Goal: Task Accomplishment & Management: Use online tool/utility

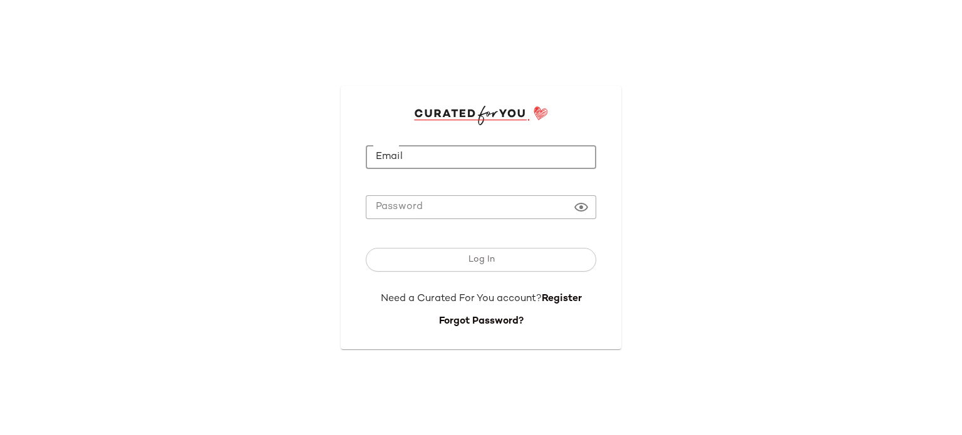
click at [481, 151] on input "Email" at bounding box center [481, 157] width 230 height 24
type input "**********"
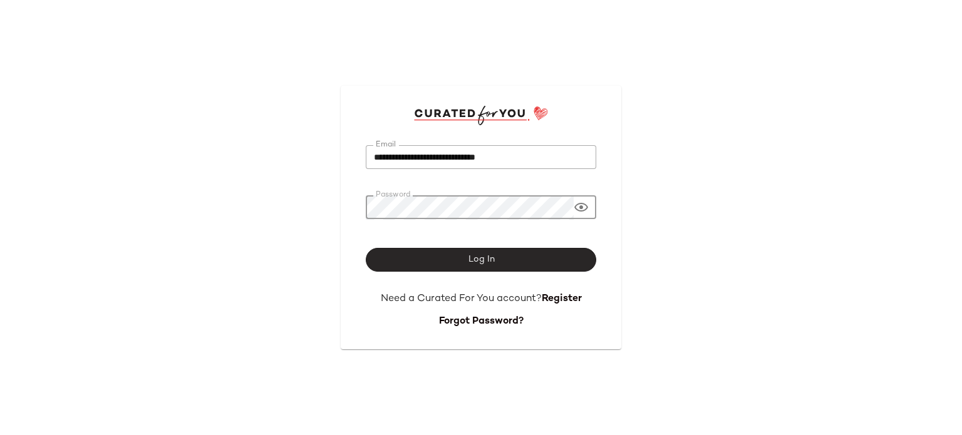
click at [491, 254] on button "Log In" at bounding box center [481, 260] width 230 height 24
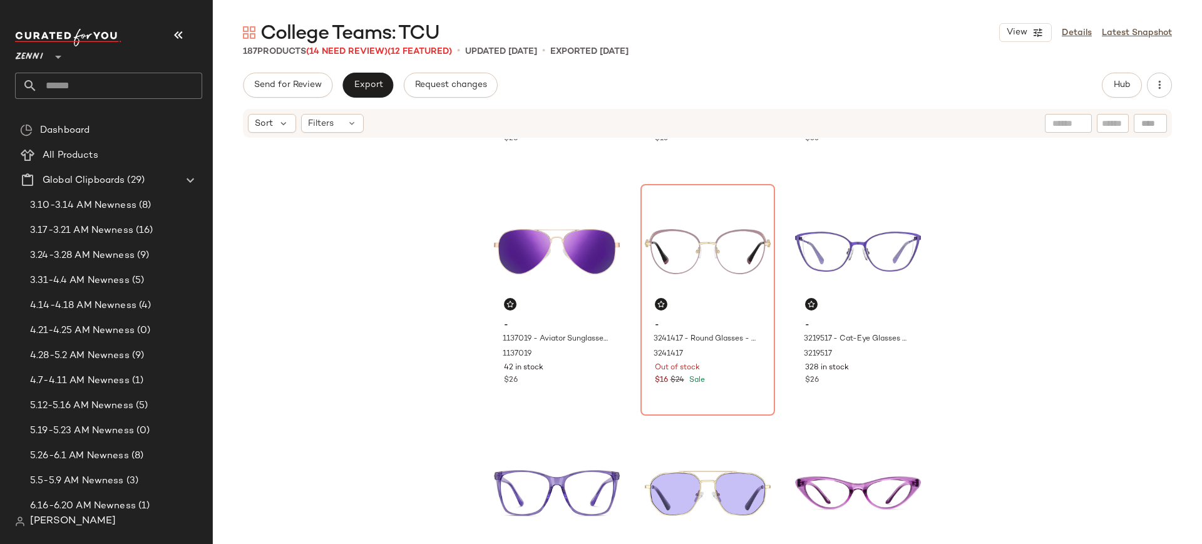
scroll to position [697, 0]
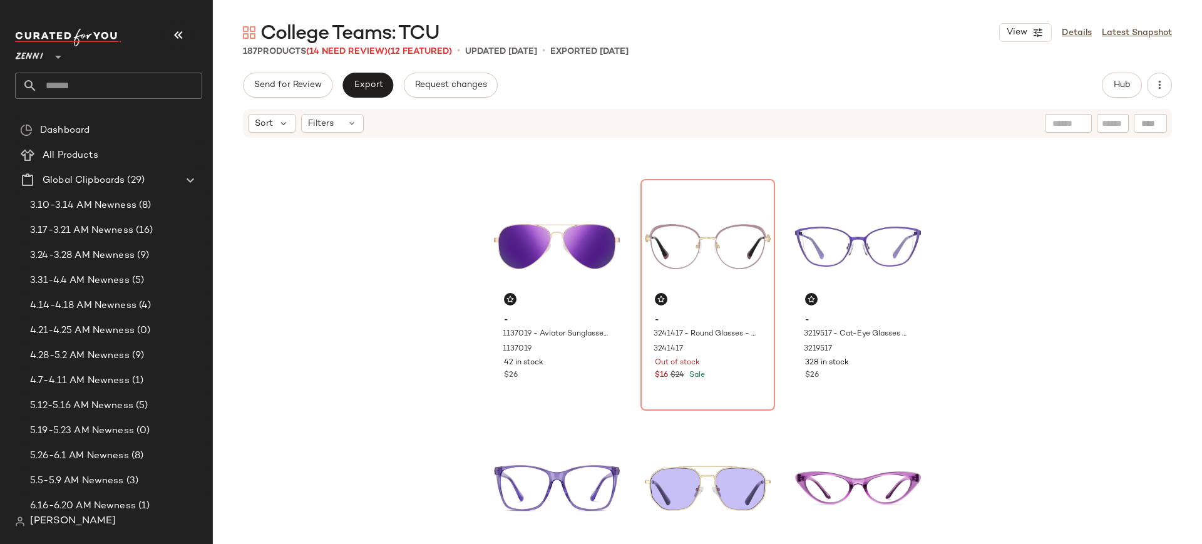
click at [369, 321] on div "- 1210917 - OptiFlex Square Glasses - Purple - Plastic 1210917 236 in stock $26…" at bounding box center [707, 339] width 989 height 401
click at [961, 118] on input "text" at bounding box center [1113, 123] width 22 height 13
type input "*****"
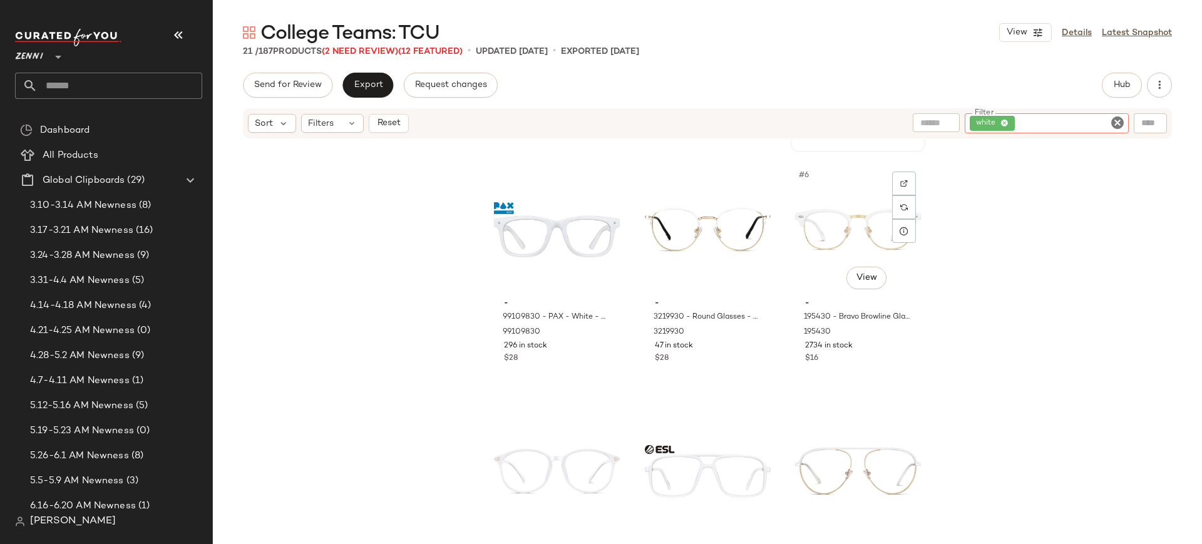
scroll to position [220, 0]
click at [851, 242] on div "#6 View" at bounding box center [858, 231] width 126 height 126
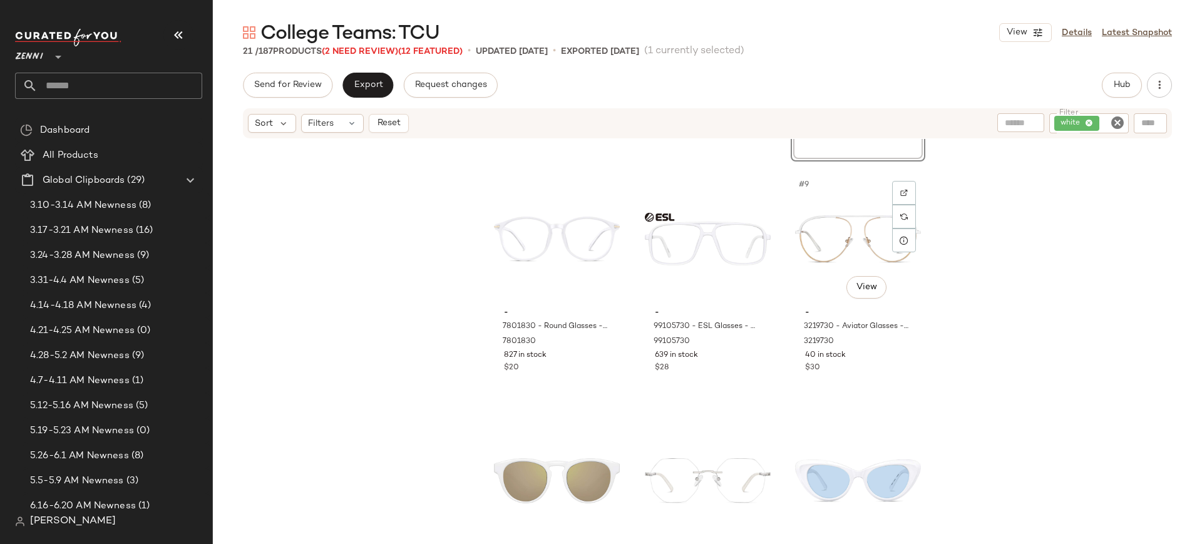
scroll to position [465, 0]
click at [551, 248] on div "#7 View" at bounding box center [557, 238] width 126 height 126
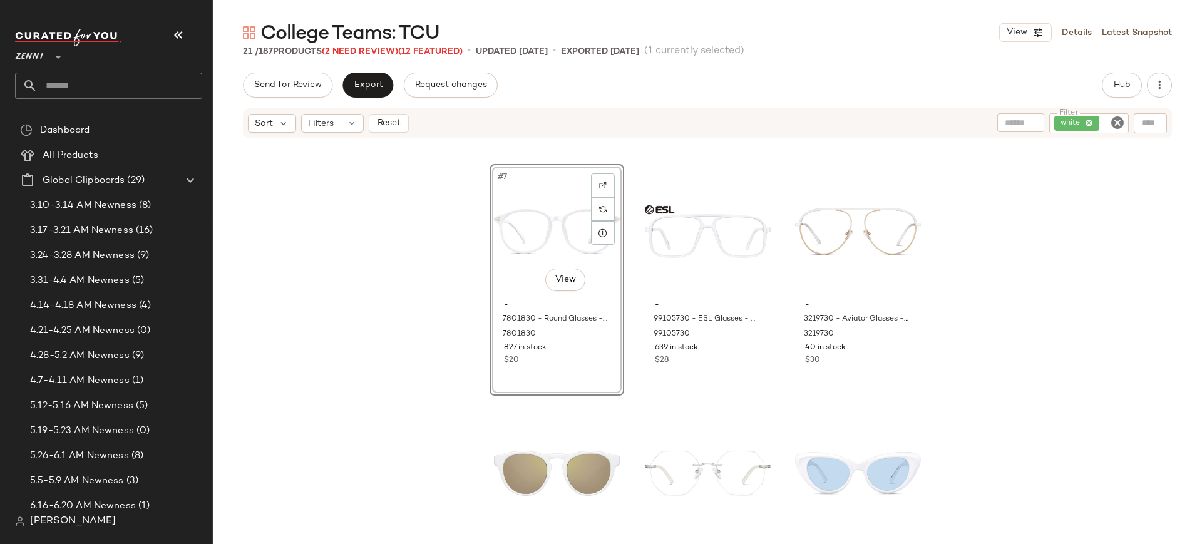
scroll to position [471, 0]
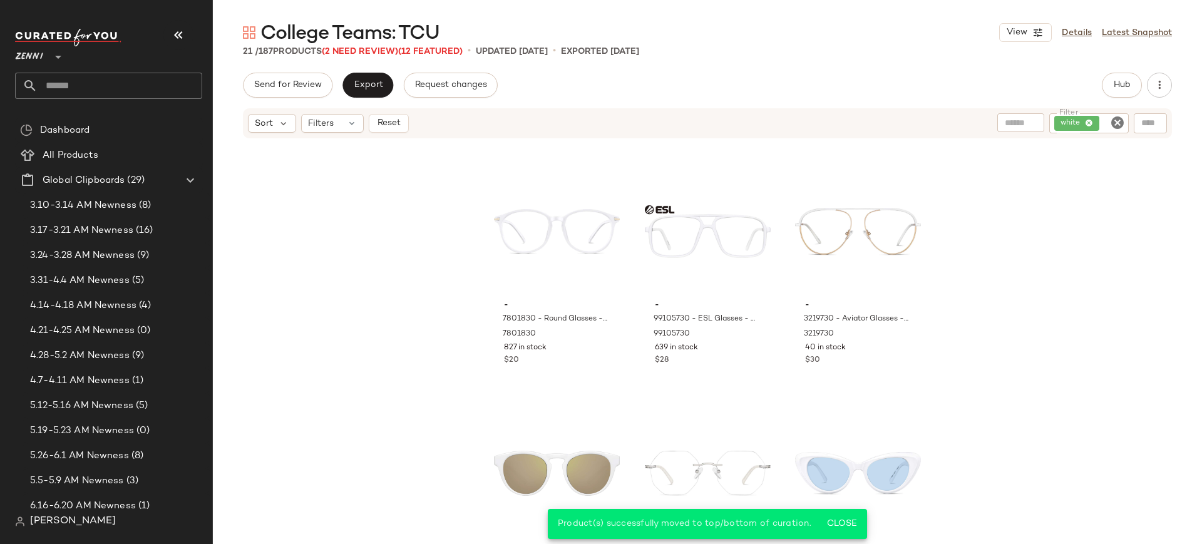
click at [961, 126] on icon "Clear Filter" at bounding box center [1117, 122] width 15 height 15
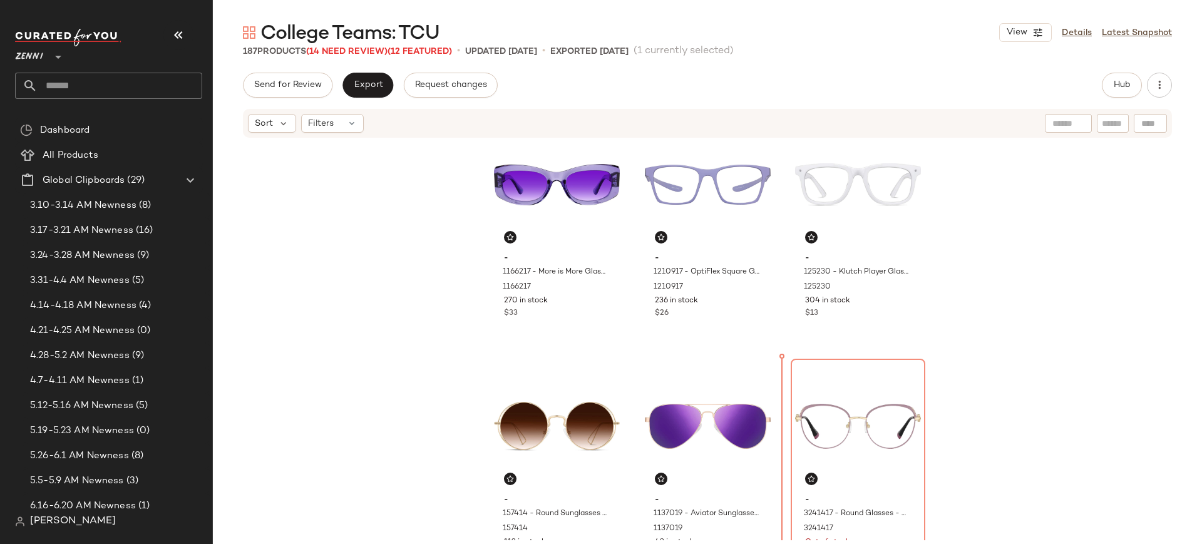
scroll to position [535, 0]
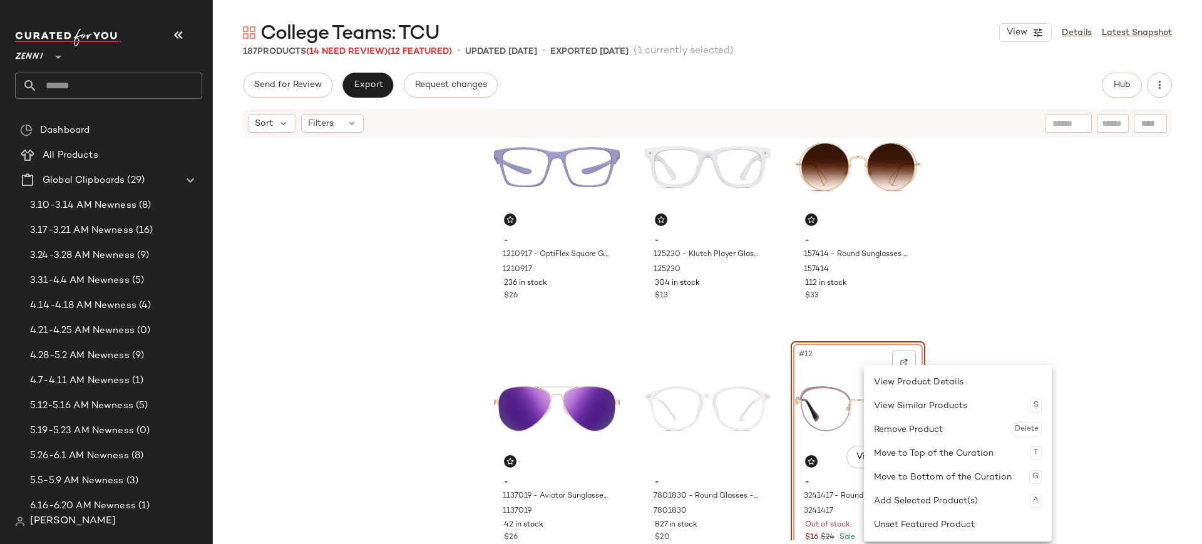
drag, startPoint x: 864, startPoint y: 396, endPoint x: 856, endPoint y: 383, distance: 15.5
click at [891, 434] on div "Unset Featured Product" at bounding box center [958, 525] width 168 height 24
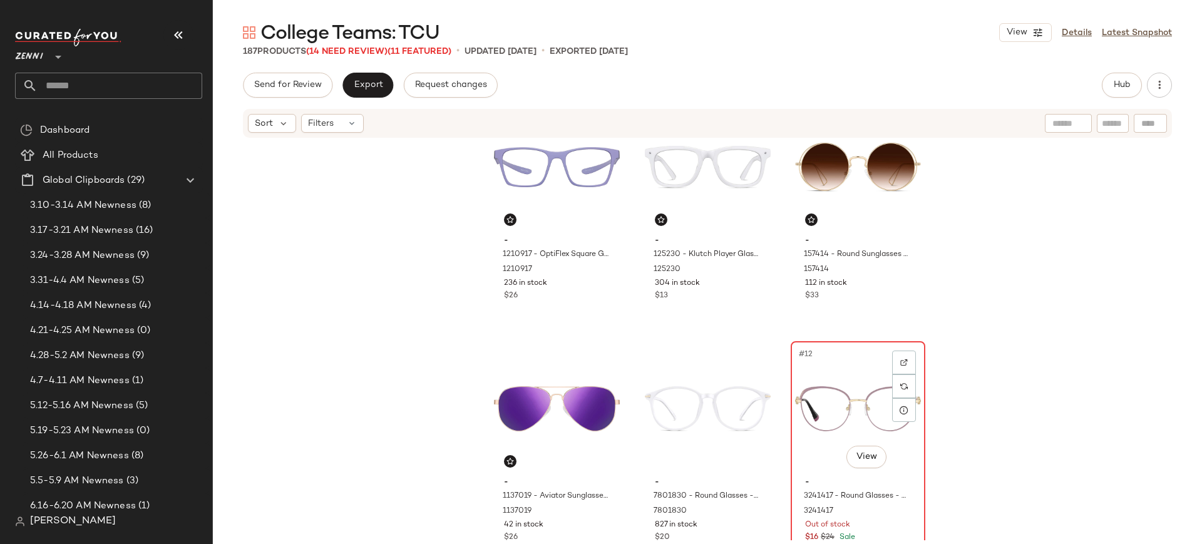
click at [801, 383] on div "#12 View" at bounding box center [858, 409] width 126 height 126
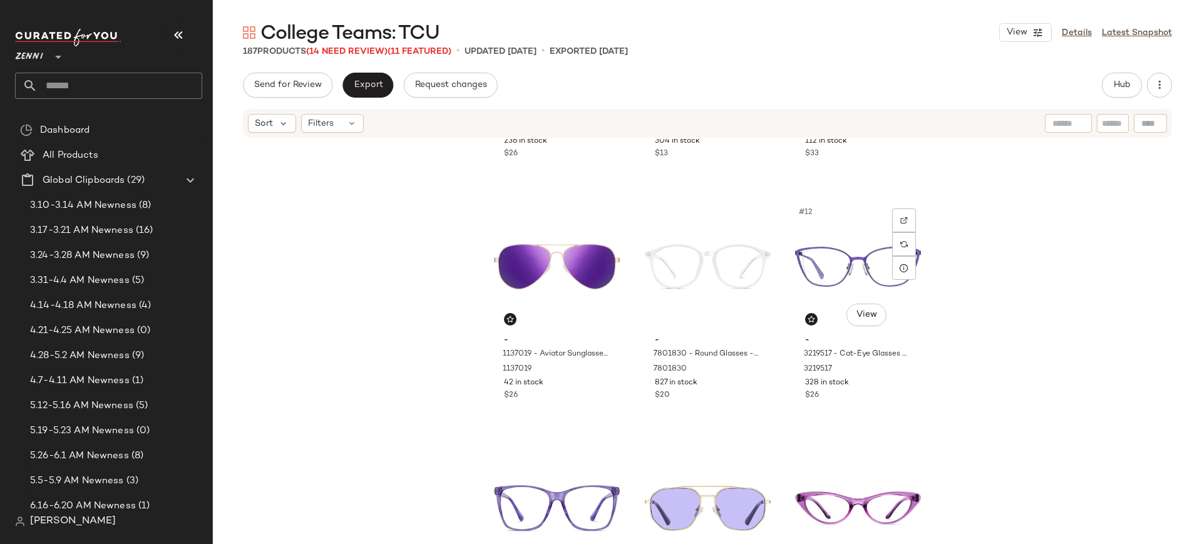
scroll to position [709, 0]
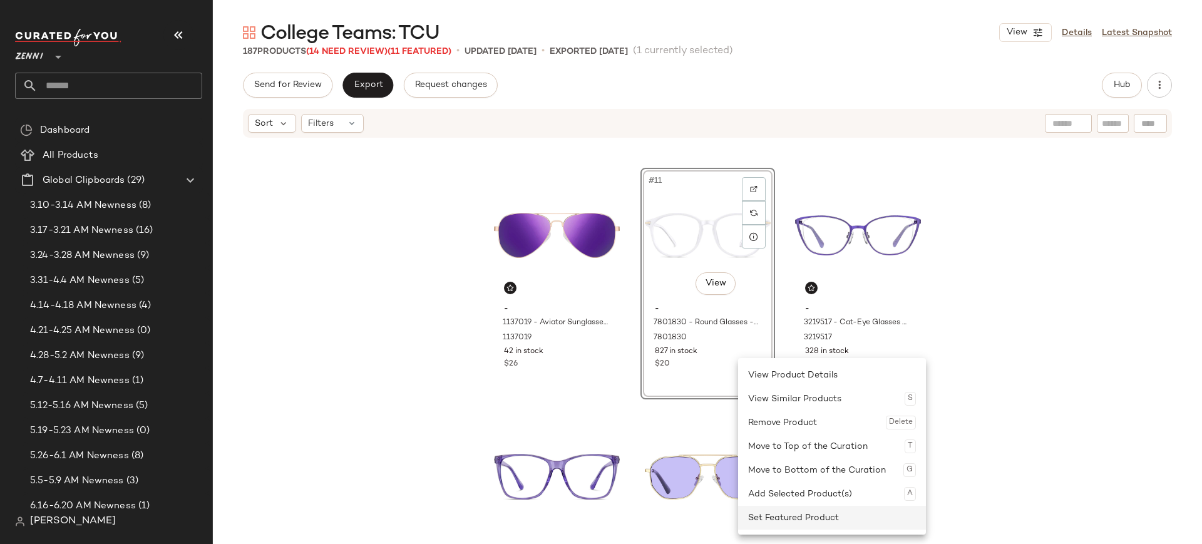
click at [792, 434] on div "Set Featured Product" at bounding box center [832, 518] width 168 height 24
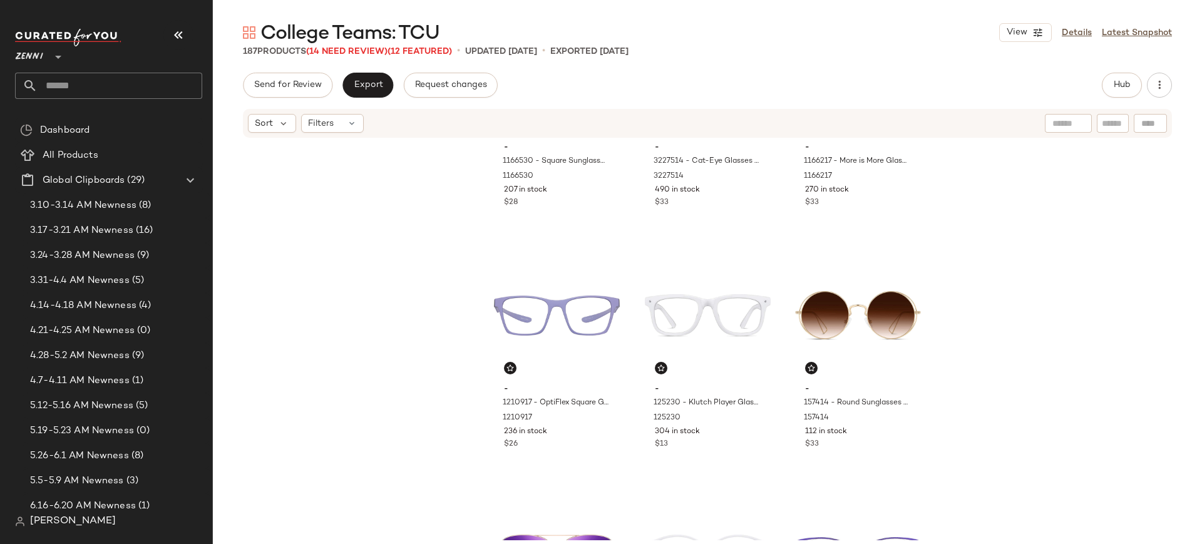
scroll to position [531, 0]
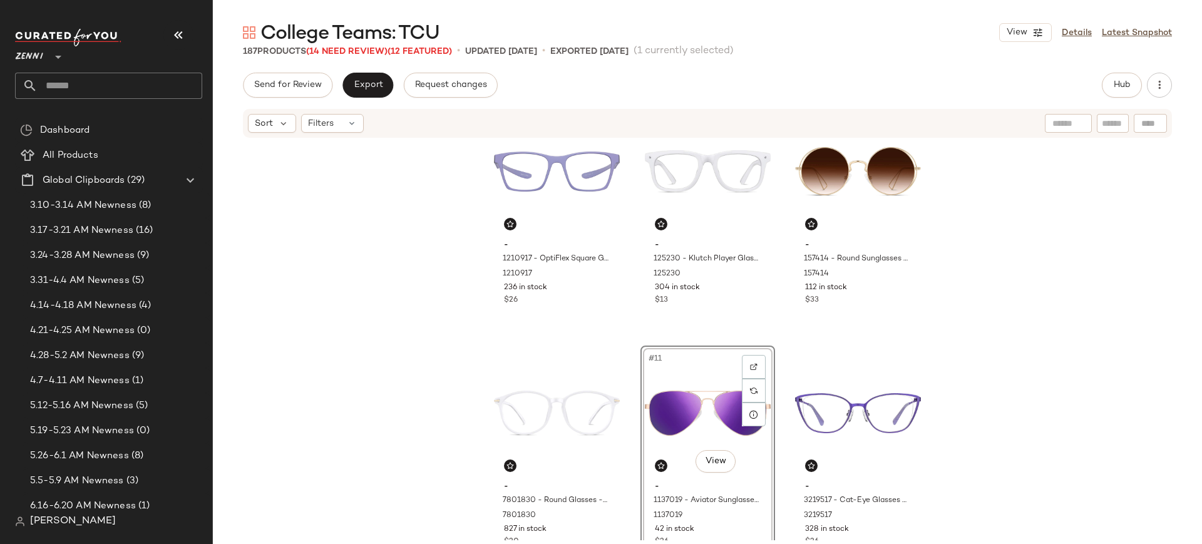
click at [634, 434] on div "- 1166530 - Square Sunglasses - White - Plastic 1166530 207 in stock $28 - 3227…" at bounding box center [707, 339] width 989 height 401
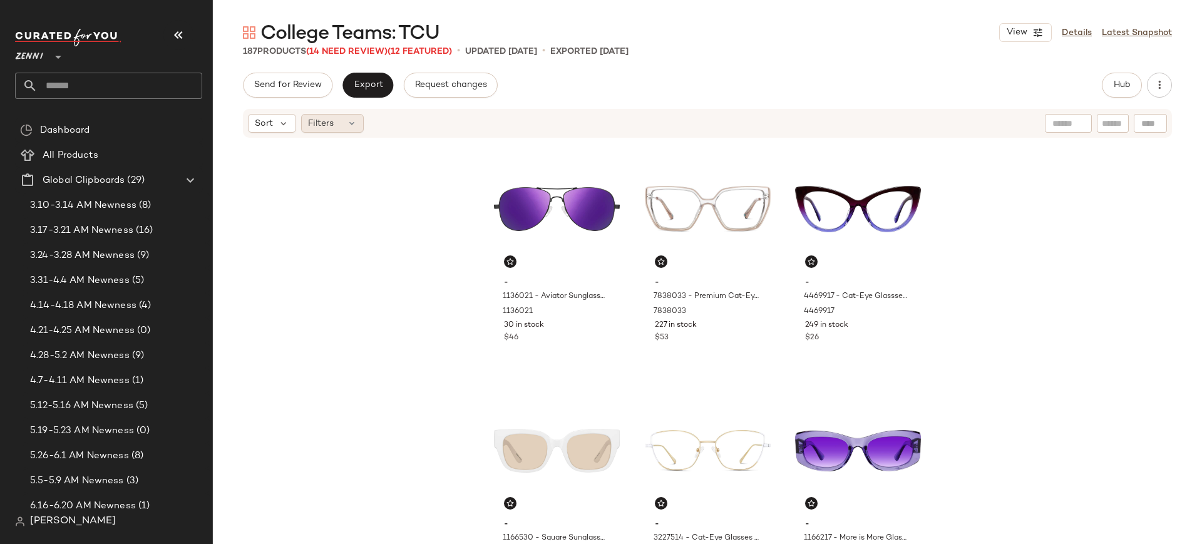
click at [351, 125] on icon at bounding box center [352, 123] width 10 height 10
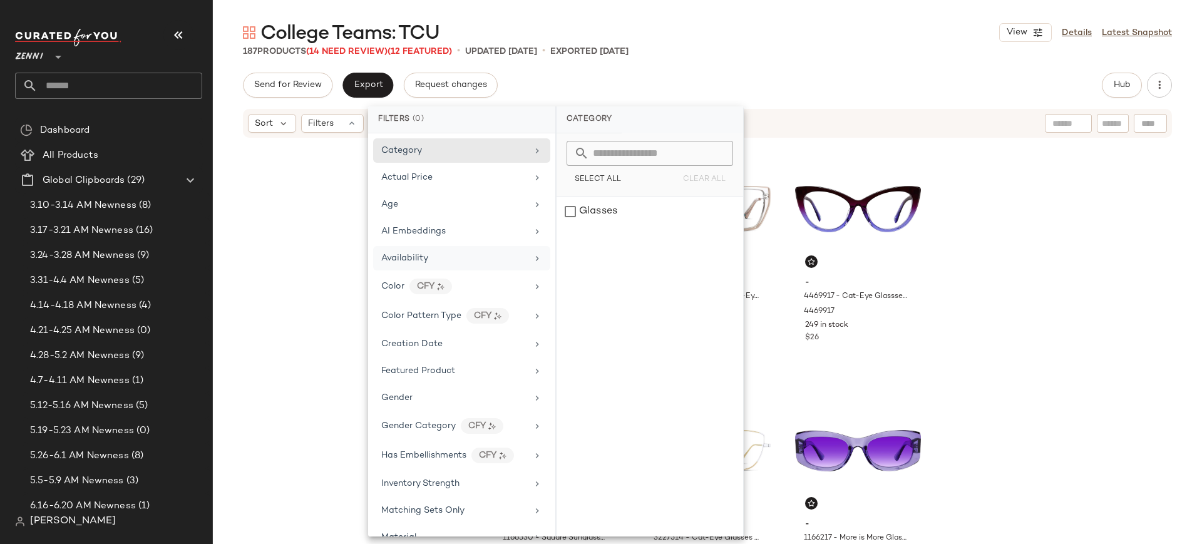
click at [459, 265] on div "Availability" at bounding box center [461, 258] width 177 height 24
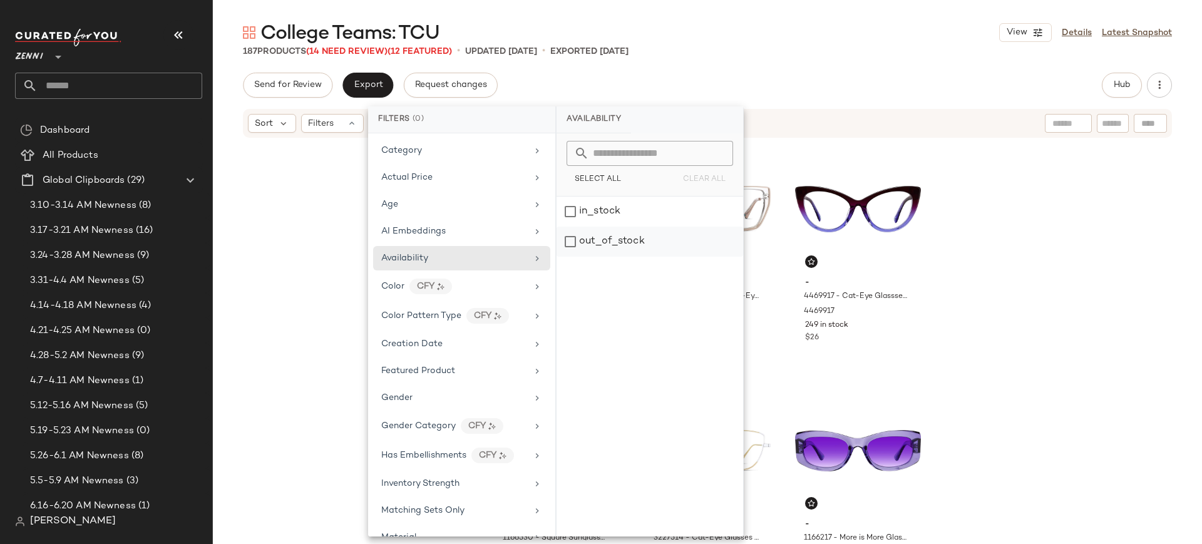
click at [575, 237] on div "out_of_stock" at bounding box center [650, 242] width 187 height 30
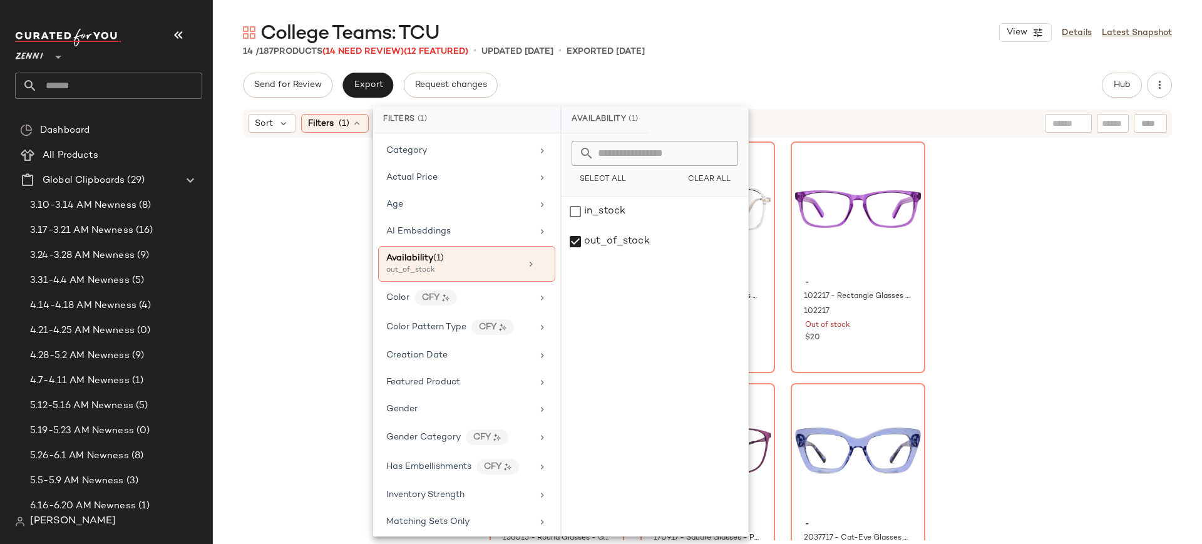
click at [961, 277] on div "- 4471823 - Round Glasses - Clear - Acetate 4471823 Out of stock $30 - 7840823 …" at bounding box center [707, 339] width 989 height 401
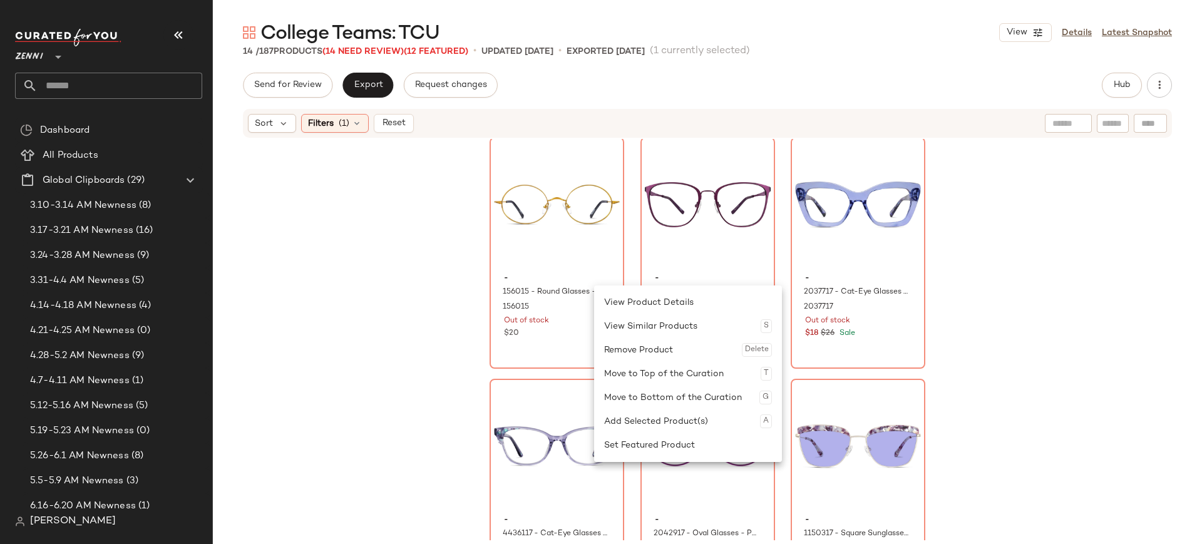
scroll to position [258, 0]
click at [961, 318] on div "- 156015 - Round Glasses - Gold - Stainless Steel 156015 Out of stock $20 - 170…" at bounding box center [707, 339] width 989 height 401
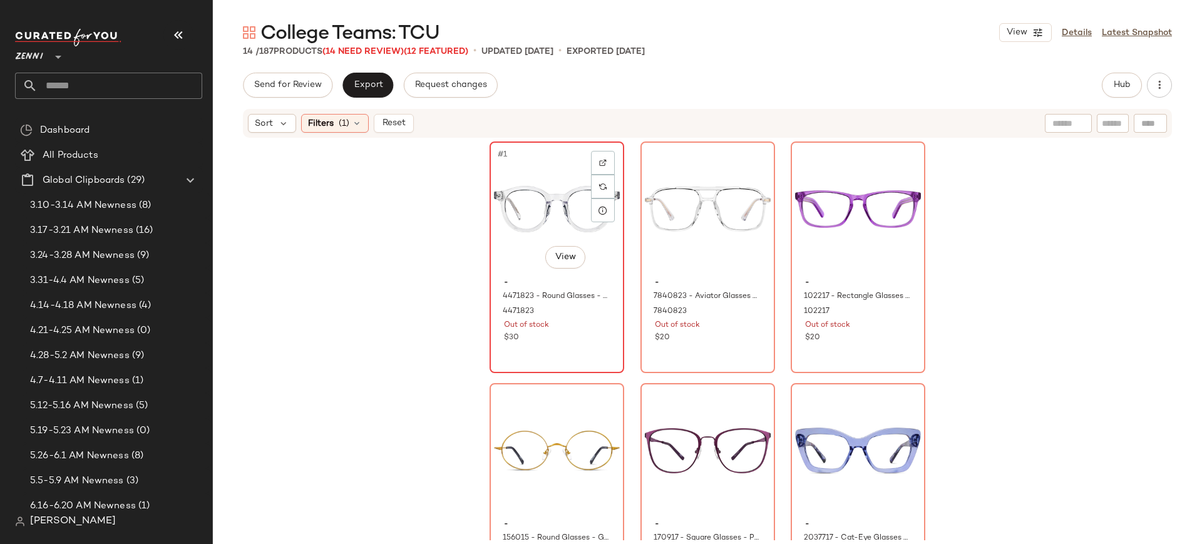
click at [520, 259] on div "#1 View" at bounding box center [557, 209] width 126 height 126
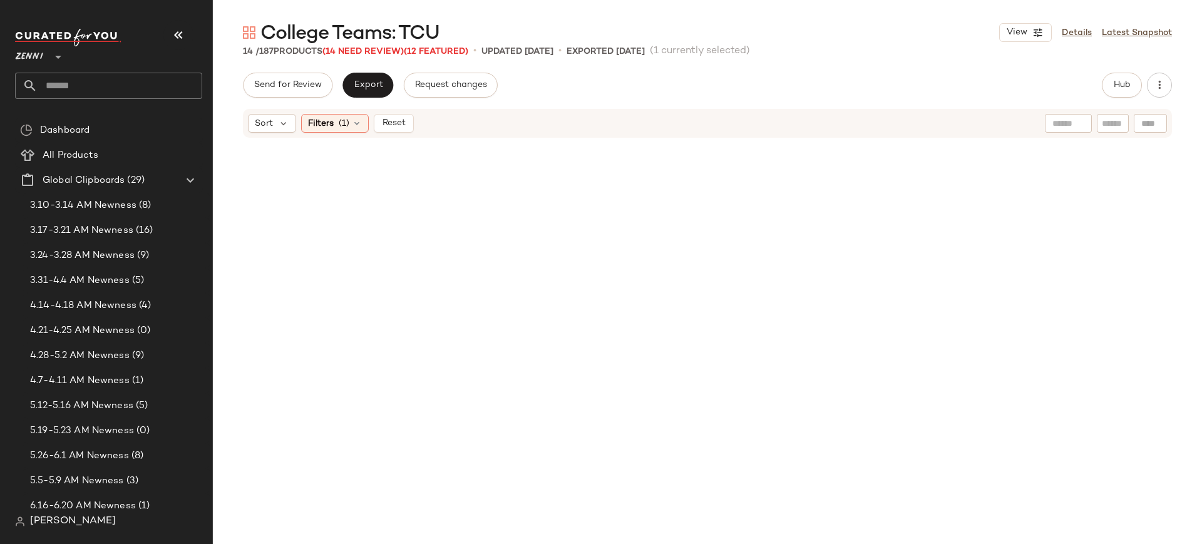
scroll to position [809, 0]
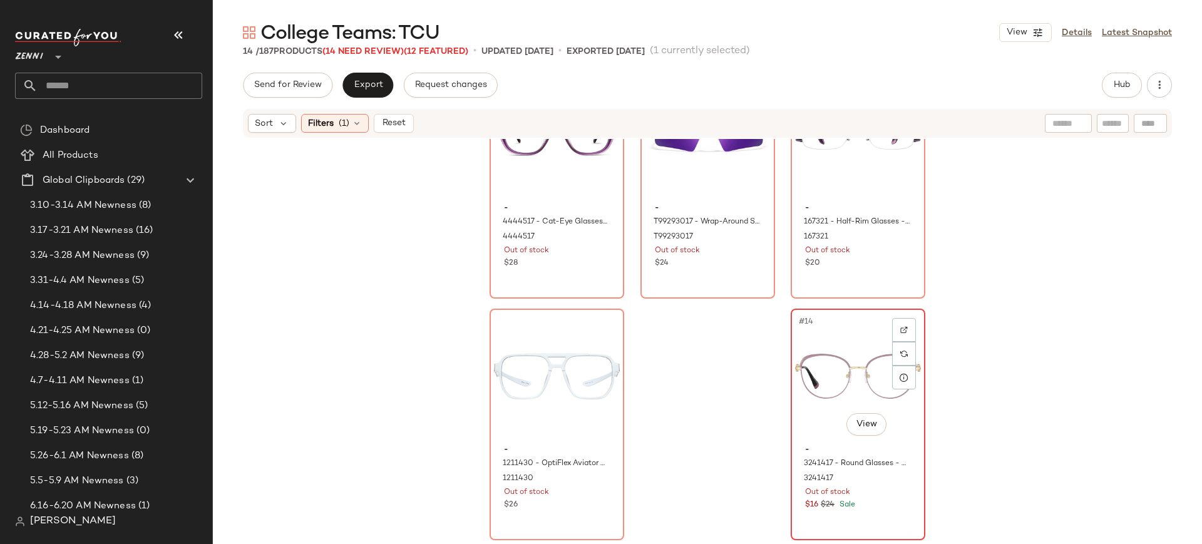
click at [886, 434] on div "#14 View - 3241417 - Round Glasses - Purple - Stainless Steel 3241417 Out of st…" at bounding box center [858, 424] width 132 height 229
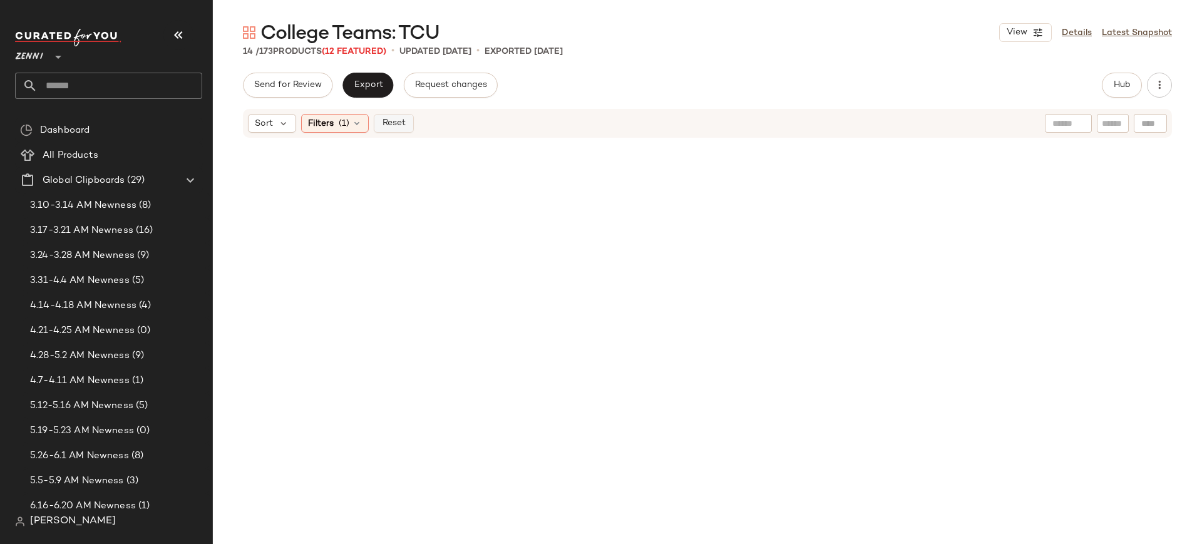
click at [398, 130] on button "Reset" at bounding box center [394, 123] width 40 height 19
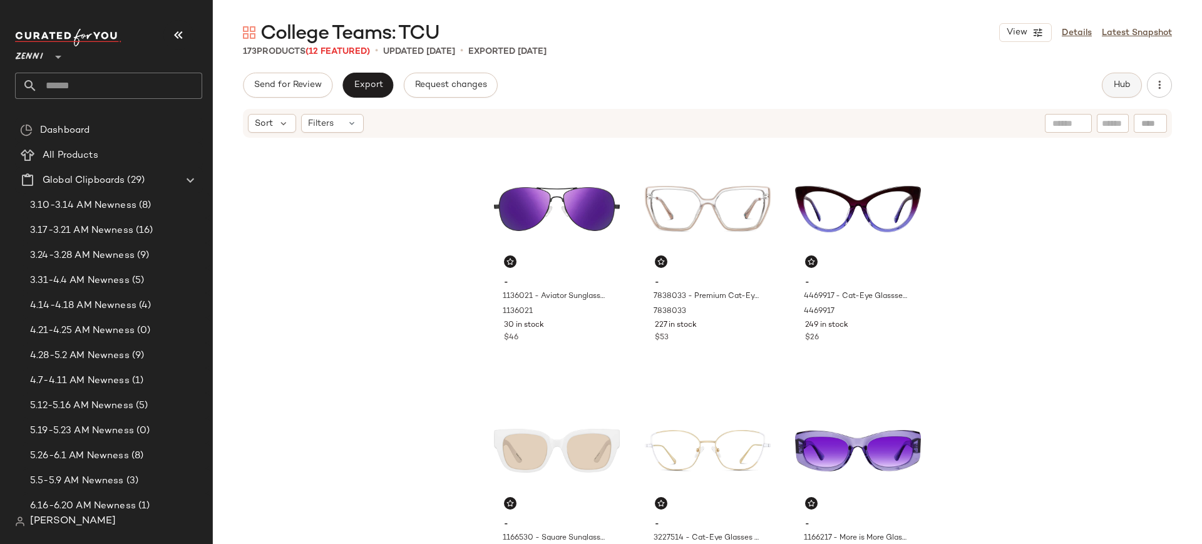
click at [961, 82] on span "Hub" at bounding box center [1122, 85] width 18 height 10
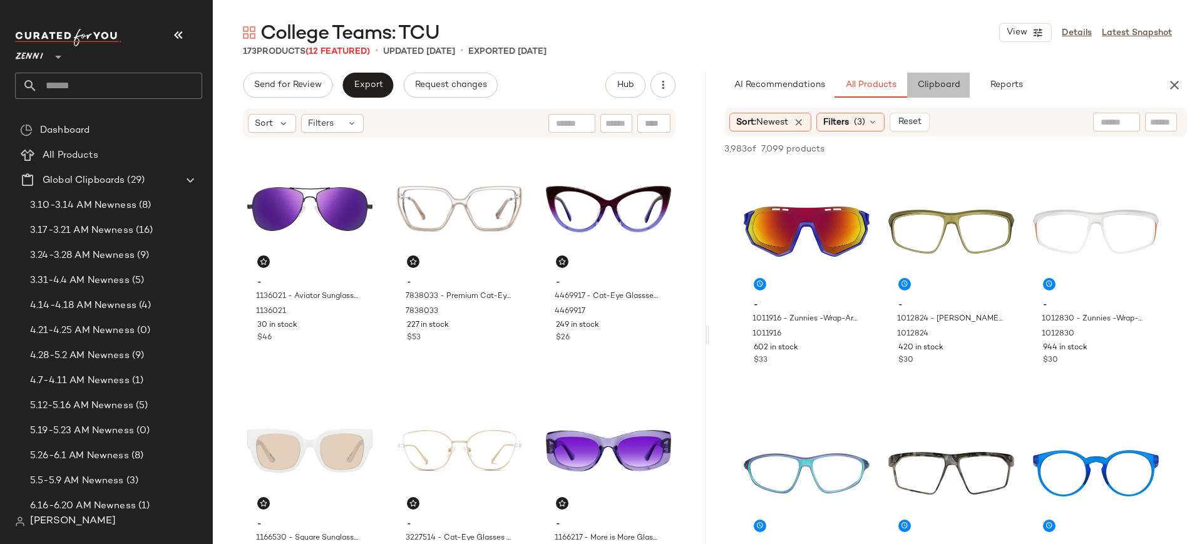
click at [949, 92] on button "Clipboard" at bounding box center [938, 85] width 63 height 25
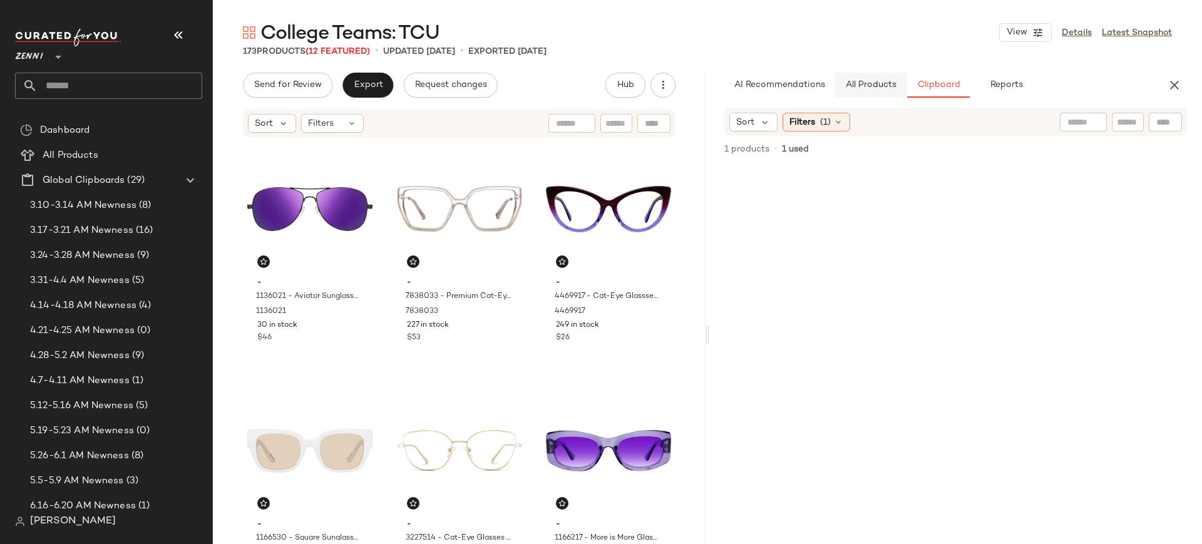
click at [888, 85] on span "All Products" at bounding box center [870, 85] width 51 height 10
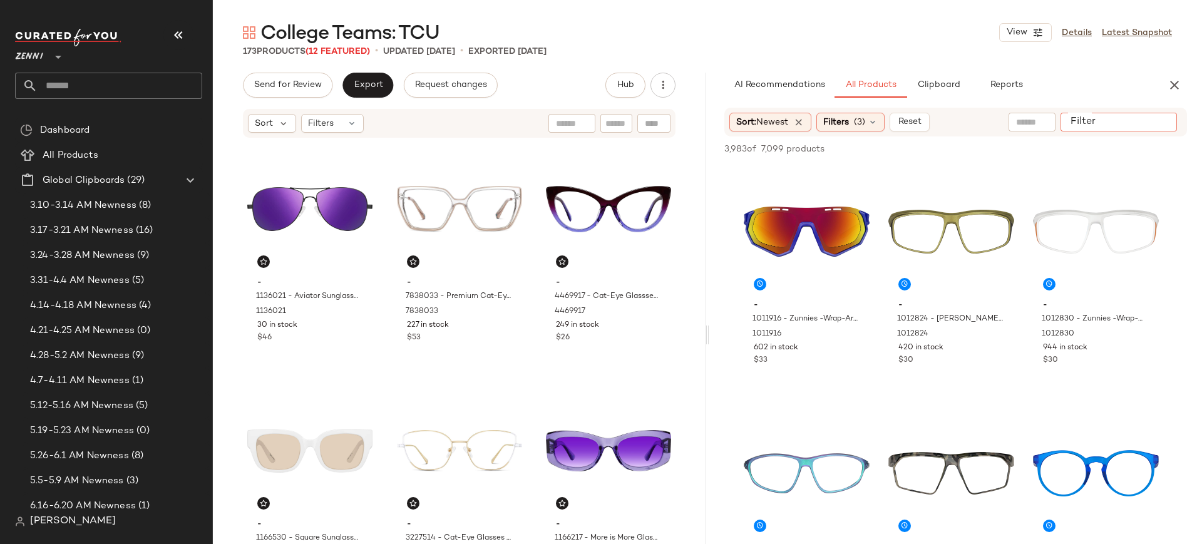
click at [961, 128] on input "Filter" at bounding box center [1119, 122] width 106 height 13
type input "******"
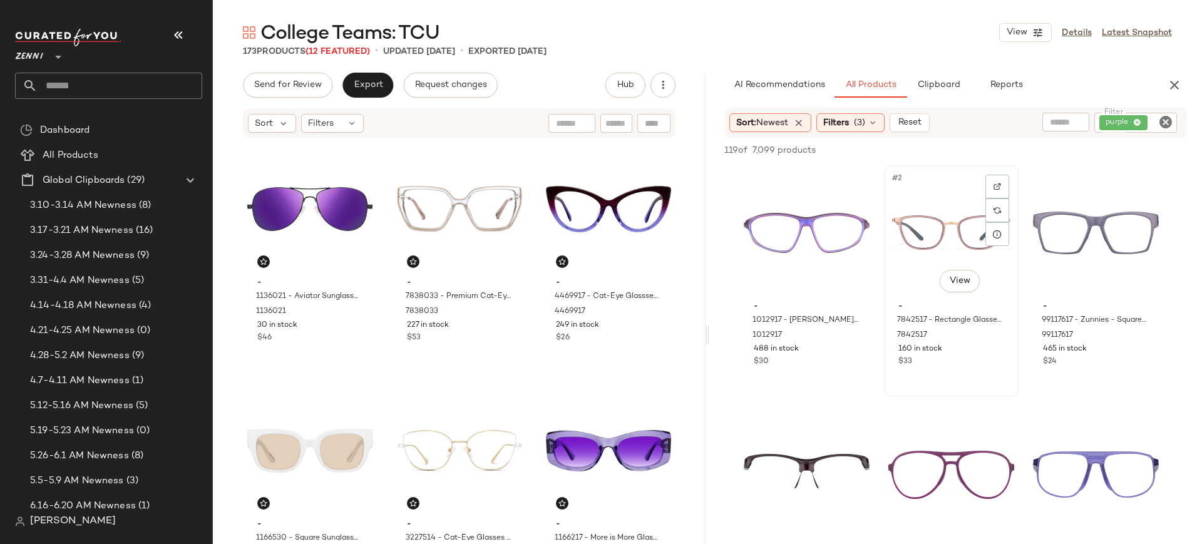
click at [932, 240] on div "#2 View" at bounding box center [951, 233] width 126 height 126
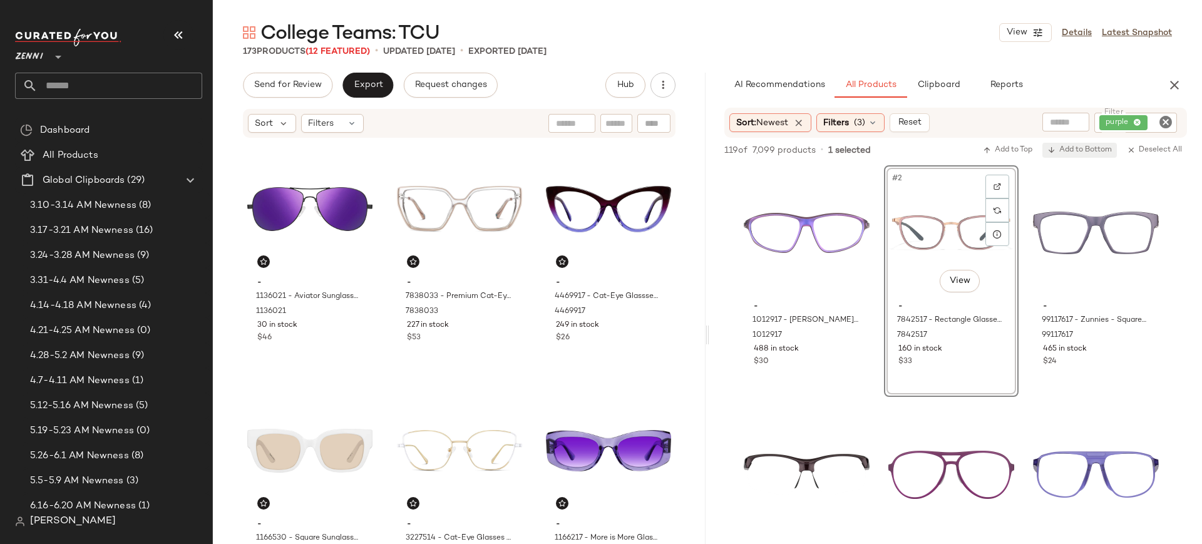
click at [961, 155] on button "Add to Bottom" at bounding box center [1079, 150] width 74 height 15
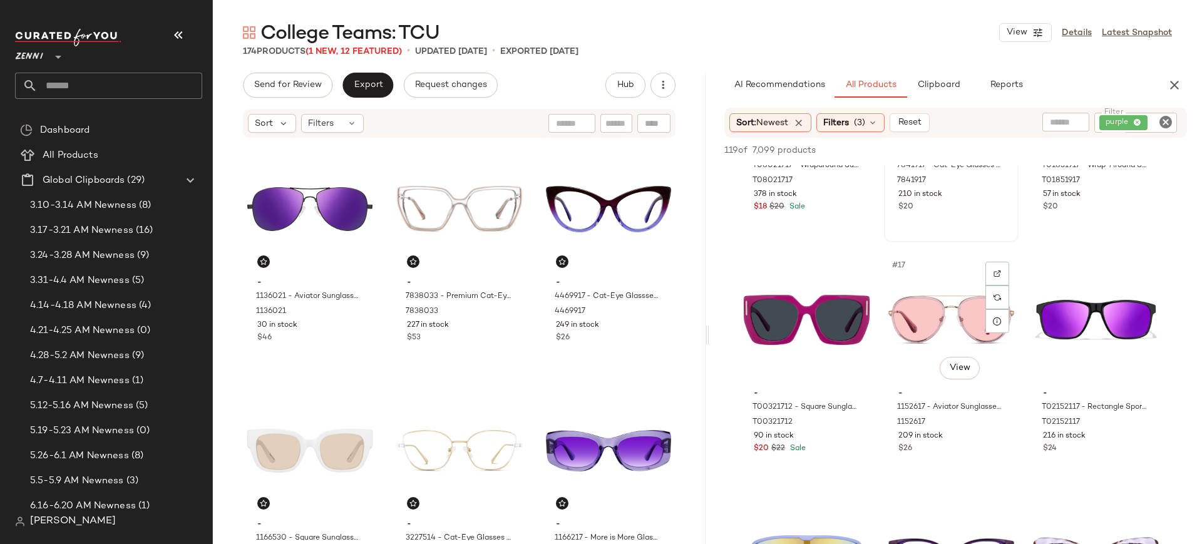
scroll to position [1118, 0]
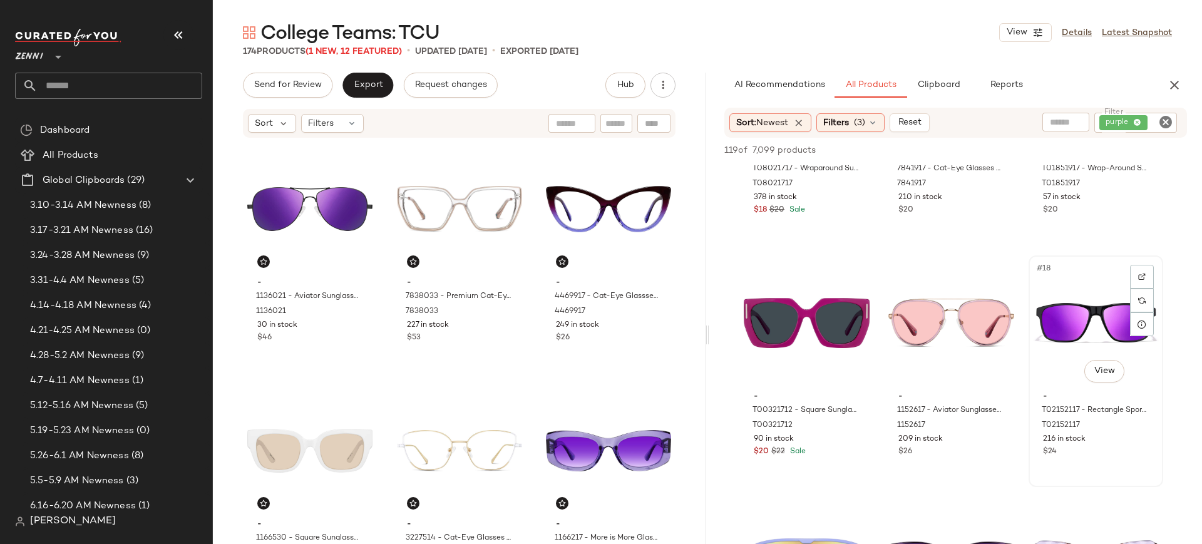
click at [961, 336] on div "#18 View" at bounding box center [1096, 323] width 126 height 126
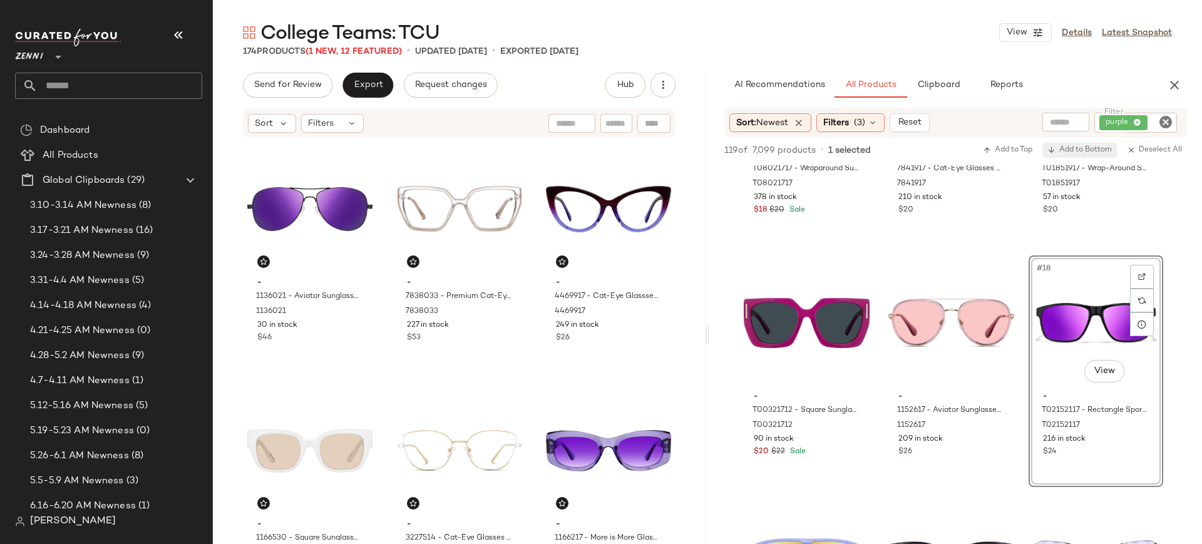
click at [961, 153] on span "Add to Bottom" at bounding box center [1079, 150] width 64 height 9
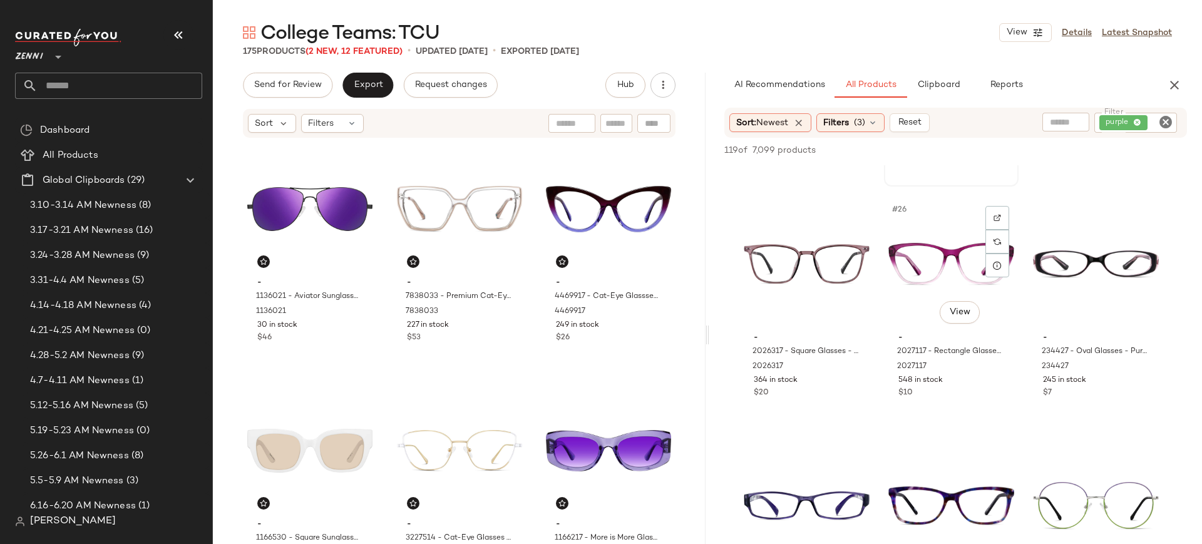
scroll to position [1901, 0]
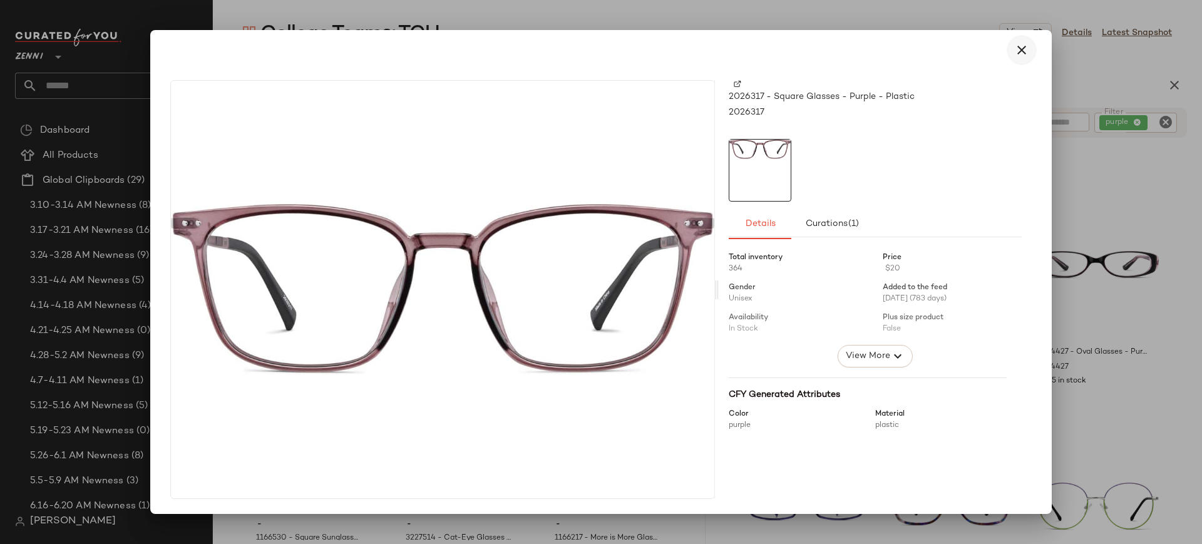
click at [961, 48] on icon "button" at bounding box center [1021, 50] width 15 height 15
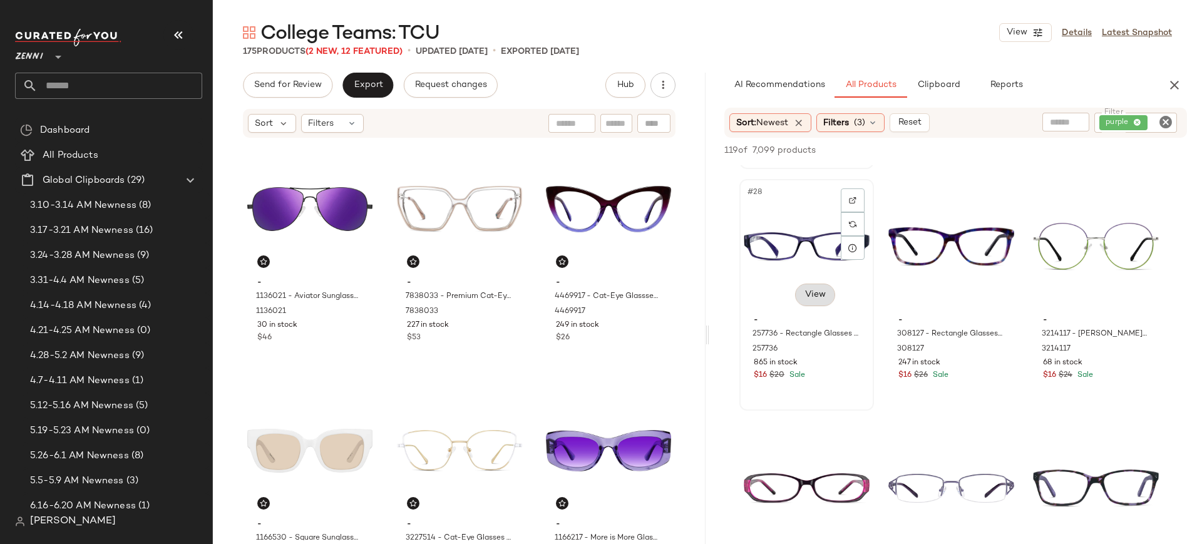
scroll to position [2159, 0]
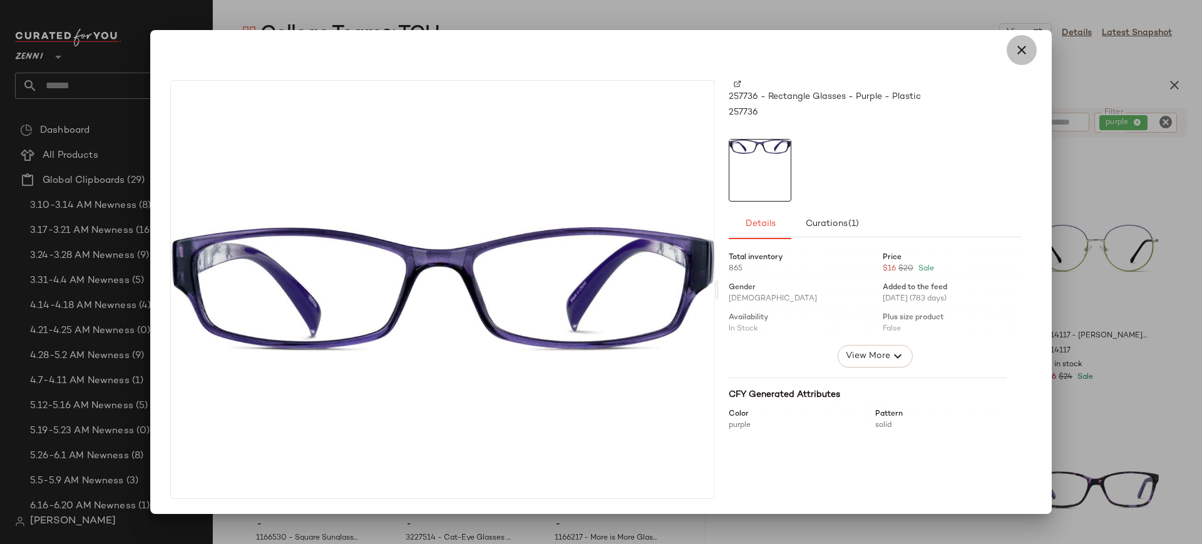
click at [961, 55] on icon "button" at bounding box center [1021, 50] width 15 height 15
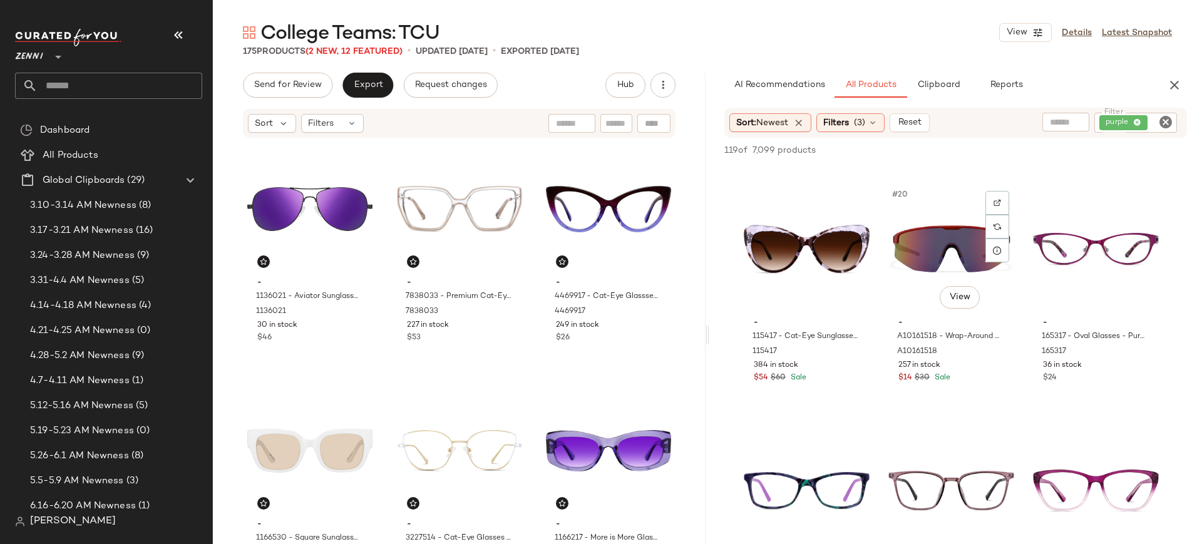
scroll to position [1430, 0]
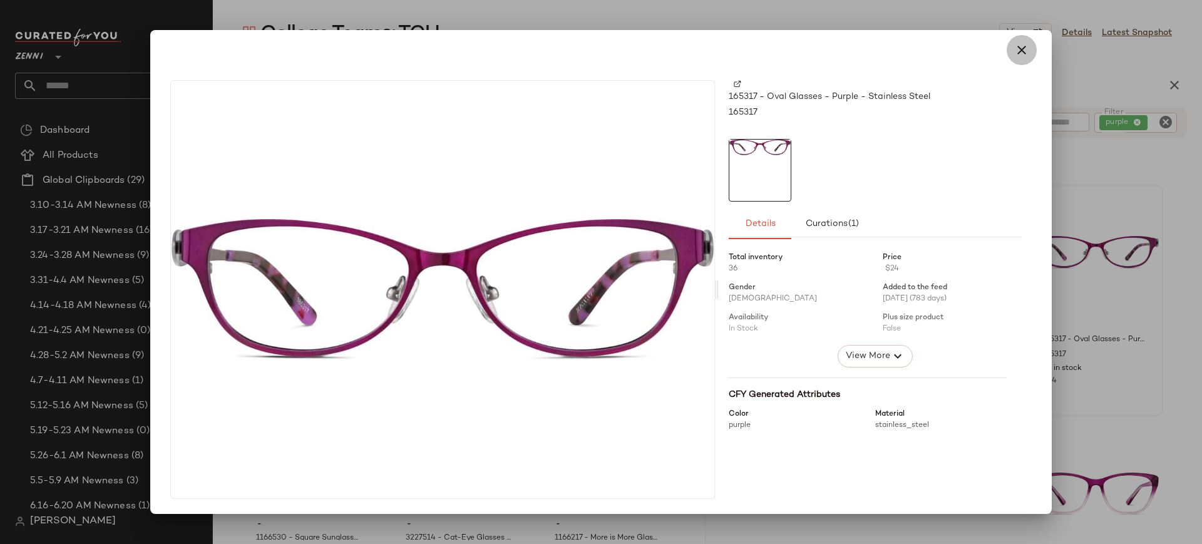
click at [961, 53] on icon "button" at bounding box center [1021, 50] width 15 height 15
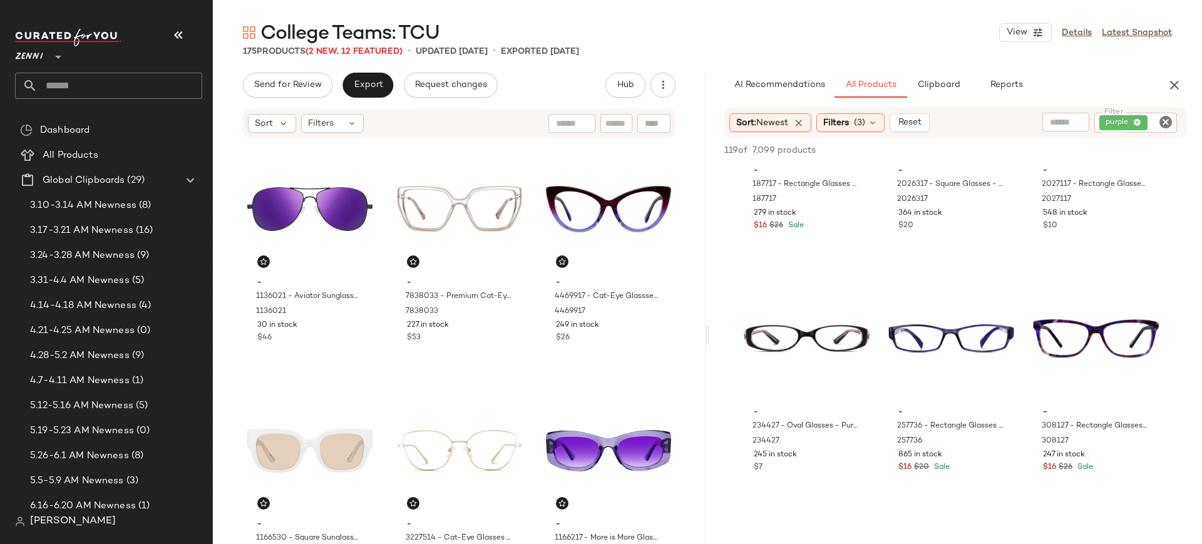
scroll to position [1829, 0]
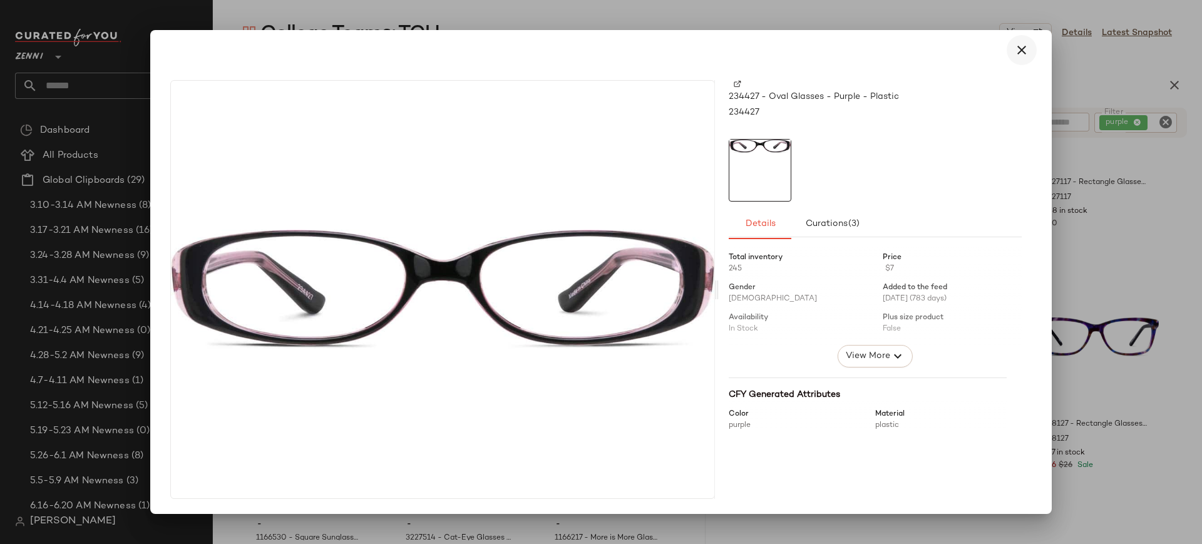
click at [961, 50] on icon "button" at bounding box center [1021, 50] width 15 height 15
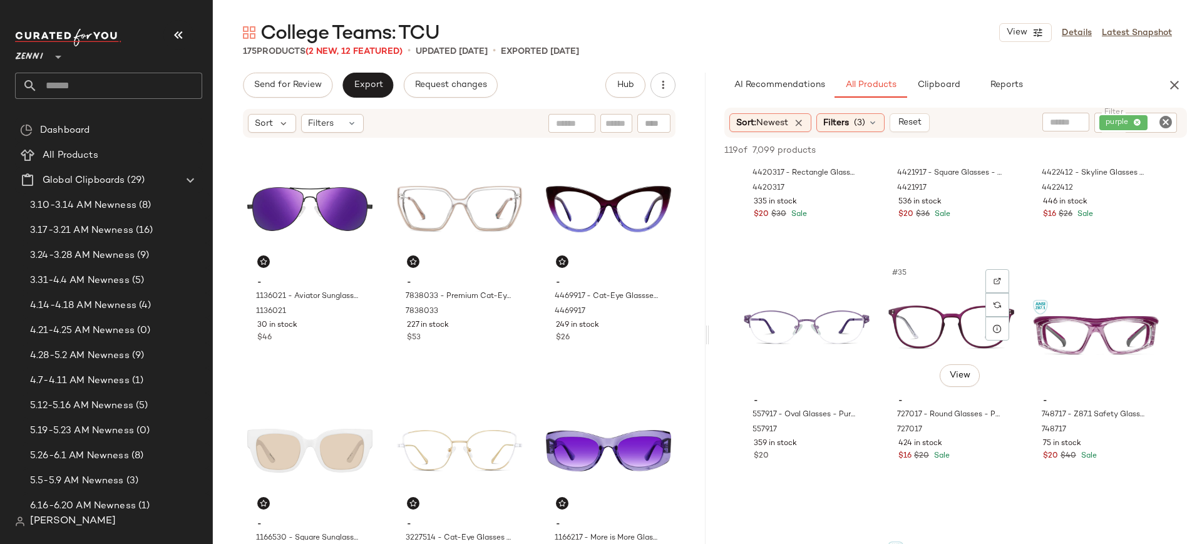
scroll to position [2563, 0]
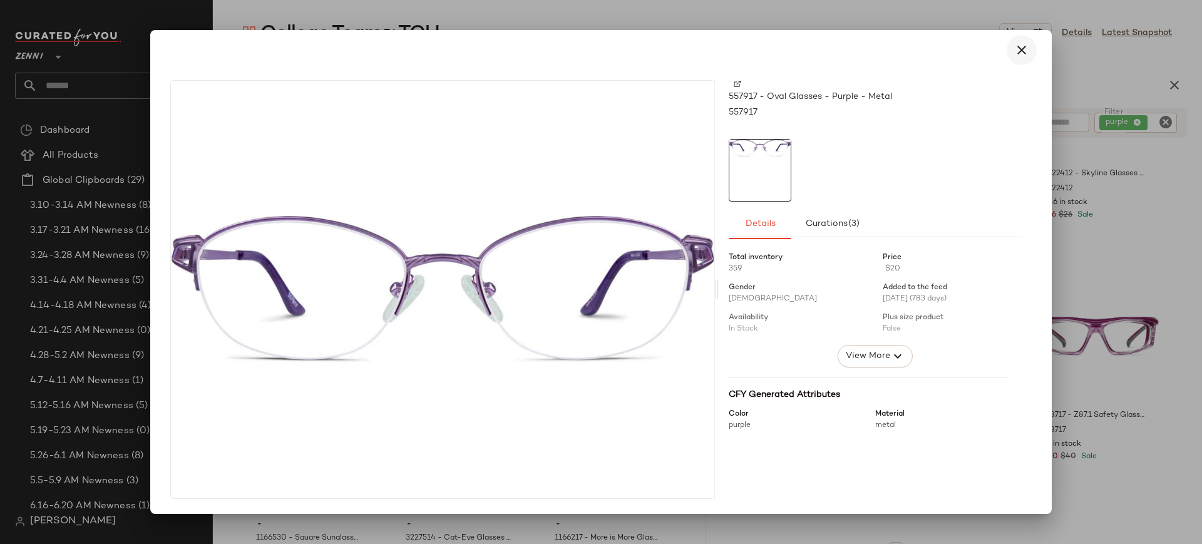
click at [961, 54] on icon "button" at bounding box center [1021, 50] width 15 height 15
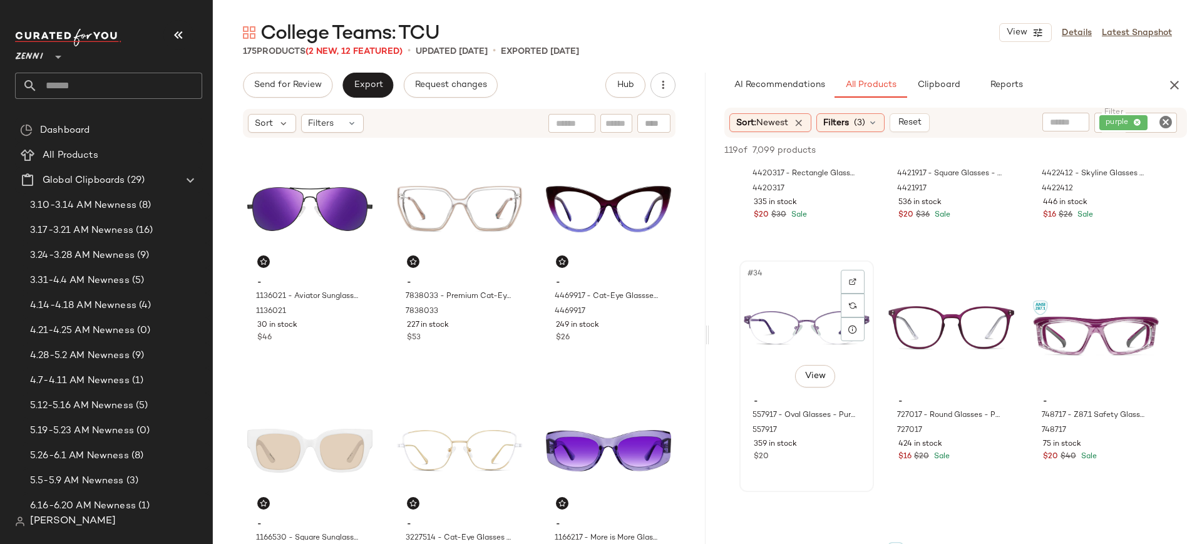
click at [772, 327] on div "#34 View" at bounding box center [807, 328] width 126 height 126
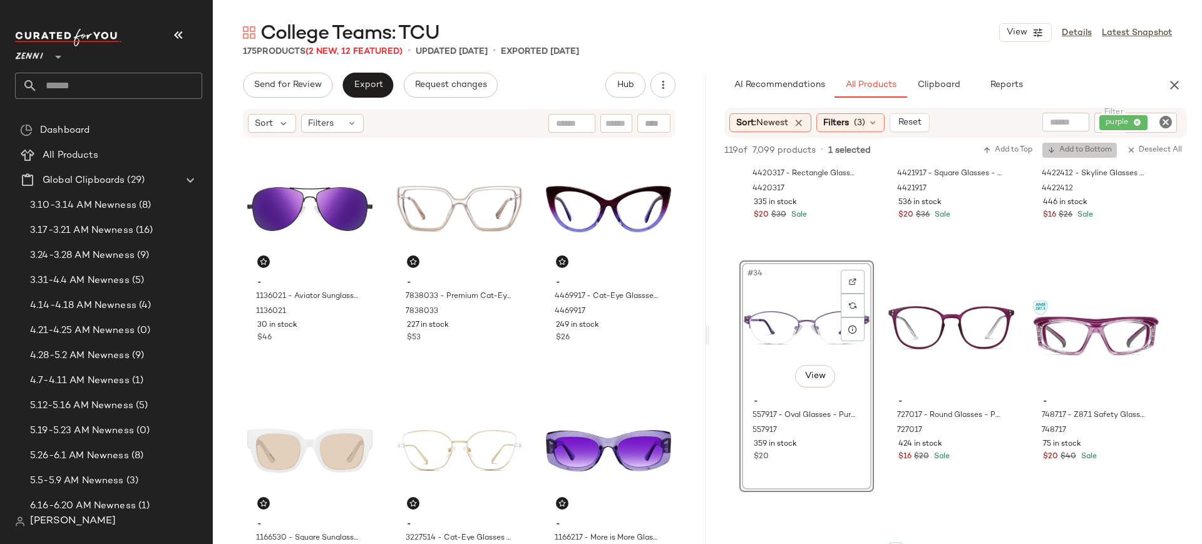
click at [890, 14] on main "College Teams: TCU View Details Latest Snapshot 175 Products (2 New, 12 Feature…" at bounding box center [601, 272] width 1202 height 544
click at [961, 153] on span "Add to Bottom" at bounding box center [1079, 150] width 64 height 9
click at [961, 148] on span "Add to Bottom" at bounding box center [1079, 150] width 64 height 9
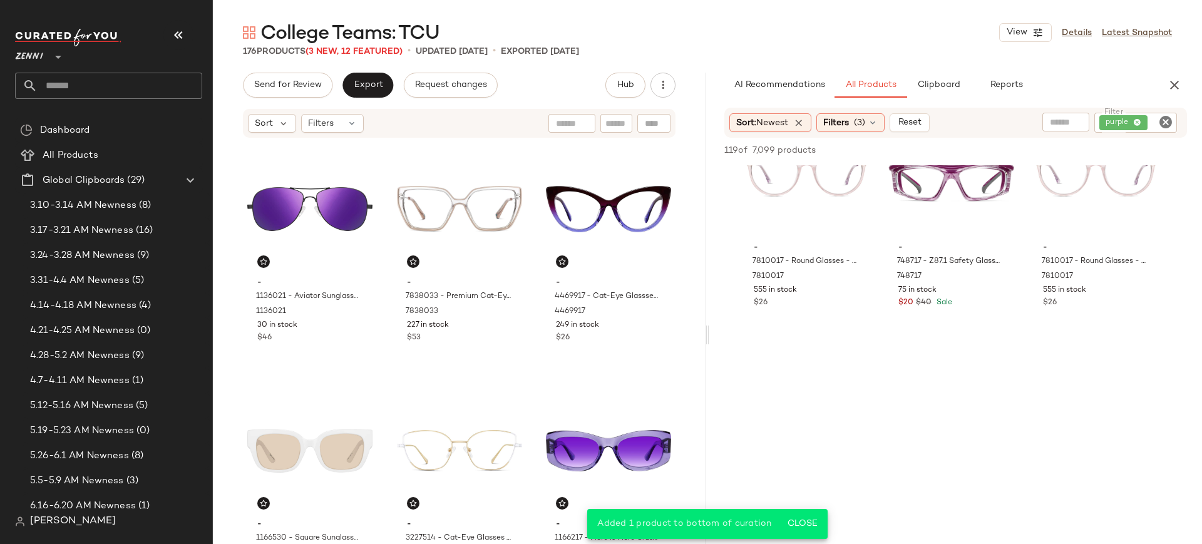
scroll to position [2980, 0]
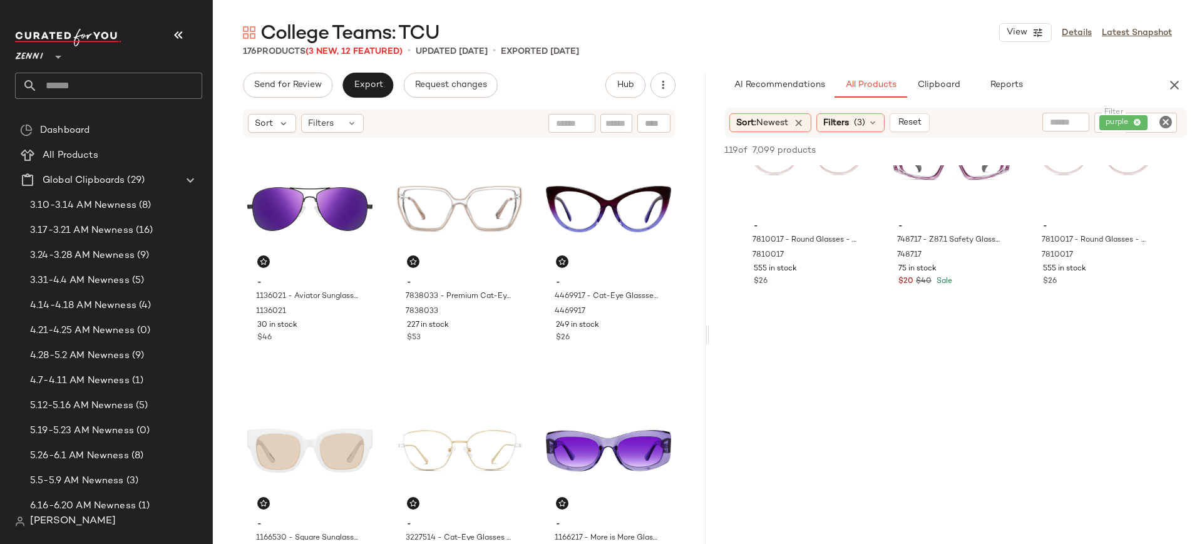
click at [961, 125] on icon "Clear Filter" at bounding box center [1165, 122] width 15 height 15
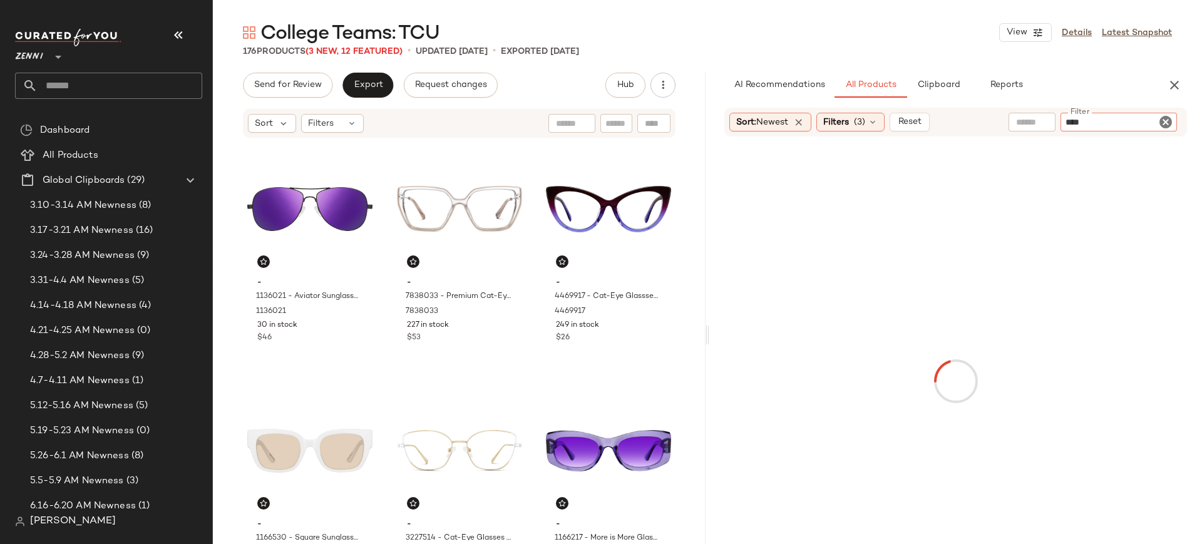
type input "*****"
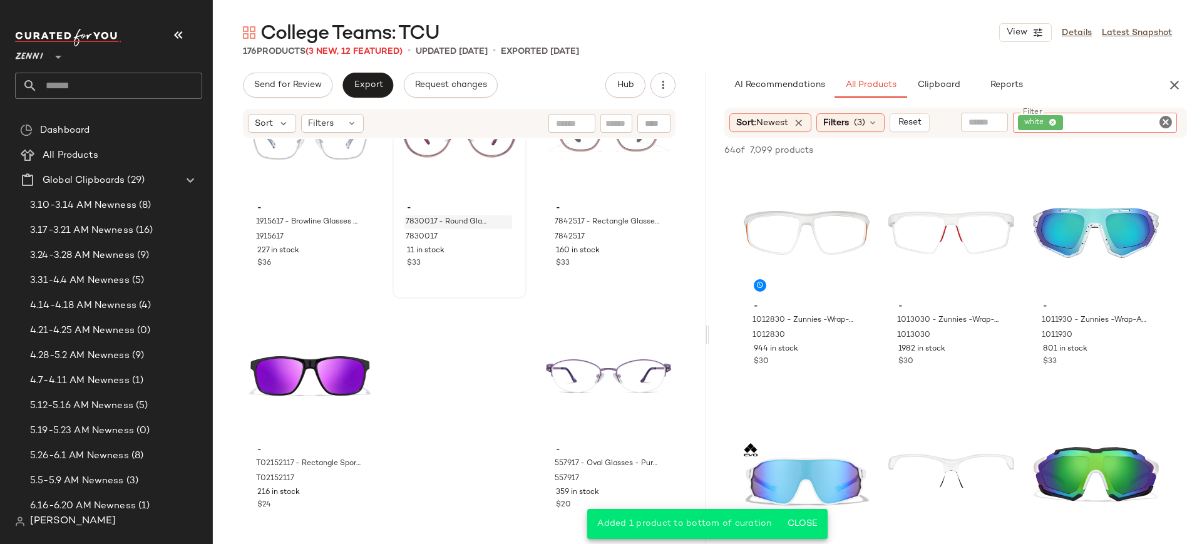
scroll to position [13853, 0]
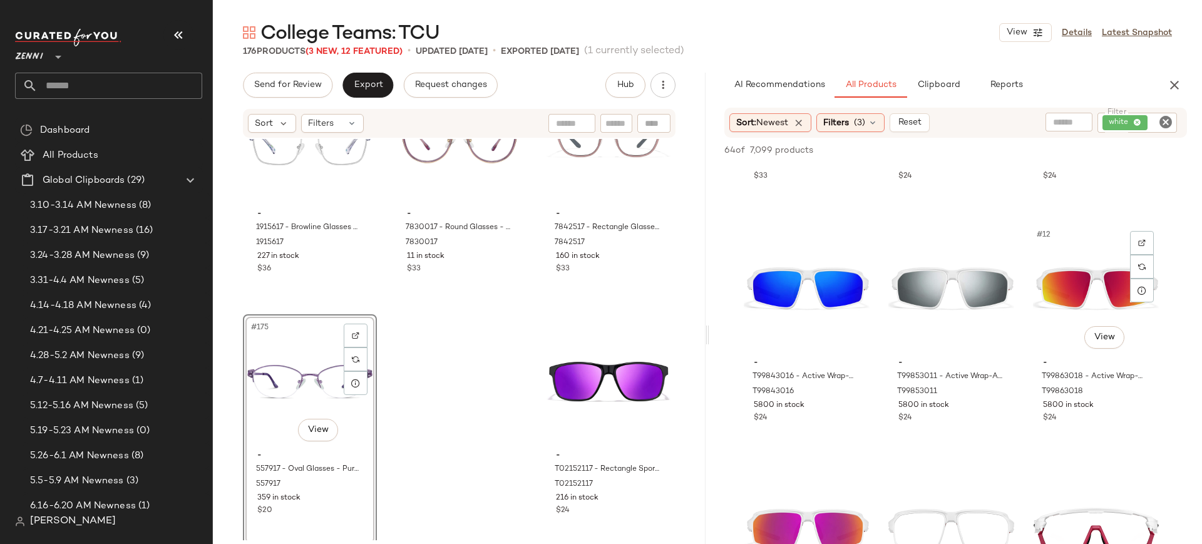
scroll to position [662, 0]
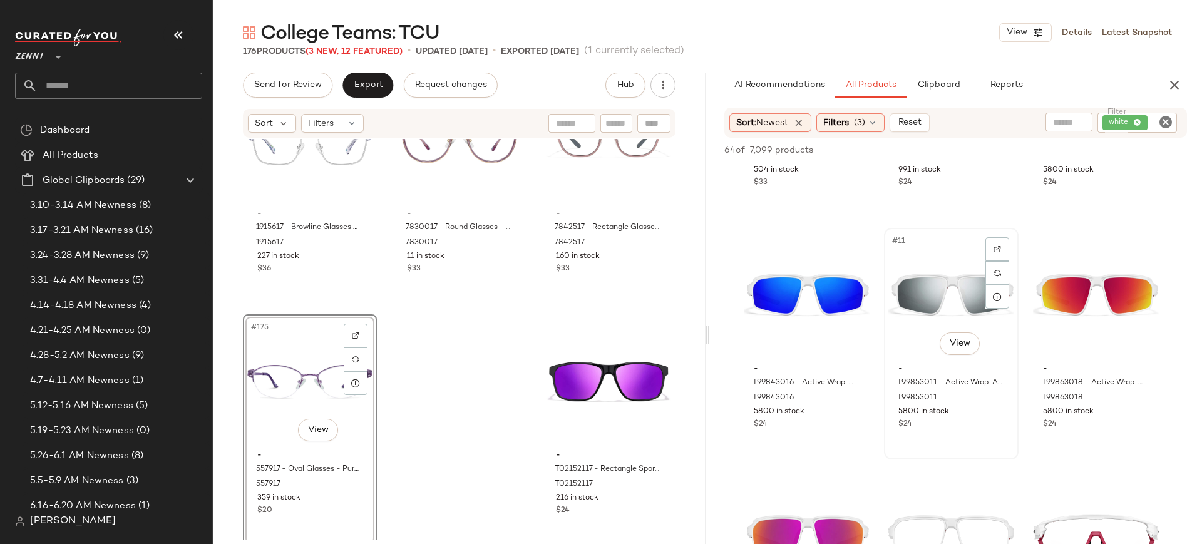
click at [943, 289] on div "#11 View" at bounding box center [951, 295] width 126 height 126
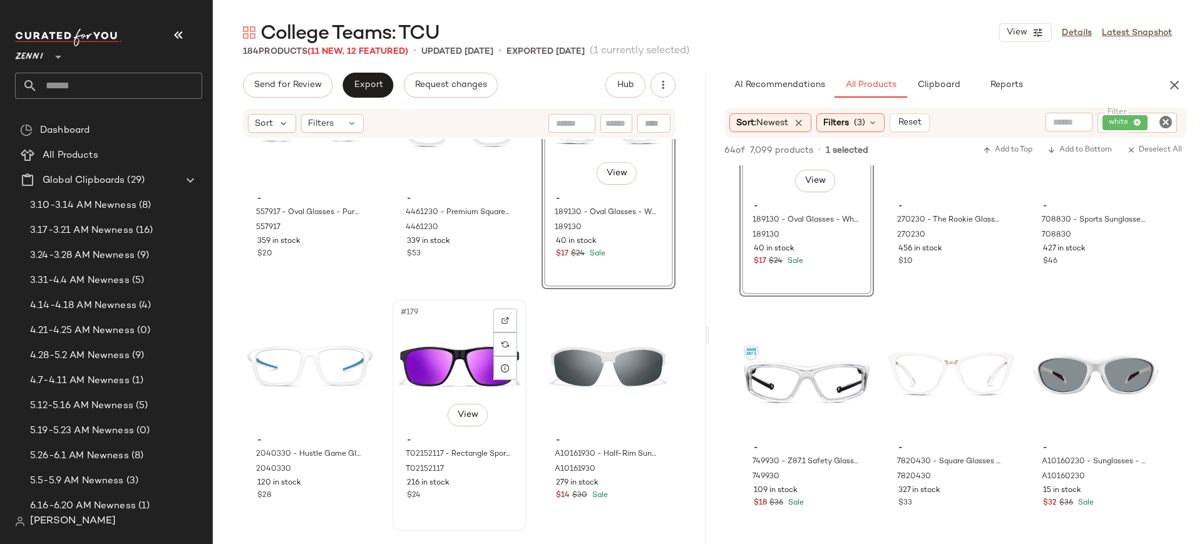
scroll to position [14118, 0]
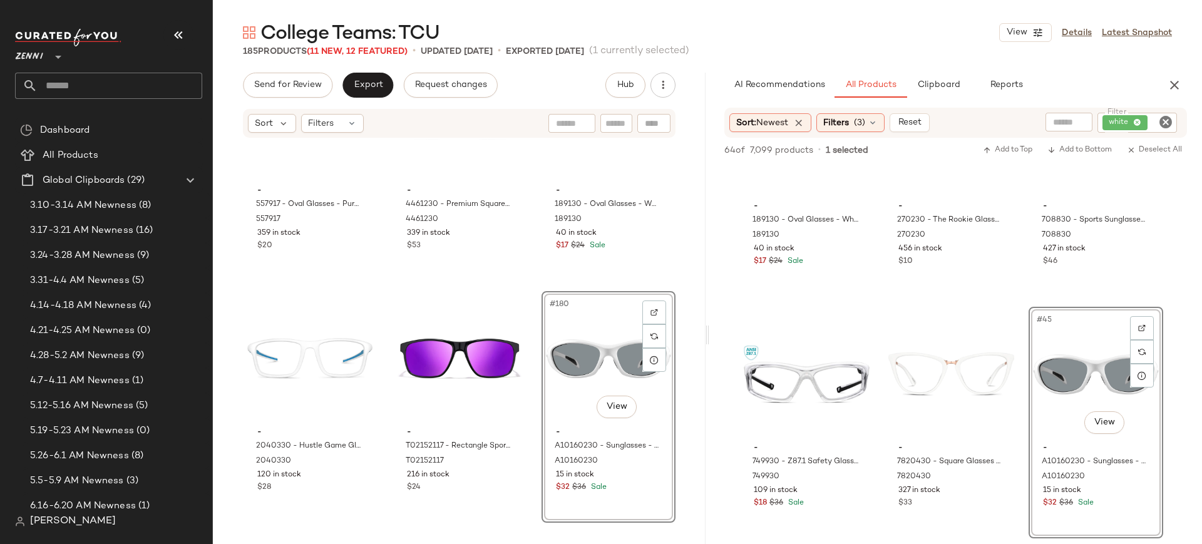
click at [526, 389] on div "- 557917 - Oval Glasses - Purple - Metal 557917 359 in stock $20 - 4461230 - Pr…" at bounding box center [459, 339] width 493 height 401
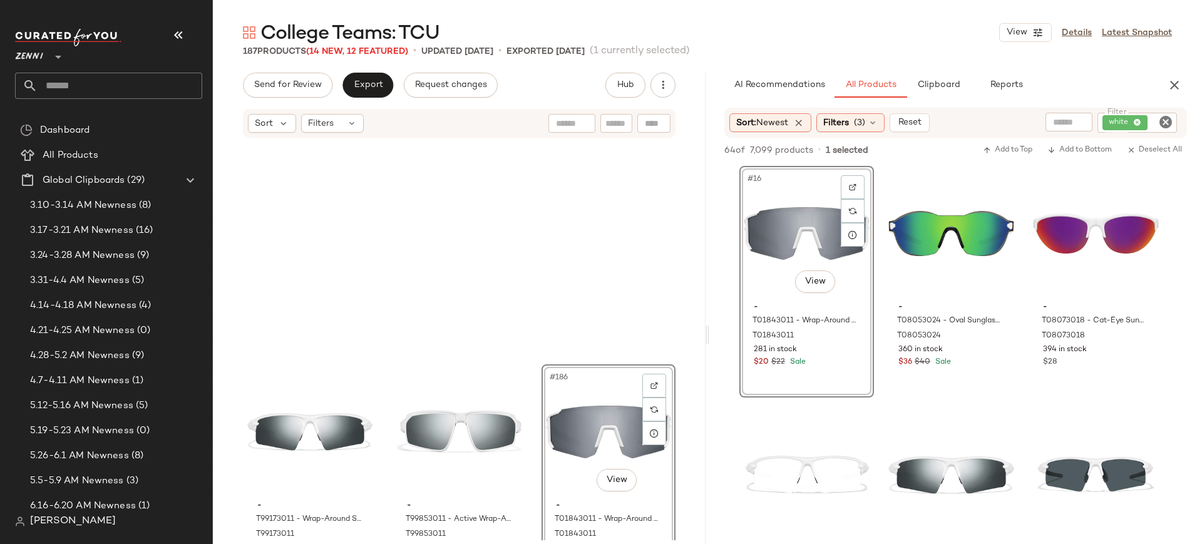
scroll to position [14825, 0]
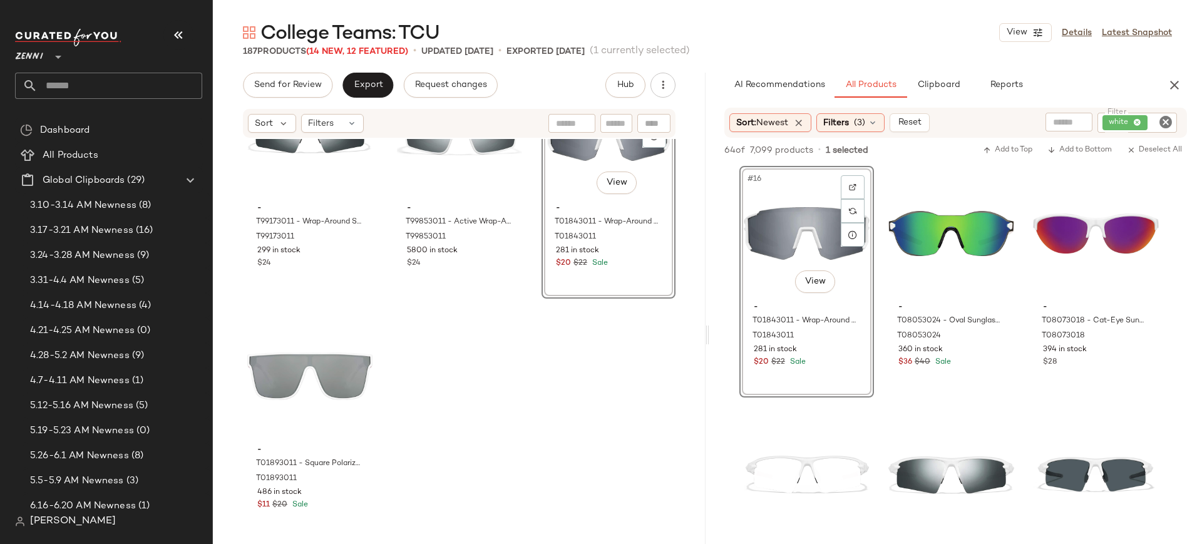
click at [961, 125] on icon "Clear Filter" at bounding box center [1165, 122] width 15 height 15
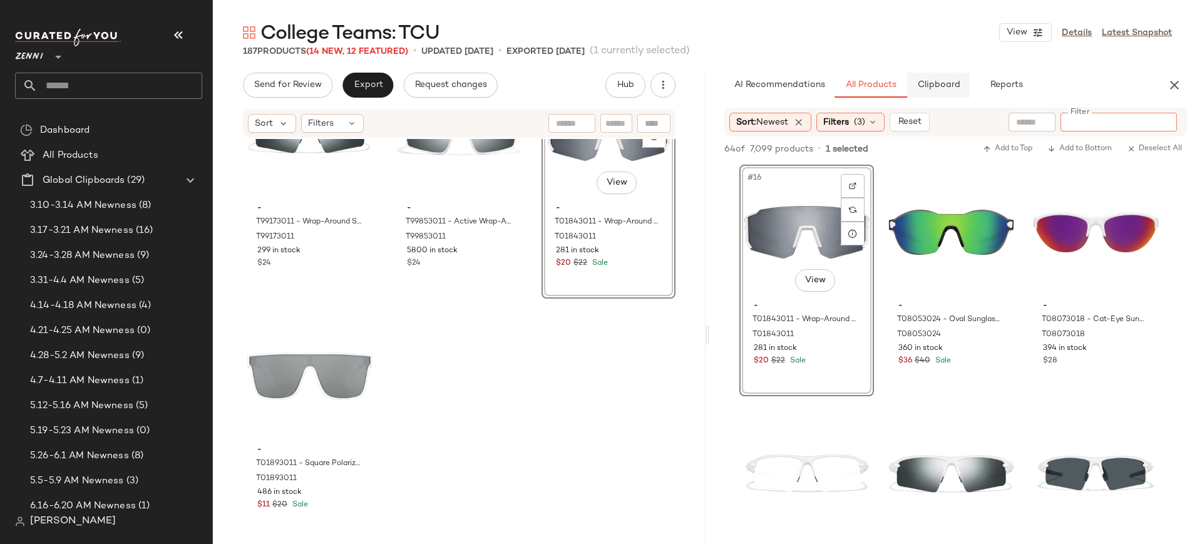
click at [932, 78] on button "Clipboard" at bounding box center [938, 85] width 63 height 25
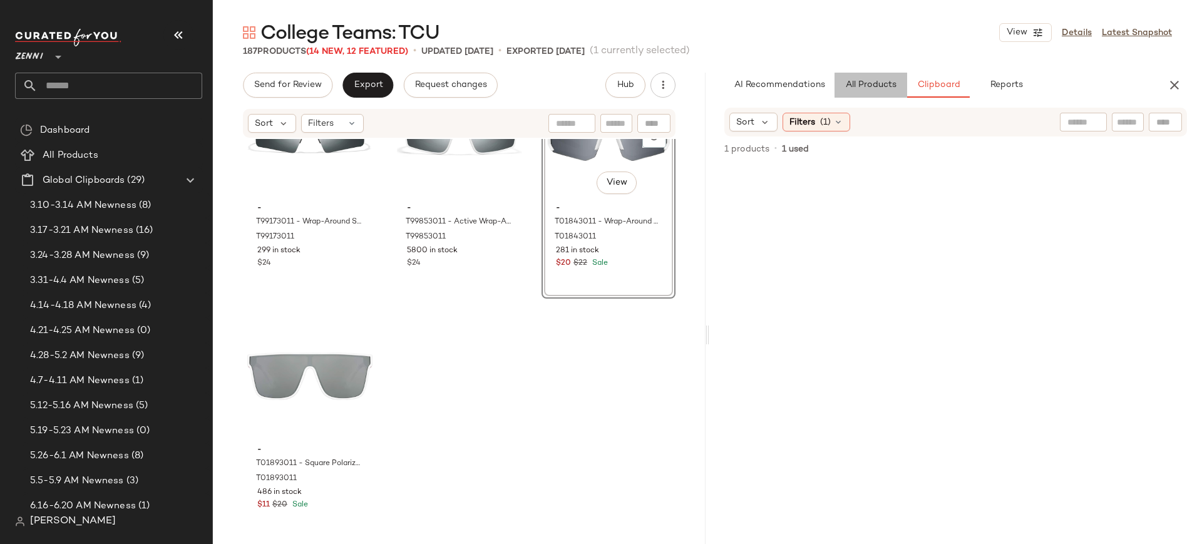
click at [881, 83] on span "All Products" at bounding box center [870, 85] width 51 height 10
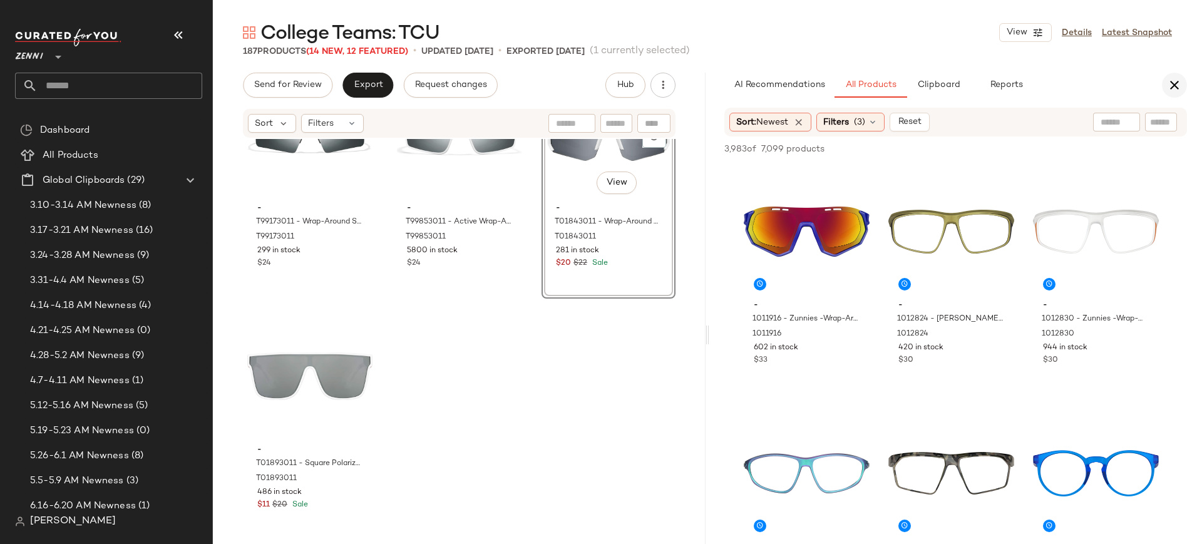
click at [961, 87] on icon "button" at bounding box center [1174, 85] width 15 height 15
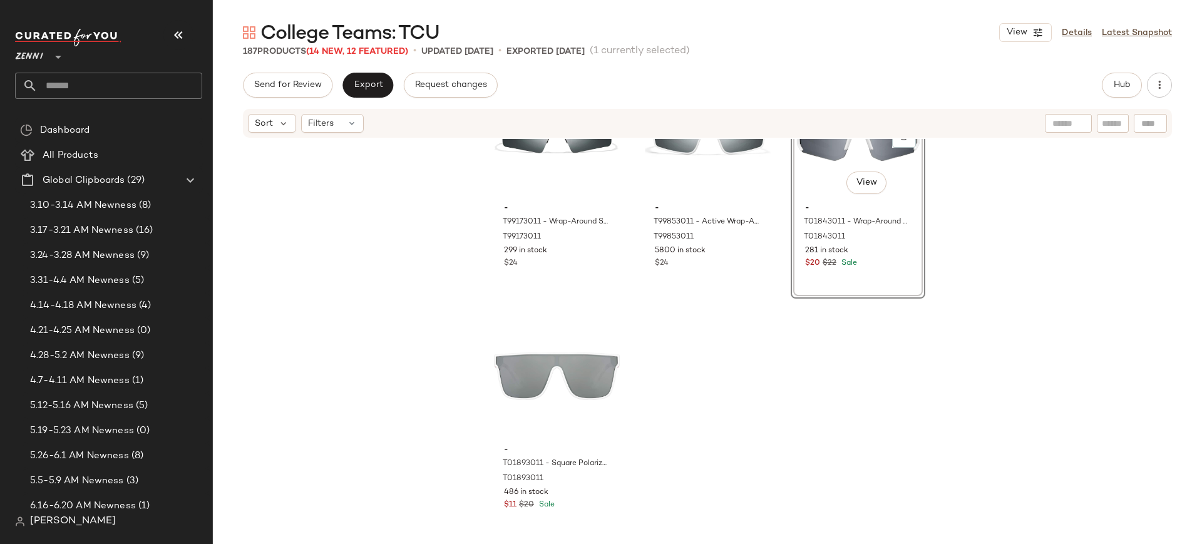
click at [794, 434] on div "- A10160230 - Sunglasses - White - Plastic A10160230 15 in stock $32 $36 Sale -…" at bounding box center [707, 339] width 989 height 401
click at [372, 86] on span "Export" at bounding box center [367, 85] width 29 height 10
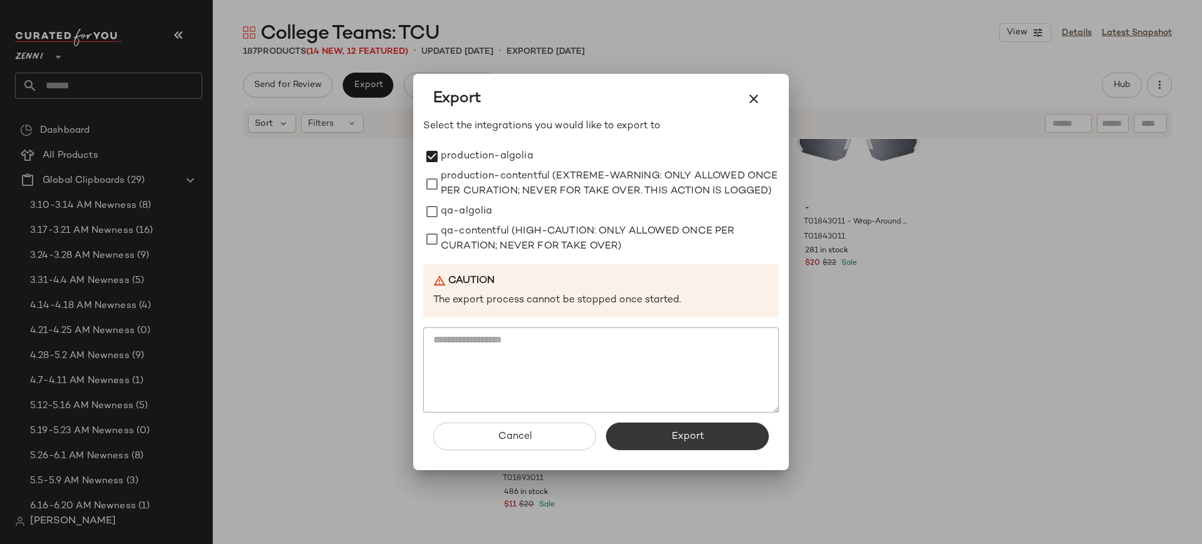
click at [714, 434] on button "Export" at bounding box center [687, 437] width 163 height 28
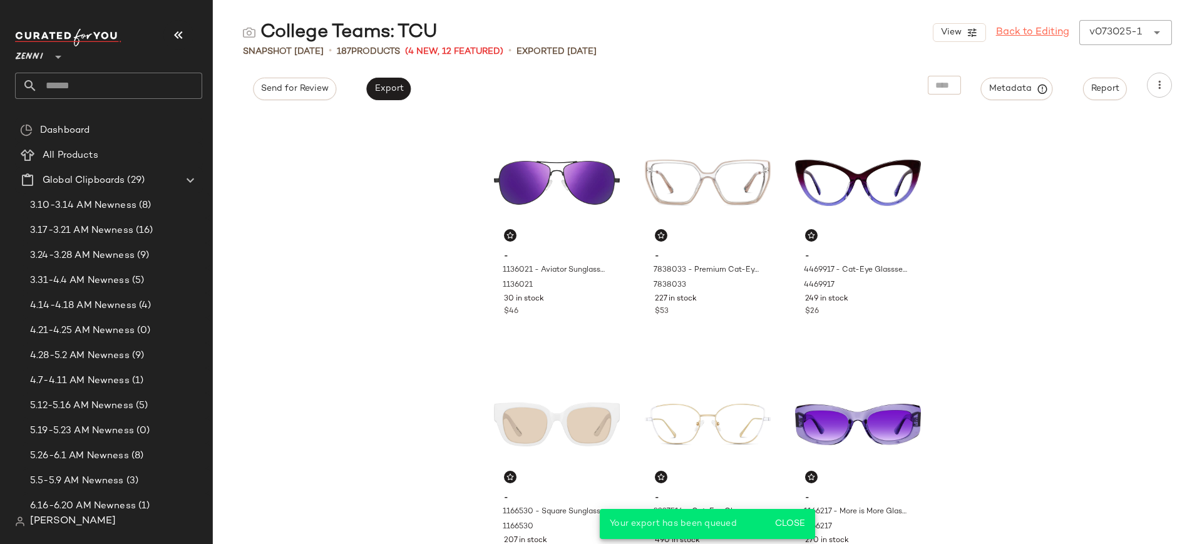
click at [961, 33] on link "Back to Editing" at bounding box center [1032, 32] width 73 height 15
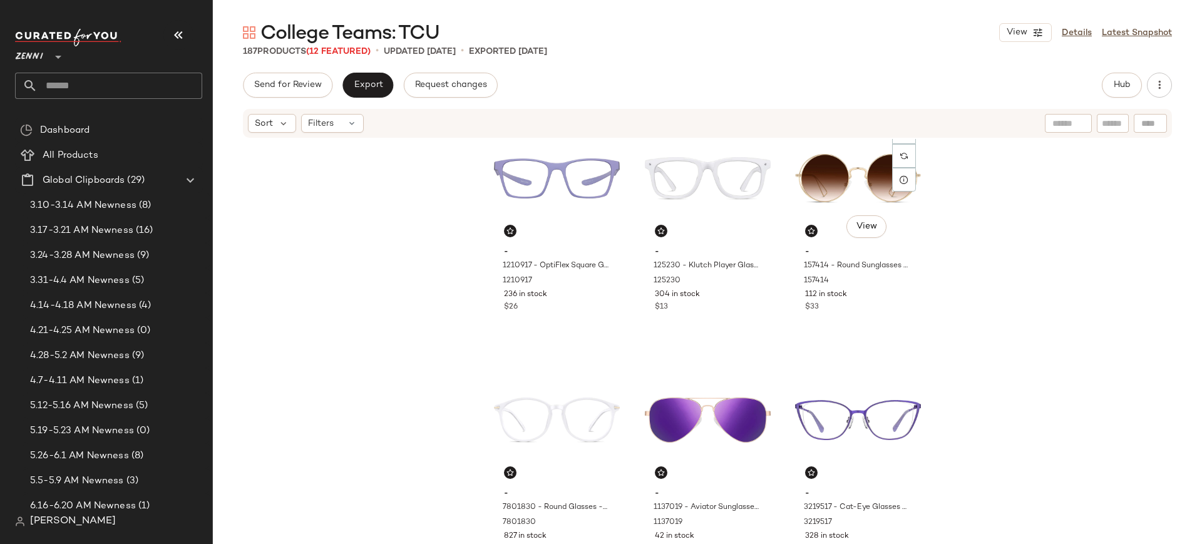
scroll to position [520, 0]
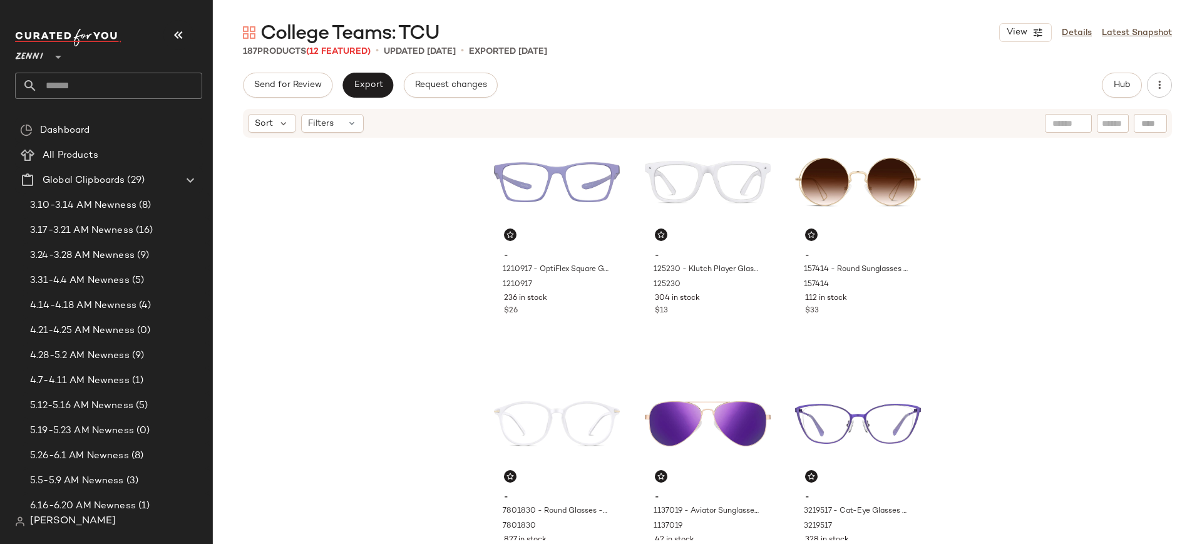
click at [878, 352] on div "- 1210917 - OptiFlex Square Glasses - Purple - Plastic 1210917 236 in stock $26…" at bounding box center [707, 339] width 989 height 401
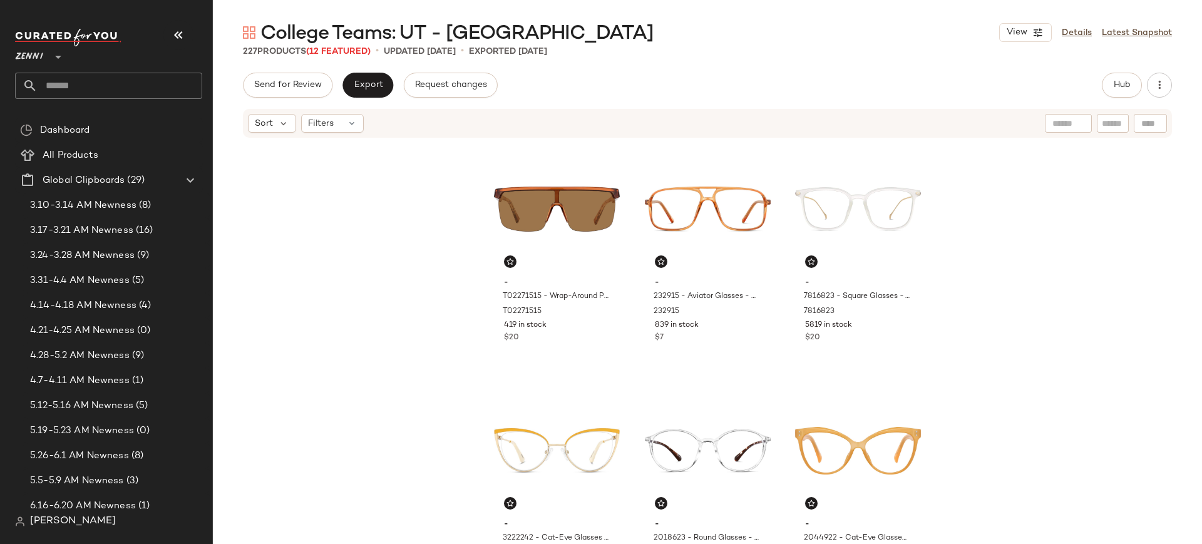
click at [173, 89] on input "text" at bounding box center [120, 86] width 165 height 26
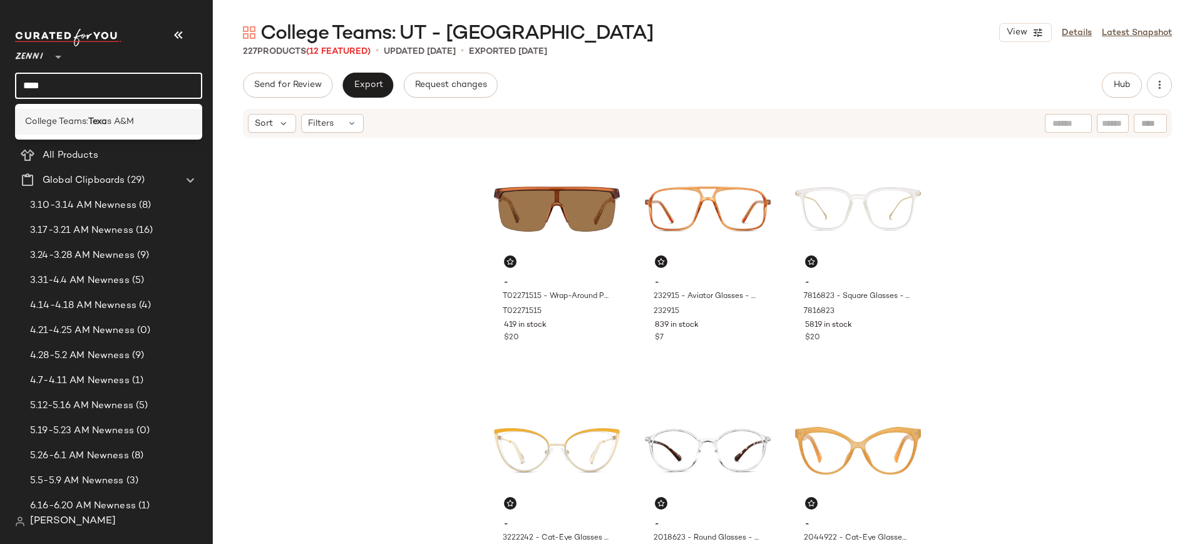
type input "****"
click at [36, 118] on span "College Teams:" at bounding box center [56, 121] width 63 height 13
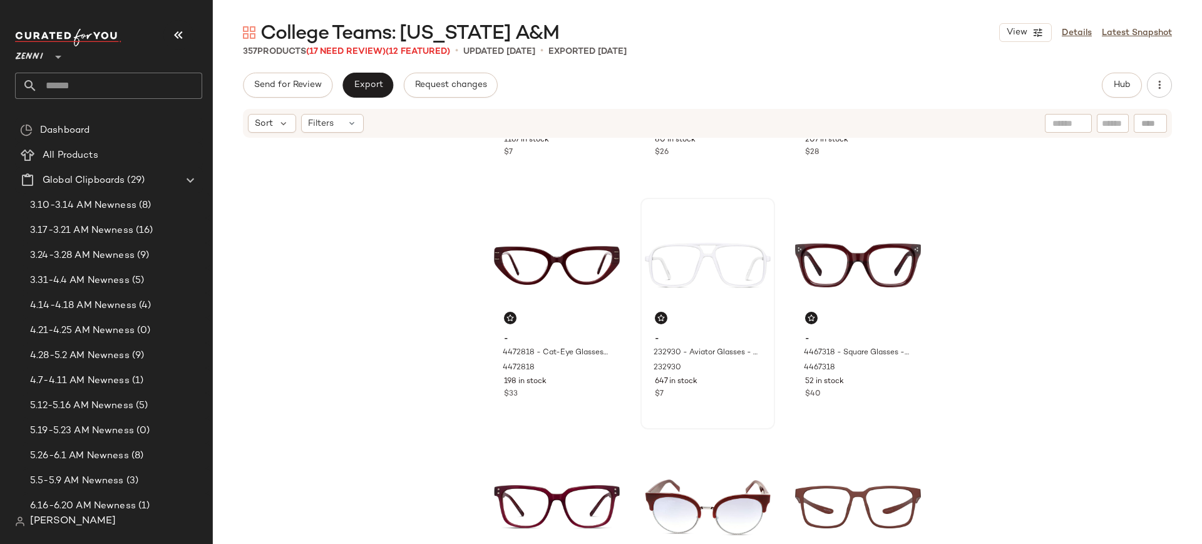
scroll to position [772, 0]
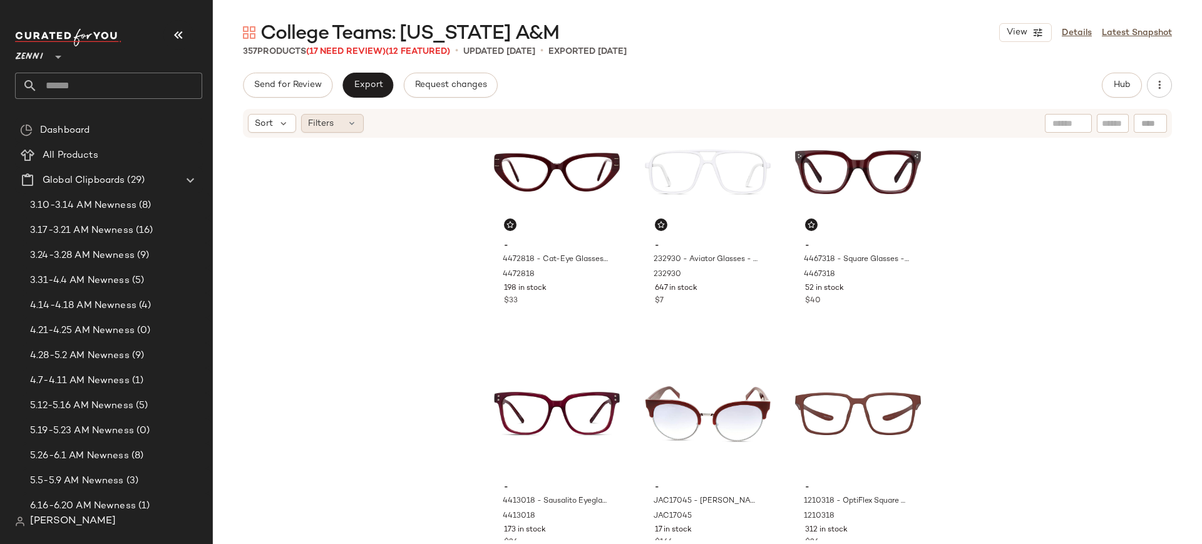
click at [355, 122] on icon at bounding box center [352, 123] width 10 height 10
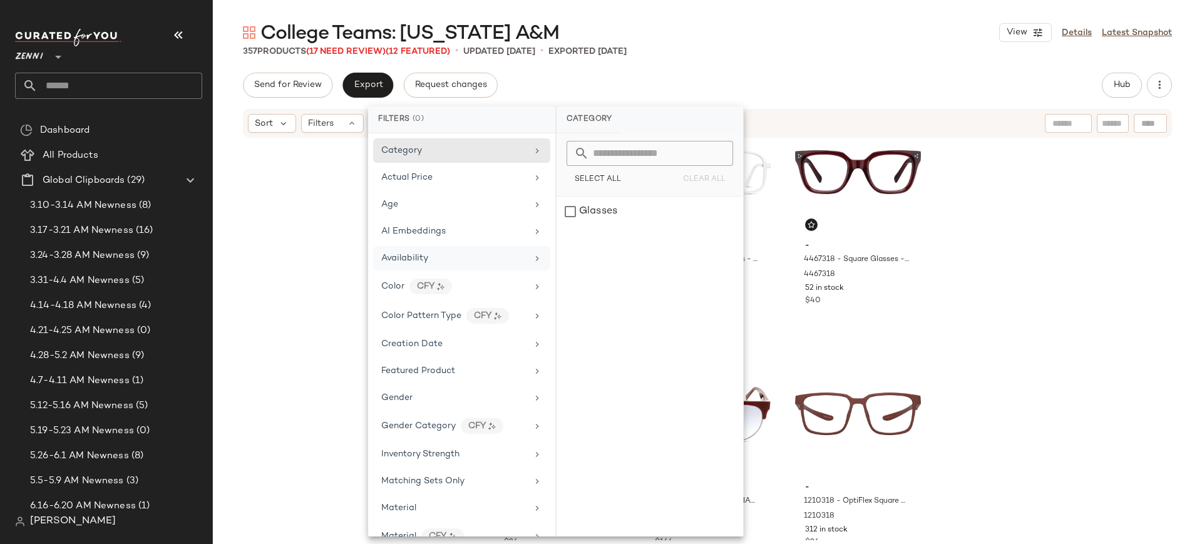
click at [426, 254] on span "Availability" at bounding box center [404, 258] width 47 height 9
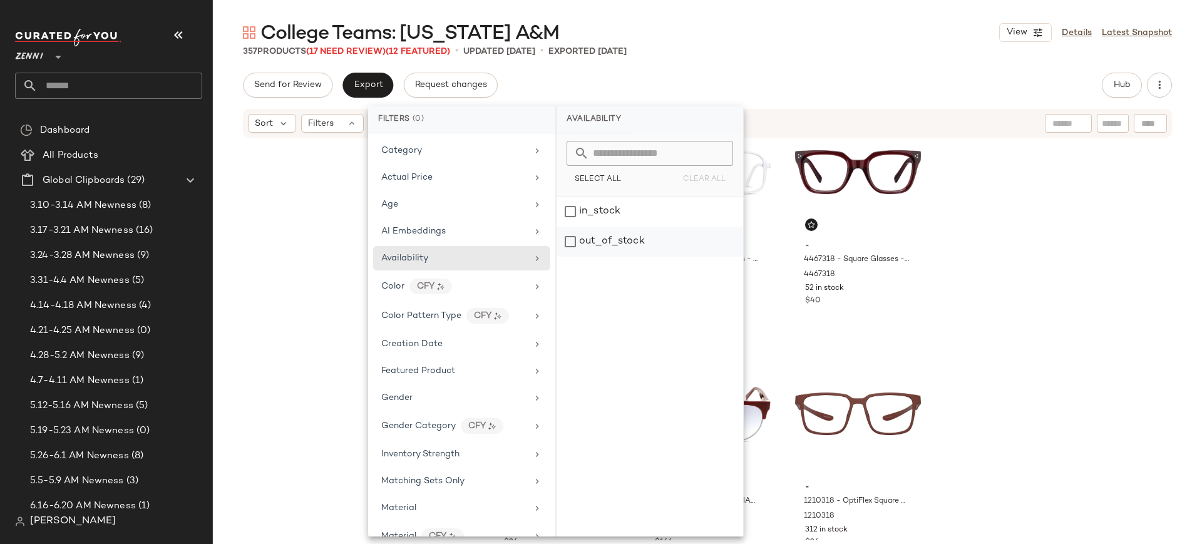
click at [571, 239] on div "out_of_stock" at bounding box center [650, 242] width 187 height 30
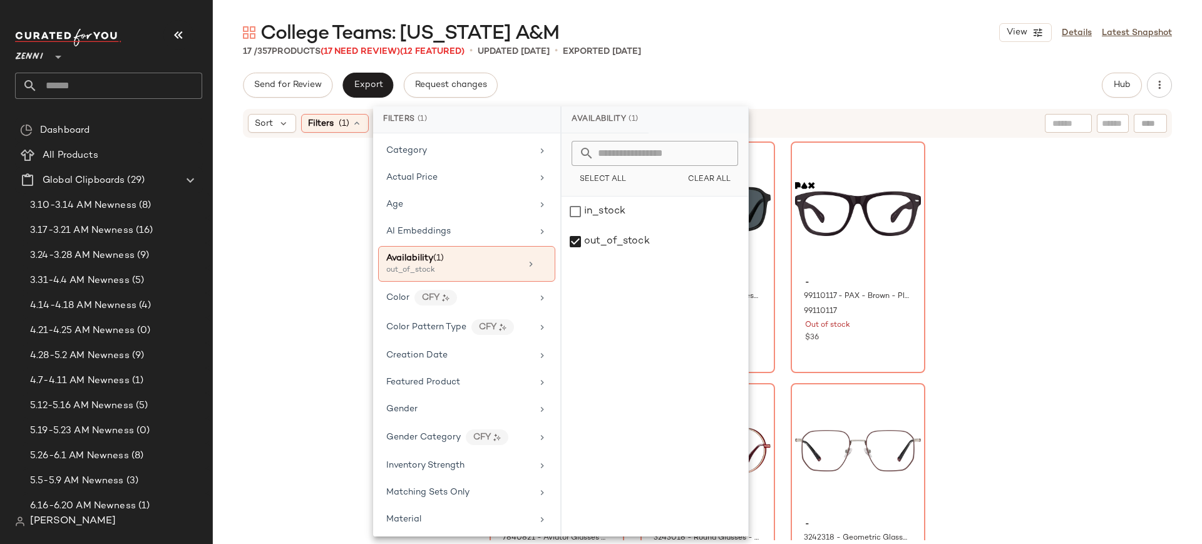
click at [270, 263] on div "- 7841521 - Round Glasses - Black - Mixed 7841521 Out of stock $20 - 116621 - A…" at bounding box center [707, 339] width 989 height 401
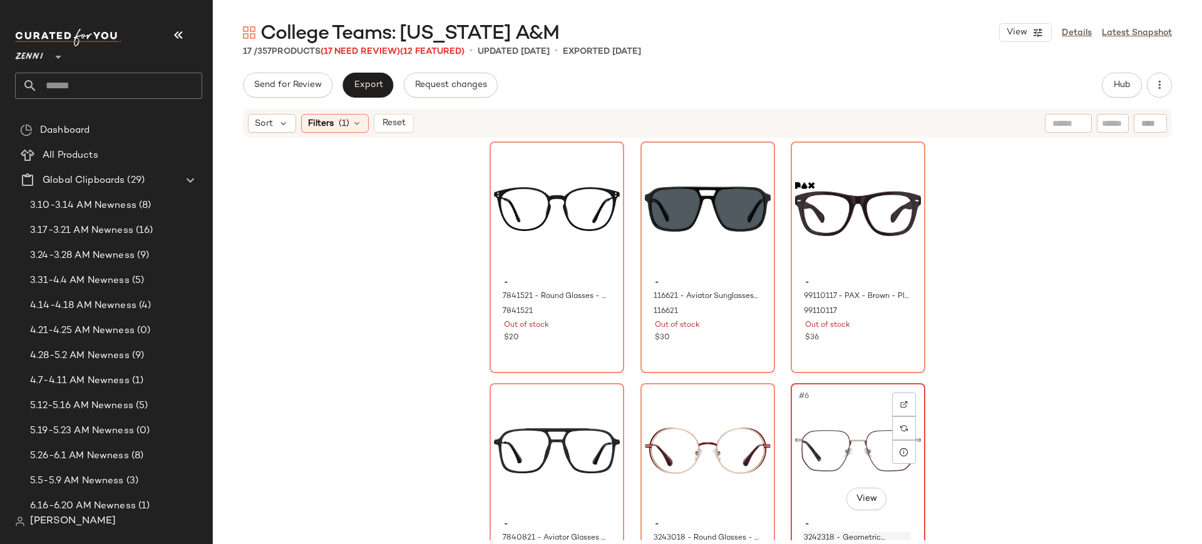
scroll to position [1051, 0]
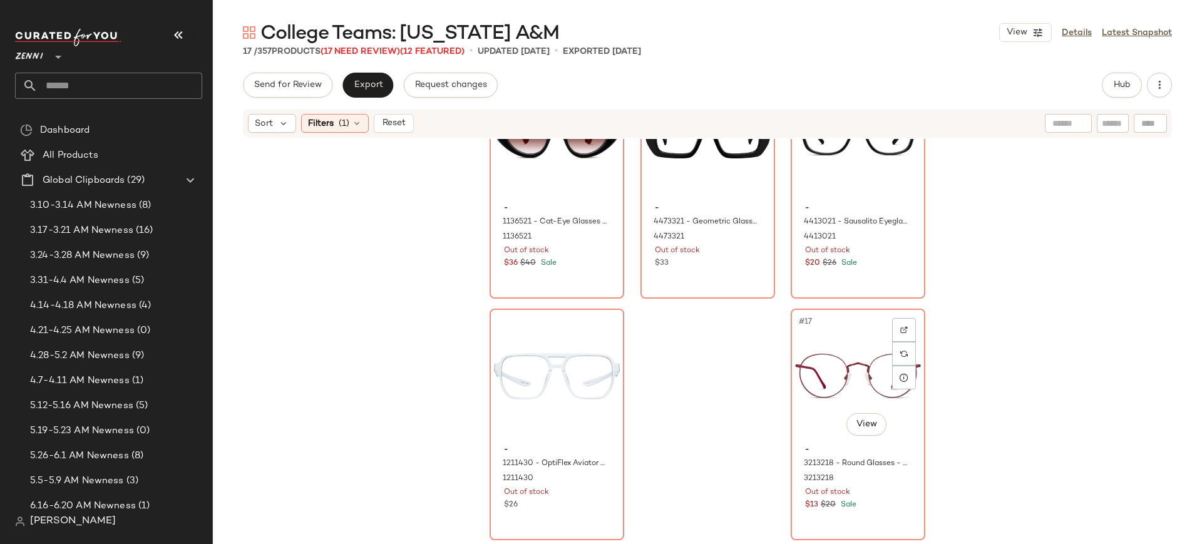
click at [895, 408] on div "#17 View" at bounding box center [858, 376] width 126 height 126
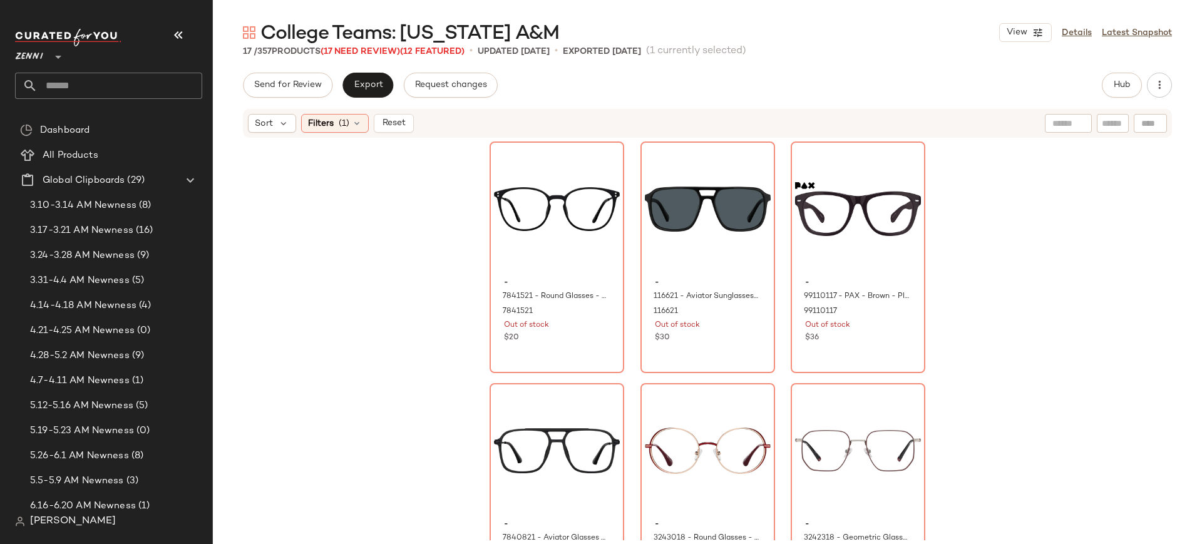
click at [1119, 119] on input "text" at bounding box center [1113, 123] width 22 height 13
type input "*****"
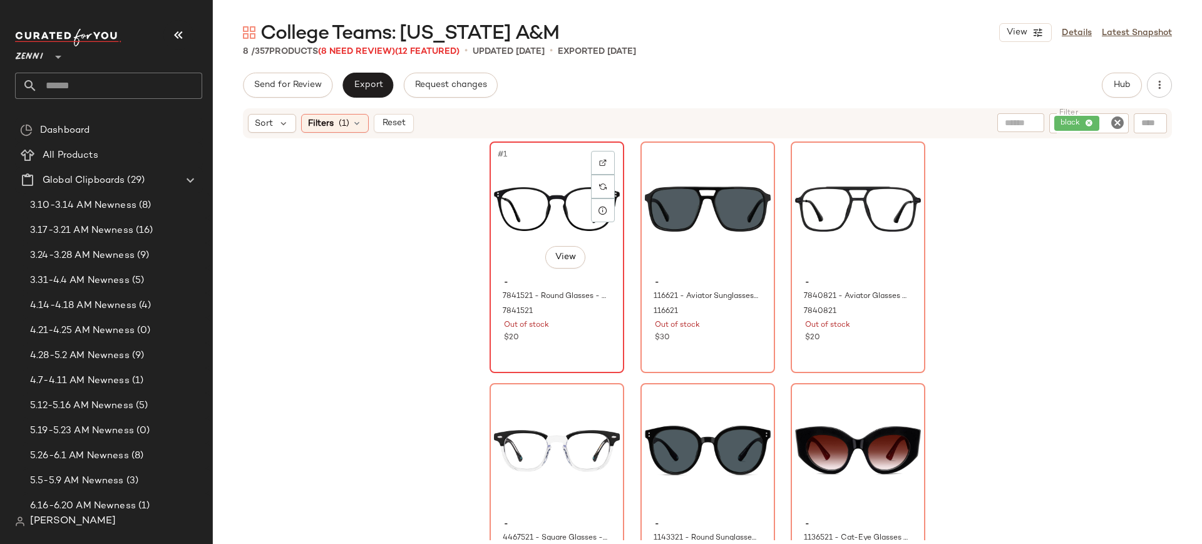
click at [608, 339] on div "- 7841521 - Round Glasses - Black - Mixed 7841521 Out of stock $20" at bounding box center [557, 308] width 126 height 73
click at [608, 339] on div "#1 View - 7841521 - Round Glasses - Black - Mixed 7841521 Out of stock $20" at bounding box center [557, 257] width 135 height 232
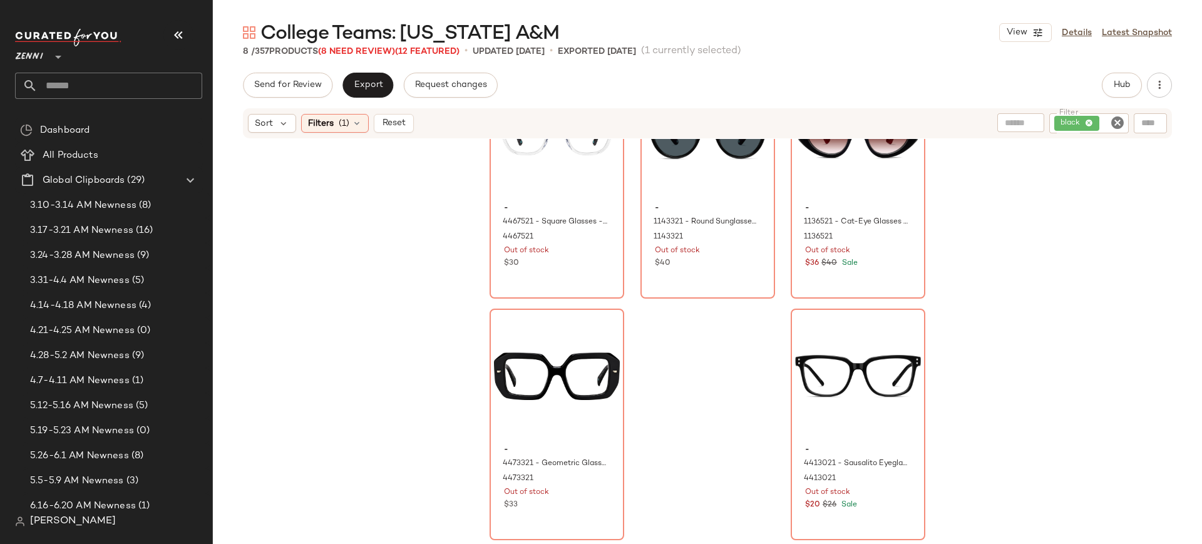
scroll to position [325, 0]
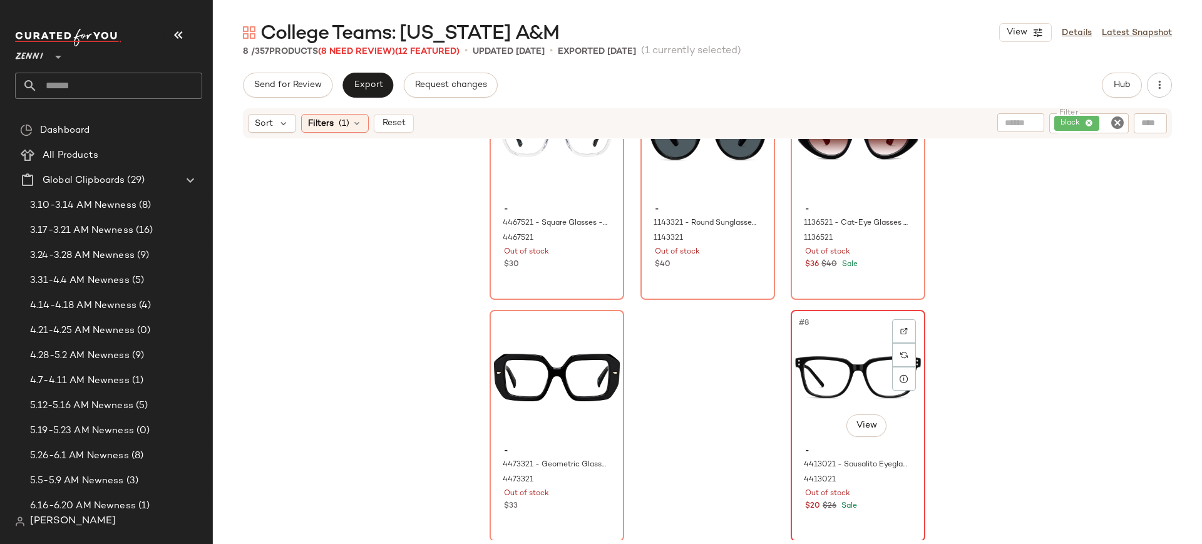
click at [898, 505] on div "$20 $26 Sale" at bounding box center [858, 506] width 106 height 11
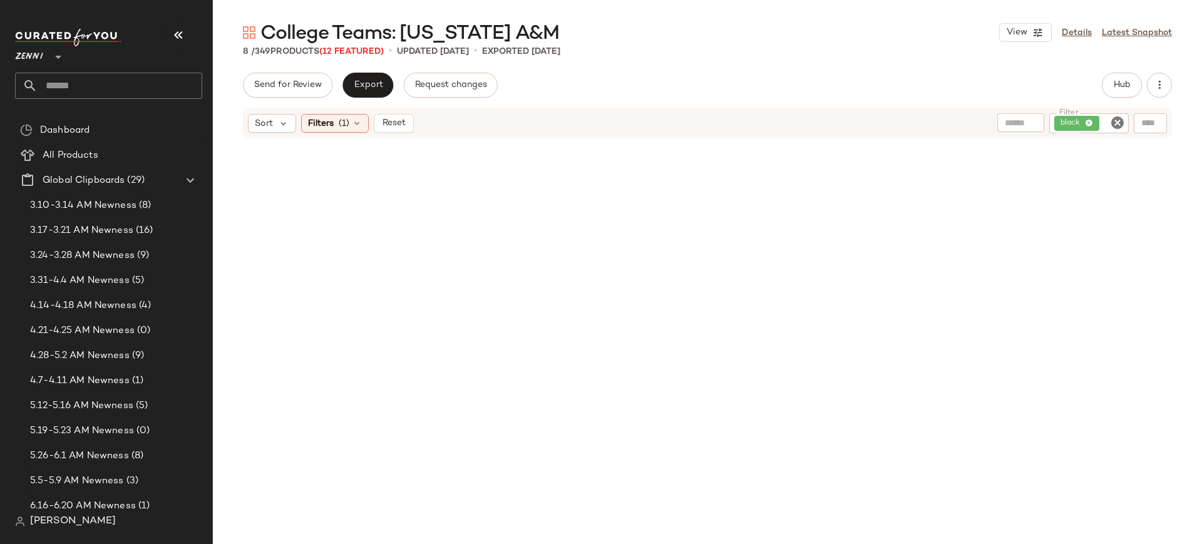
click at [1123, 123] on icon "Clear Filter" at bounding box center [1117, 122] width 15 height 15
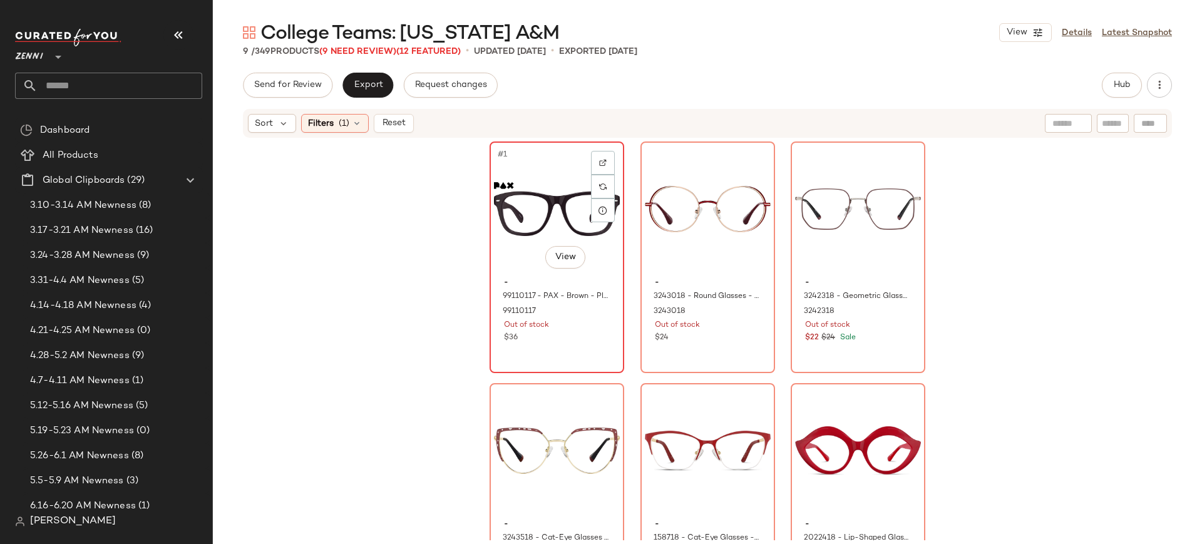
click at [535, 228] on div "#1 View" at bounding box center [557, 209] width 126 height 126
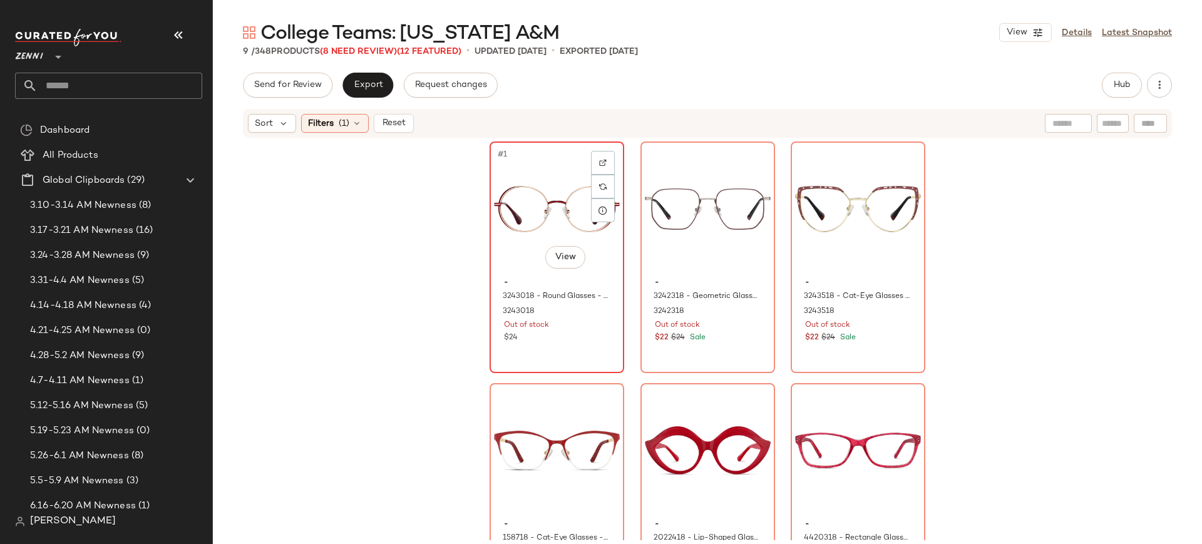
click at [537, 178] on div "#1 View" at bounding box center [557, 209] width 126 height 126
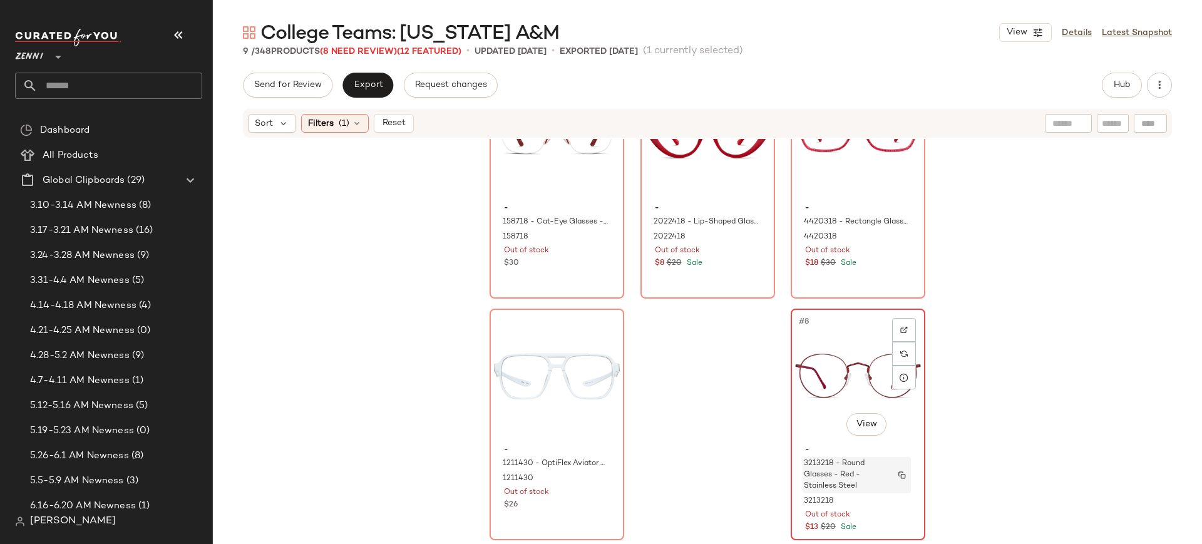
click at [888, 488] on div "3213218 - Round Glasses - Red - Stainless Steel" at bounding box center [857, 475] width 108 height 36
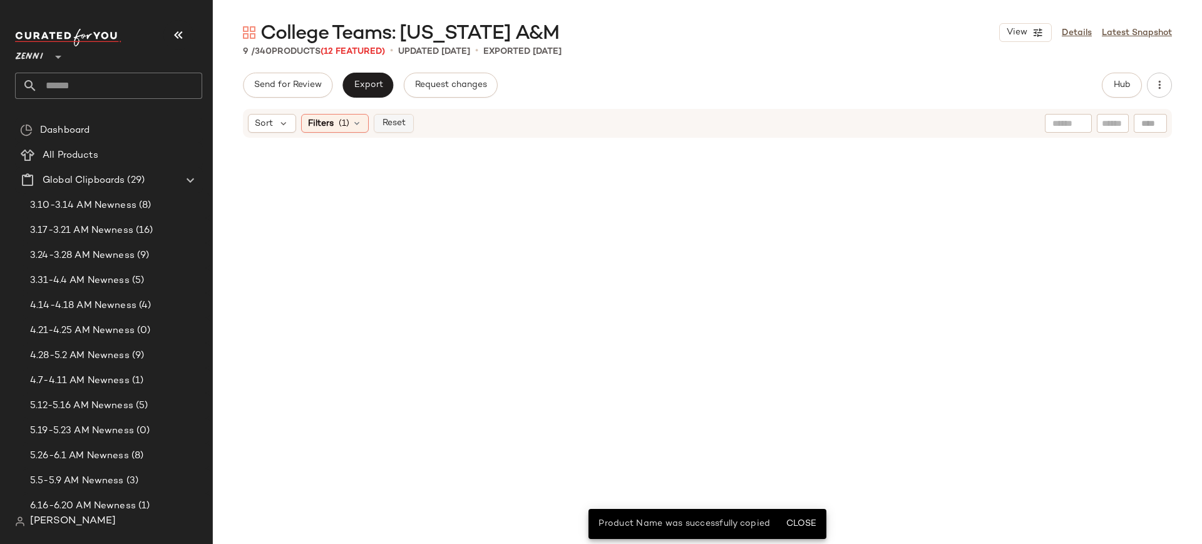
click at [385, 119] on span "Reset" at bounding box center [393, 123] width 24 height 10
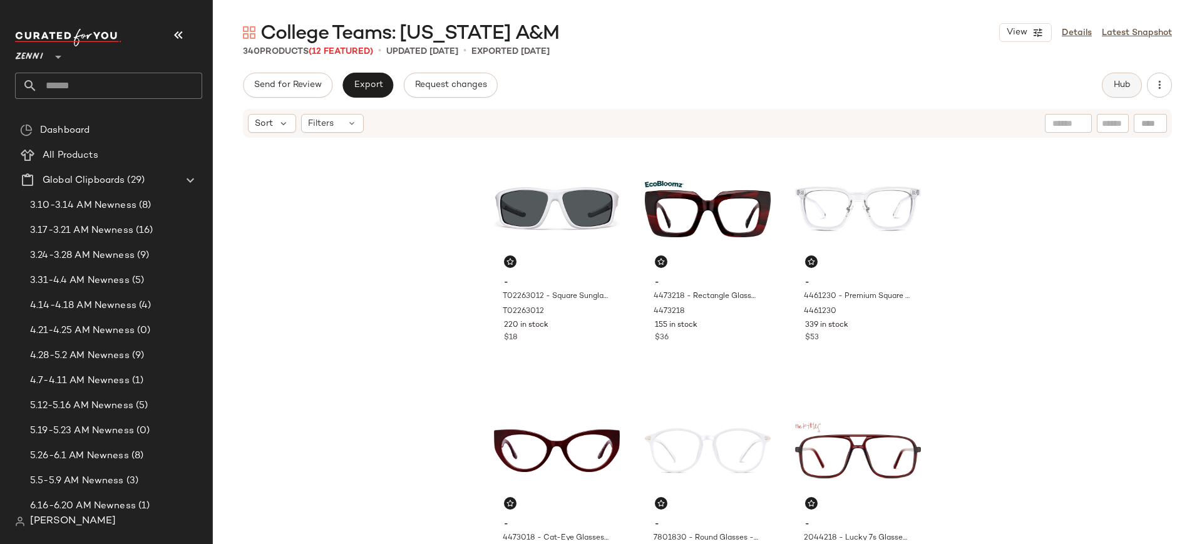
click at [1127, 83] on span "Hub" at bounding box center [1122, 85] width 18 height 10
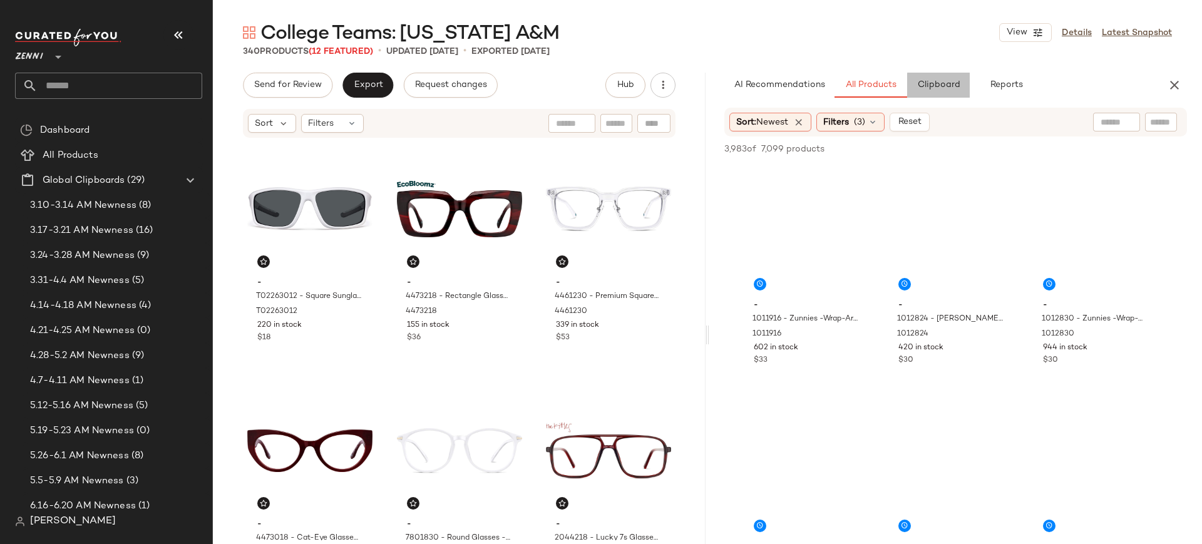
click at [946, 84] on span "Clipboard" at bounding box center [938, 85] width 43 height 10
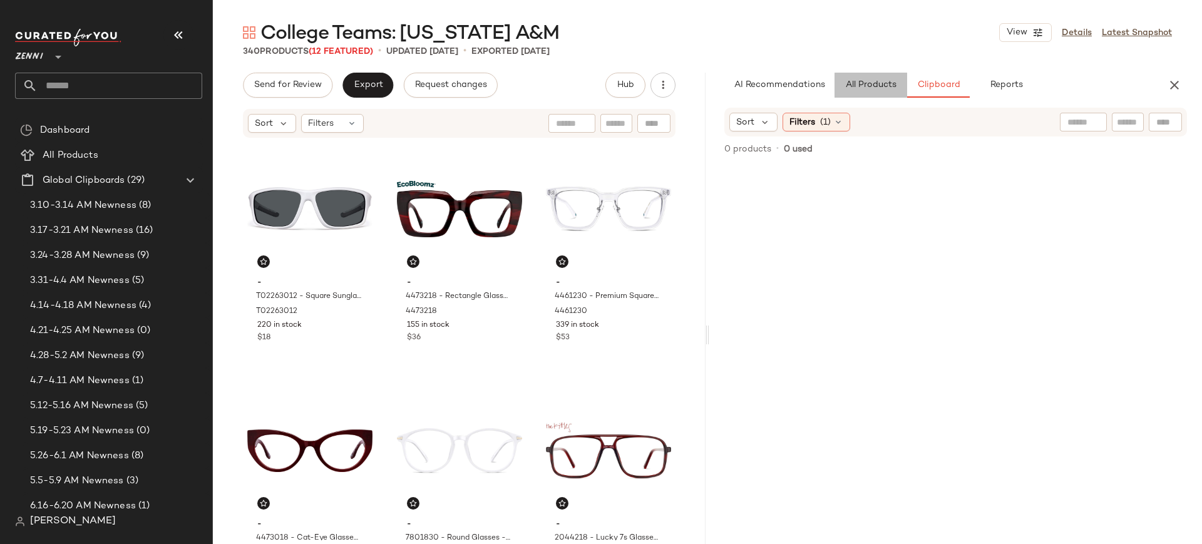
click at [865, 83] on span "All Products" at bounding box center [870, 85] width 51 height 10
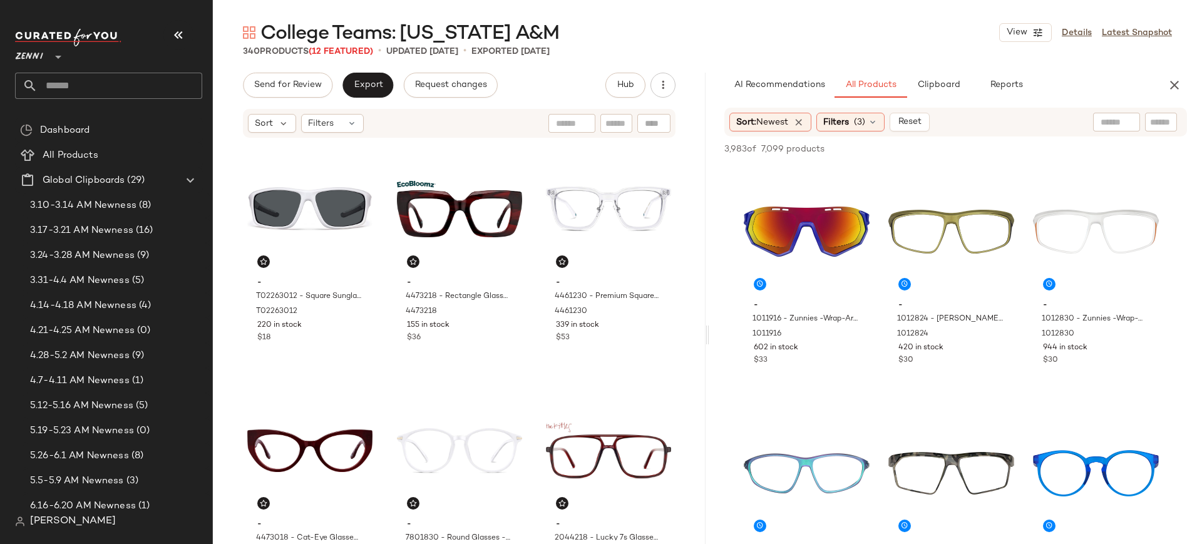
click at [1159, 124] on input "text" at bounding box center [1161, 122] width 22 height 13
type input "******"
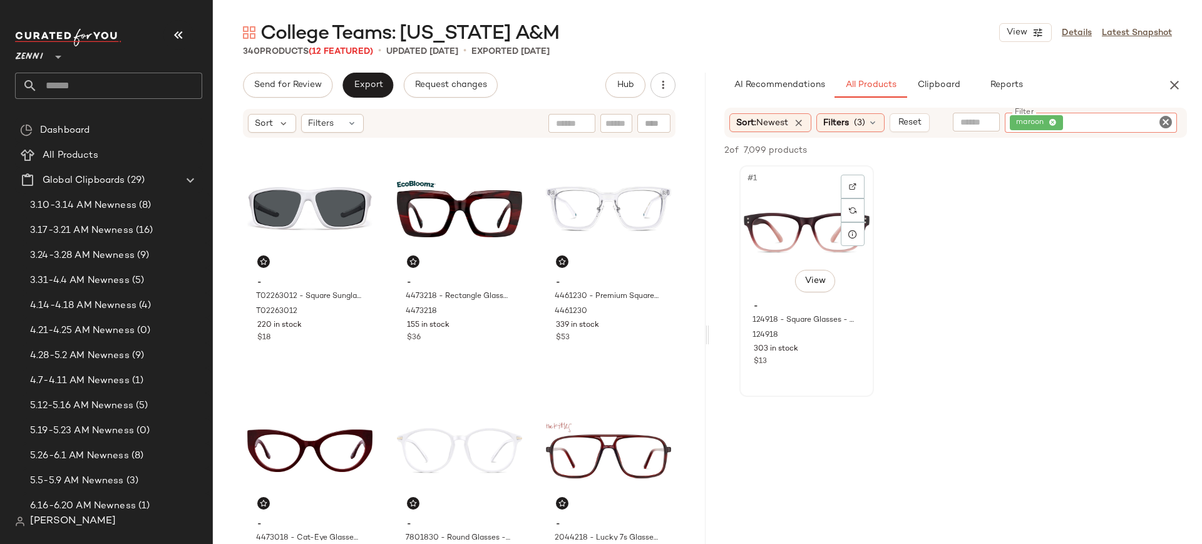
click at [811, 240] on div "#1 View" at bounding box center [807, 233] width 126 height 126
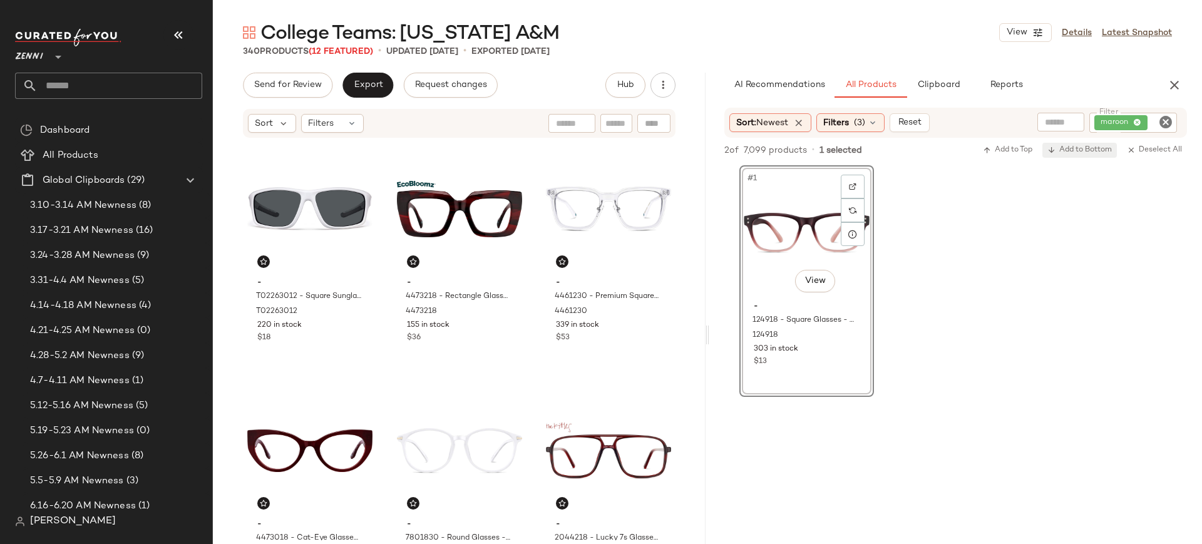
click at [1085, 154] on span "Add to Bottom" at bounding box center [1079, 150] width 64 height 9
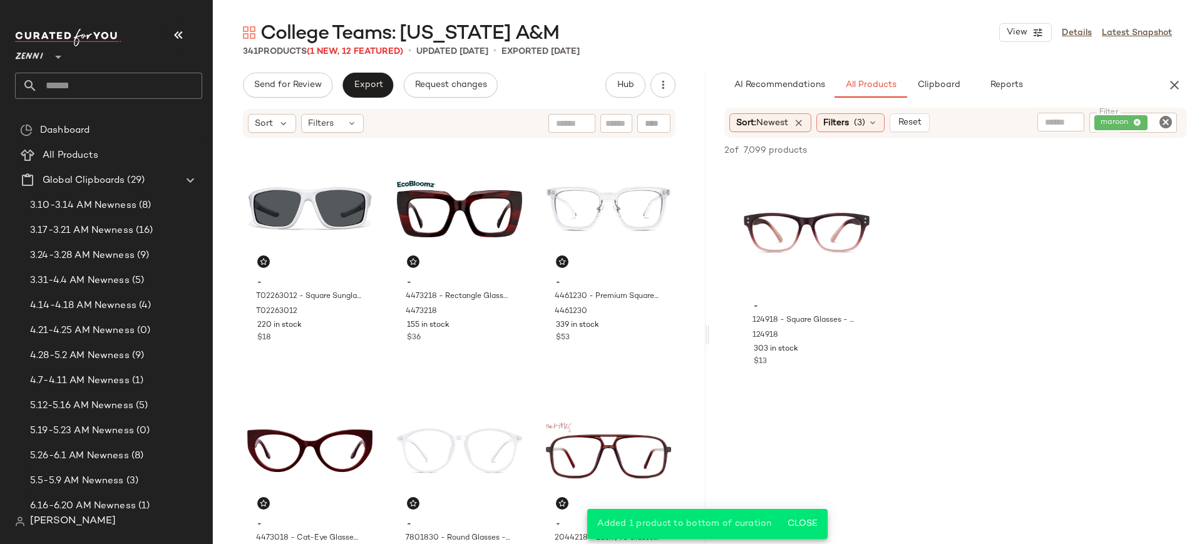
click at [1165, 123] on icon "Clear Filter" at bounding box center [1165, 122] width 15 height 15
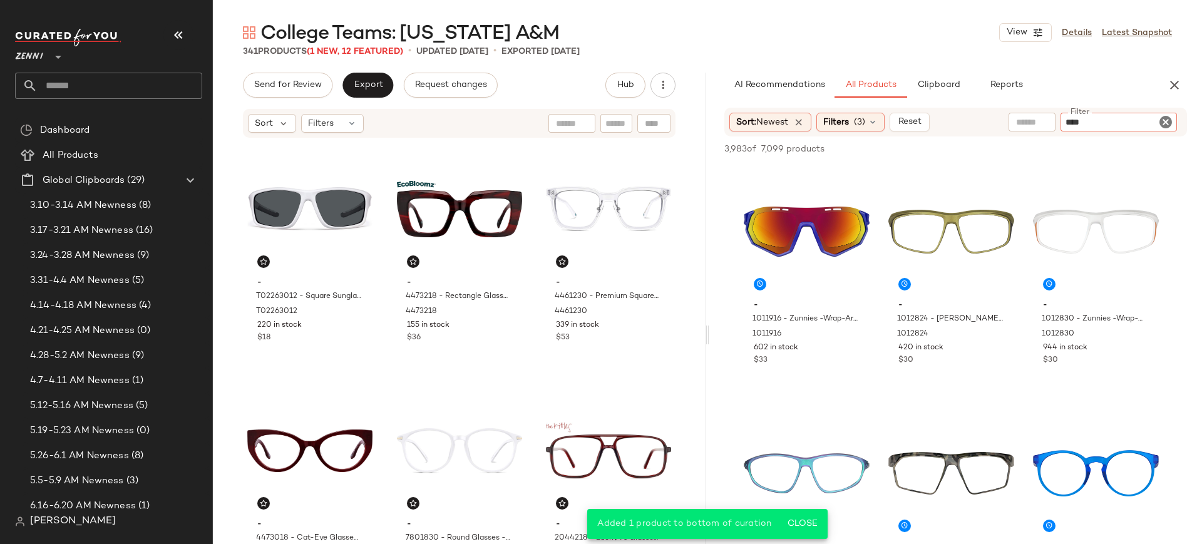
type input "*****"
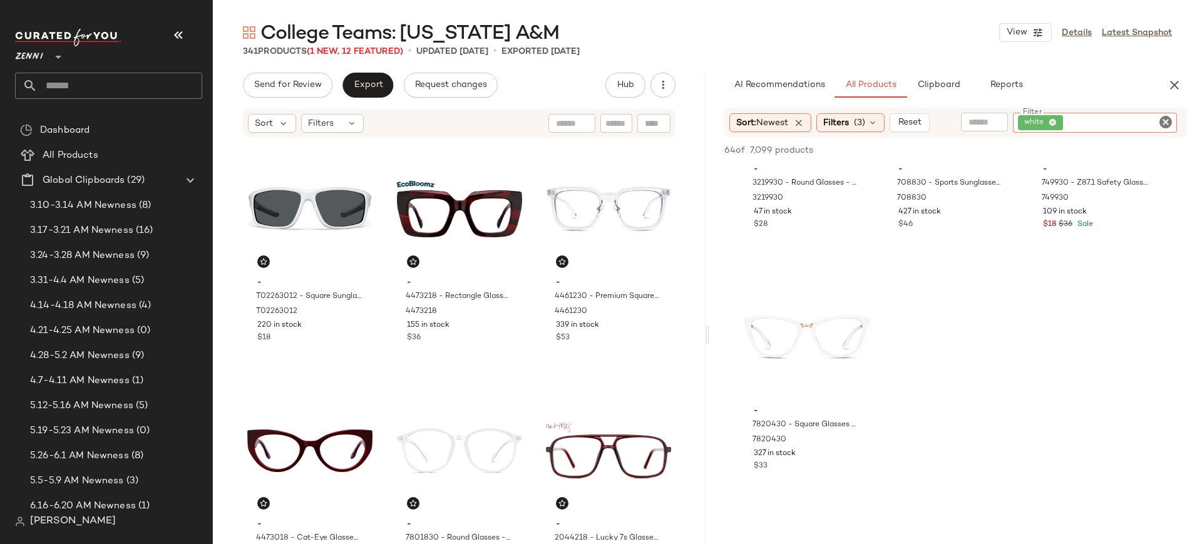
scroll to position [3516, 0]
click at [765, 358] on div "#46 View" at bounding box center [807, 342] width 126 height 126
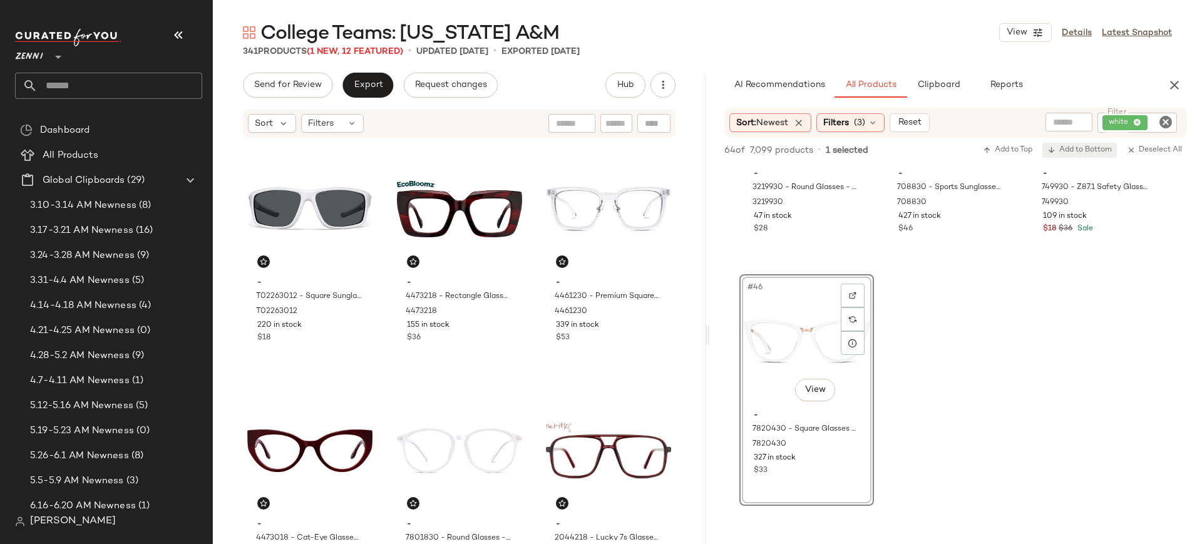
click at [1107, 146] on span "Add to Bottom" at bounding box center [1079, 150] width 64 height 9
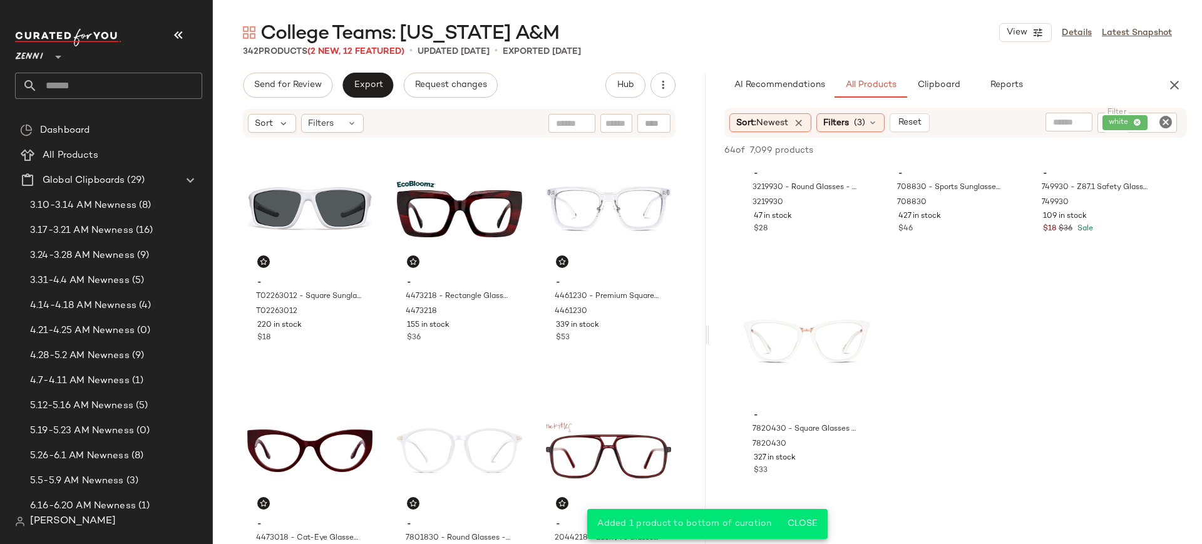
click at [1171, 118] on icon "Clear Filter" at bounding box center [1165, 122] width 15 height 15
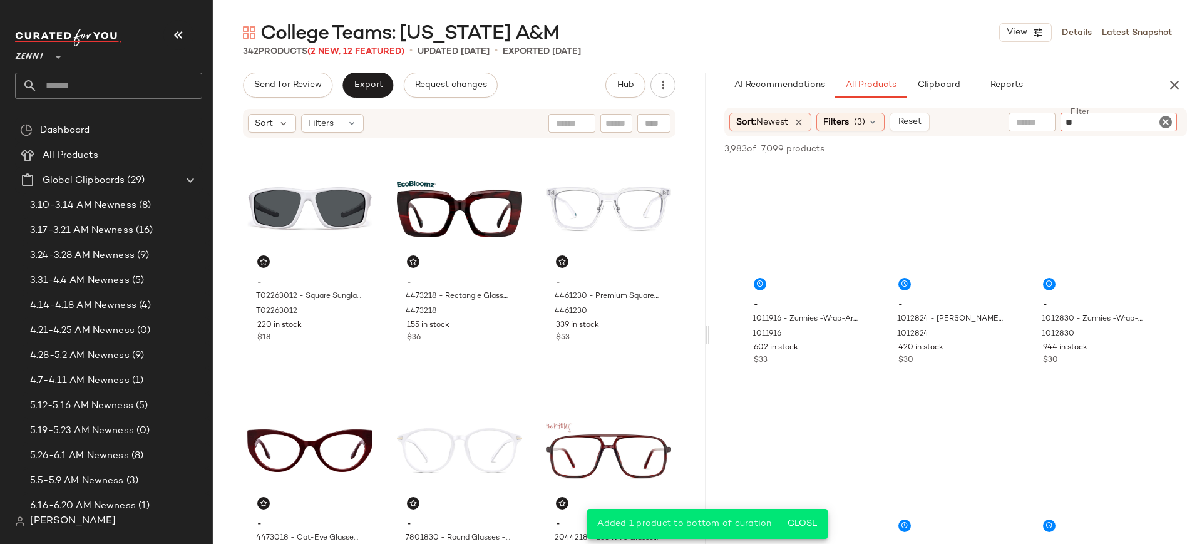
type input "***"
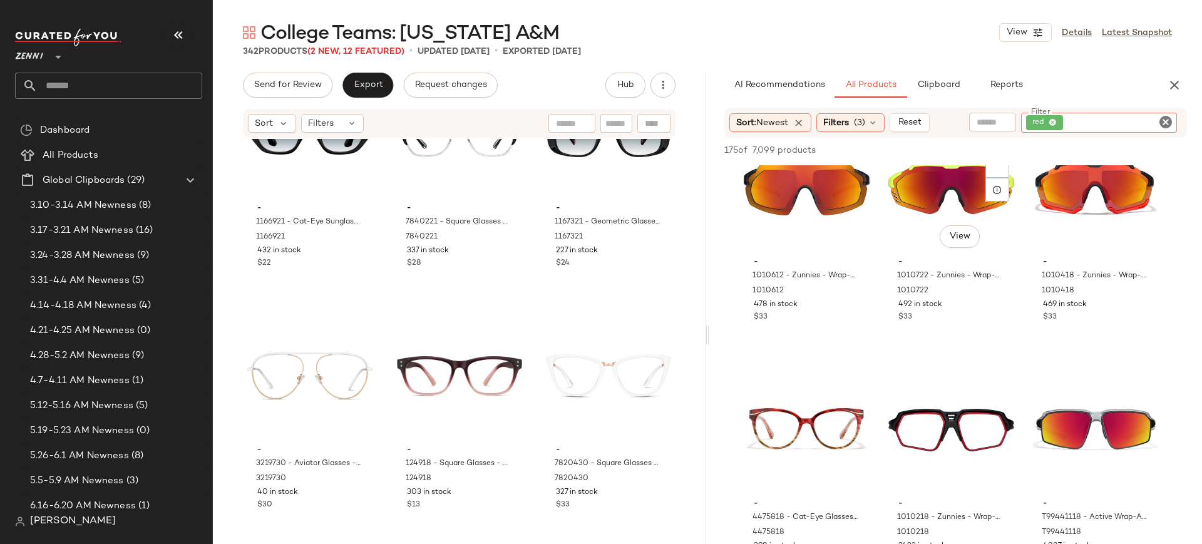
scroll to position [0, 0]
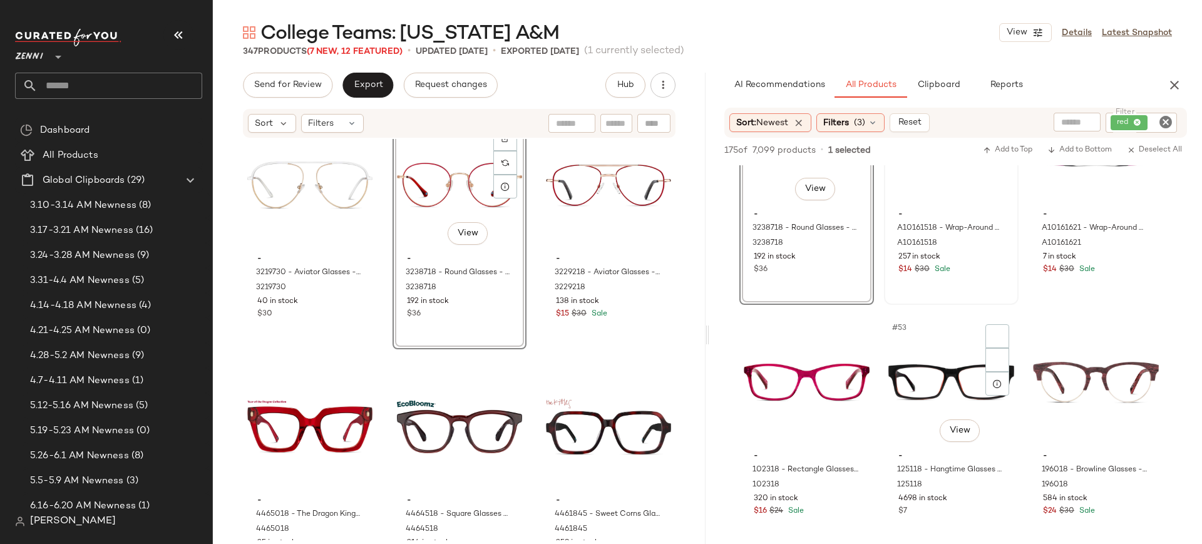
scroll to position [3953, 0]
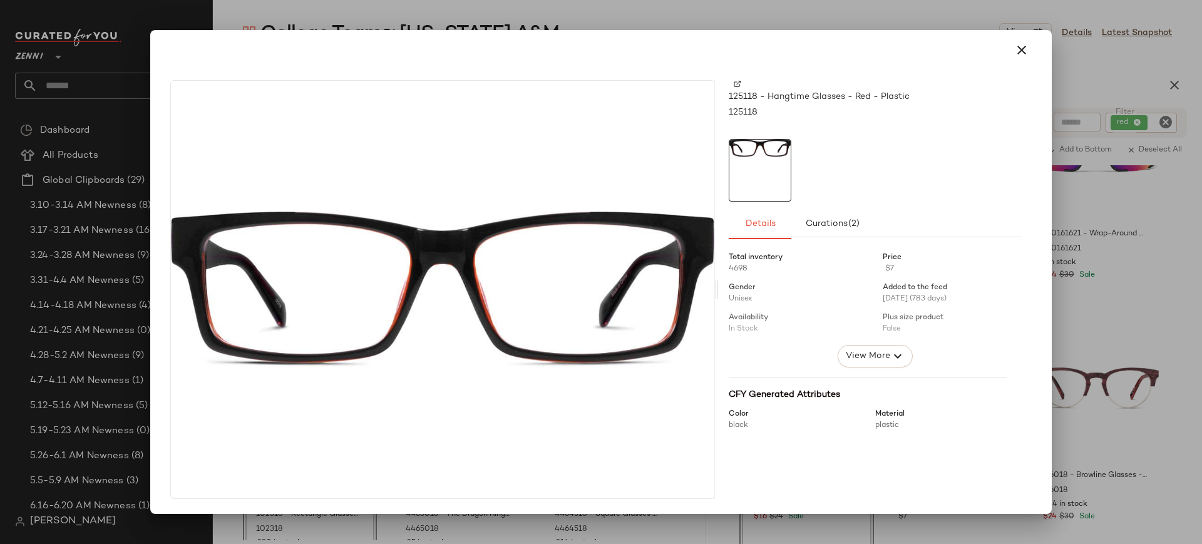
click at [739, 83] on img at bounding box center [738, 84] width 8 height 8
click at [740, 83] on img at bounding box center [738, 84] width 8 height 8
click at [1024, 46] on icon "button" at bounding box center [1021, 50] width 15 height 15
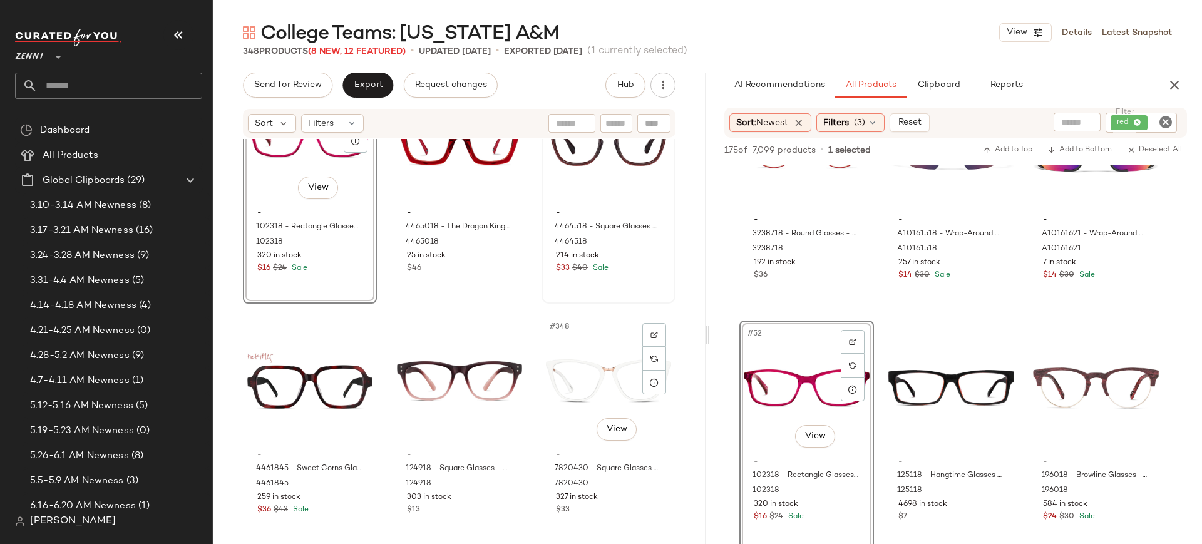
scroll to position [27626, 0]
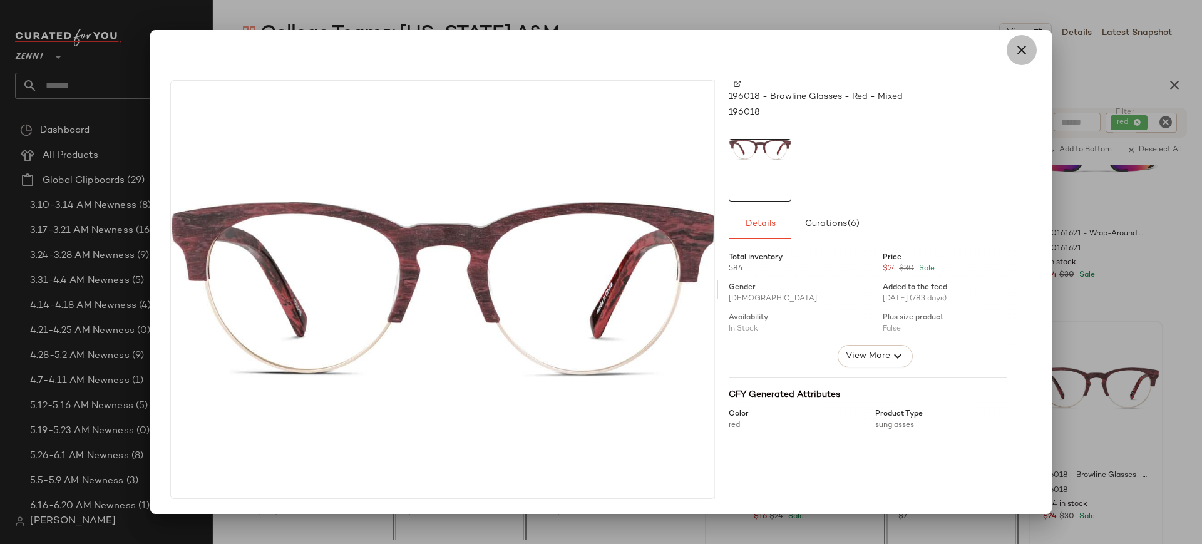
click at [1017, 55] on icon "button" at bounding box center [1021, 50] width 15 height 15
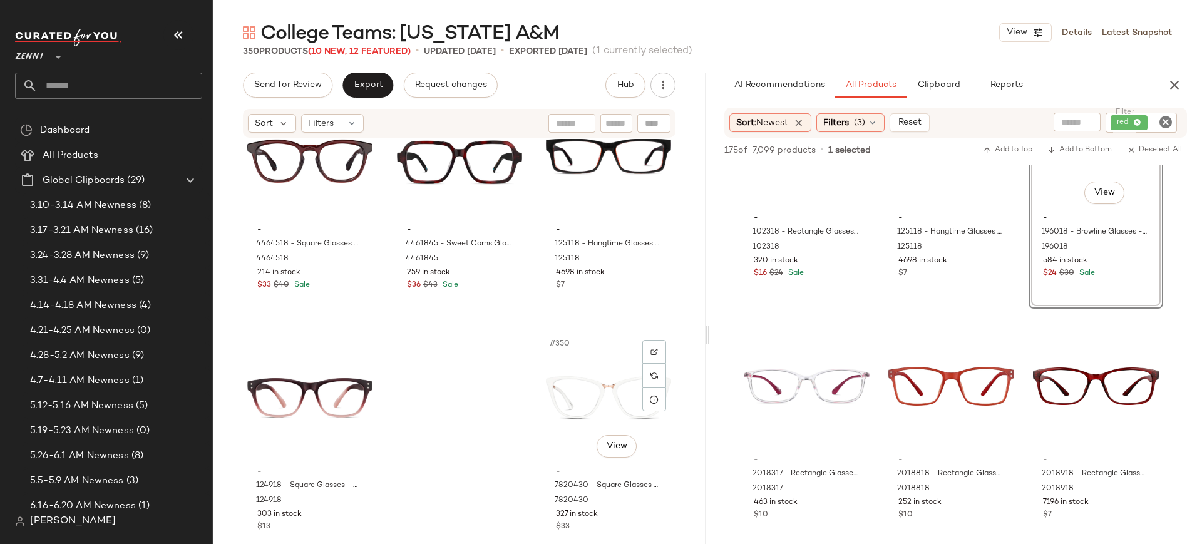
scroll to position [27847, 0]
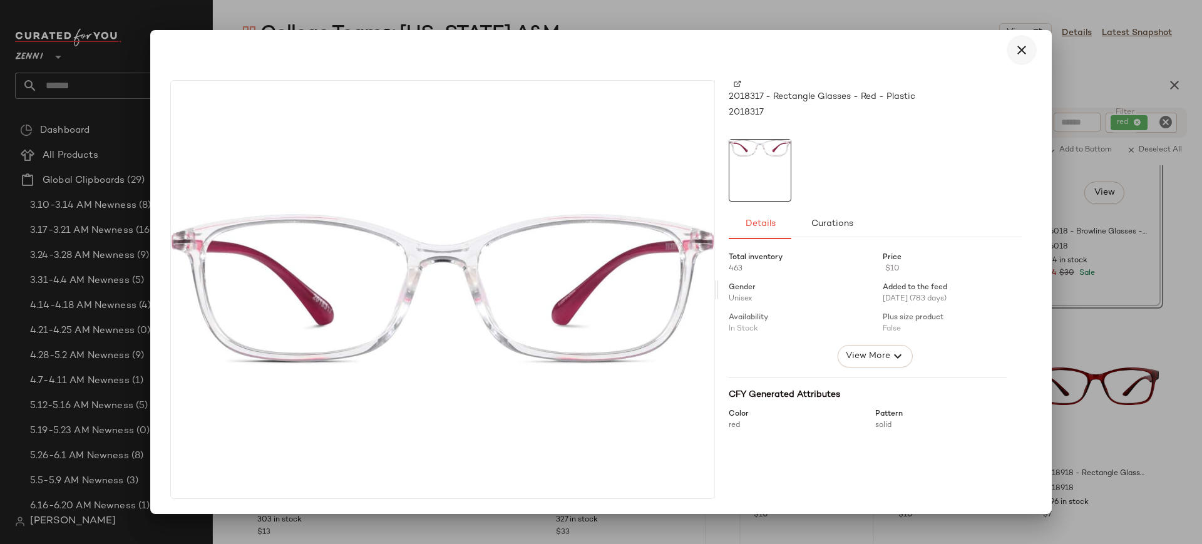
click at [1022, 56] on icon "button" at bounding box center [1021, 50] width 15 height 15
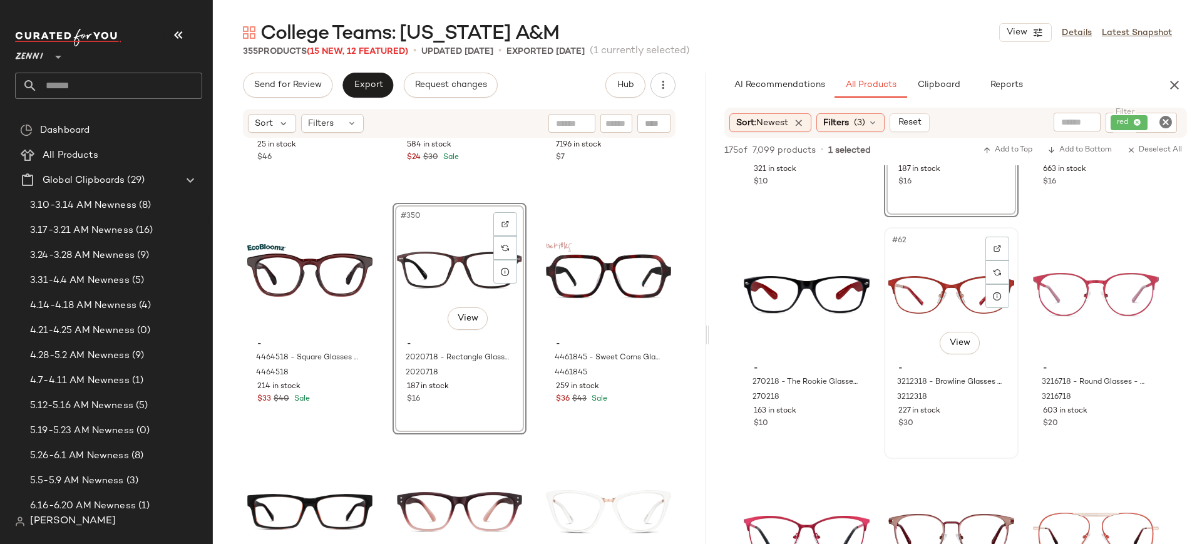
scroll to position [4769, 0]
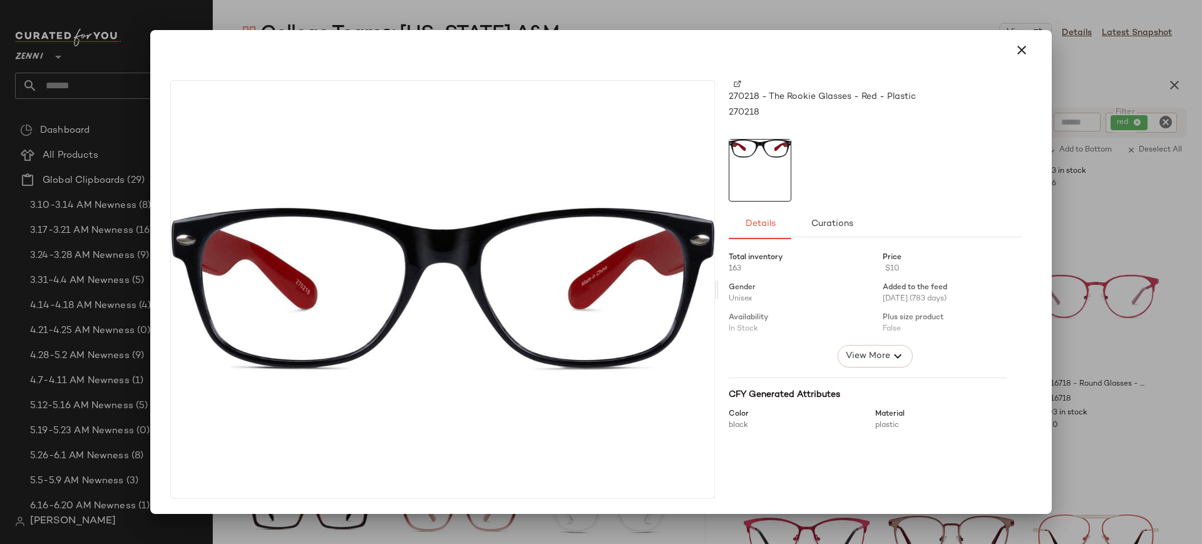
click at [741, 81] on img at bounding box center [738, 84] width 8 height 8
click at [1028, 50] on icon "button" at bounding box center [1021, 50] width 15 height 15
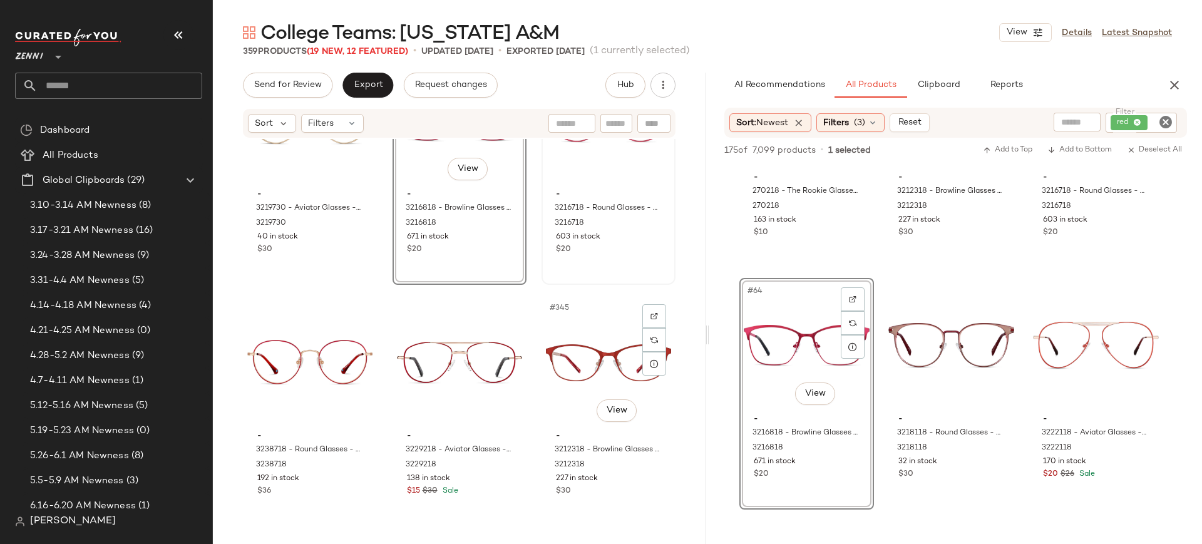
scroll to position [27406, 0]
click at [543, 392] on div "#345 View - 3212318 - Browline Glasses - Red - Stainless Steel 3212318 227 in s…" at bounding box center [608, 408] width 131 height 229
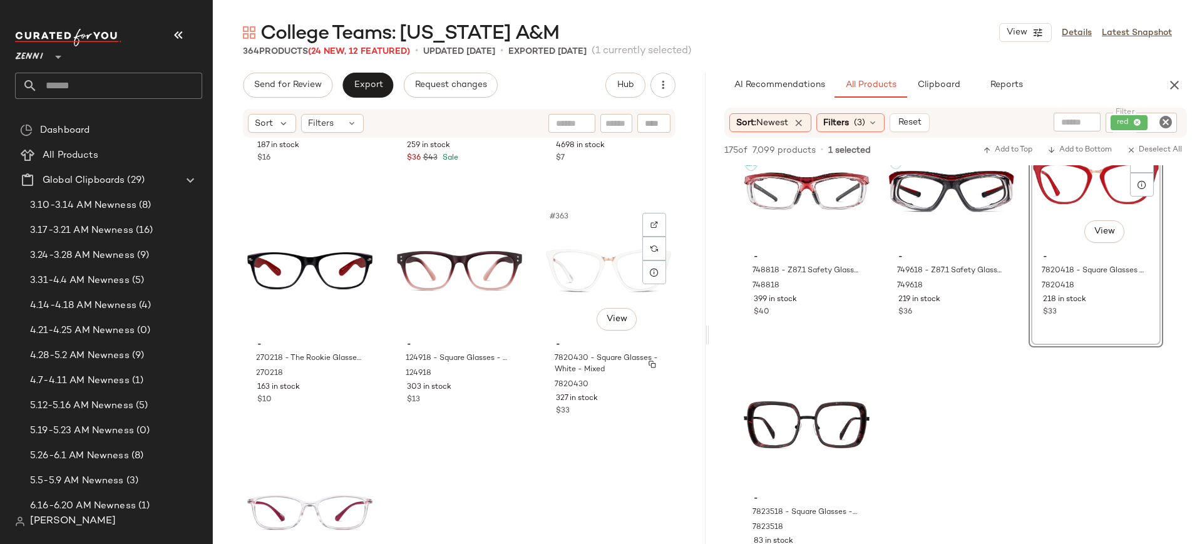
scroll to position [28952, 0]
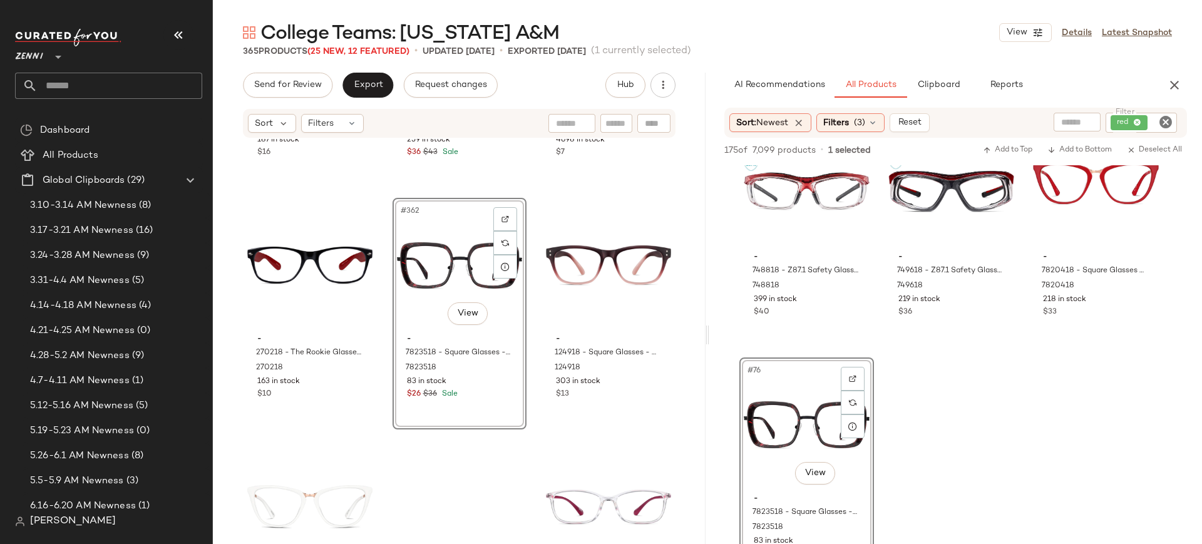
click at [1167, 122] on icon "Clear Filter" at bounding box center [1165, 122] width 15 height 15
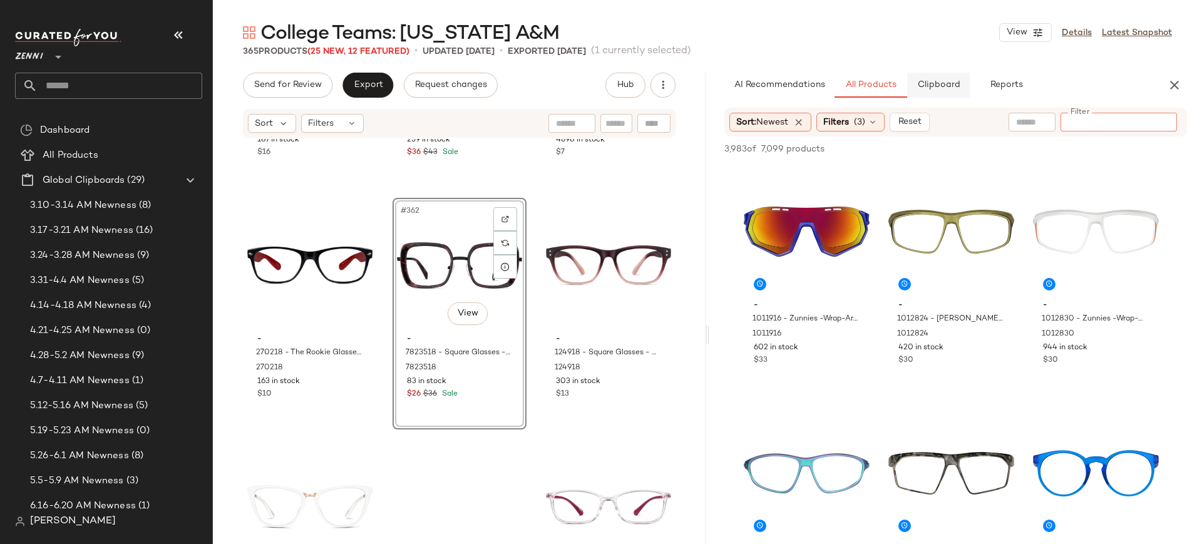
click at [936, 90] on button "Clipboard" at bounding box center [938, 85] width 63 height 25
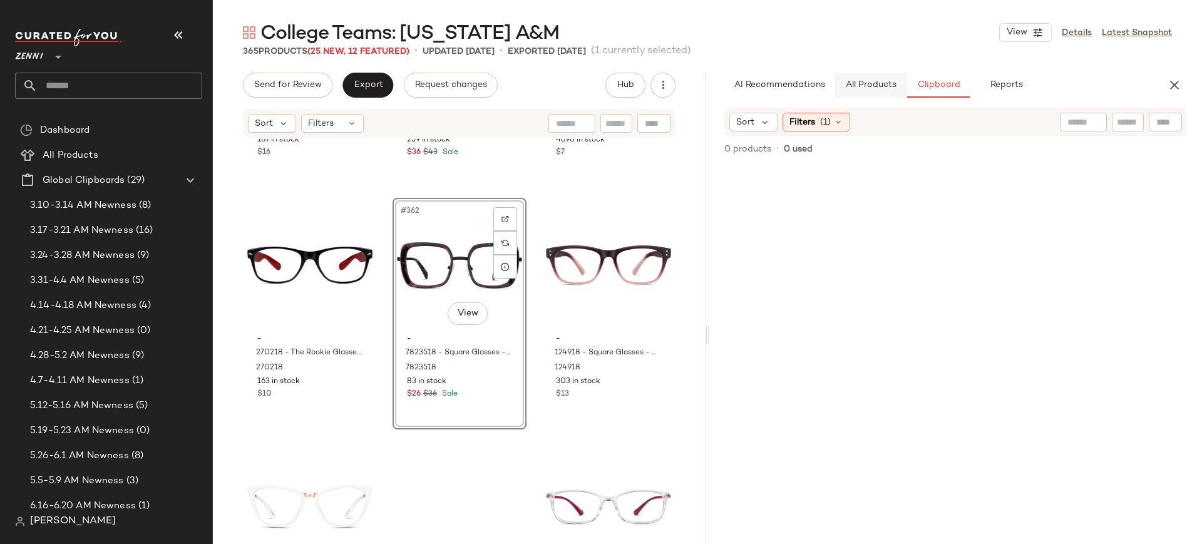
click at [875, 82] on span "All Products" at bounding box center [870, 85] width 51 height 10
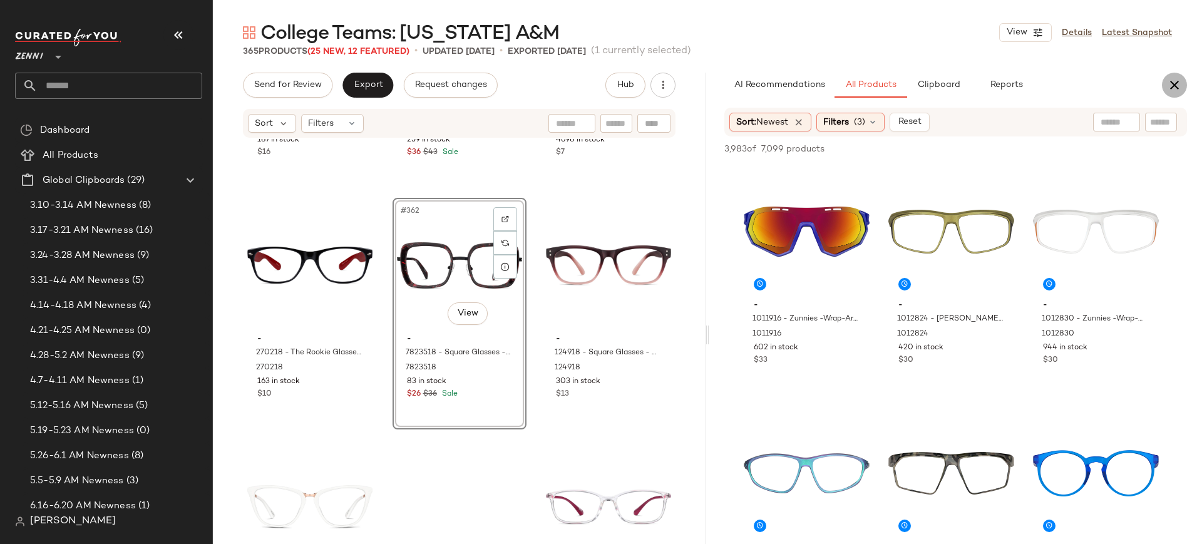
click at [1171, 85] on icon "button" at bounding box center [1174, 85] width 15 height 15
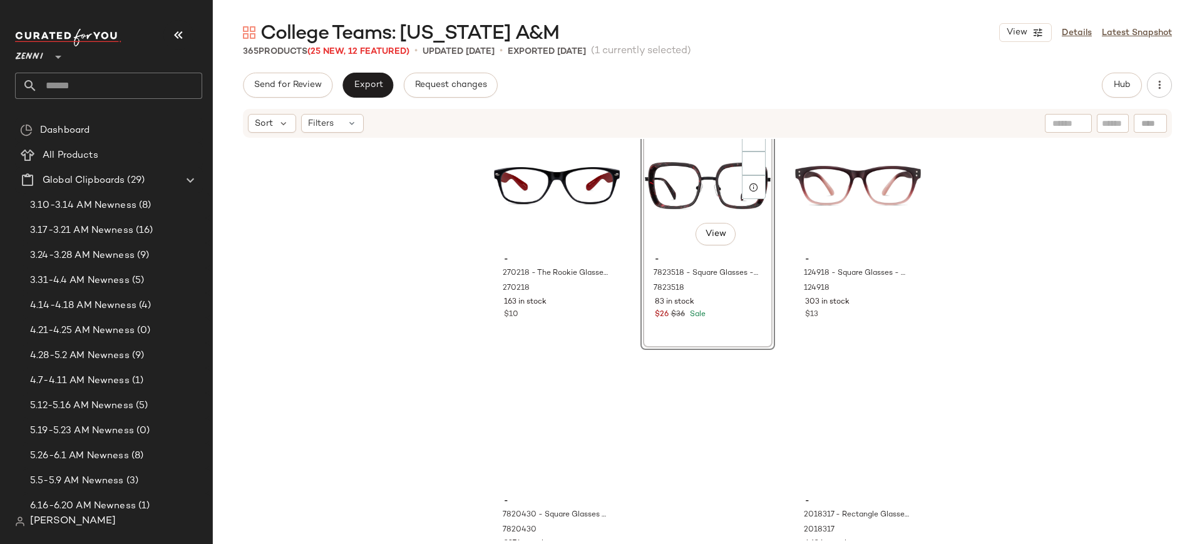
scroll to position [29082, 0]
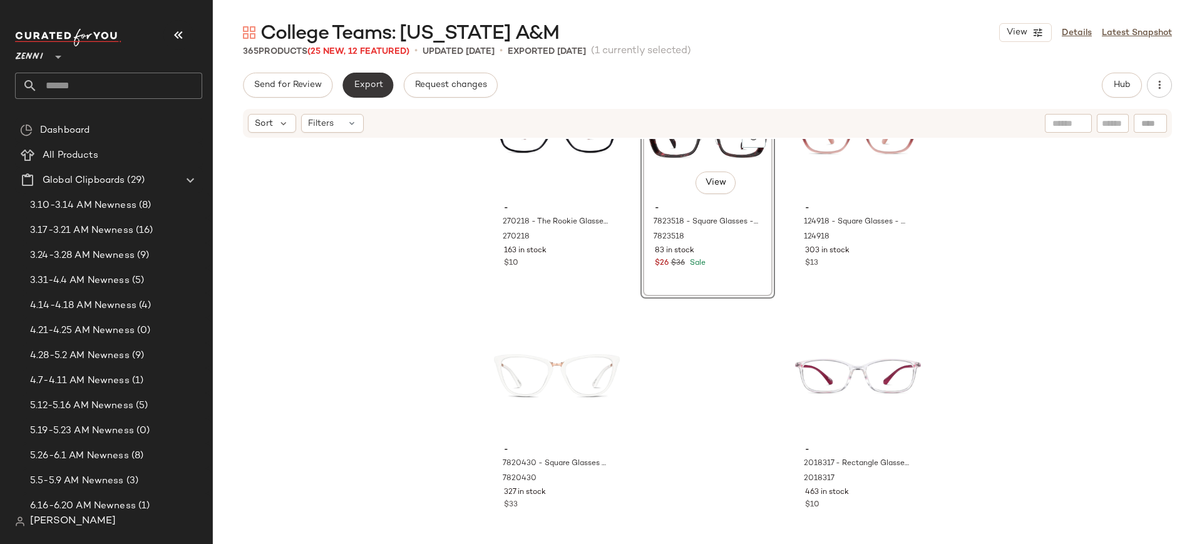
click at [383, 85] on button "Export" at bounding box center [367, 85] width 51 height 25
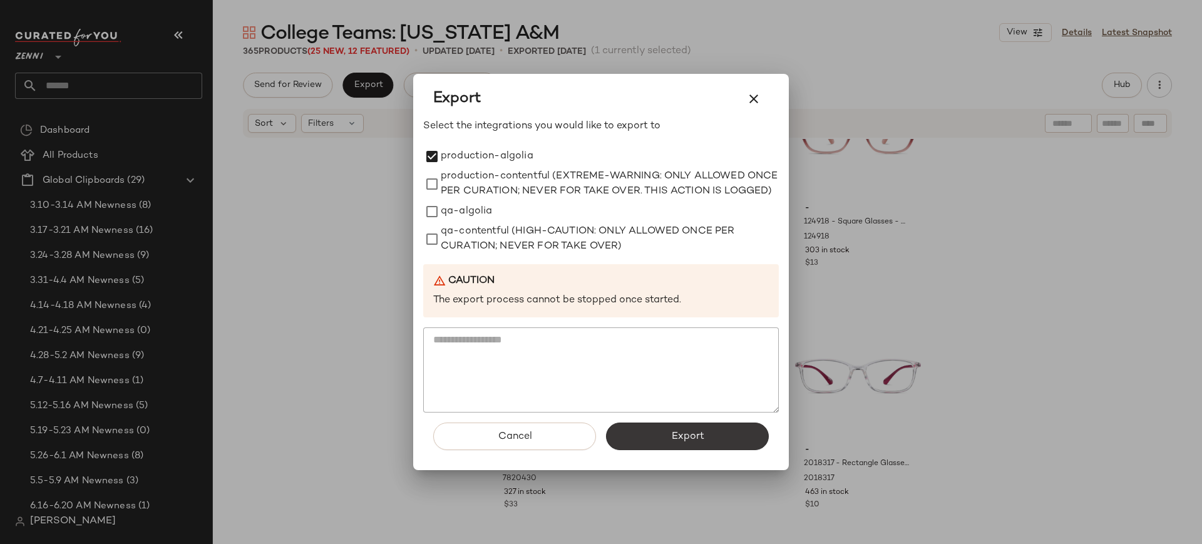
click at [675, 443] on span "Export" at bounding box center [686, 437] width 33 height 12
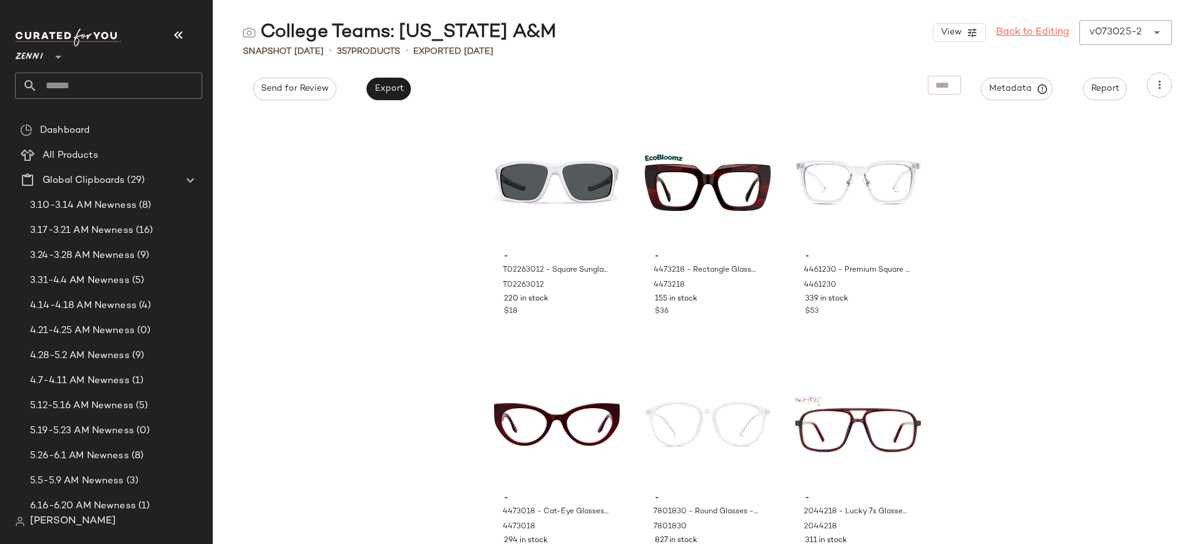
click at [1036, 33] on link "Back to Editing" at bounding box center [1032, 32] width 73 height 15
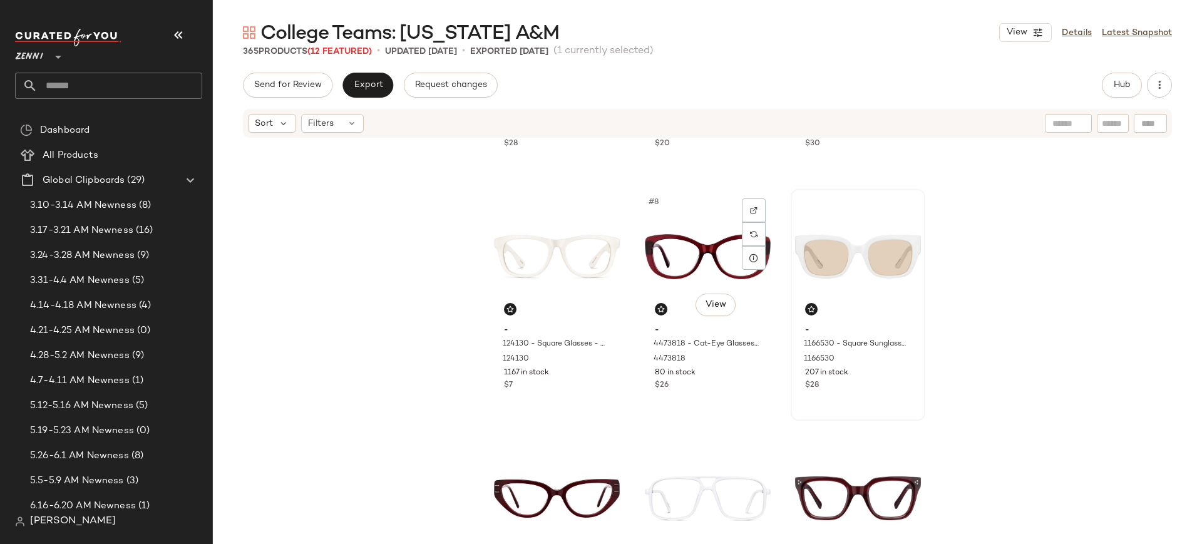
scroll to position [453, 0]
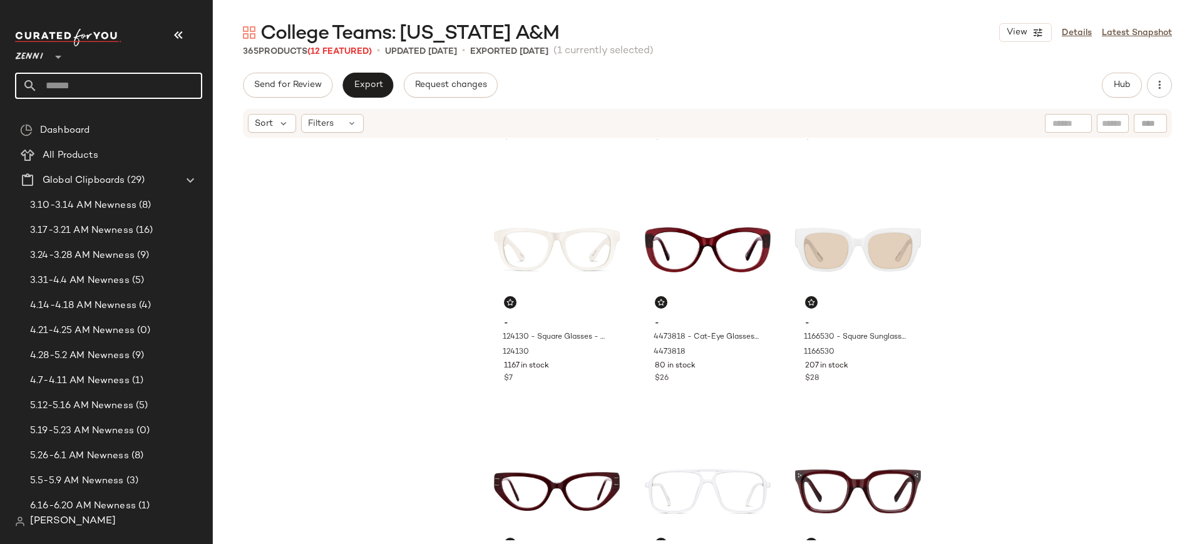
click at [90, 83] on input "text" at bounding box center [120, 86] width 165 height 26
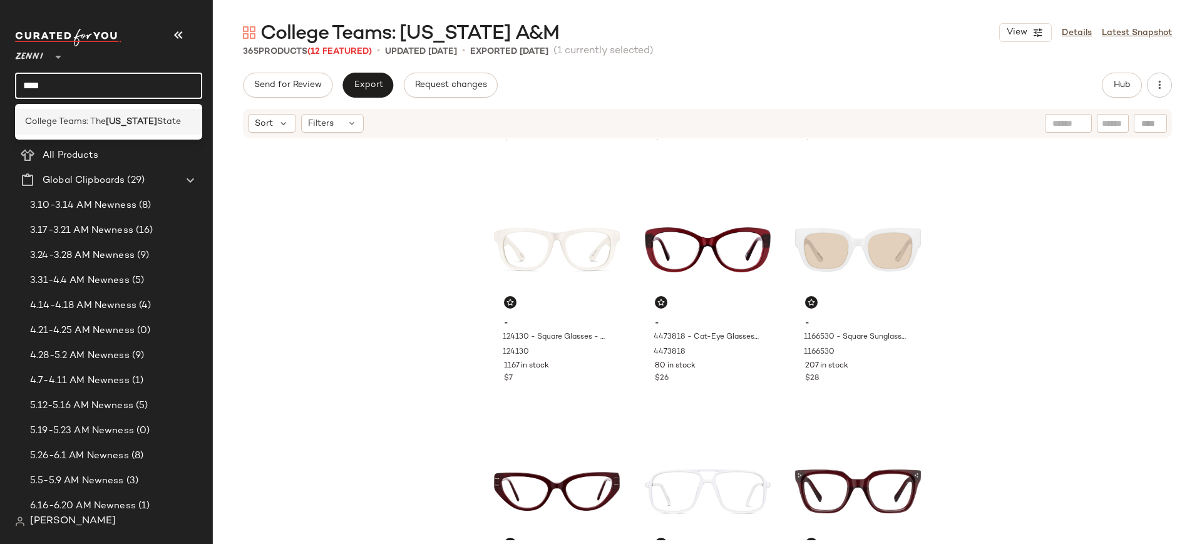
type input "****"
click at [83, 115] on span "College Teams: The" at bounding box center [65, 121] width 81 height 13
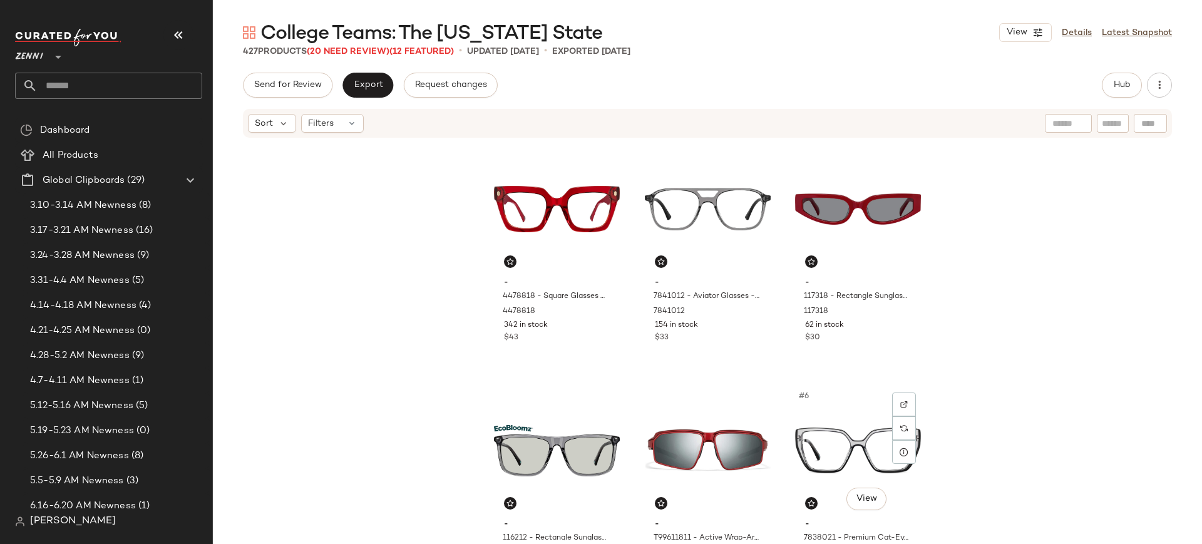
click at [822, 383] on div "#6 View - 7838021 - Premium Cat-Eye Glasses - Black - Mixed 7838021 114 in stoc…" at bounding box center [858, 499] width 135 height 232
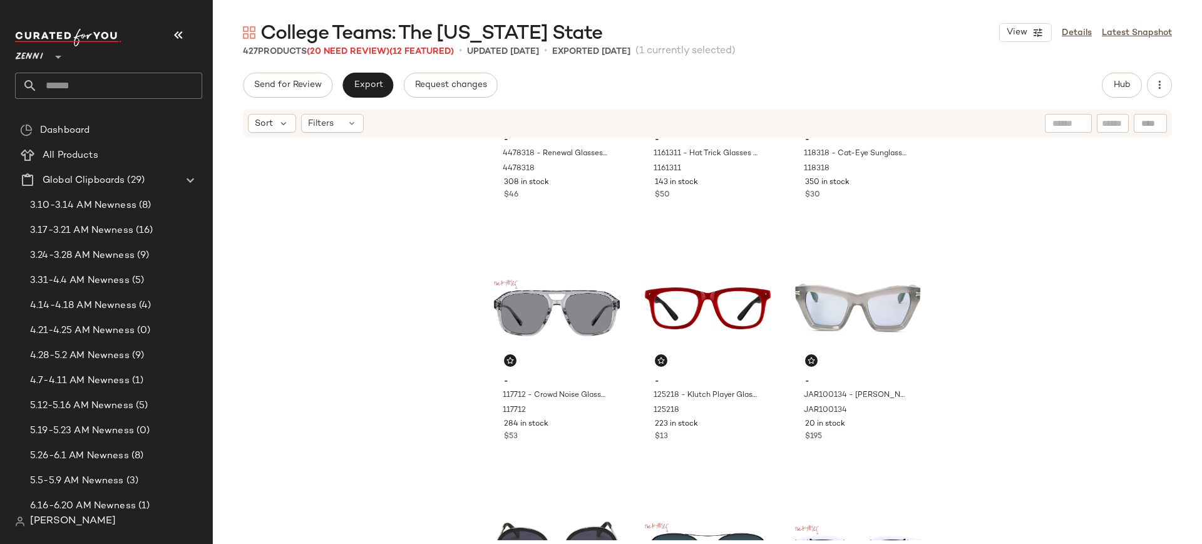
scroll to position [682, 0]
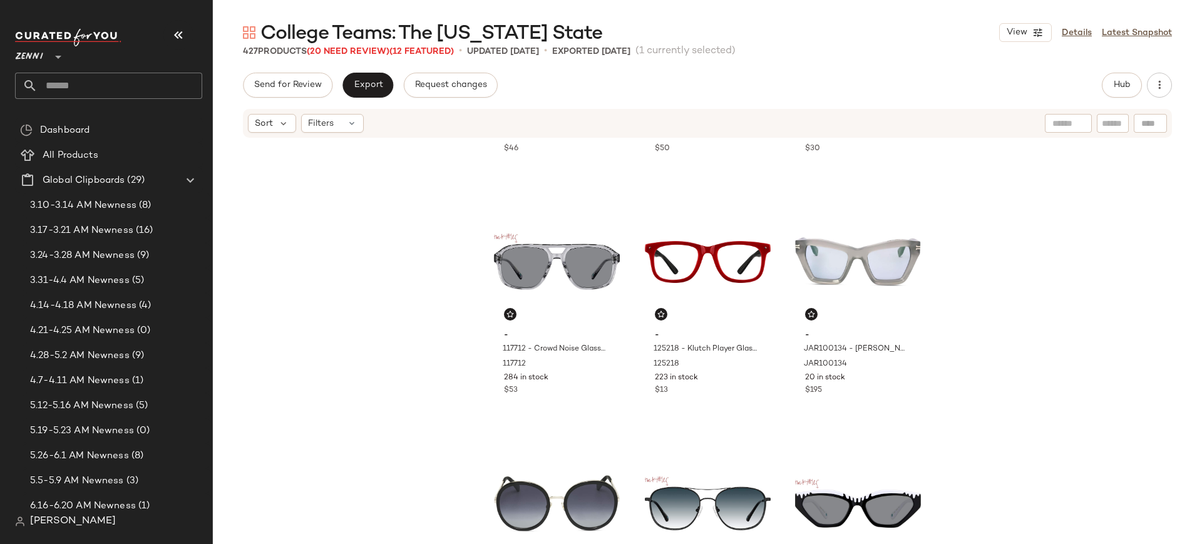
click at [1123, 349] on div "- 4478318 - Renewal Glasses - Red - Acetate 4478318 308 in stock $46 - 1161311 …" at bounding box center [707, 339] width 989 height 401
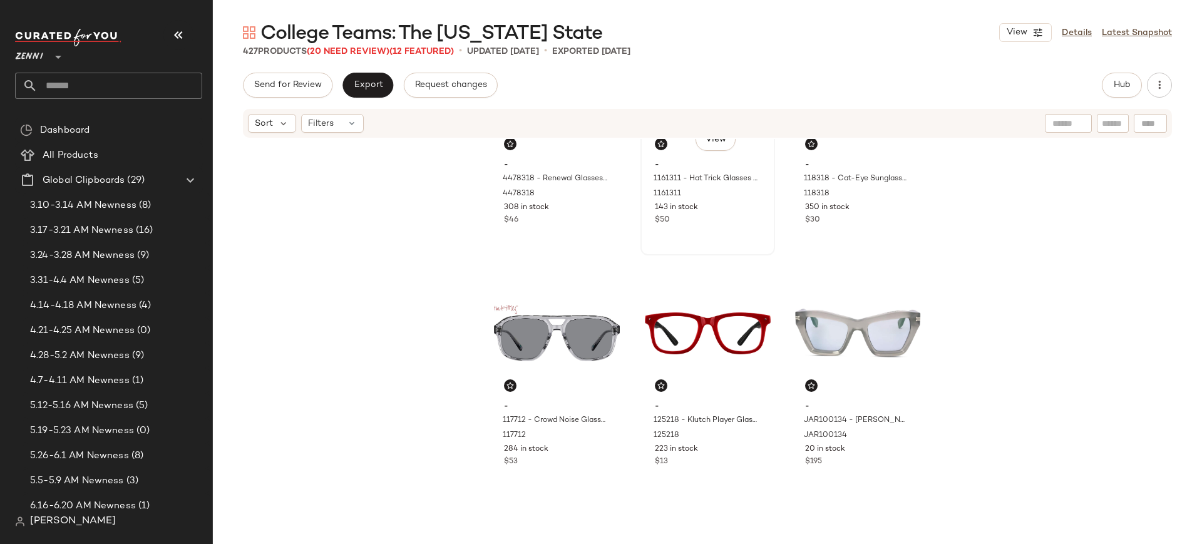
scroll to position [614, 0]
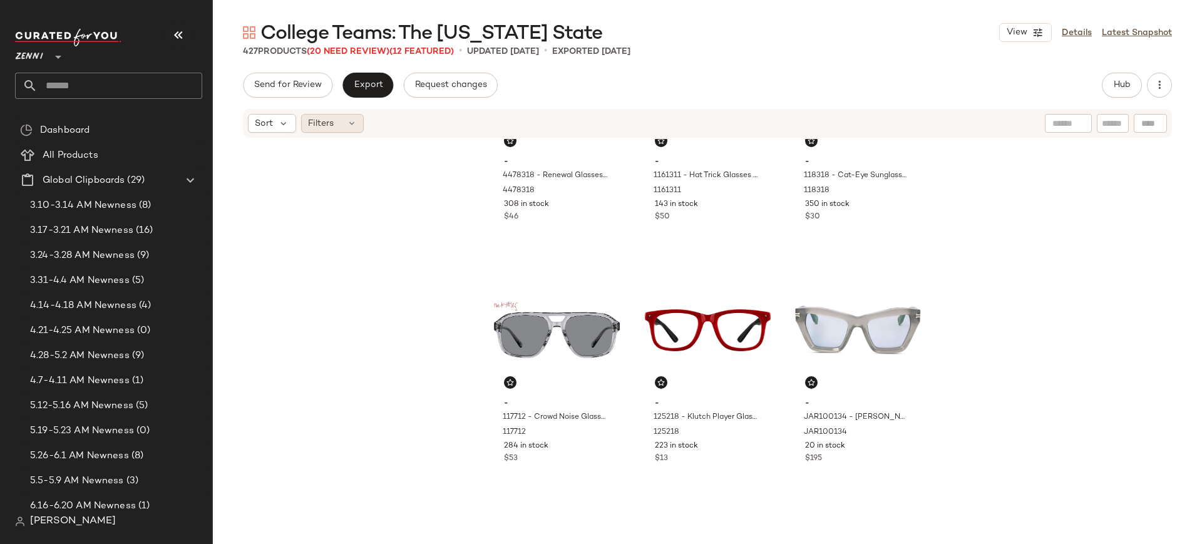
click at [352, 125] on icon at bounding box center [352, 123] width 10 height 10
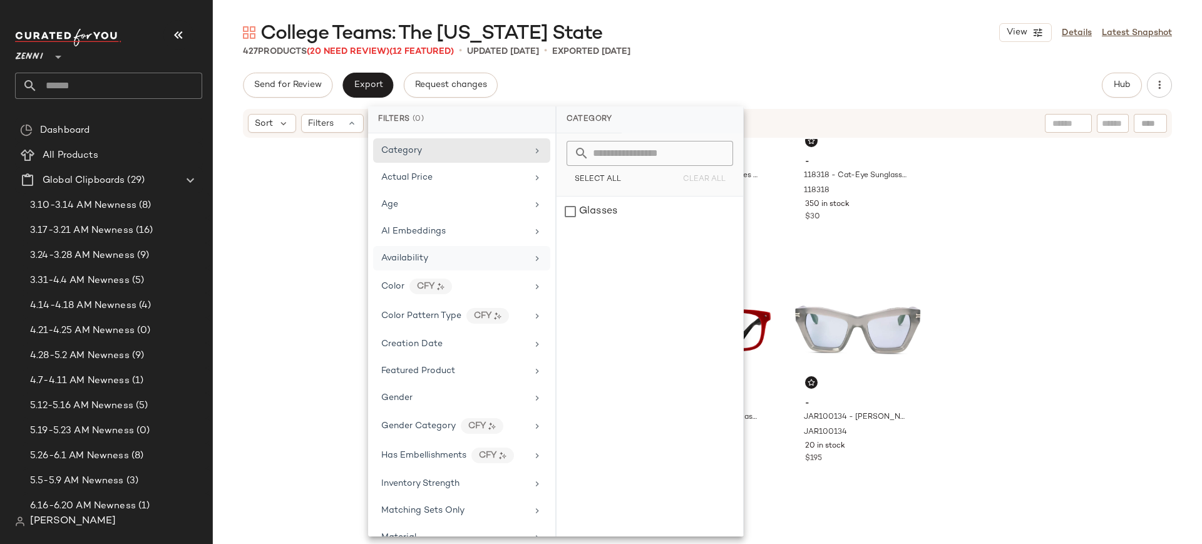
click at [450, 257] on div "Availability" at bounding box center [454, 258] width 146 height 13
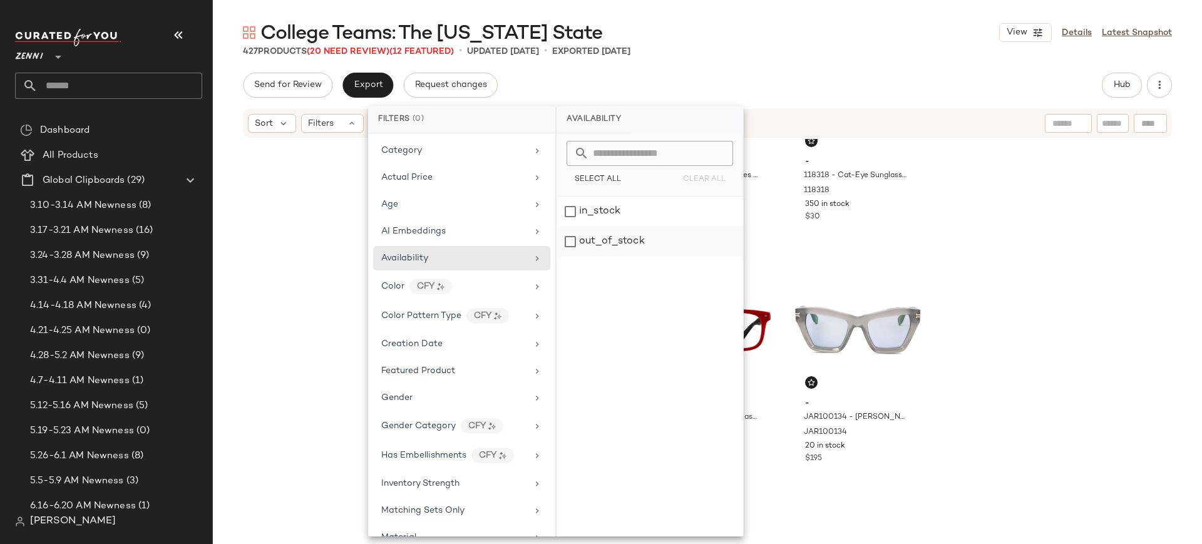
click at [573, 243] on div "out_of_stock" at bounding box center [650, 242] width 187 height 30
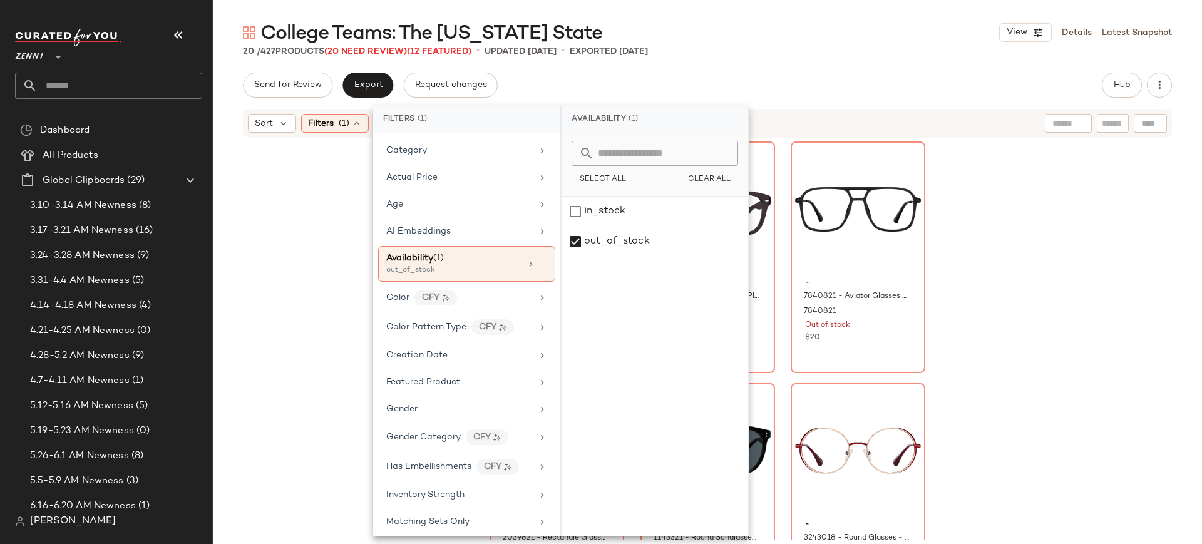
click at [1022, 299] on div "- 116621 - Aviator Sunglasses - Black - Acetate 116621 Out of stock $30 - 99110…" at bounding box center [707, 339] width 989 height 401
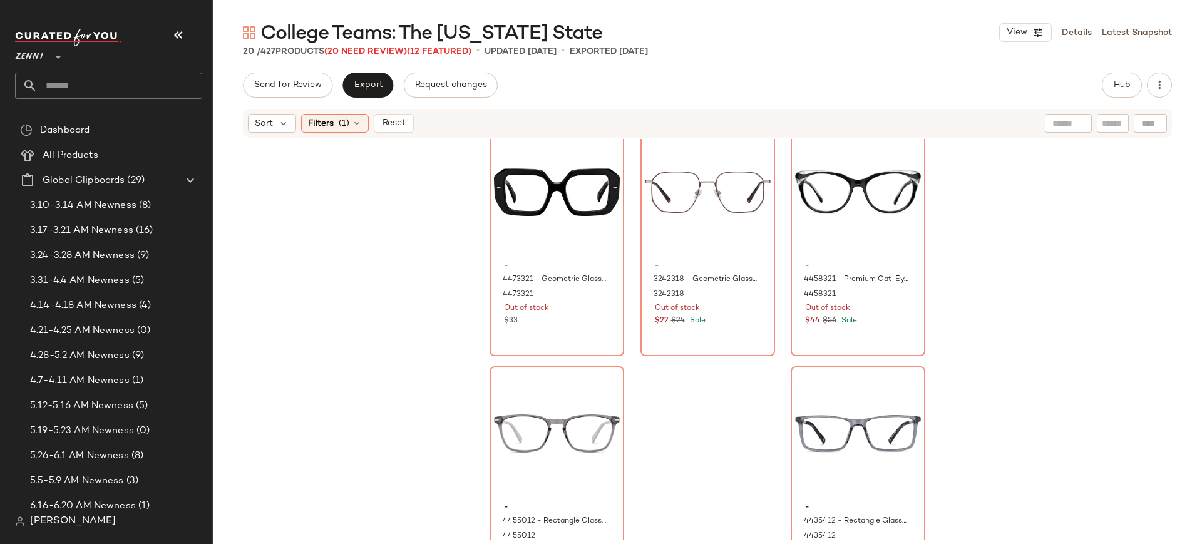
scroll to position [1293, 0]
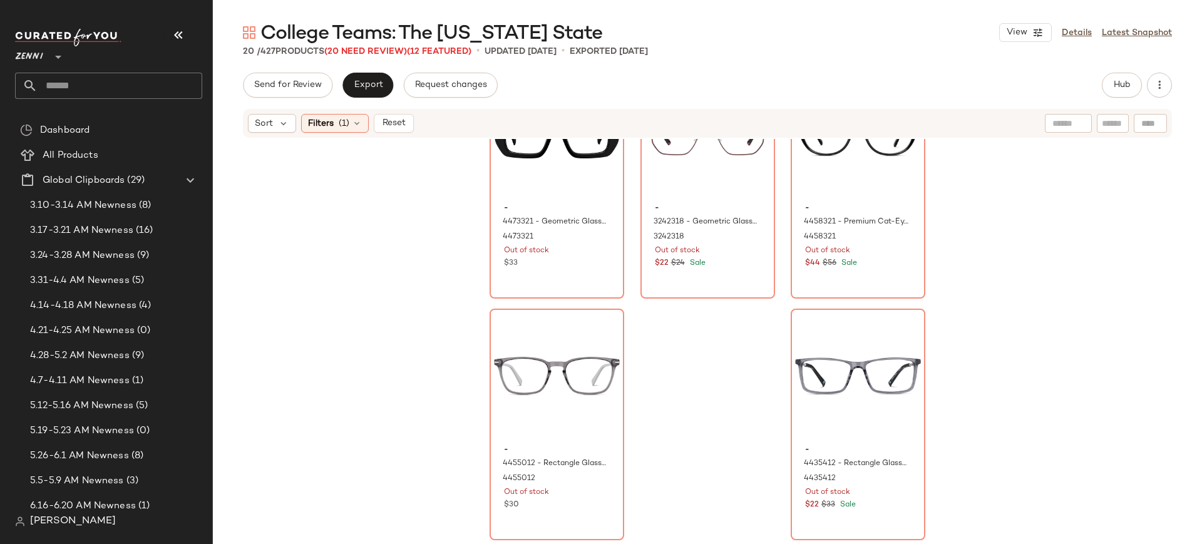
click at [1019, 287] on div "- 4473321 - Geometric Glasses - Black - Acetate 4473321 Out of stock $33 - 3242…" at bounding box center [707, 339] width 989 height 401
click at [1121, 116] on div at bounding box center [1070, 123] width 116 height 19
type input "*****"
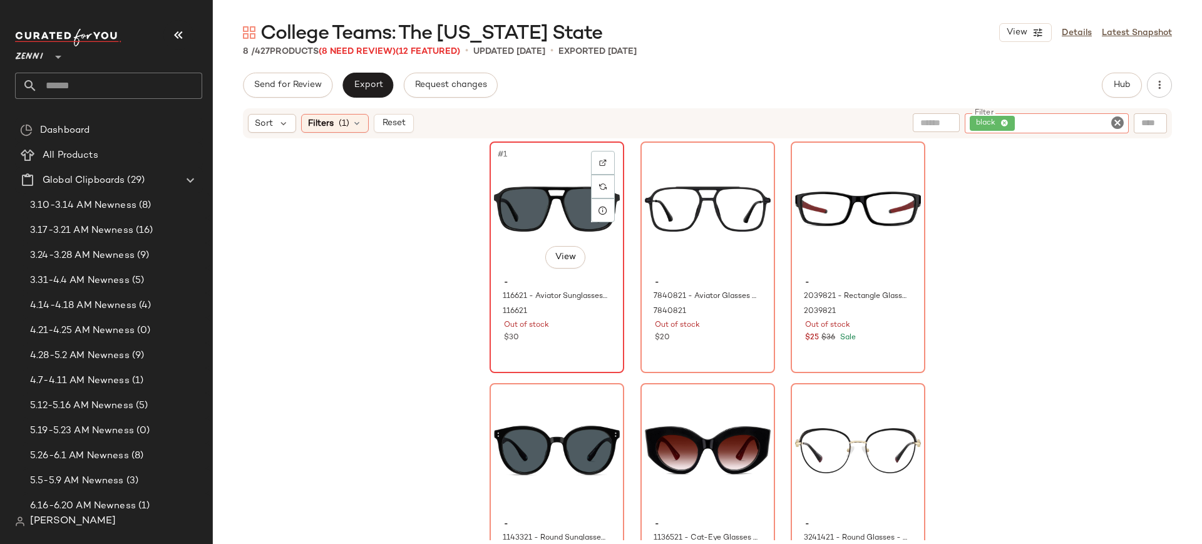
click at [515, 214] on div "#1 View" at bounding box center [557, 209] width 126 height 126
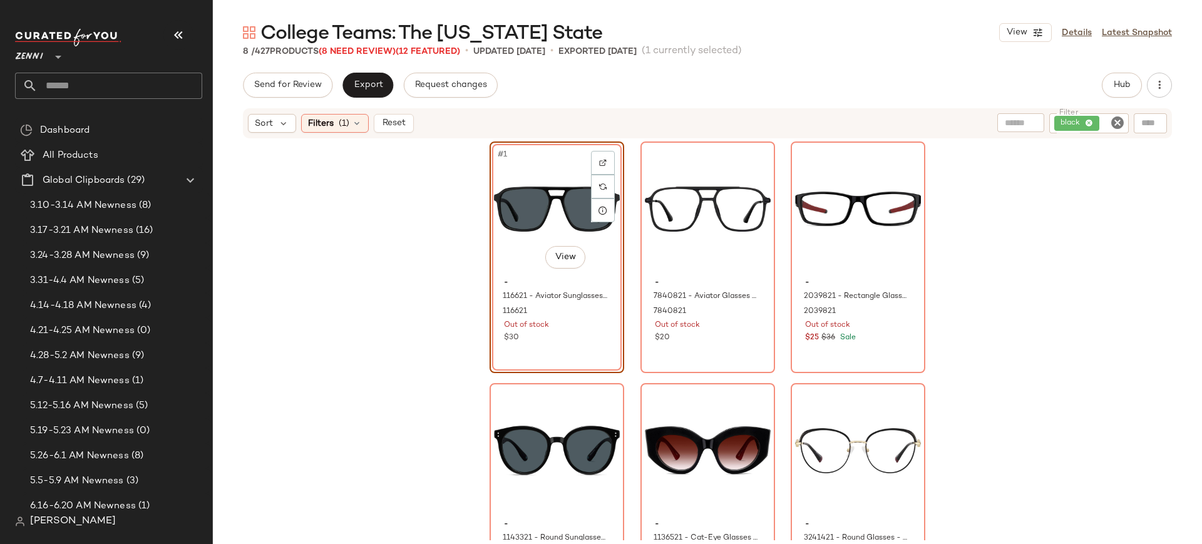
click at [531, 354] on div "#1 View - 116621 - Aviator Sunglasses - Black - Acetate 116621 Out of stock $30" at bounding box center [557, 257] width 135 height 232
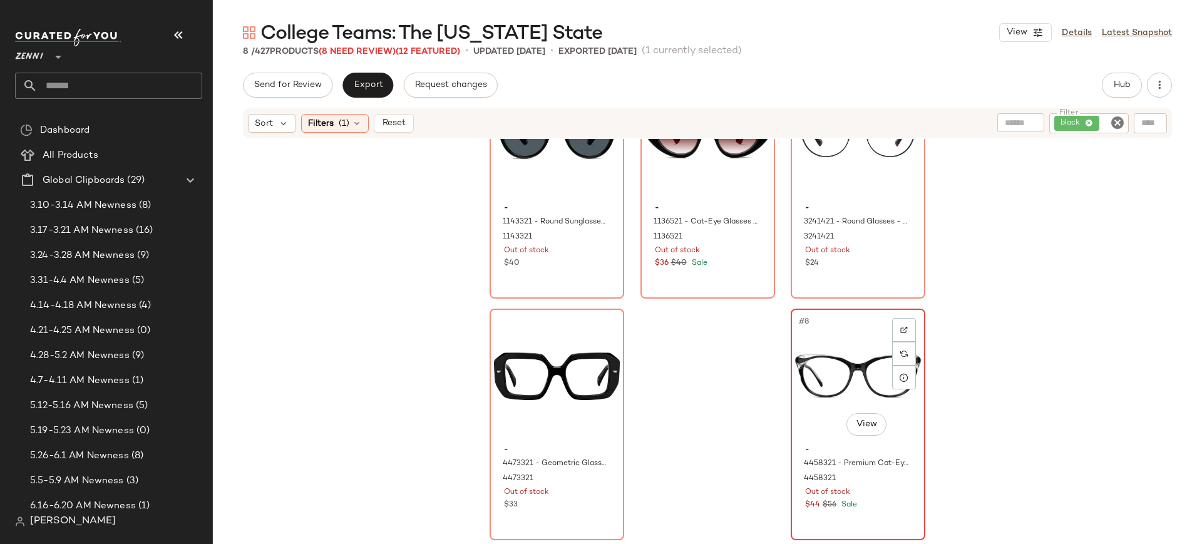
click at [825, 417] on div "#8 View" at bounding box center [858, 376] width 126 height 126
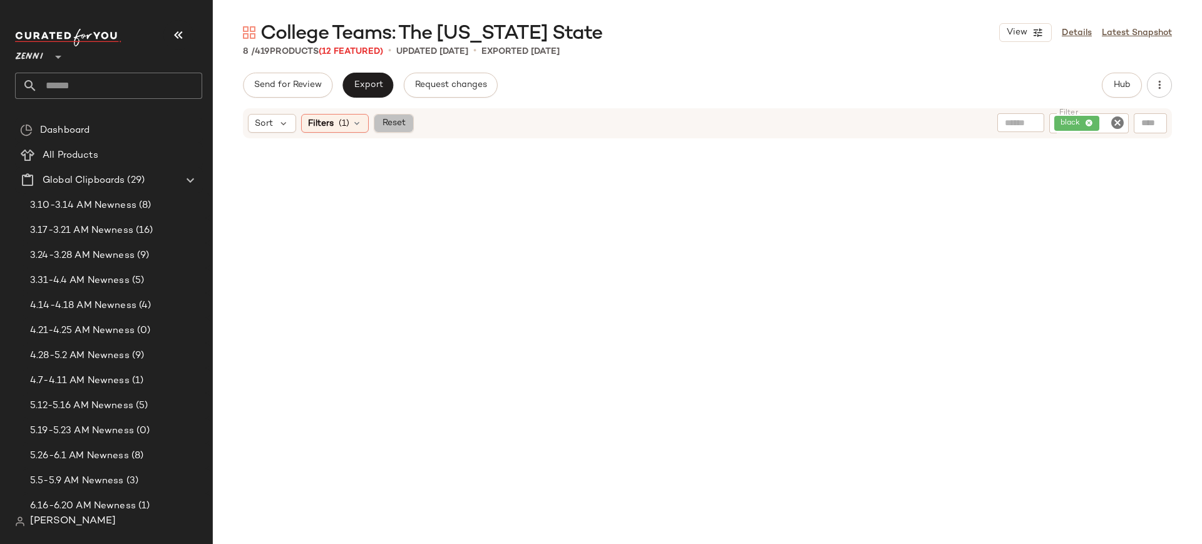
click at [397, 124] on span "Reset" at bounding box center [393, 123] width 24 height 10
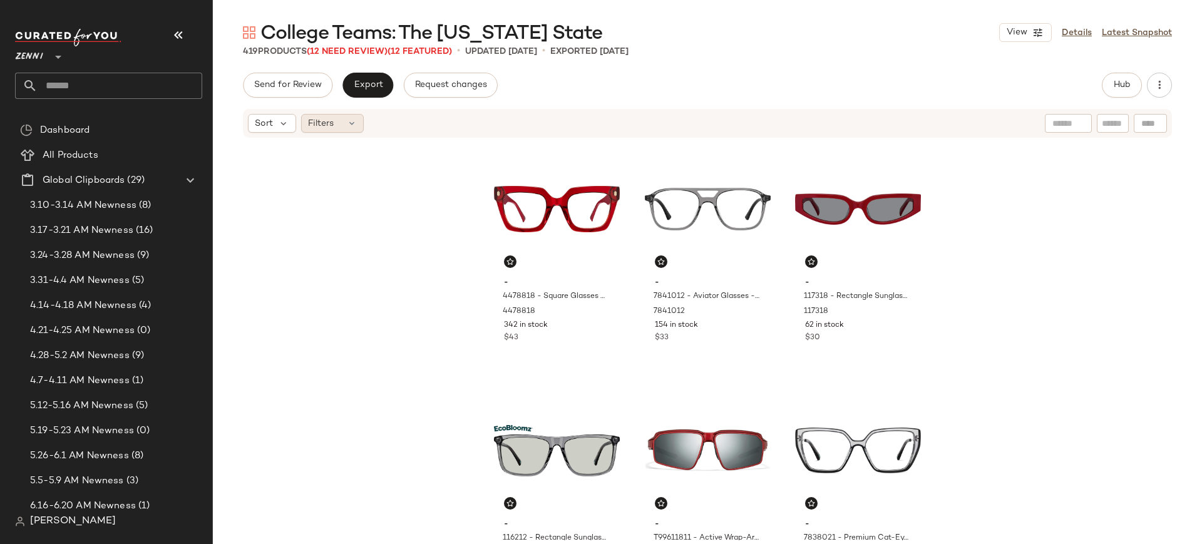
click at [356, 115] on div "Filters" at bounding box center [332, 123] width 63 height 19
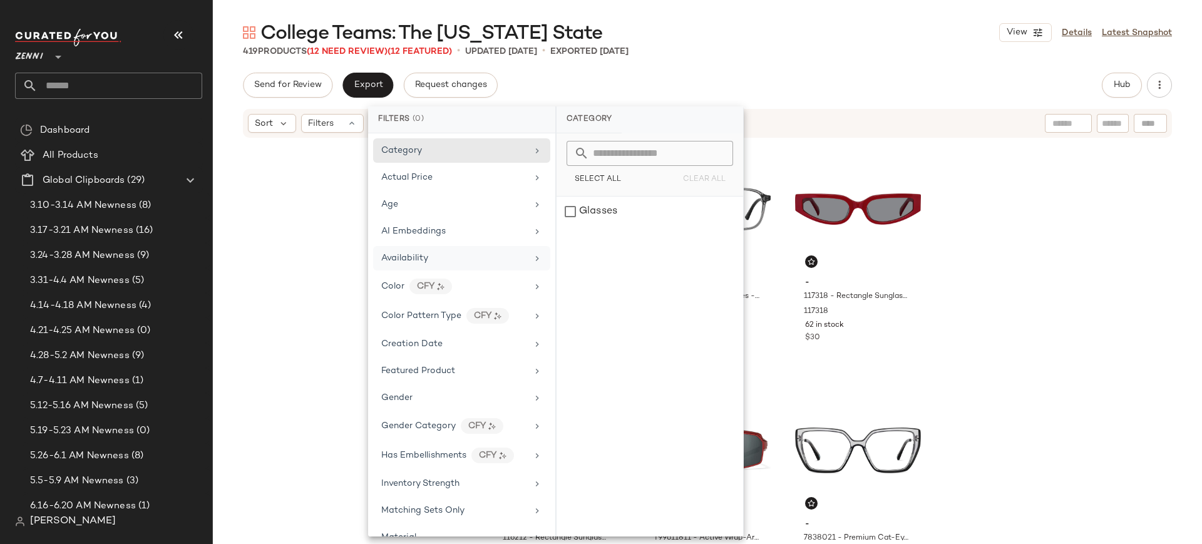
click at [404, 252] on div "Availability" at bounding box center [404, 258] width 47 height 13
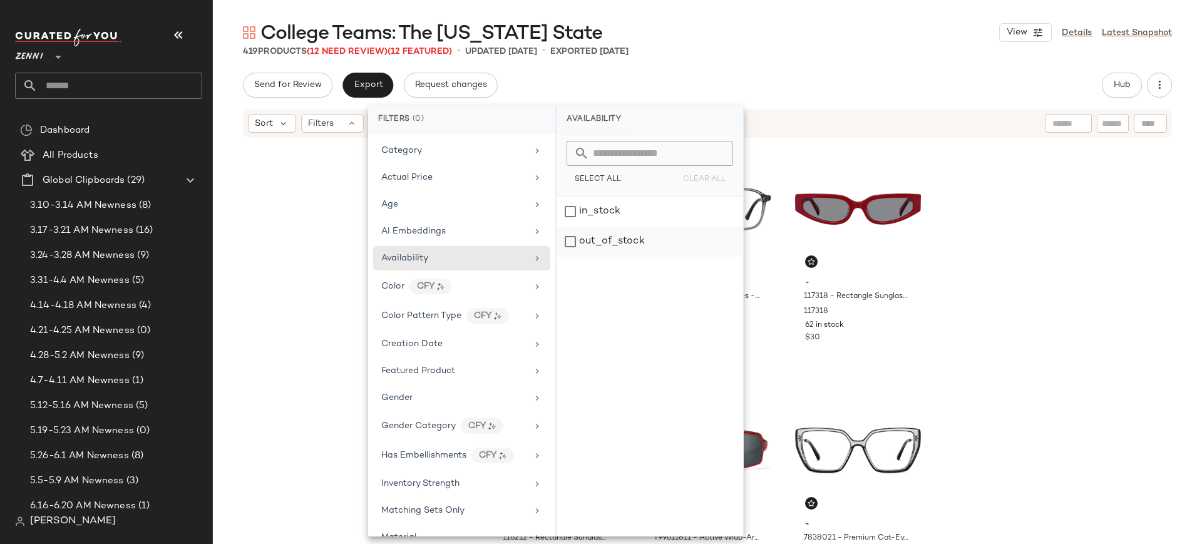
click at [570, 244] on div "out_of_stock" at bounding box center [650, 242] width 187 height 30
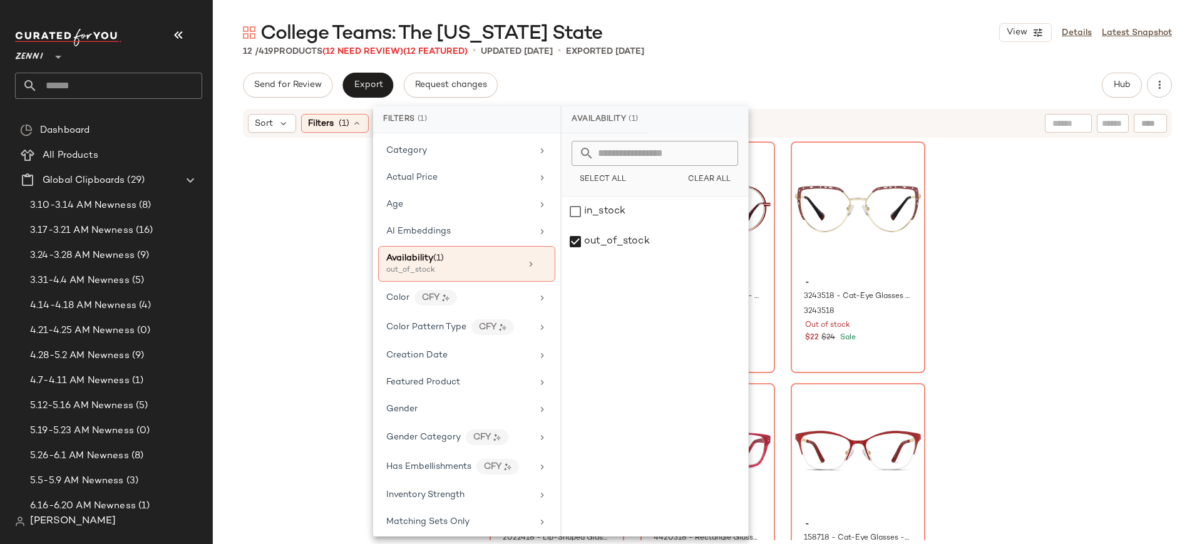
click at [339, 203] on div "- 99110117 - PAX - Brown - Plastic 99110117 Out of stock $36 - 3243018 - Round …" at bounding box center [707, 339] width 989 height 401
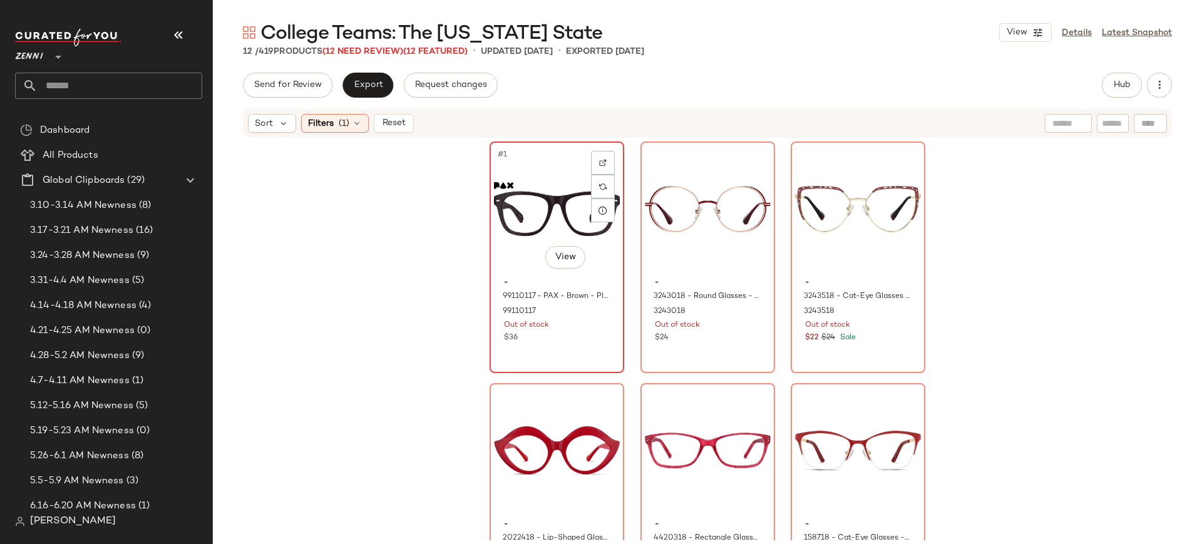
click at [553, 210] on div "#1 View" at bounding box center [557, 209] width 126 height 126
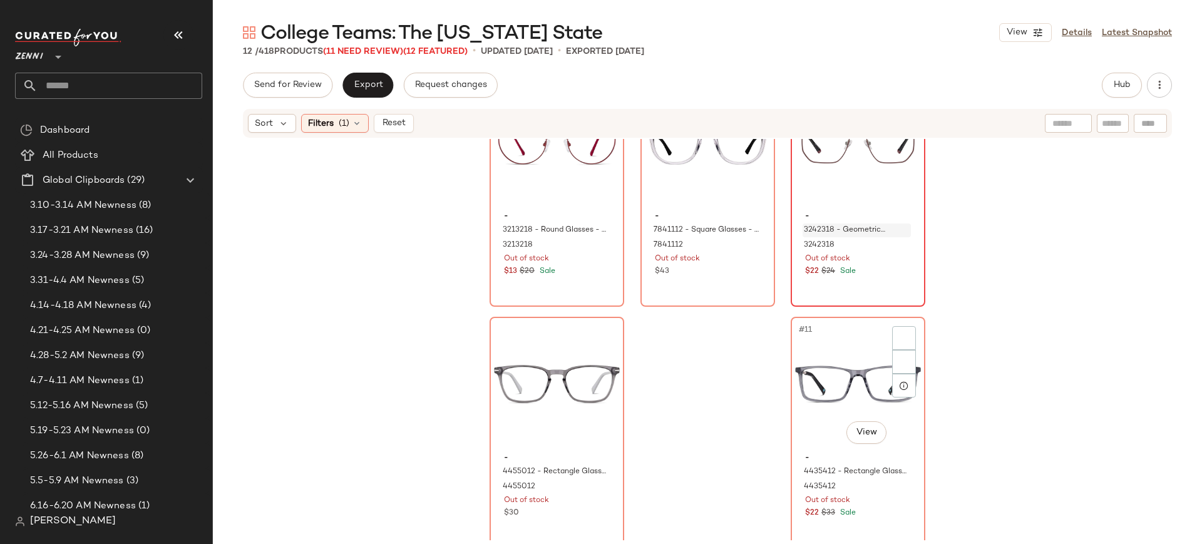
scroll to position [560, 0]
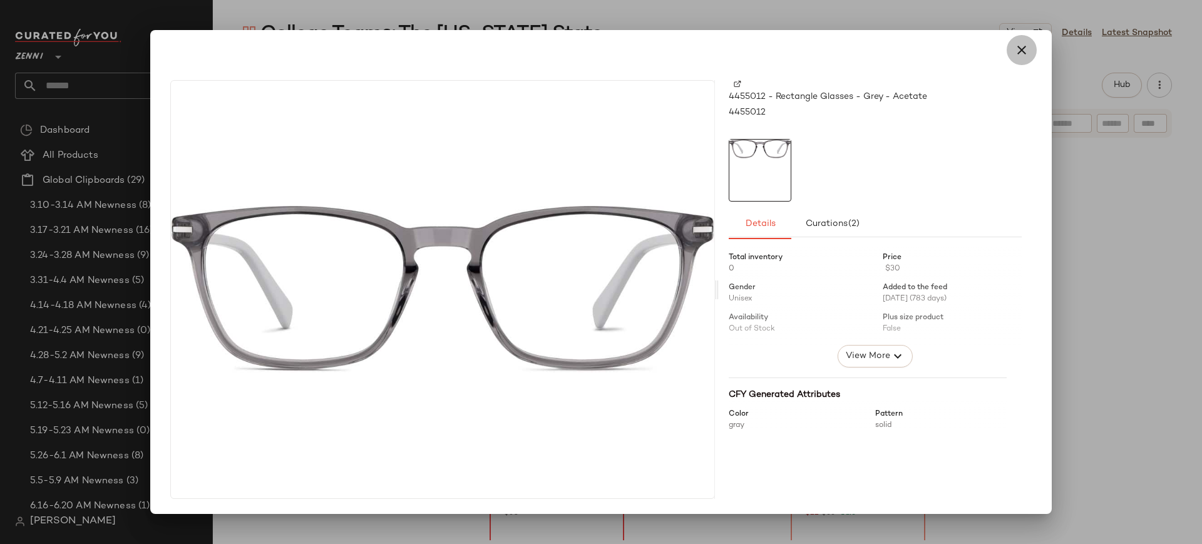
click at [1021, 47] on icon "button" at bounding box center [1021, 50] width 15 height 15
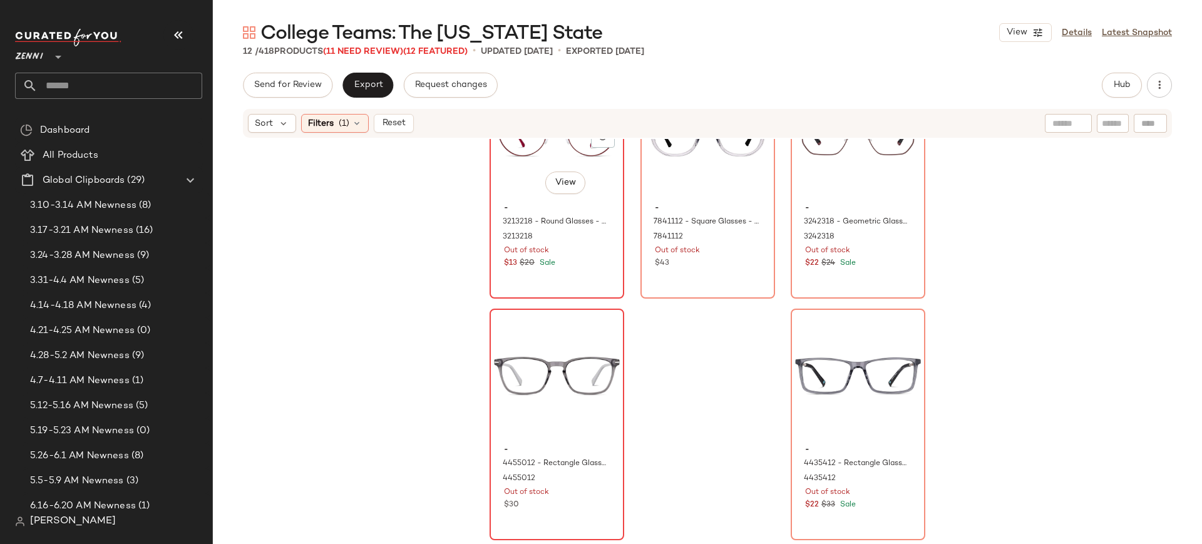
scroll to position [0, 0]
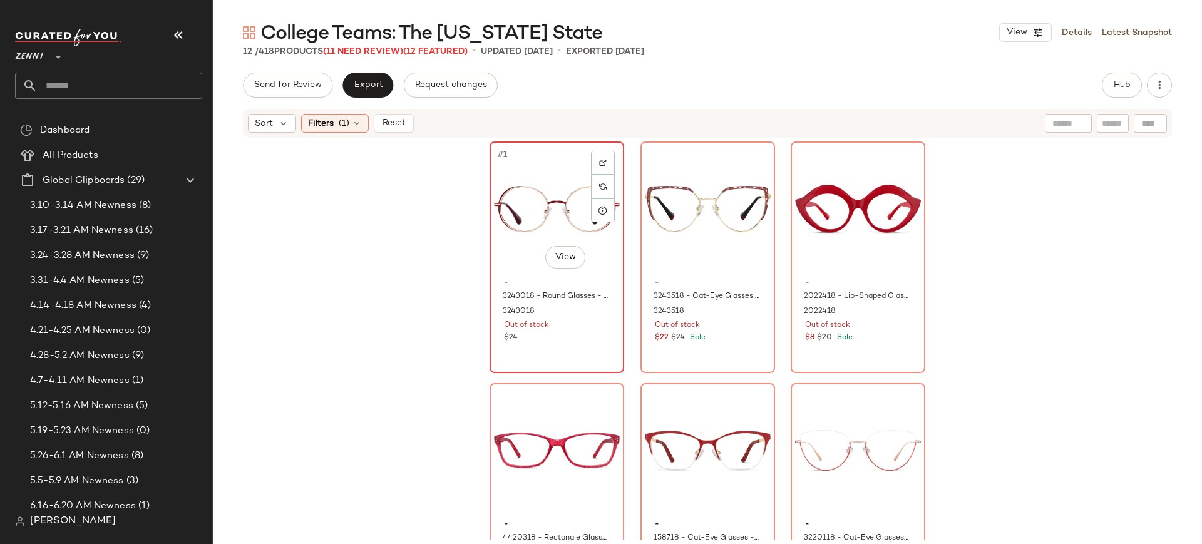
click at [546, 148] on div "#1 View" at bounding box center [557, 209] width 126 height 126
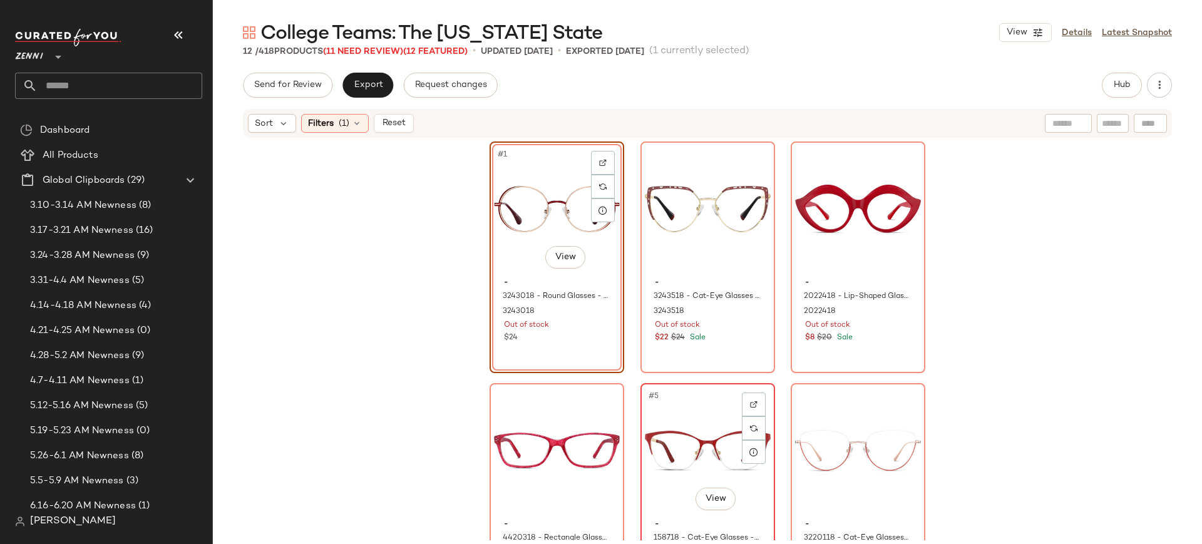
scroll to position [568, 0]
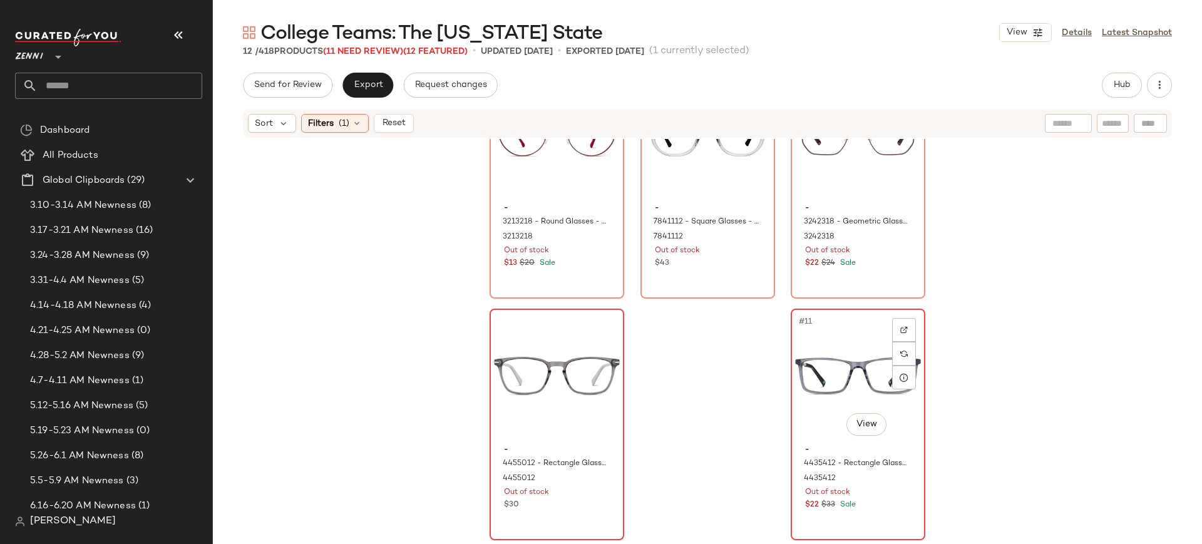
click at [821, 424] on div "#11 View" at bounding box center [858, 376] width 126 height 126
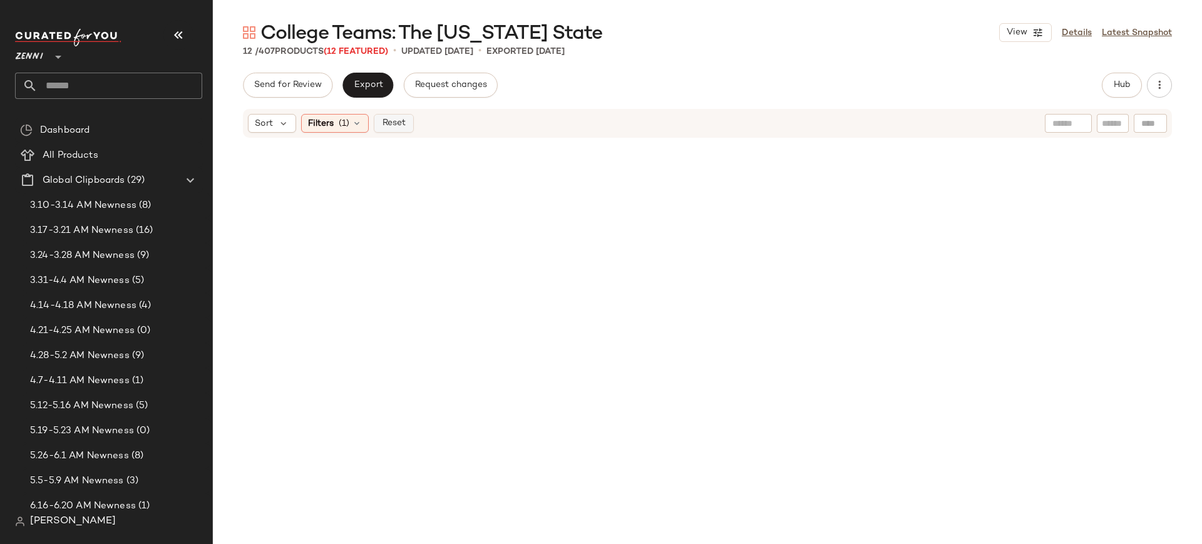
click at [391, 128] on span "Reset" at bounding box center [393, 123] width 24 height 10
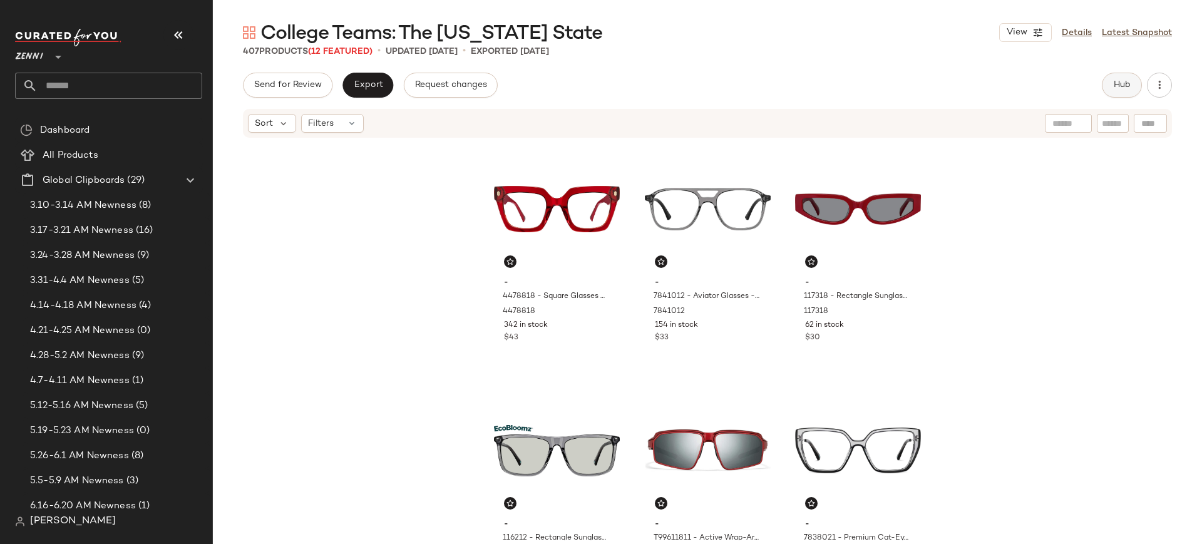
click at [1119, 89] on span "Hub" at bounding box center [1122, 85] width 18 height 10
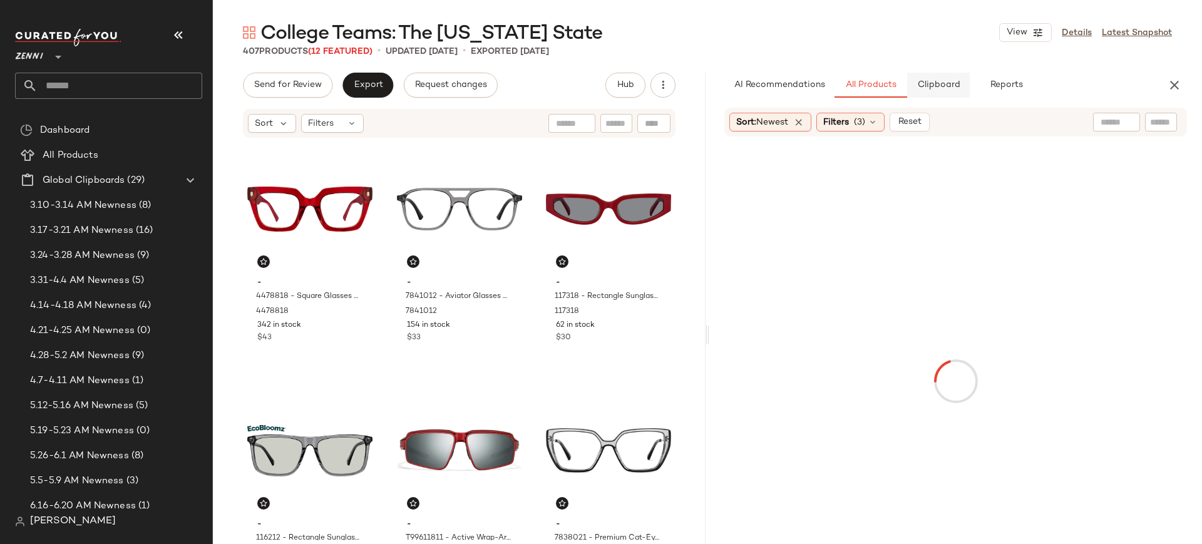
click at [929, 96] on button "Clipboard" at bounding box center [938, 85] width 63 height 25
click at [871, 85] on span "All Products" at bounding box center [870, 85] width 51 height 10
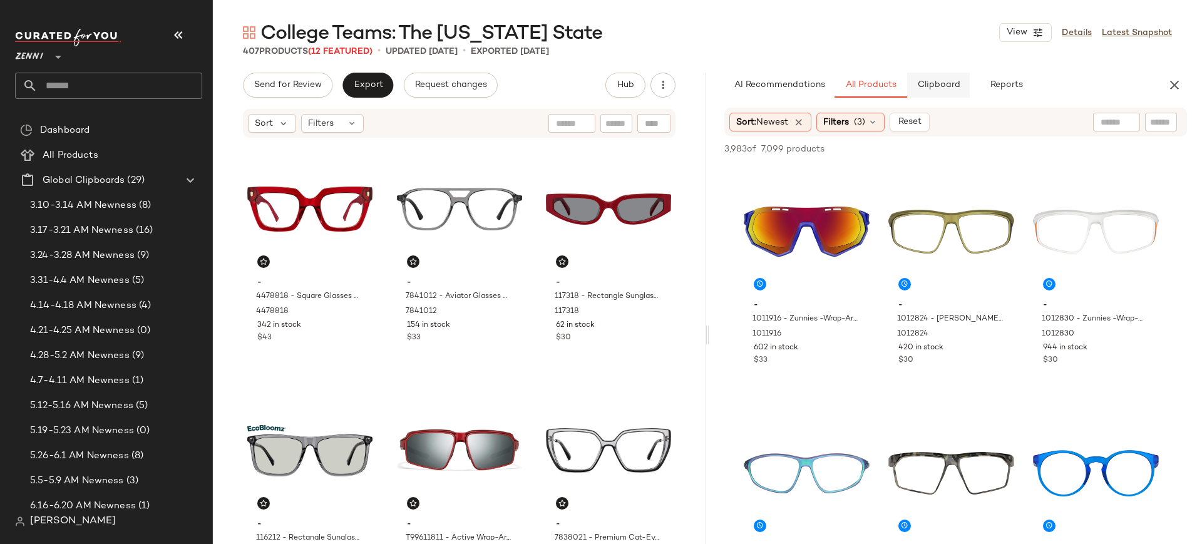
click at [927, 89] on span "Clipboard" at bounding box center [938, 85] width 43 height 10
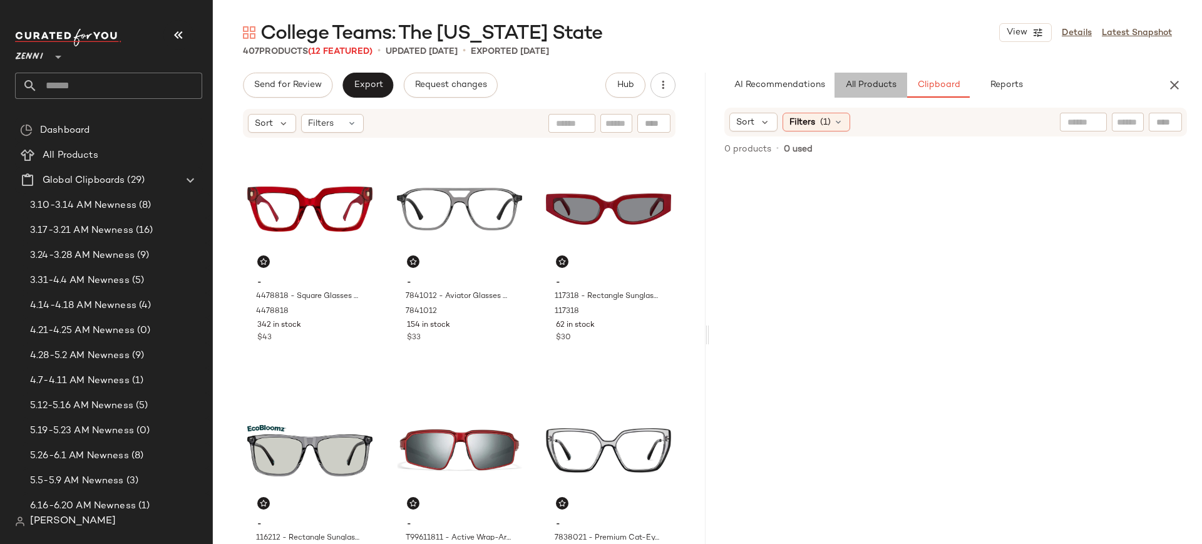
click at [890, 85] on span "All Products" at bounding box center [870, 85] width 51 height 10
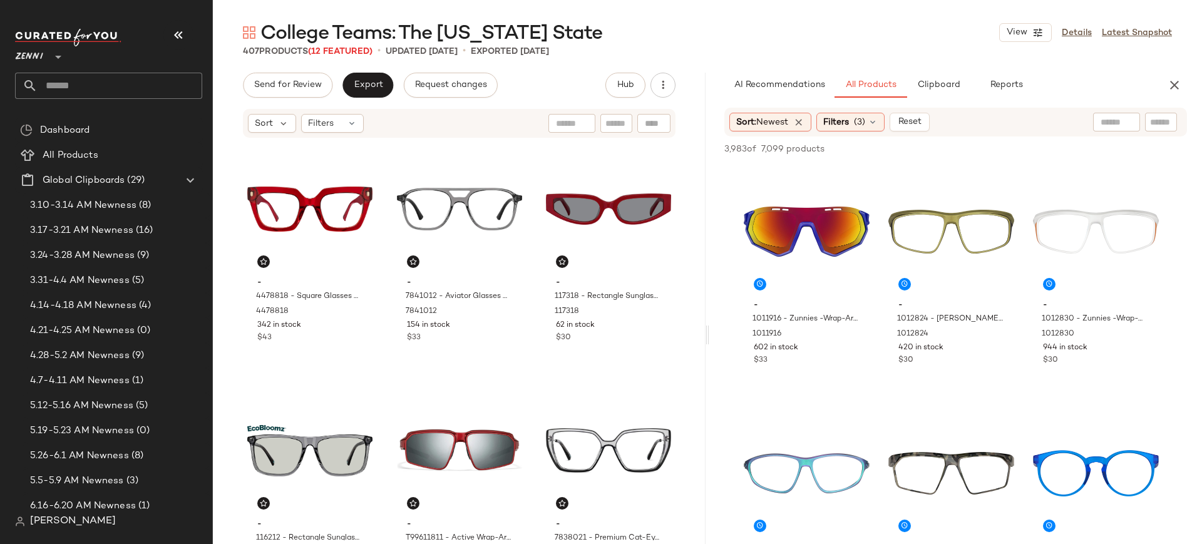
click at [1155, 123] on input "text" at bounding box center [1161, 122] width 22 height 13
type input "****"
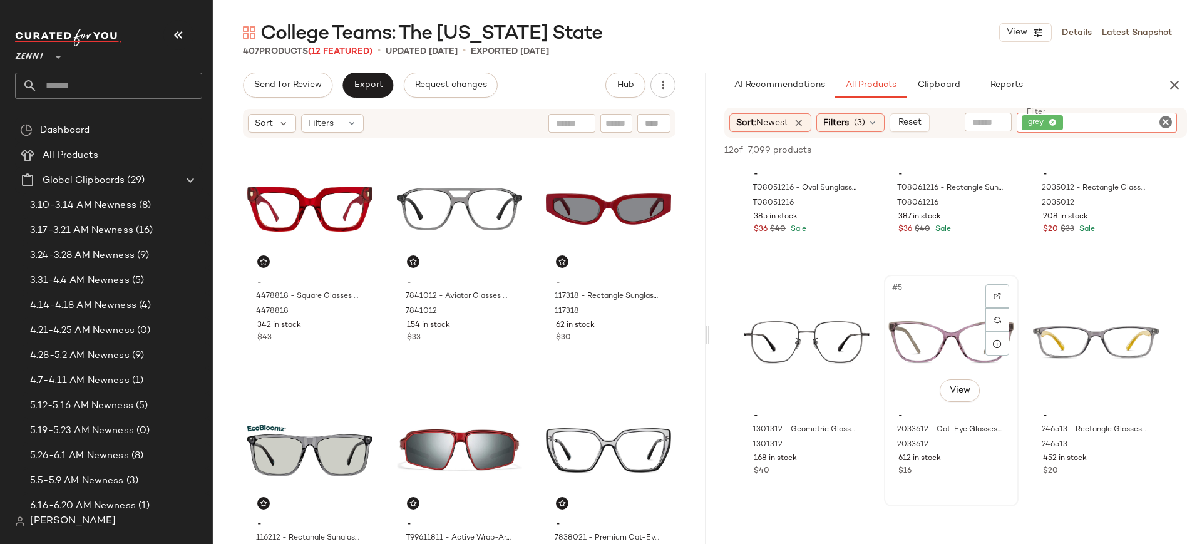
scroll to position [178, 0]
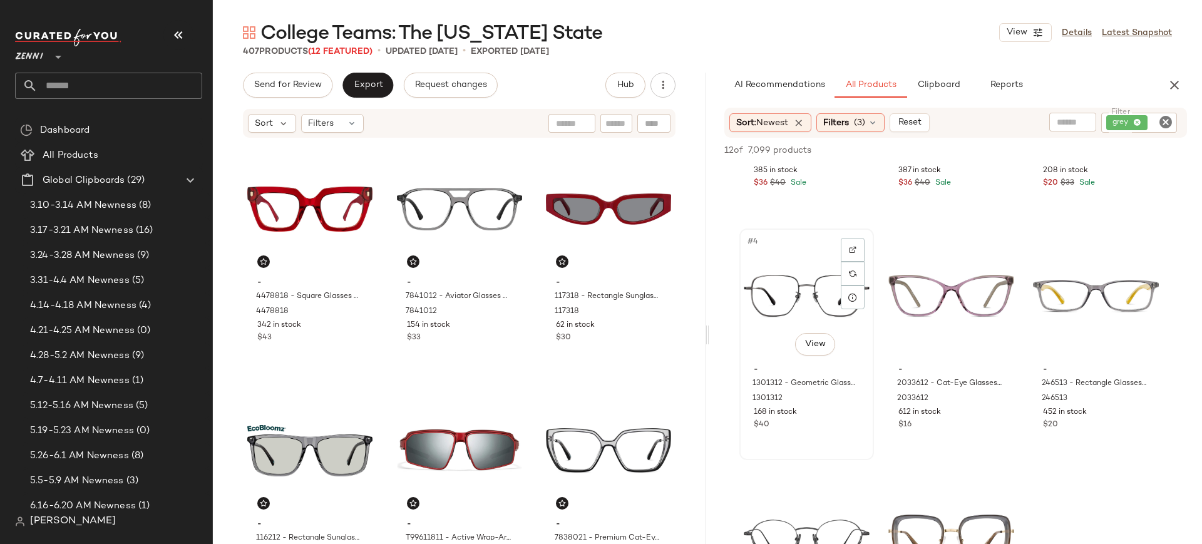
click at [806, 319] on div "#4 View" at bounding box center [807, 296] width 126 height 126
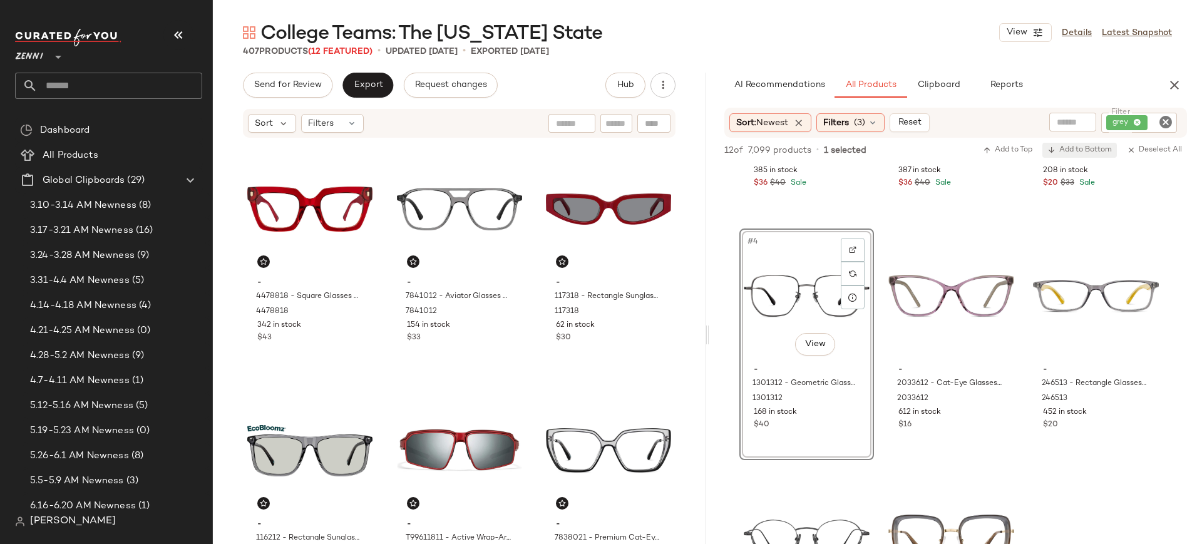
click at [1097, 149] on span "Add to Bottom" at bounding box center [1079, 150] width 64 height 9
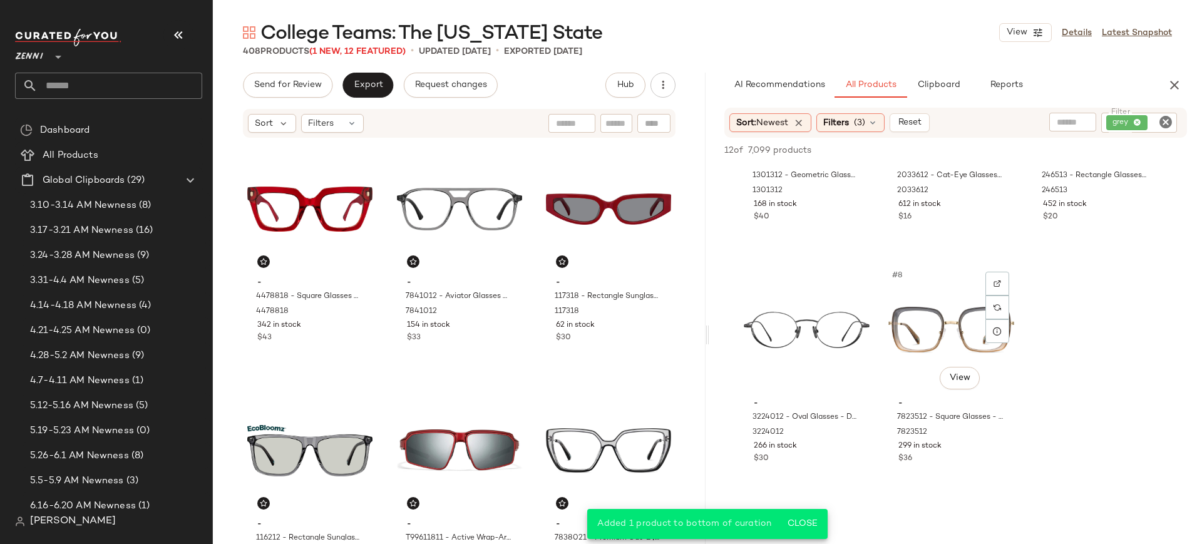
scroll to position [384, 0]
click at [805, 344] on div "#7 View" at bounding box center [807, 332] width 126 height 126
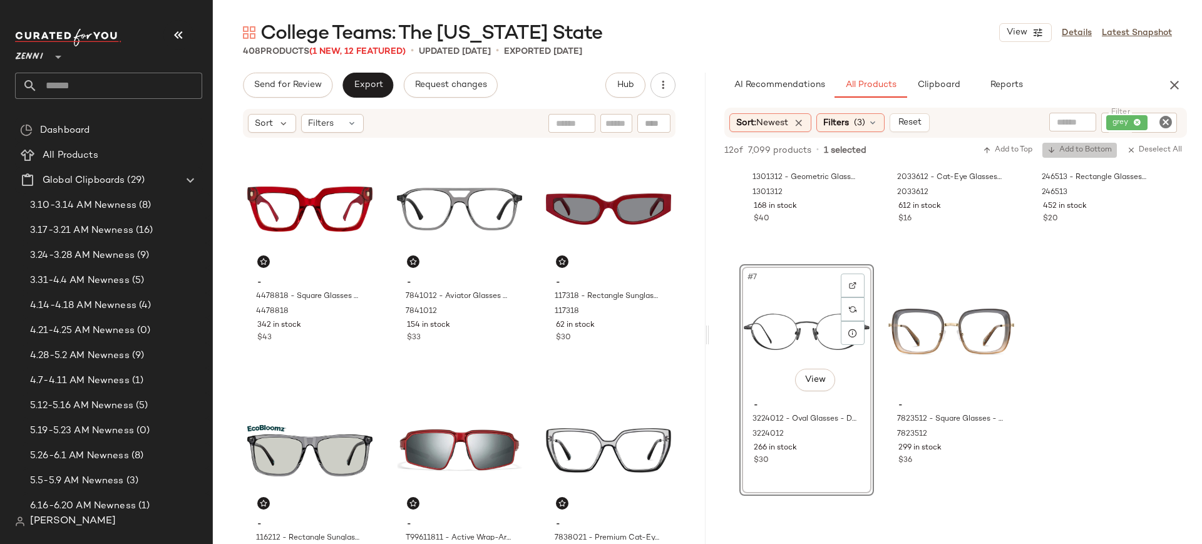
click at [1077, 151] on span "Add to Bottom" at bounding box center [1079, 150] width 64 height 9
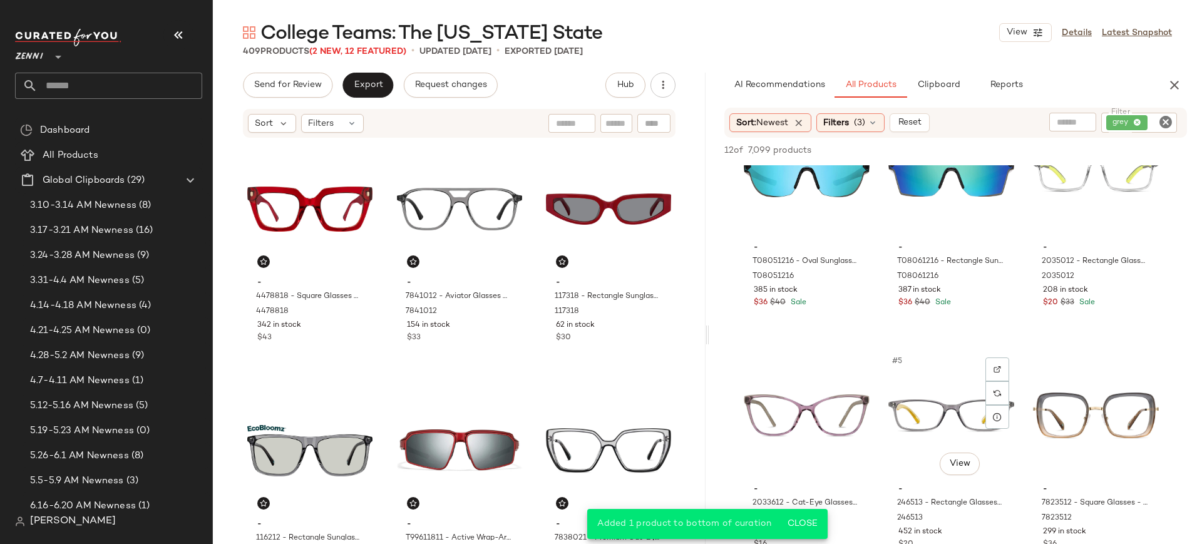
scroll to position [0, 0]
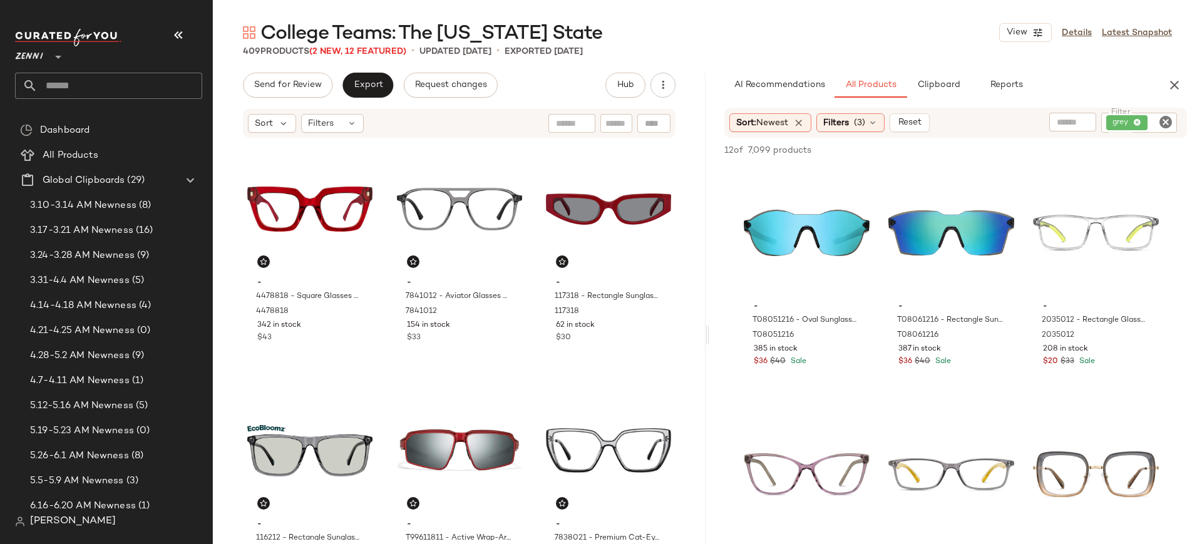
click at [1163, 123] on icon "Clear Filter" at bounding box center [1165, 122] width 15 height 15
click at [1163, 123] on input "Filter" at bounding box center [1119, 122] width 106 height 13
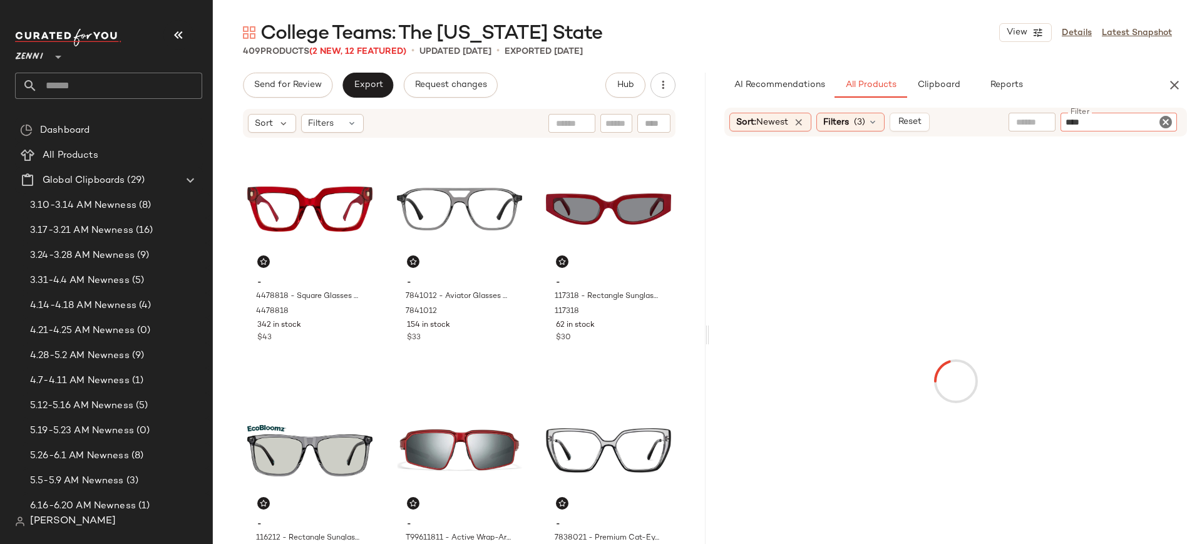
type input "*****"
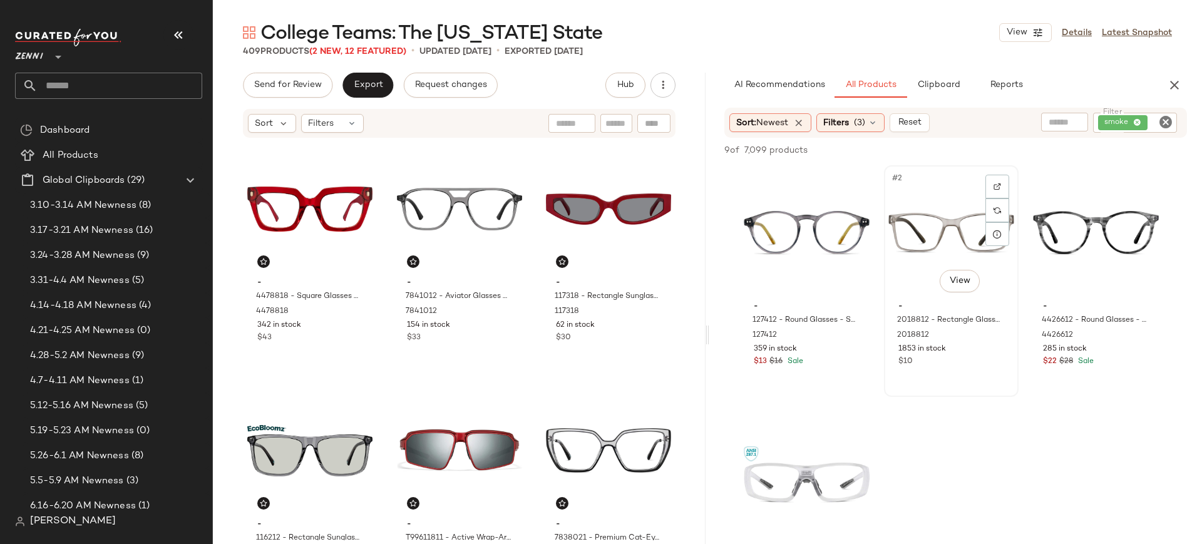
click at [933, 240] on div "#2 View" at bounding box center [951, 233] width 126 height 126
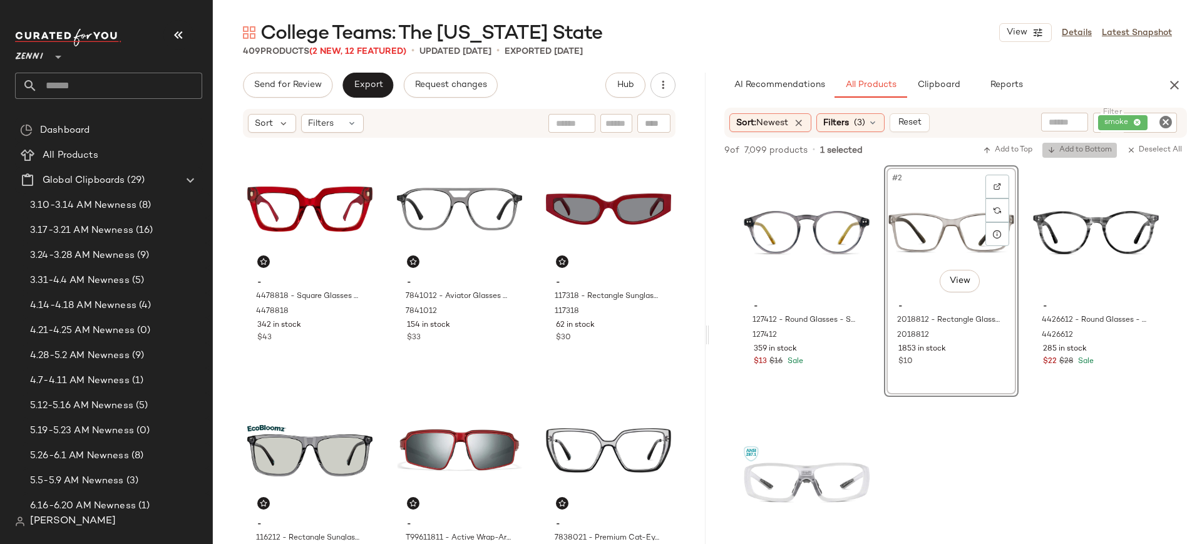
click at [1085, 154] on span "Add to Bottom" at bounding box center [1079, 150] width 64 height 9
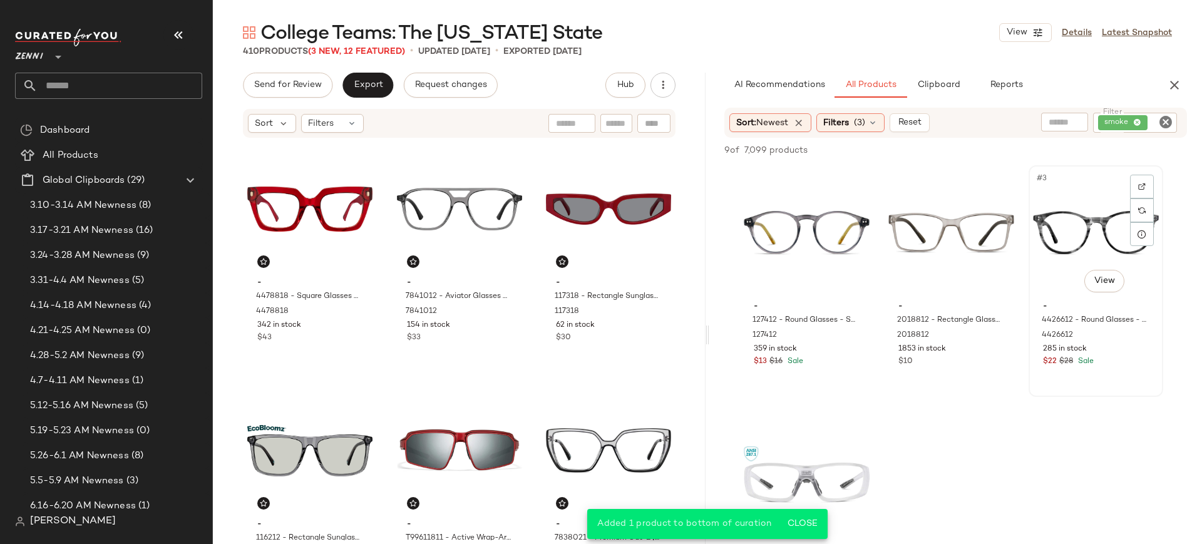
click at [1072, 257] on div "#3 View" at bounding box center [1096, 233] width 126 height 126
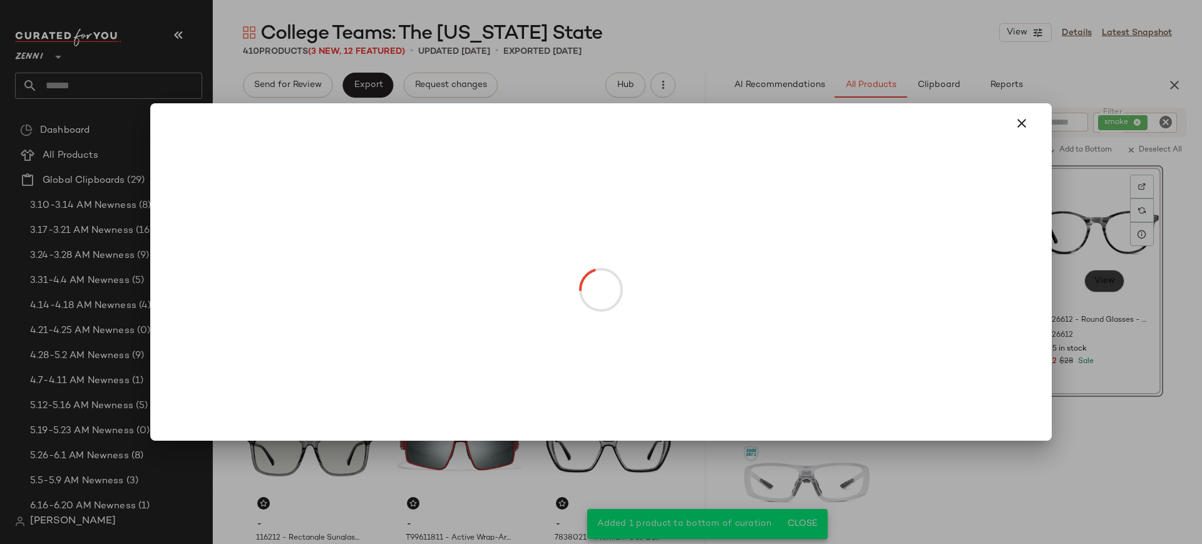
click at [1107, 279] on body "Zenni ** Dashboard All Products Global Clipboards (29) 3.10-3.14 AM Newness (8)…" at bounding box center [601, 272] width 1202 height 544
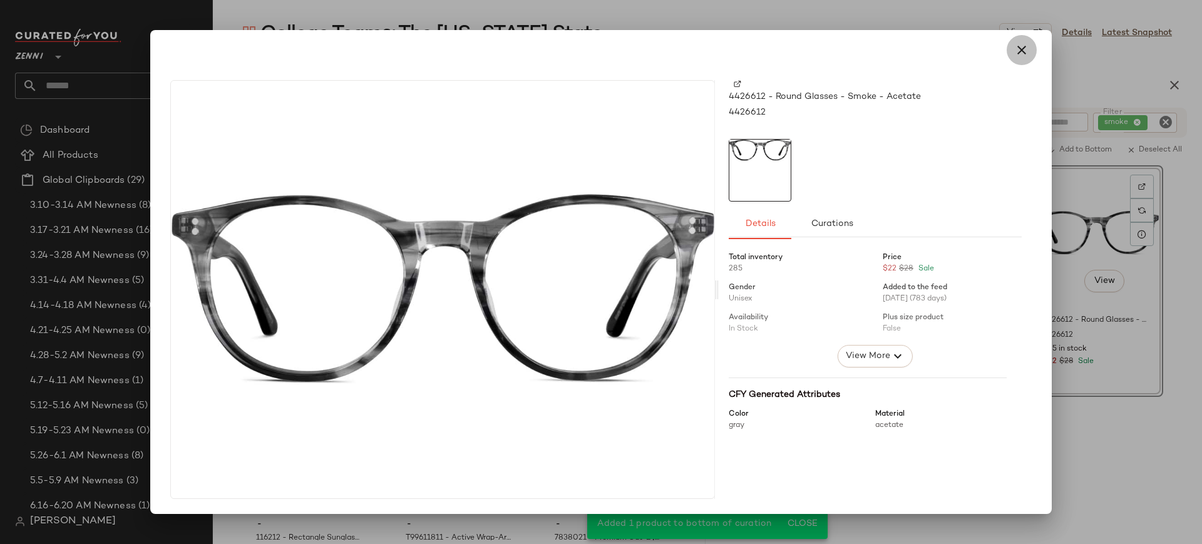
click at [1018, 54] on icon "button" at bounding box center [1021, 50] width 15 height 15
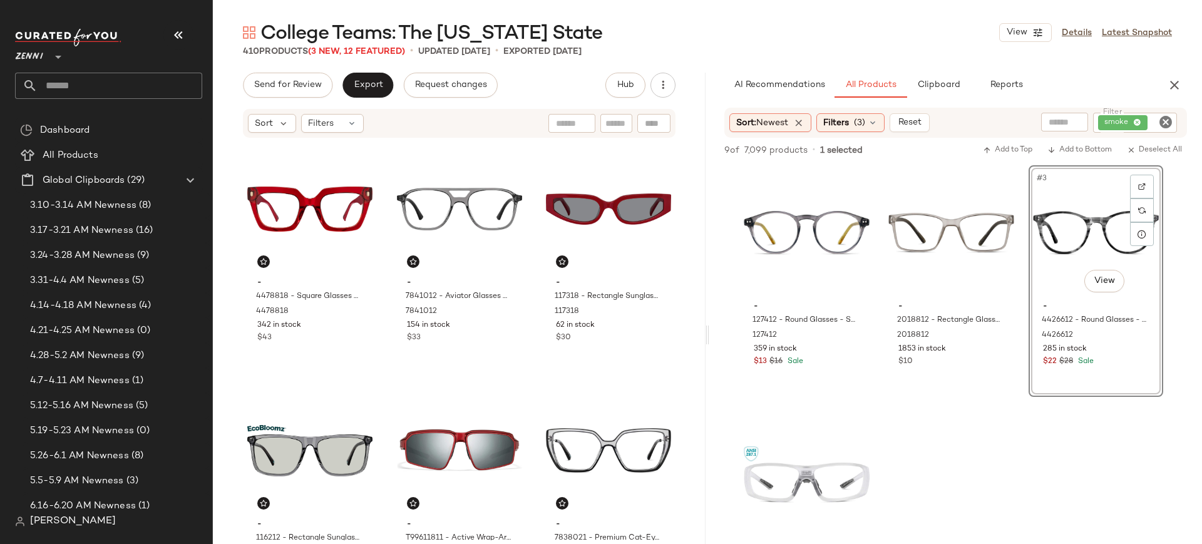
click at [1081, 207] on div "#3 View" at bounding box center [1096, 233] width 126 height 126
click at [1089, 156] on button "Add to Bottom" at bounding box center [1079, 150] width 74 height 15
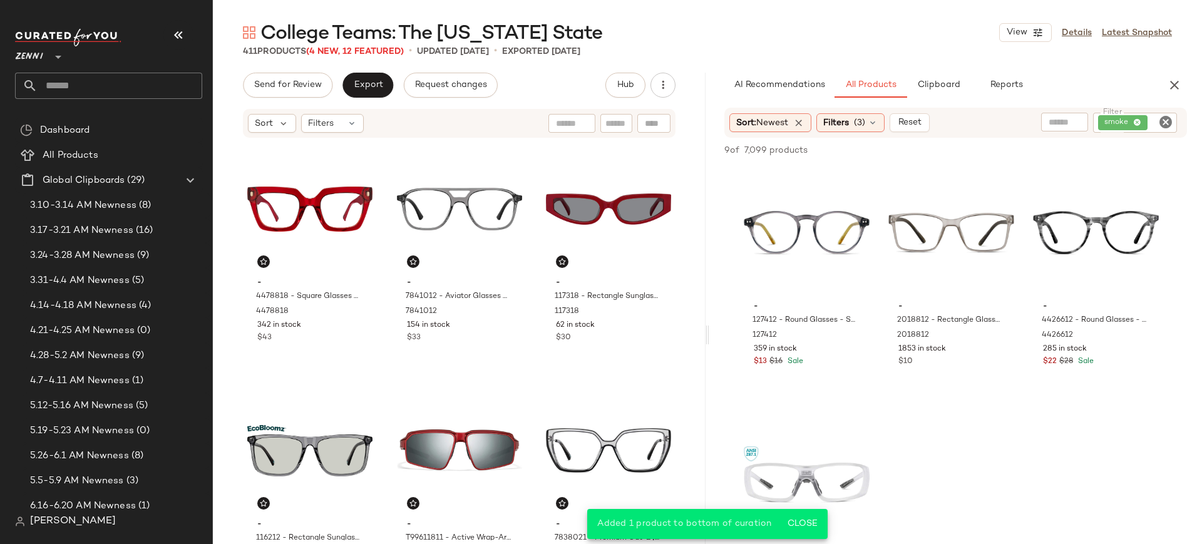
click at [1167, 122] on icon "Clear Filter" at bounding box center [1165, 122] width 15 height 15
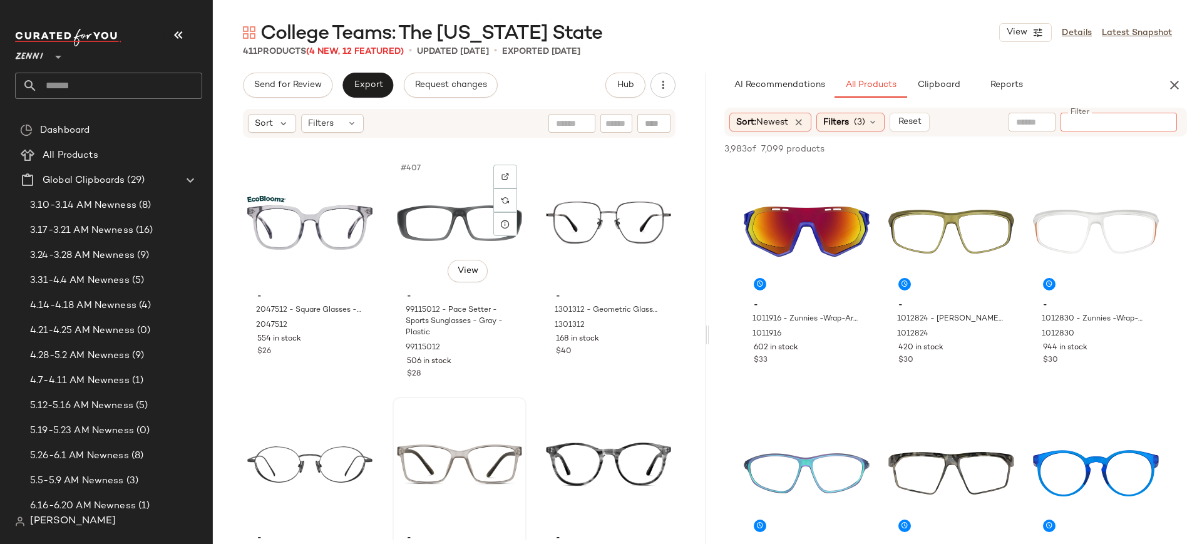
scroll to position [32614, 0]
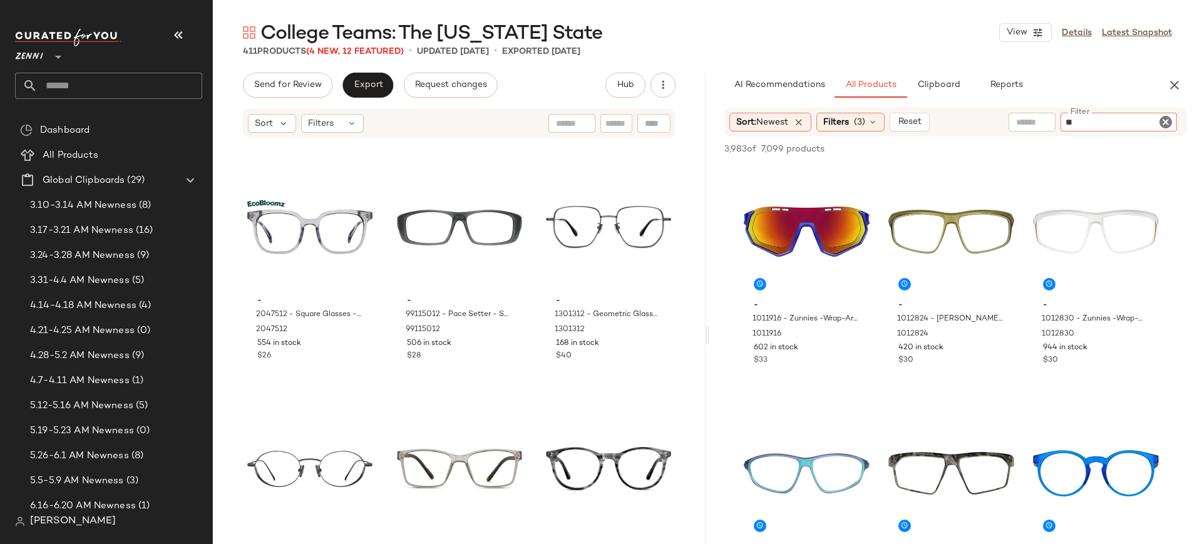
type input "***"
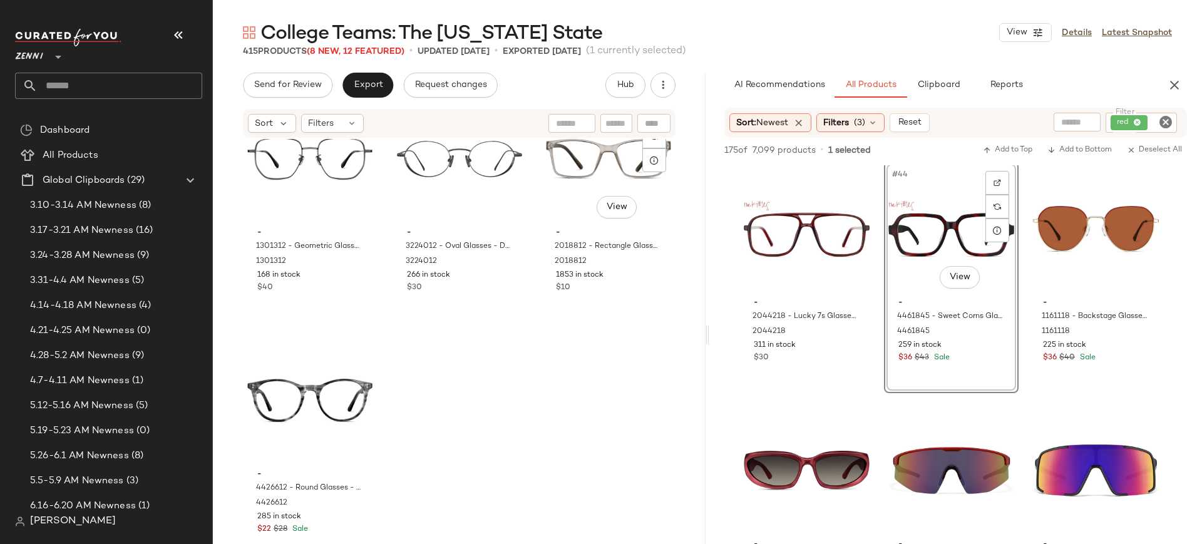
scroll to position [33169, 0]
click at [1064, 223] on div "#45 View" at bounding box center [1096, 229] width 126 height 126
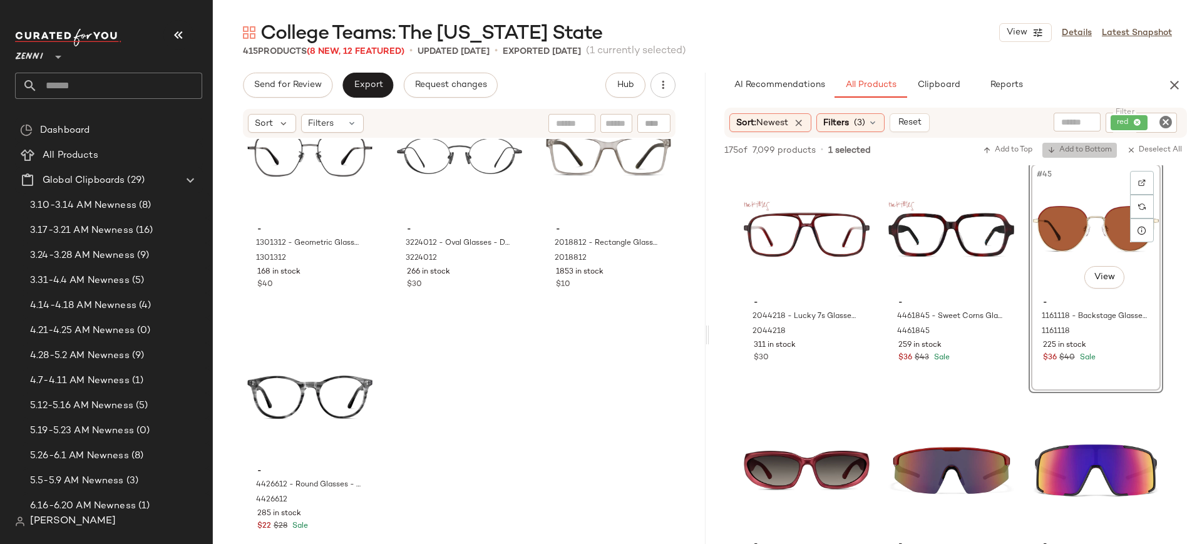
click at [1087, 151] on span "Add to Bottom" at bounding box center [1079, 150] width 64 height 9
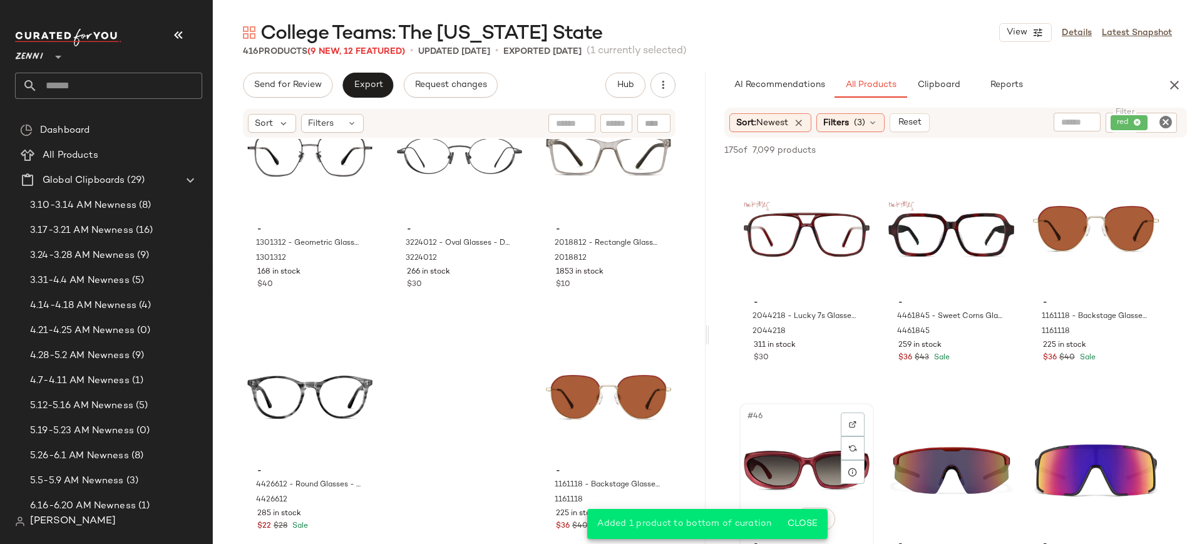
click at [798, 452] on div "#46 View" at bounding box center [807, 471] width 126 height 126
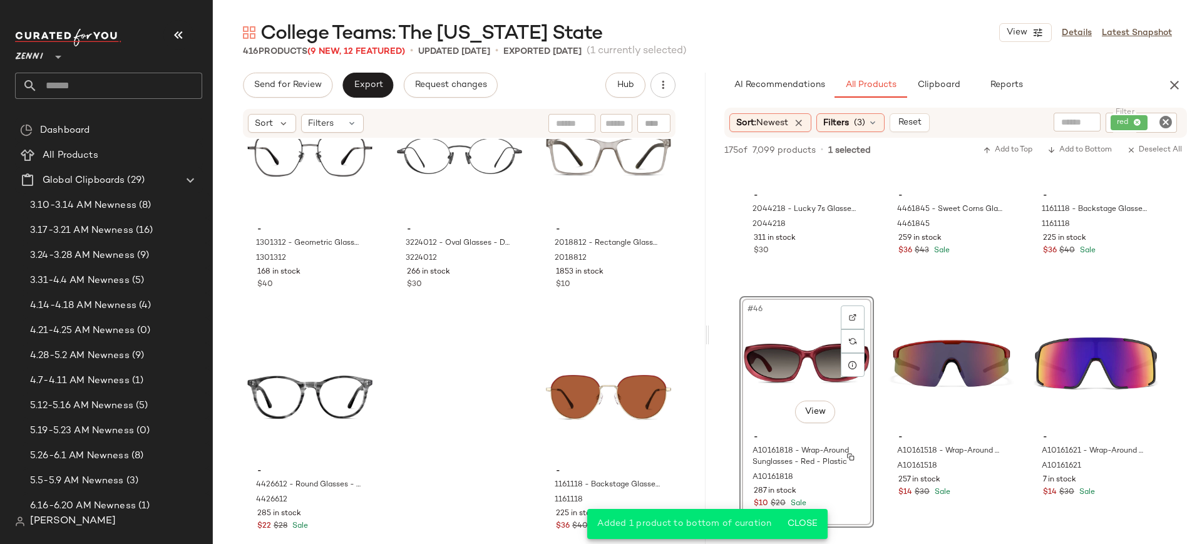
scroll to position [3495, 0]
click at [1104, 147] on span "Add to Bottom" at bounding box center [1079, 150] width 64 height 9
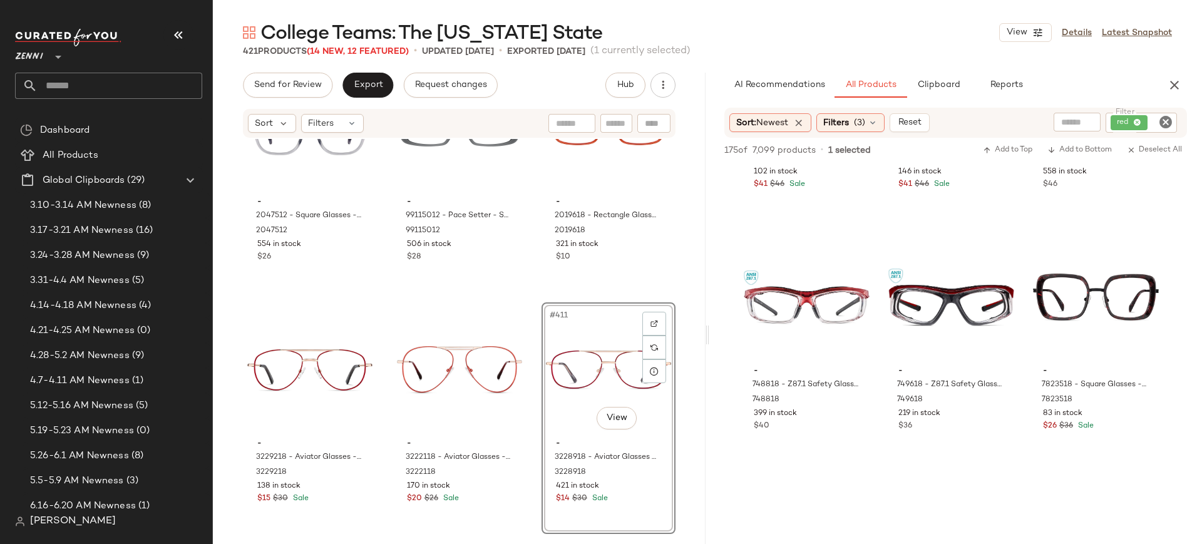
scroll to position [5051, 0]
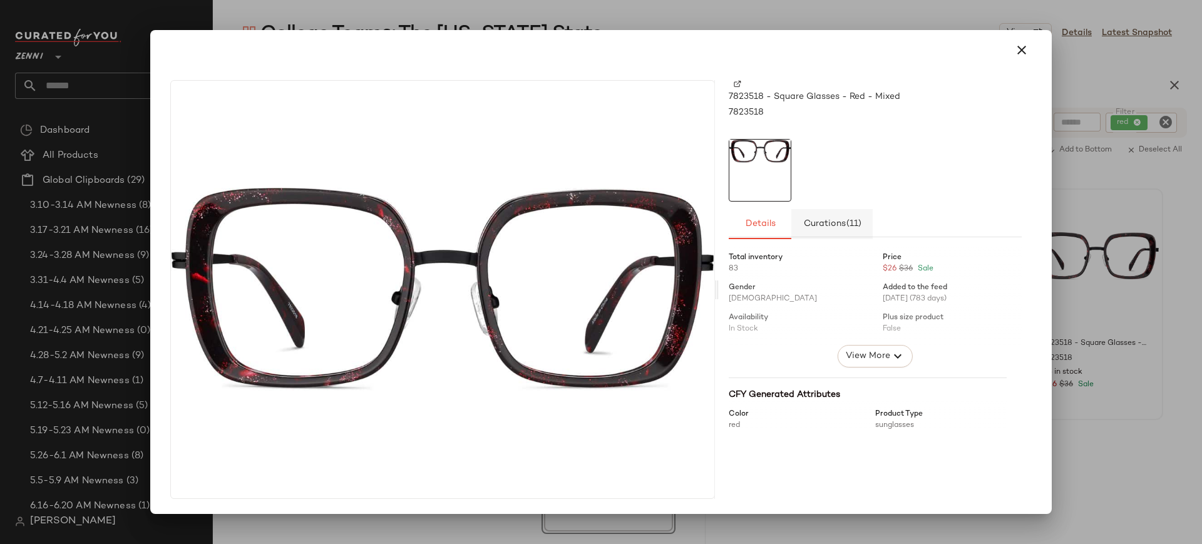
click at [819, 225] on span "Curations (11)" at bounding box center [832, 224] width 59 height 10
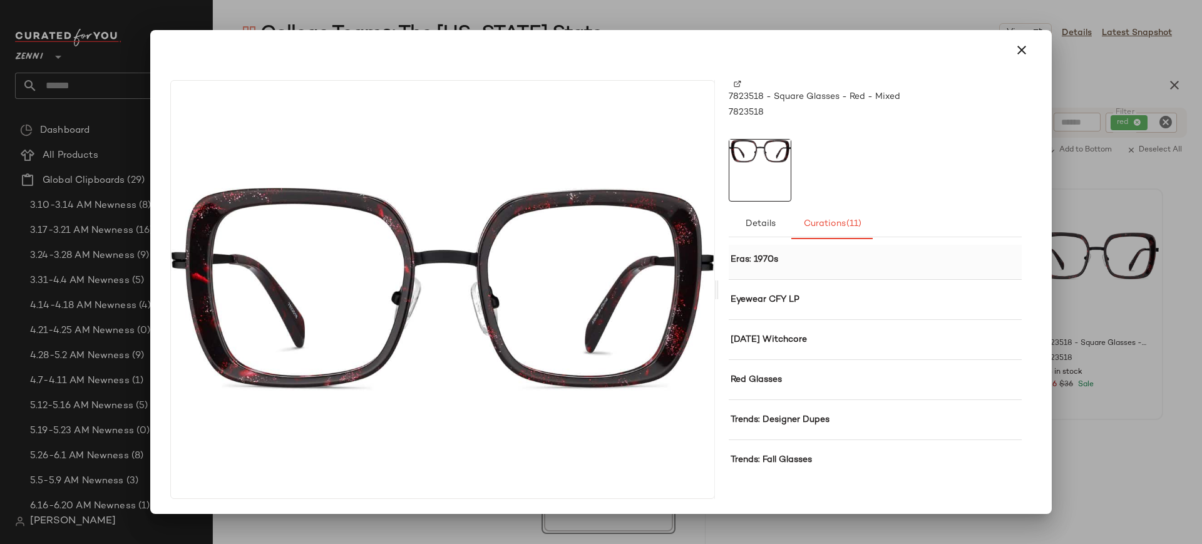
scroll to position [121, 13]
type button "Curations"
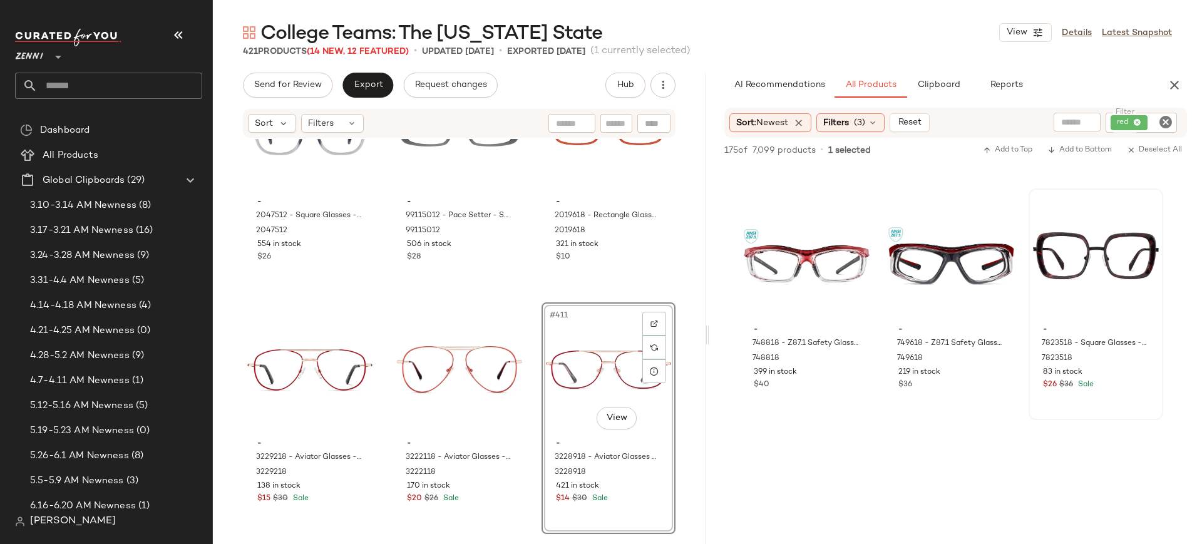
click at [1171, 125] on icon "Clear Filter" at bounding box center [1165, 122] width 15 height 15
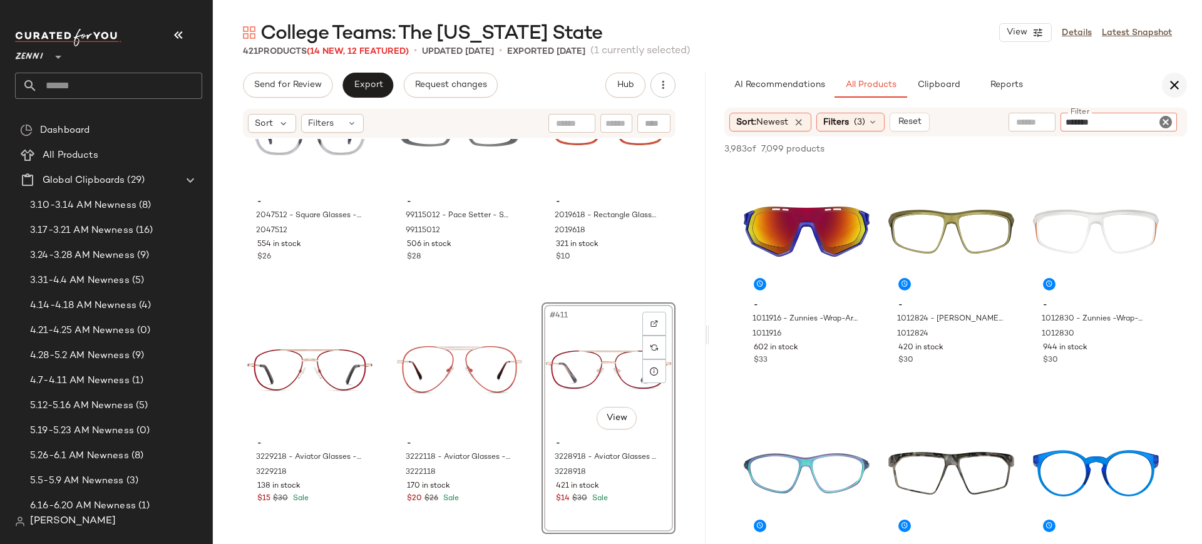
type input "********"
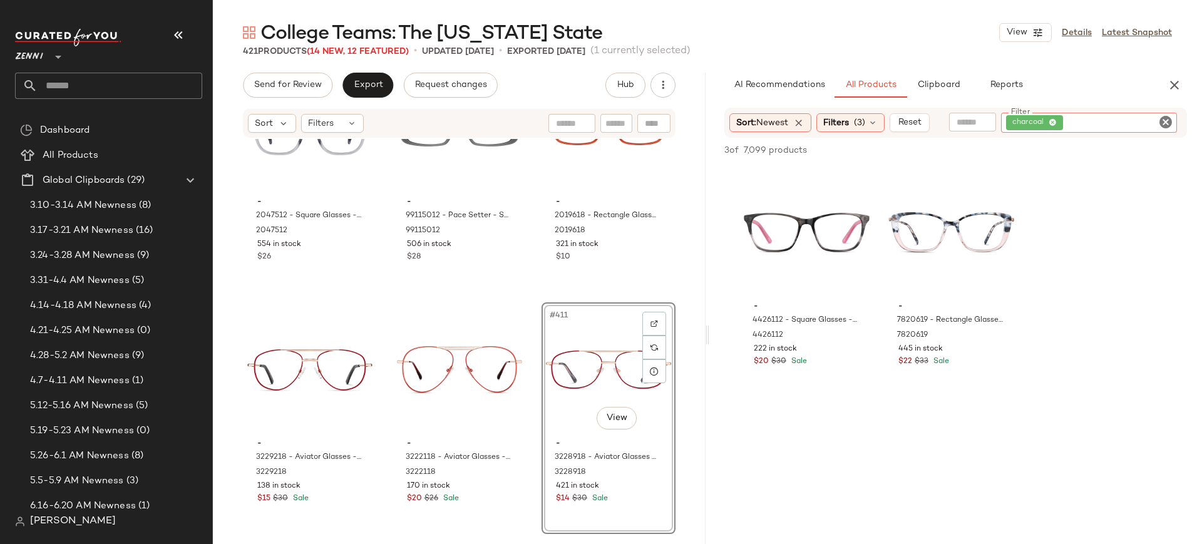
click at [1170, 120] on icon "Clear Filter" at bounding box center [1165, 122] width 15 height 15
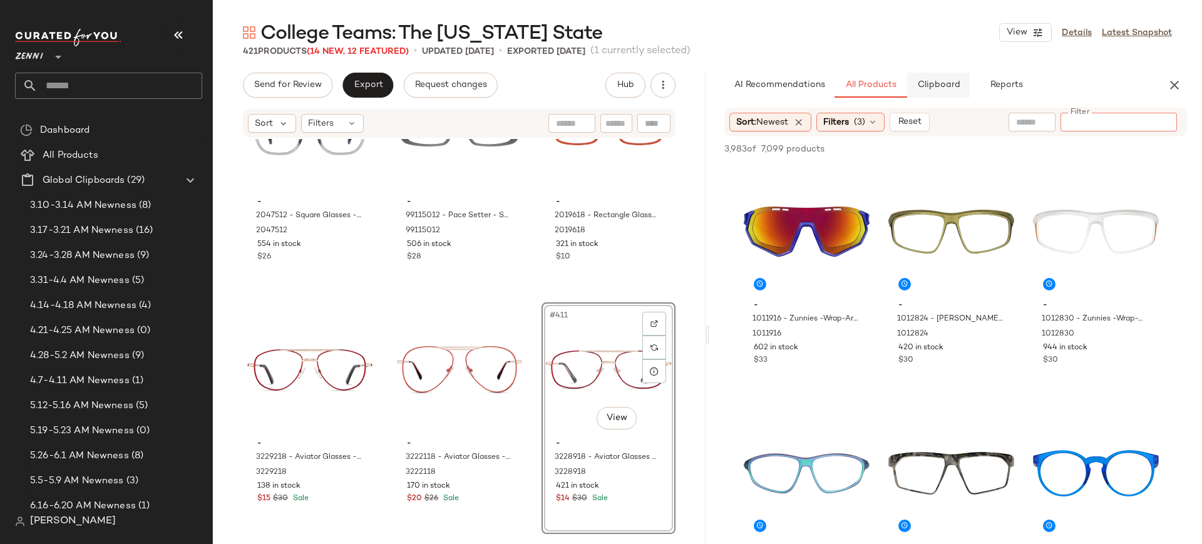
click at [946, 81] on span "Clipboard" at bounding box center [938, 85] width 43 height 10
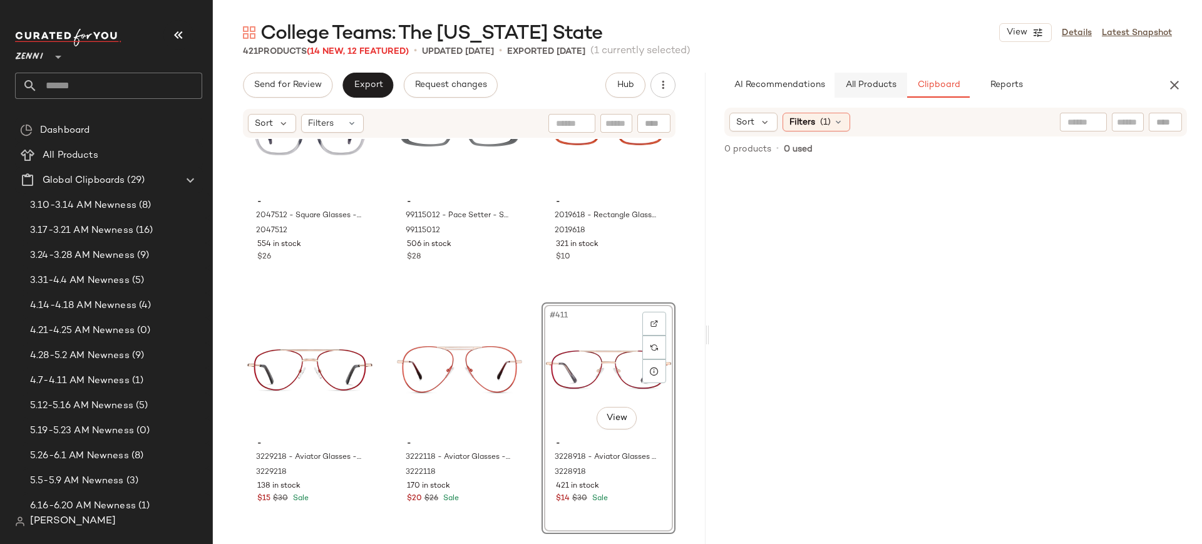
click at [847, 96] on button "All Products" at bounding box center [871, 85] width 73 height 25
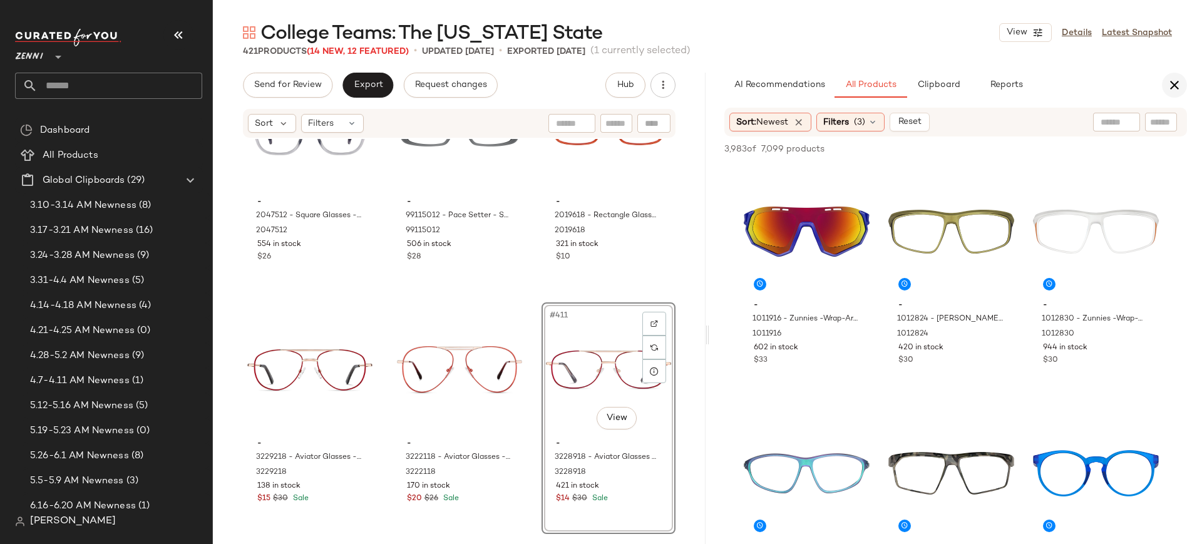
click at [1171, 91] on icon "button" at bounding box center [1174, 85] width 15 height 15
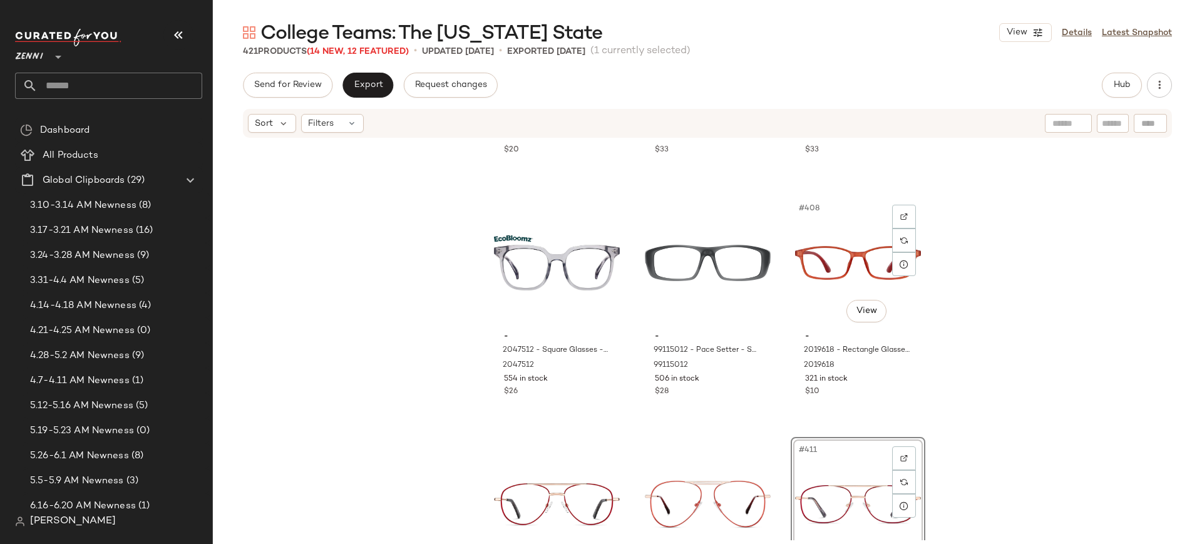
scroll to position [32577, 0]
click at [838, 272] on div "#408 View" at bounding box center [858, 264] width 126 height 126
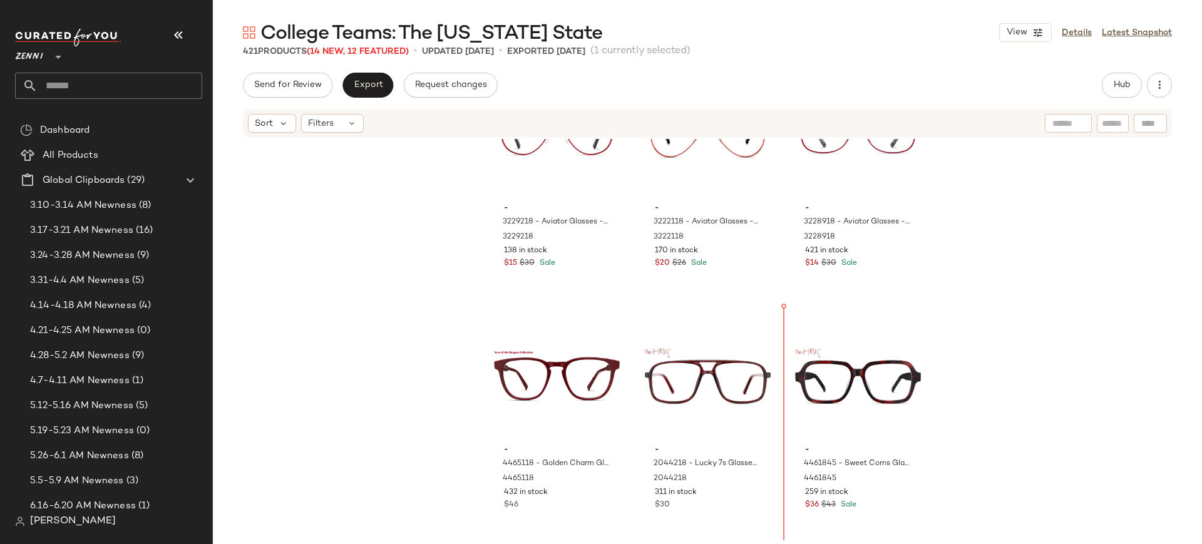
scroll to position [32955, 0]
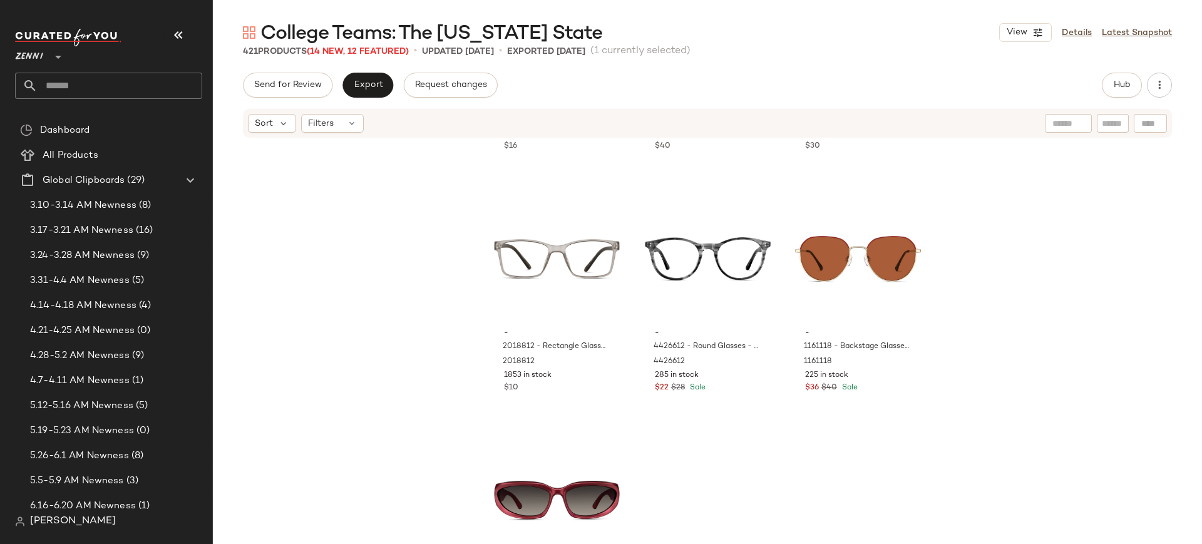
scroll to position [33674, 0]
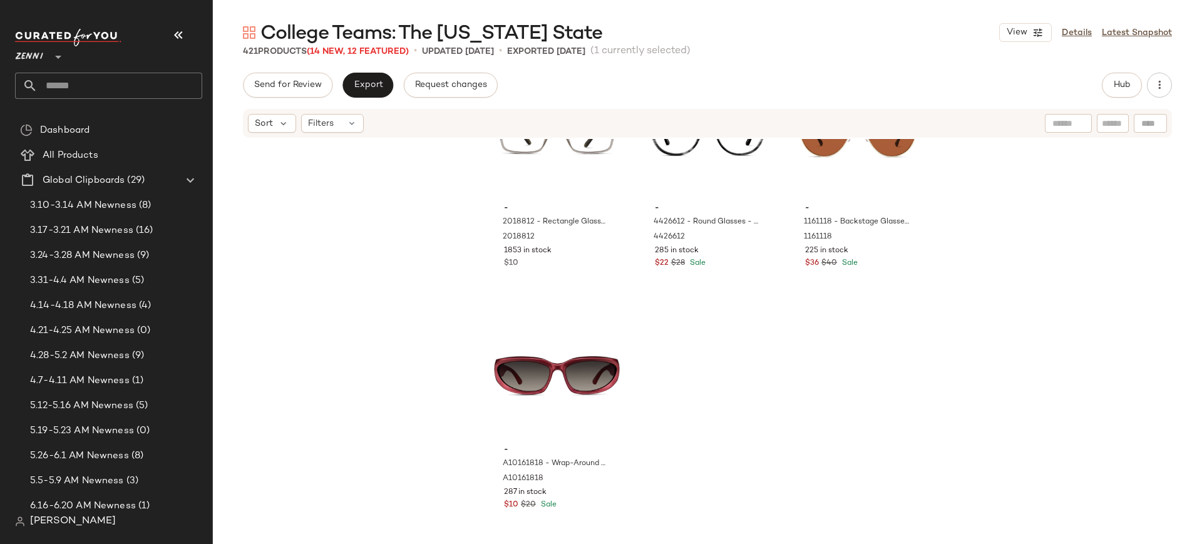
click at [445, 232] on div "- 2020718 - Rectangle Glasses - Red - Plastic 2020718 187 in stock $16 - 130131…" at bounding box center [707, 339] width 989 height 401
click at [381, 87] on button "Export" at bounding box center [367, 85] width 51 height 25
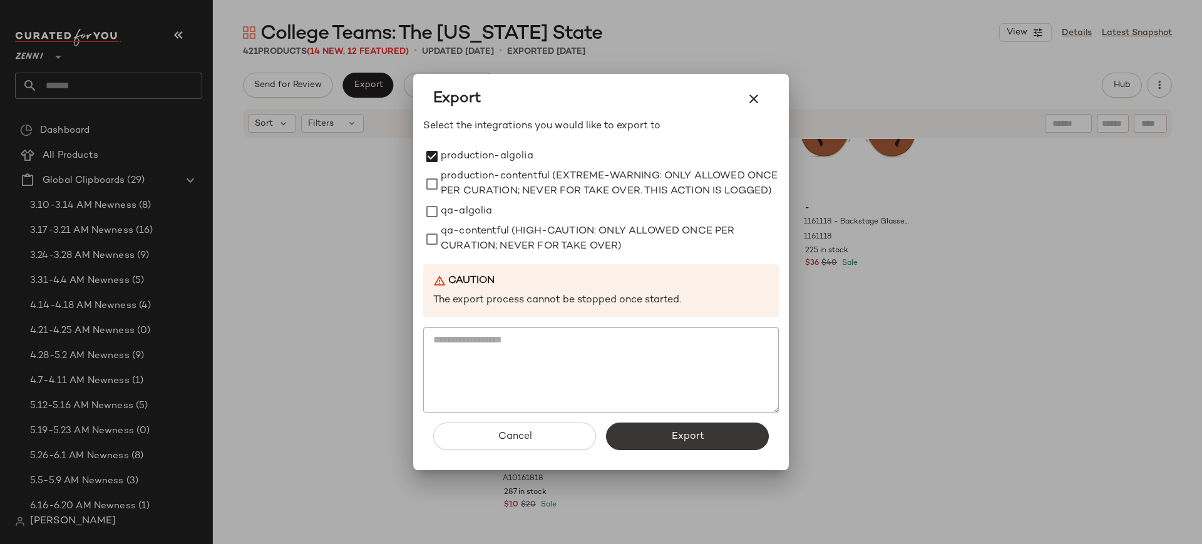
click at [669, 439] on button "Export" at bounding box center [687, 437] width 163 height 28
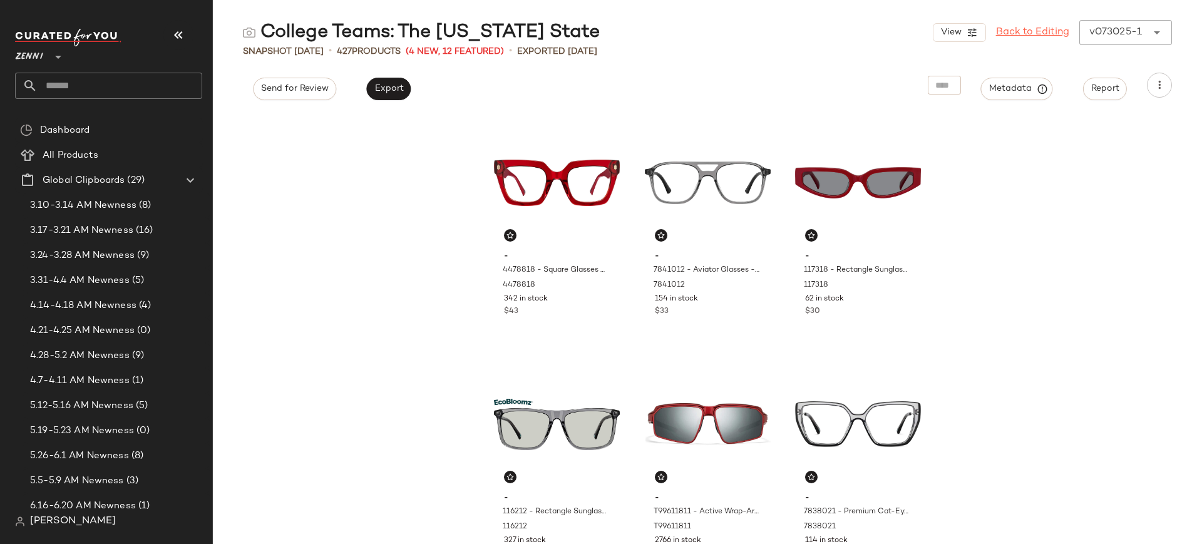
click at [1030, 36] on link "Back to Editing" at bounding box center [1032, 32] width 73 height 15
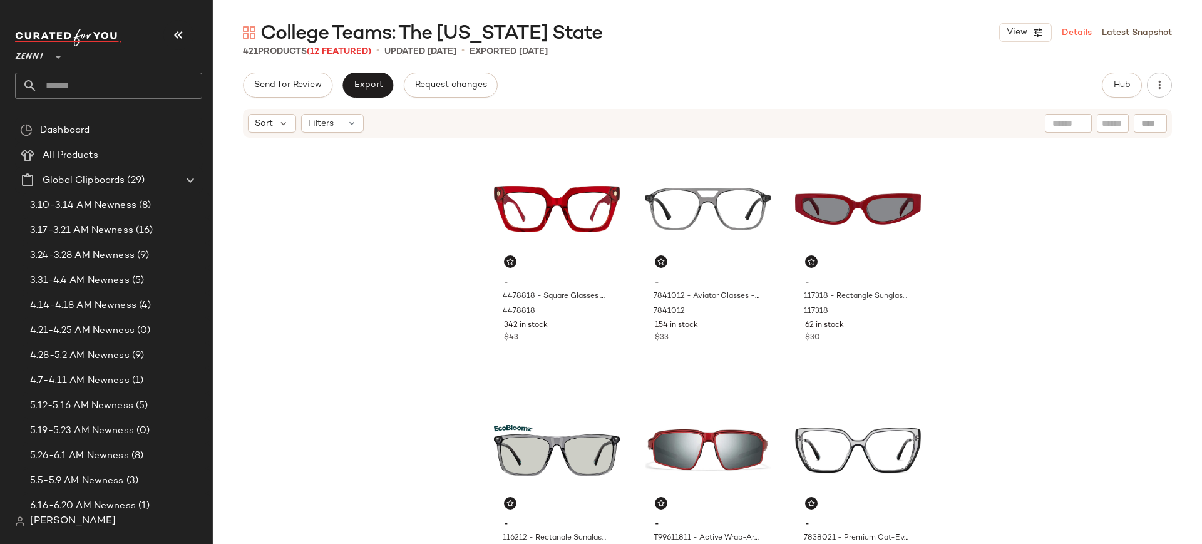
click at [1082, 32] on link "Details" at bounding box center [1077, 32] width 30 height 13
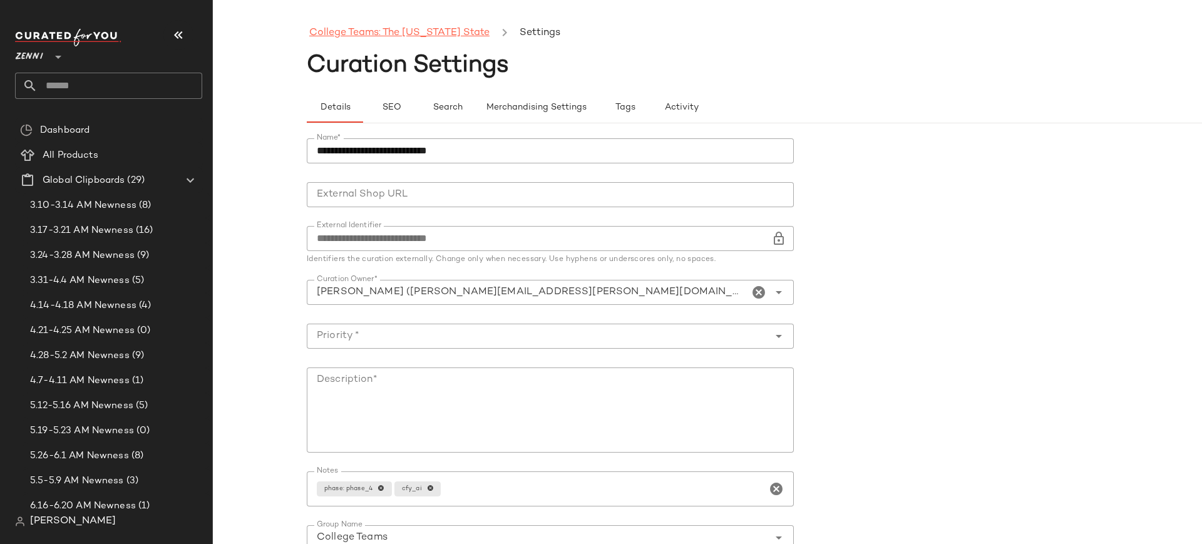
click at [371, 28] on link "College Teams: The [US_STATE] State" at bounding box center [399, 33] width 180 height 16
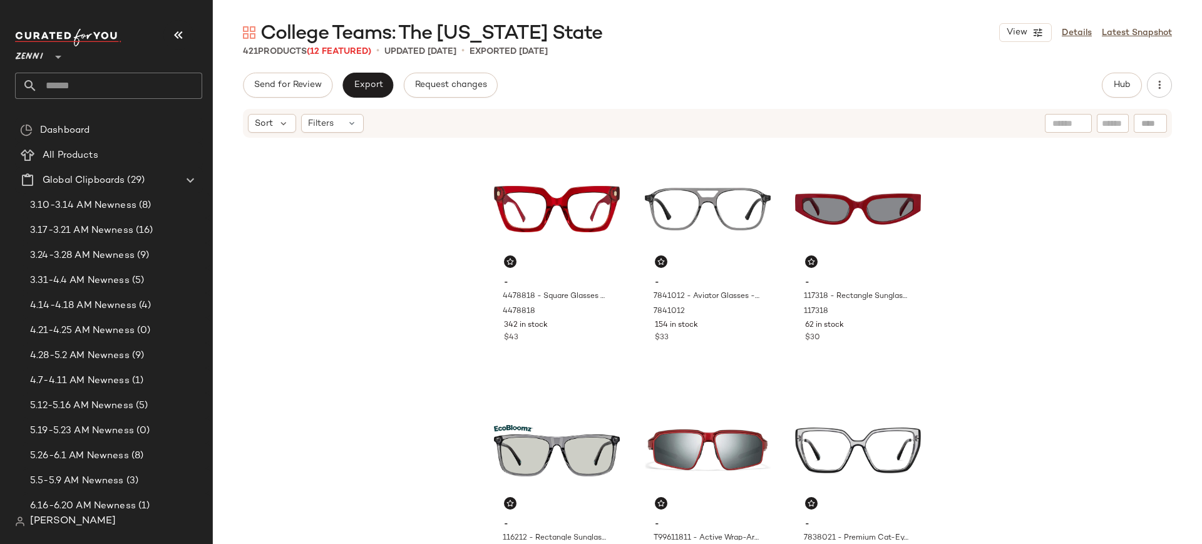
click at [132, 76] on input "text" at bounding box center [120, 86] width 165 height 26
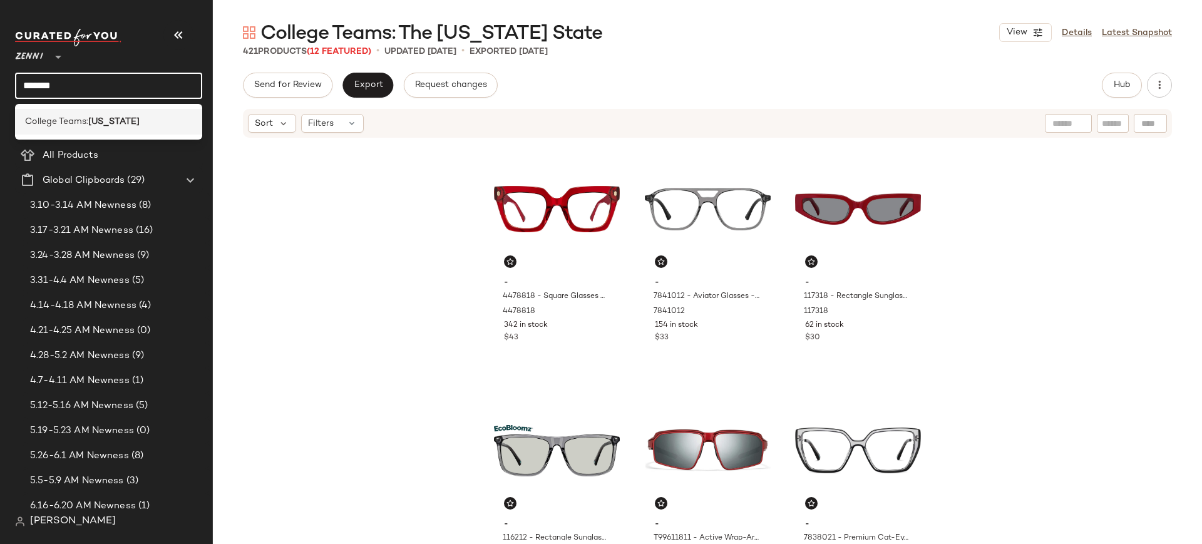
type input "*******"
click at [135, 119] on div "College Teams: [US_STATE]" at bounding box center [108, 121] width 167 height 13
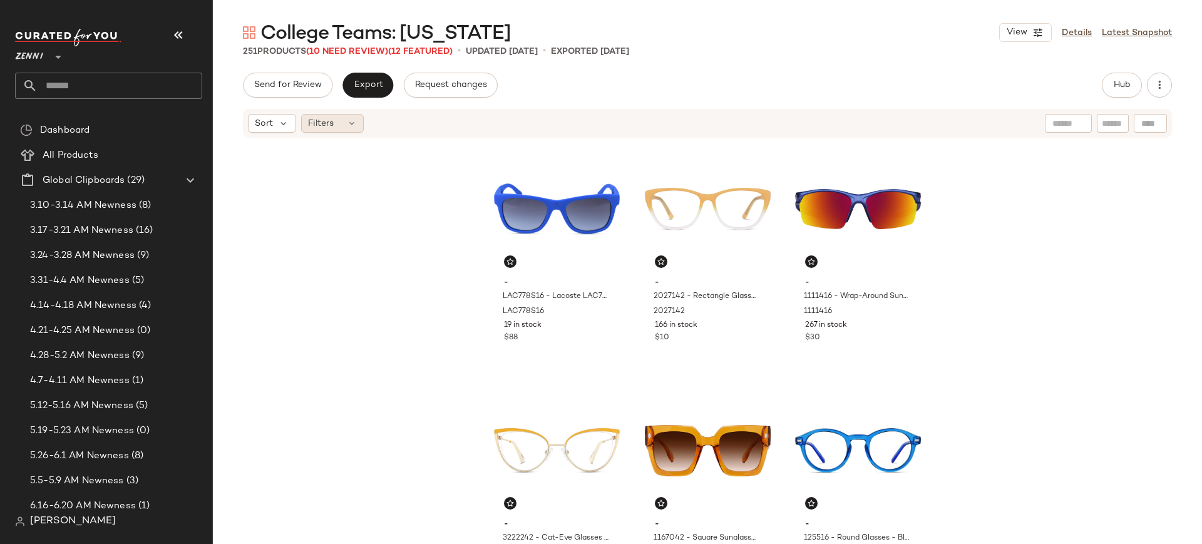
click at [348, 131] on div "Filters" at bounding box center [332, 123] width 63 height 19
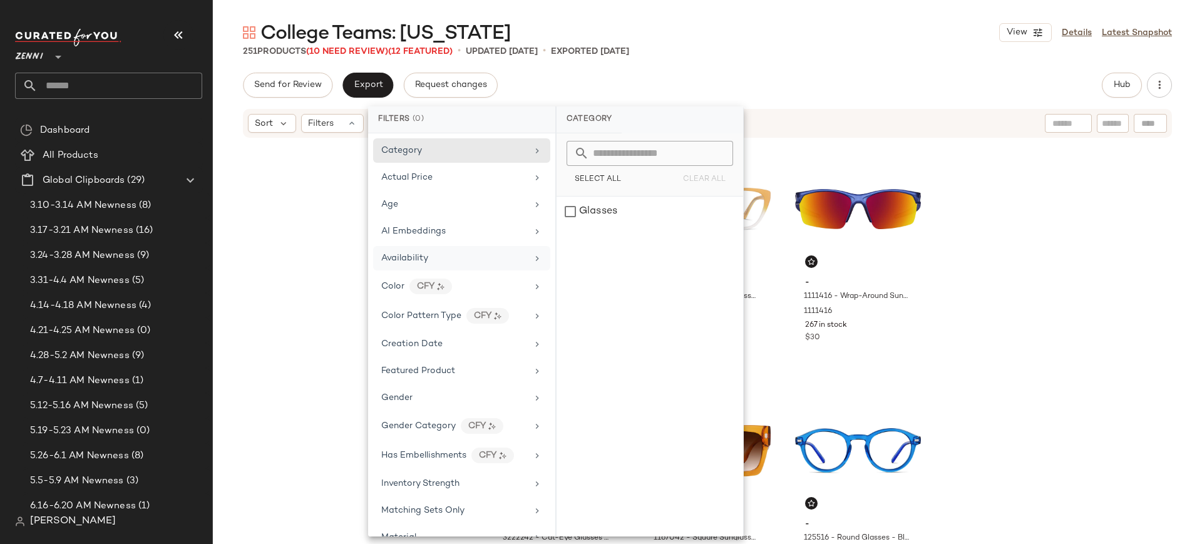
click at [433, 252] on div "Availability" at bounding box center [454, 258] width 146 height 13
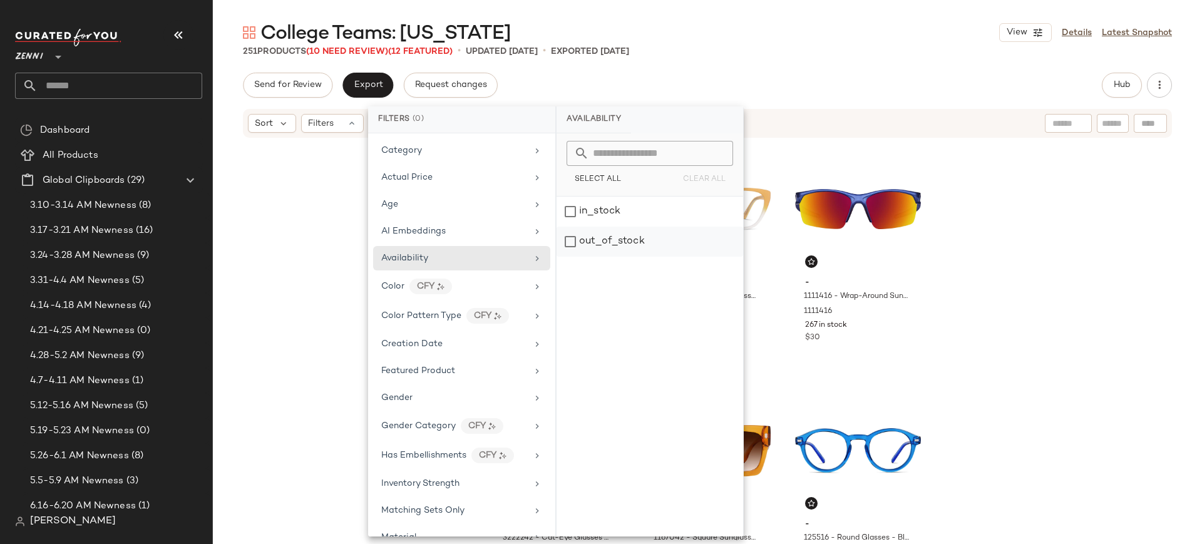
click at [575, 240] on div "out_of_stock" at bounding box center [650, 242] width 187 height 30
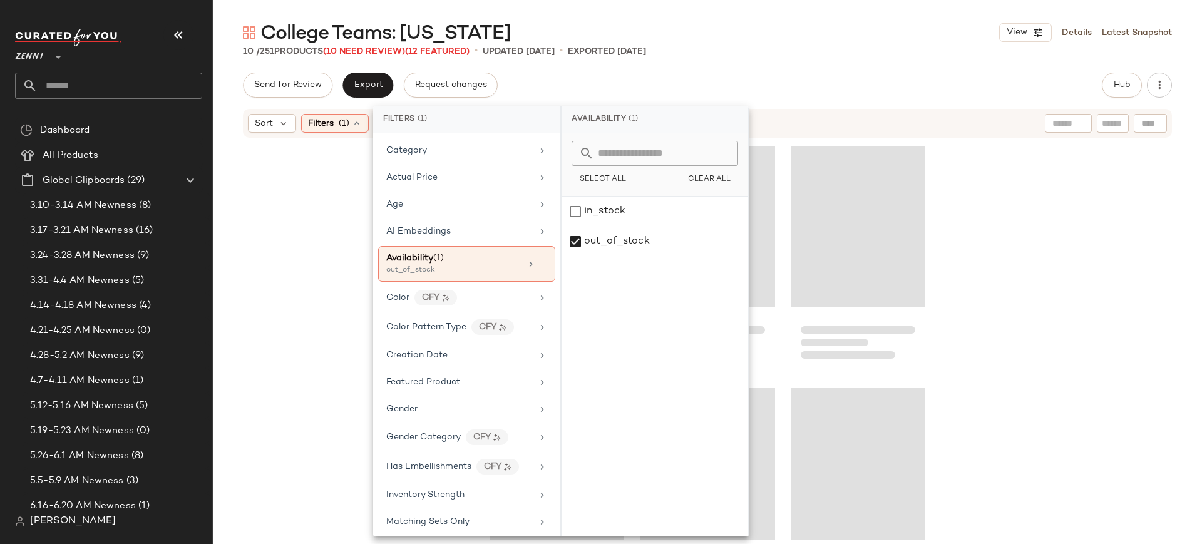
click at [274, 246] on div at bounding box center [707, 339] width 989 height 401
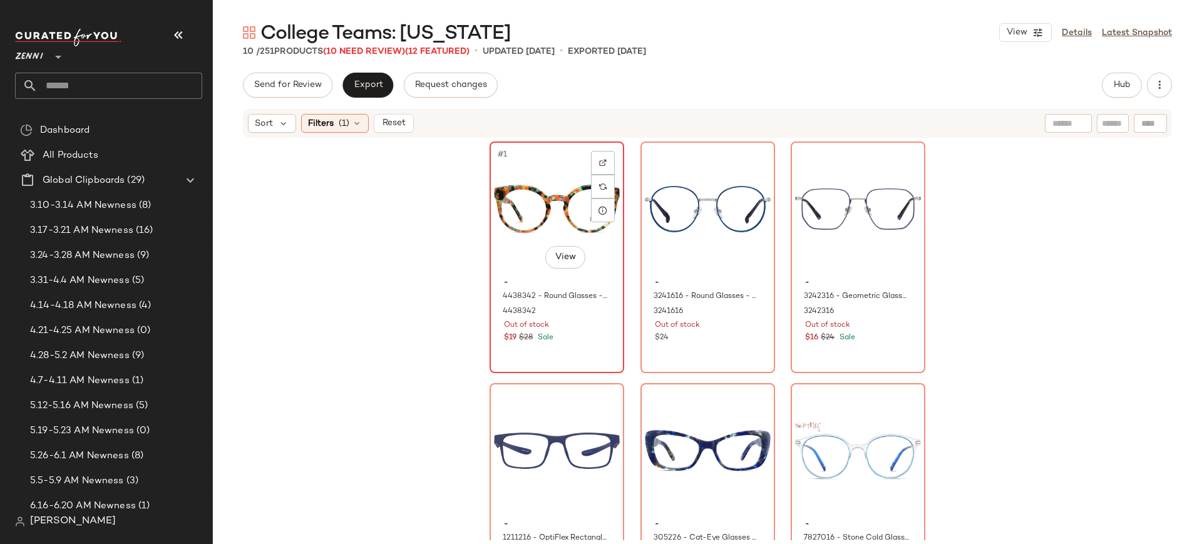
click at [525, 220] on div "#1 View" at bounding box center [557, 209] width 126 height 126
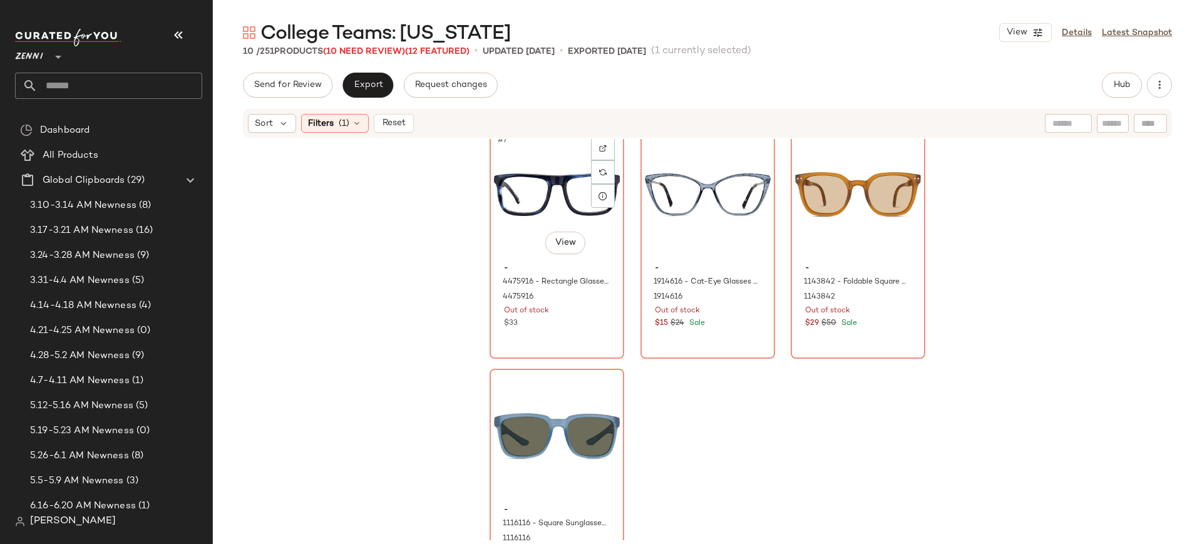
scroll to position [568, 0]
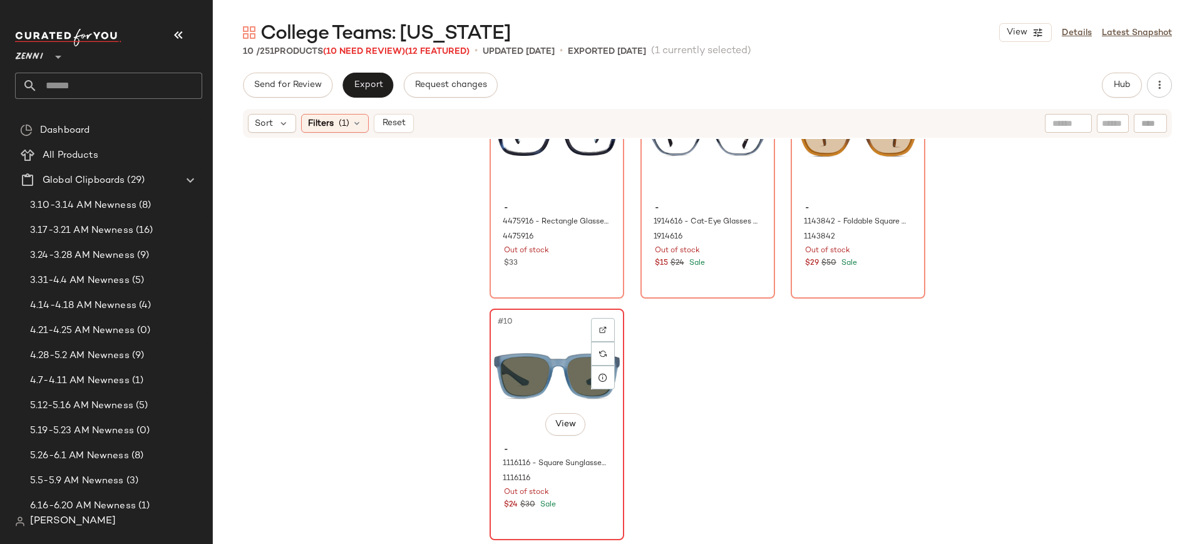
click at [545, 389] on div "#10 View" at bounding box center [557, 376] width 126 height 126
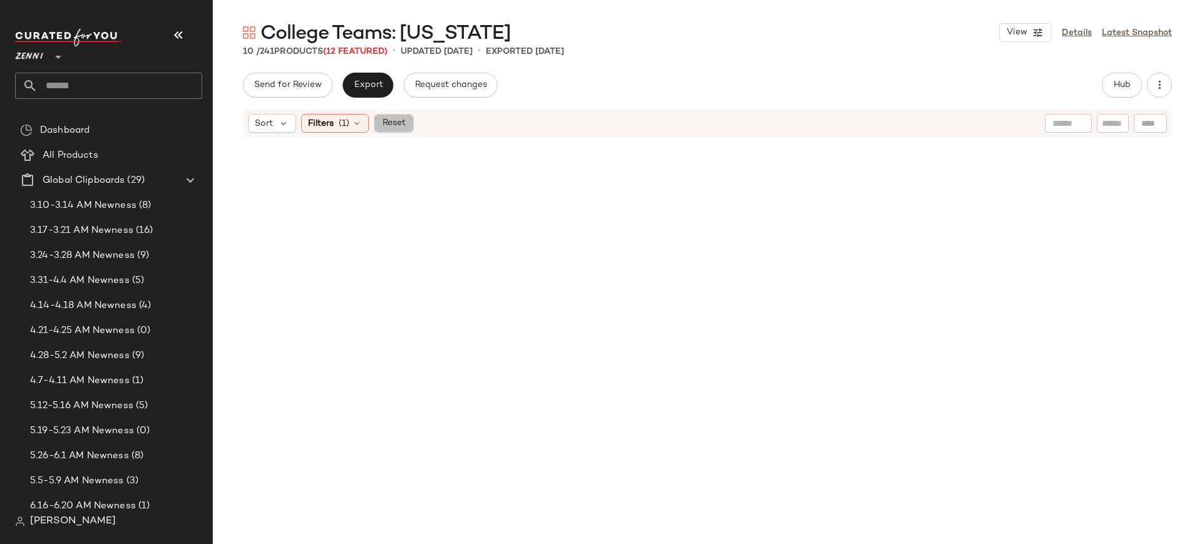
click at [404, 123] on span "Reset" at bounding box center [393, 123] width 24 height 10
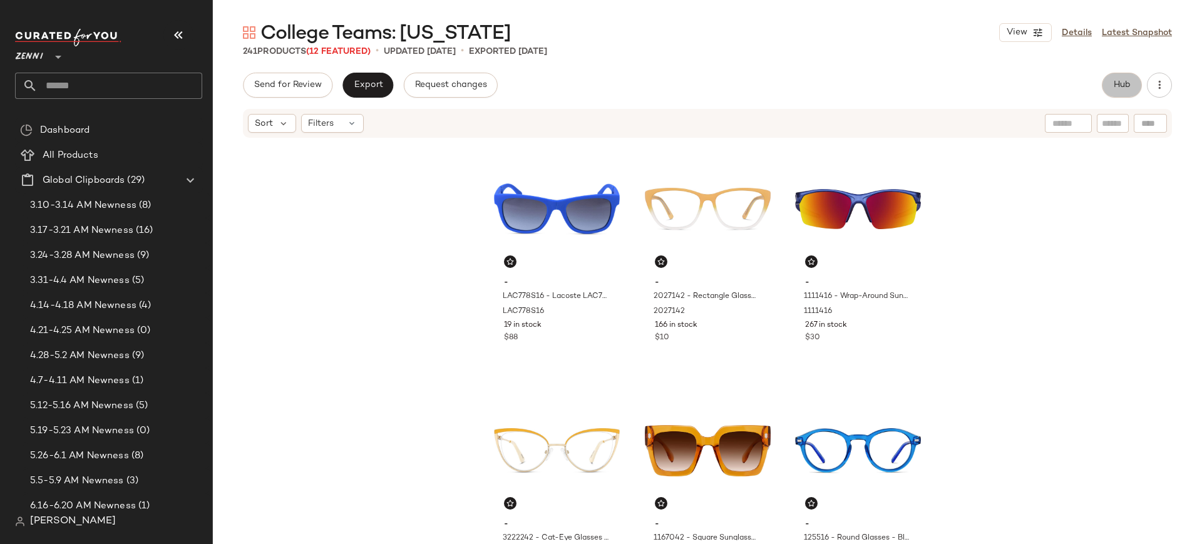
click at [1129, 82] on span "Hub" at bounding box center [1122, 85] width 18 height 10
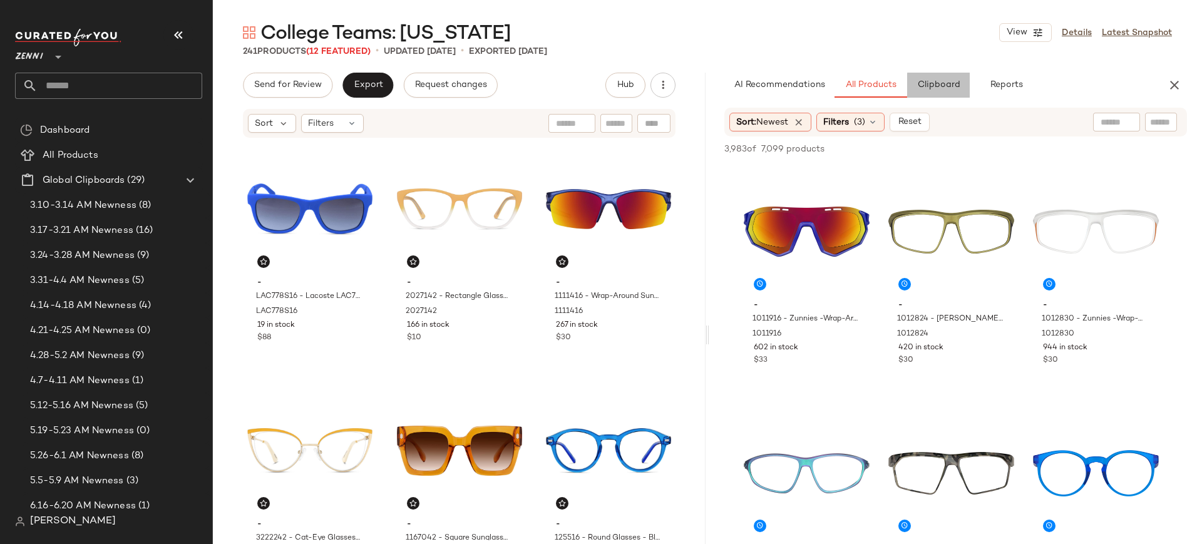
click at [938, 89] on span "Clipboard" at bounding box center [938, 85] width 43 height 10
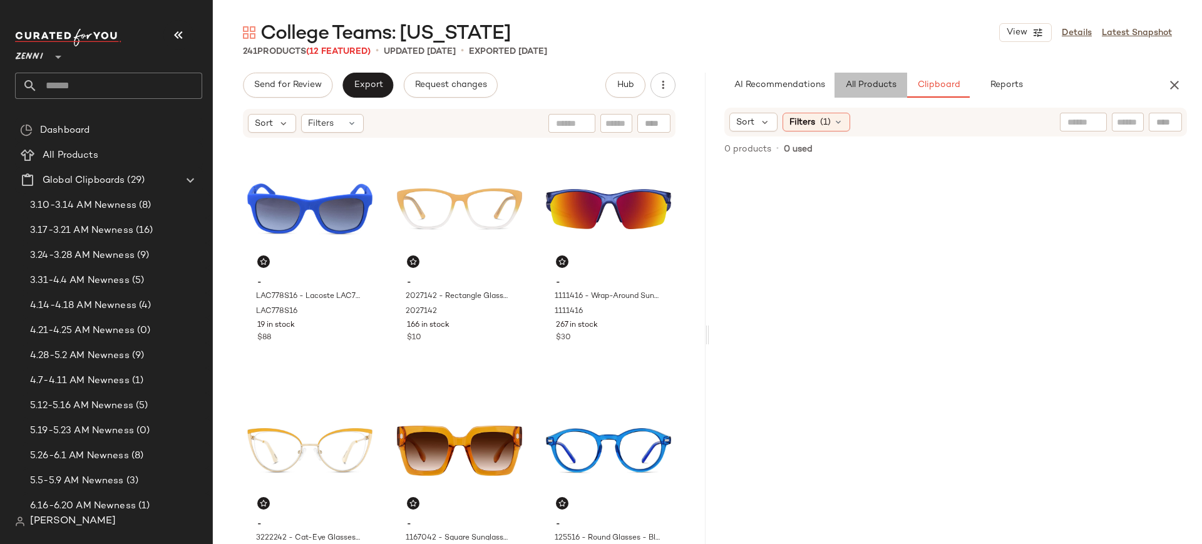
click at [881, 83] on span "All Products" at bounding box center [870, 85] width 51 height 10
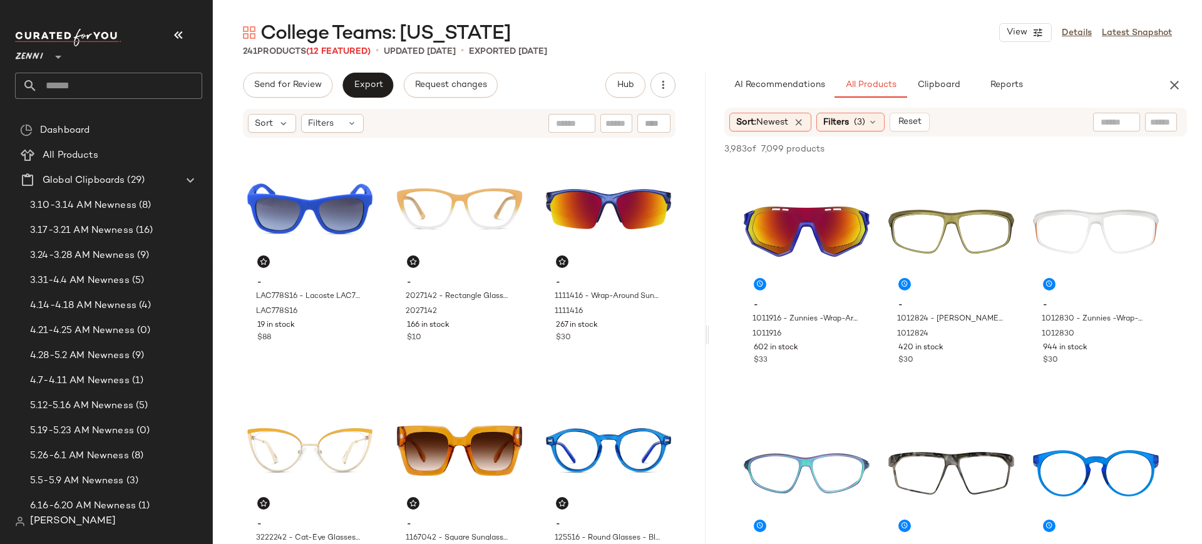
click at [1151, 127] on input "text" at bounding box center [1161, 122] width 22 height 13
type input "******"
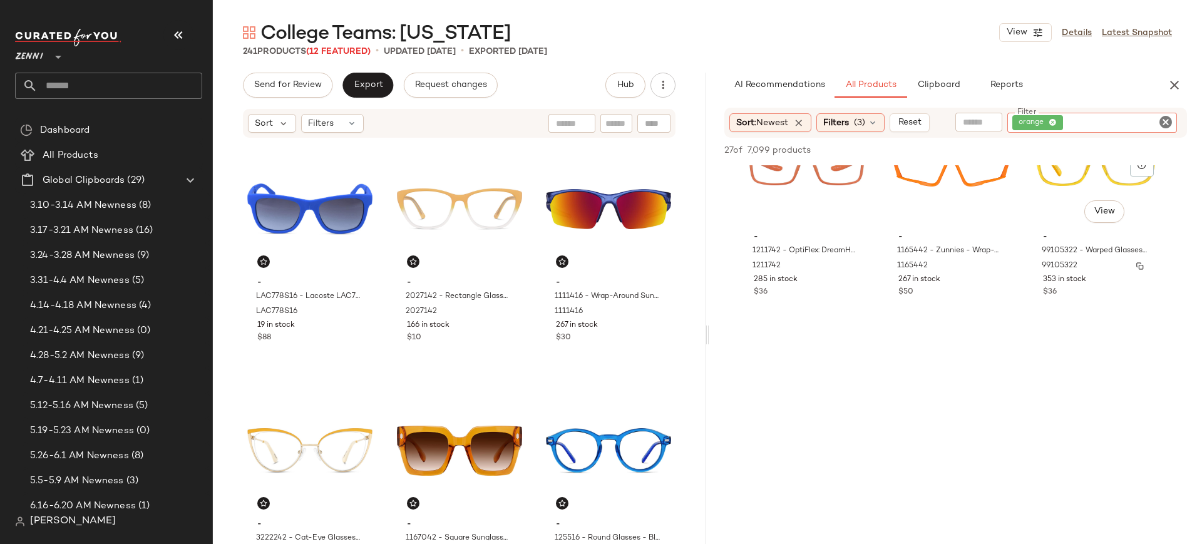
scroll to position [304, 0]
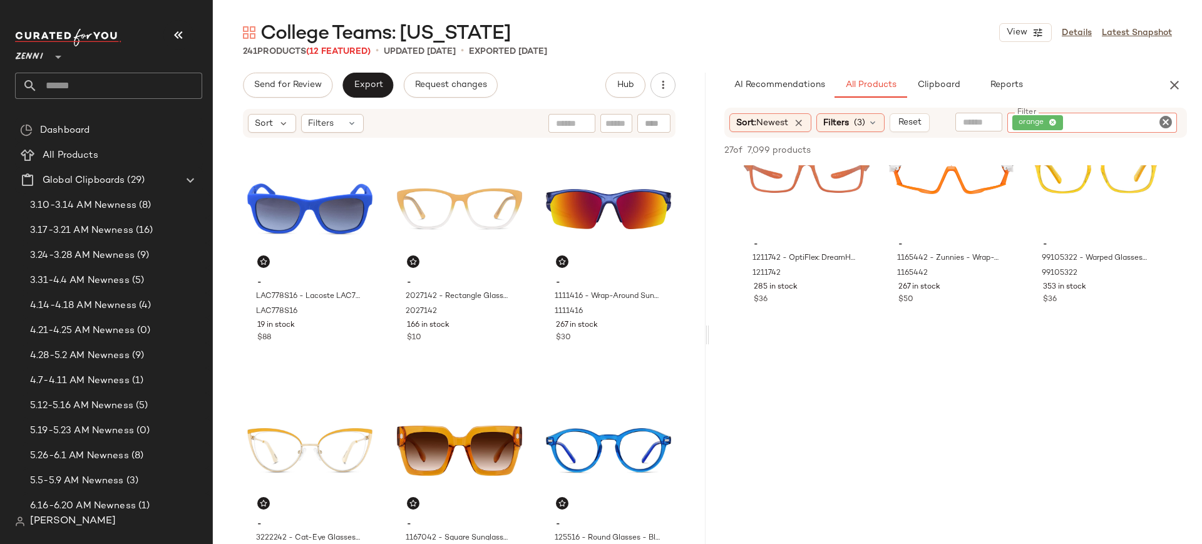
click at [1171, 122] on icon "Clear Filter" at bounding box center [1165, 122] width 15 height 15
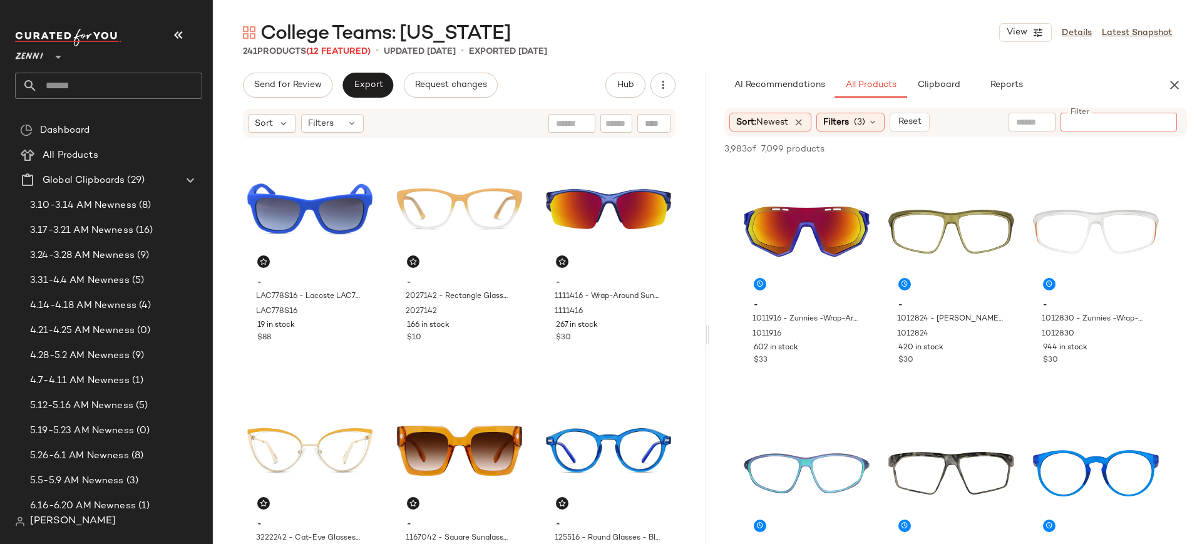
click at [1014, 123] on div at bounding box center [1032, 122] width 47 height 19
type input "******"
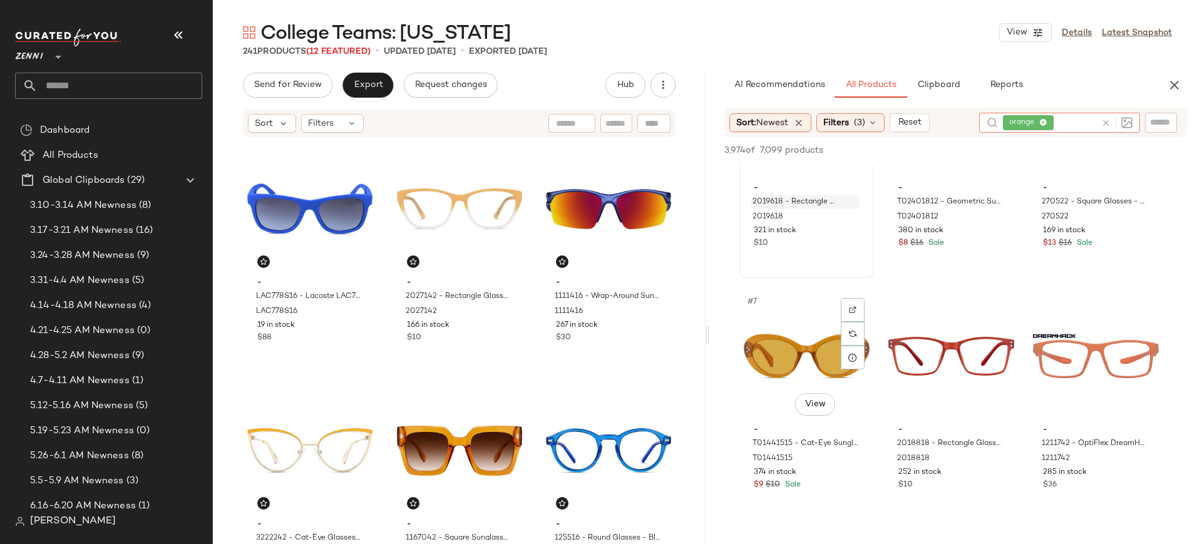
scroll to position [360, 0]
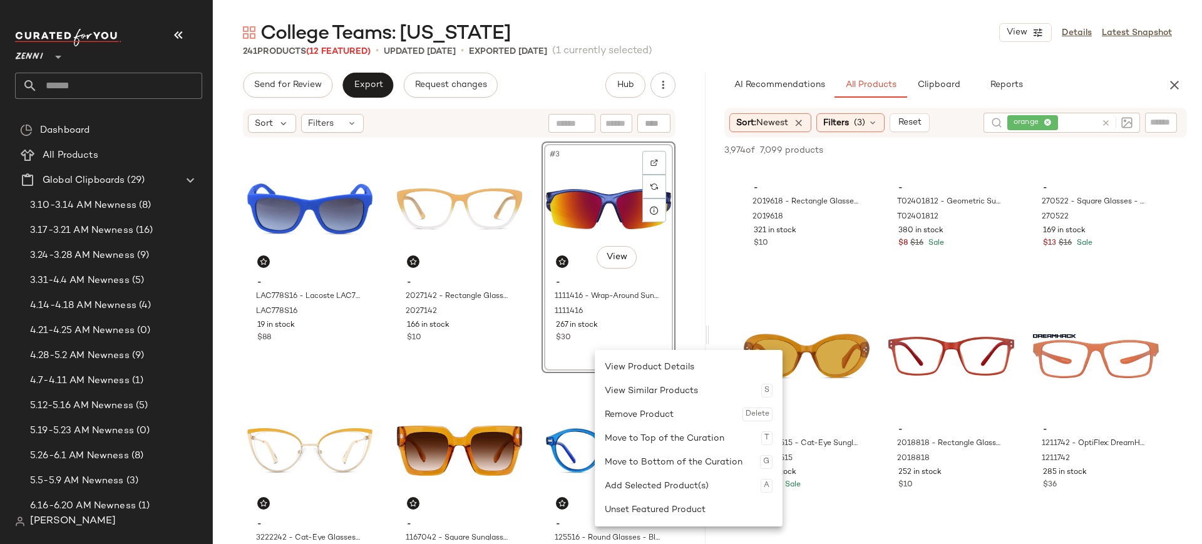
click at [613, 122] on input "text" at bounding box center [616, 123] width 22 height 13
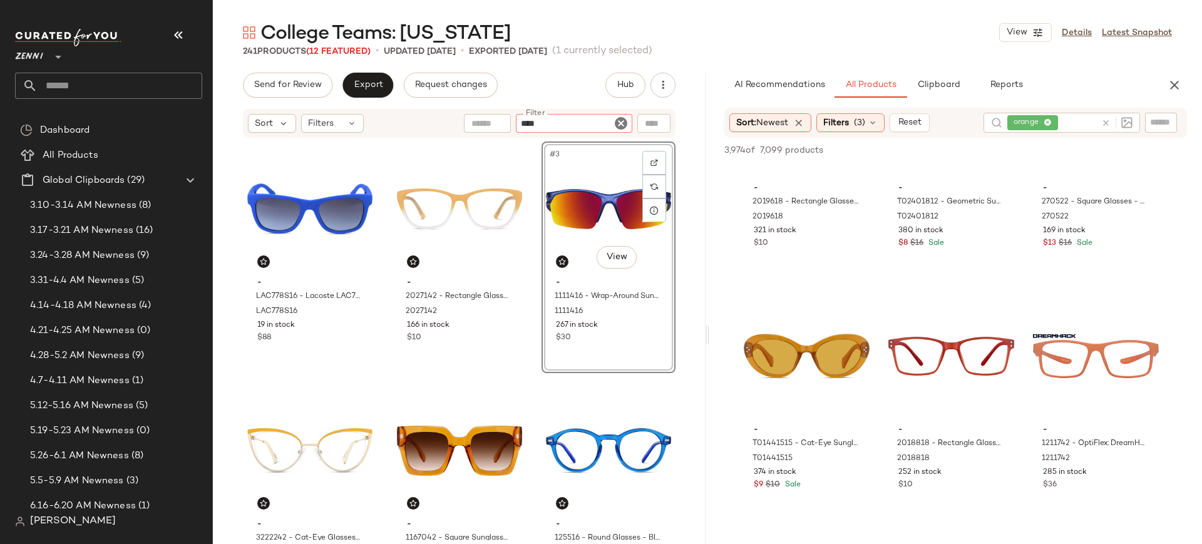
type input "*****"
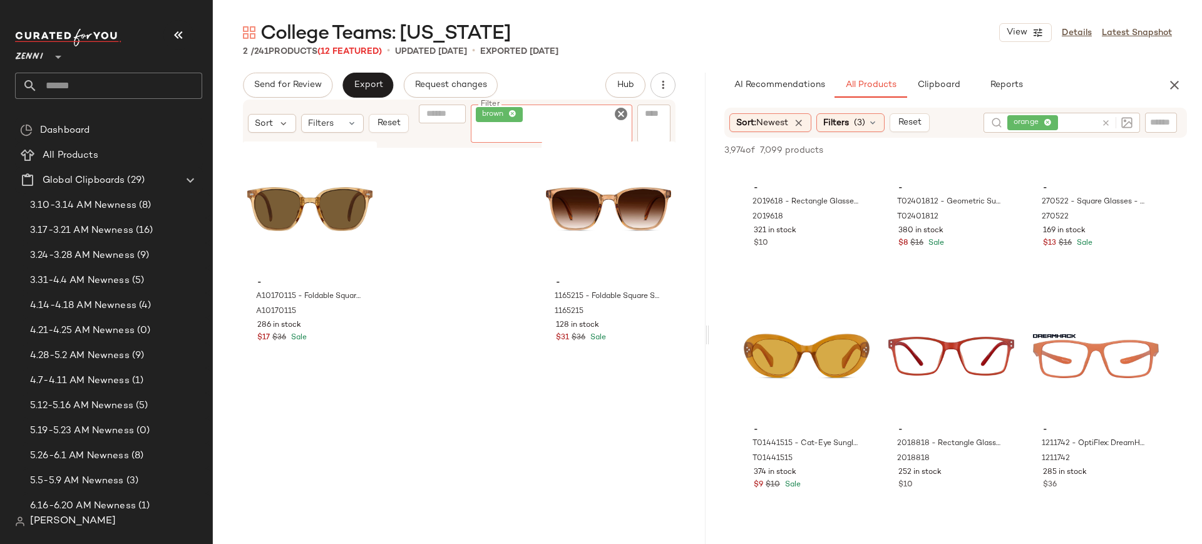
click at [622, 113] on icon "Clear Filter" at bounding box center [621, 113] width 15 height 15
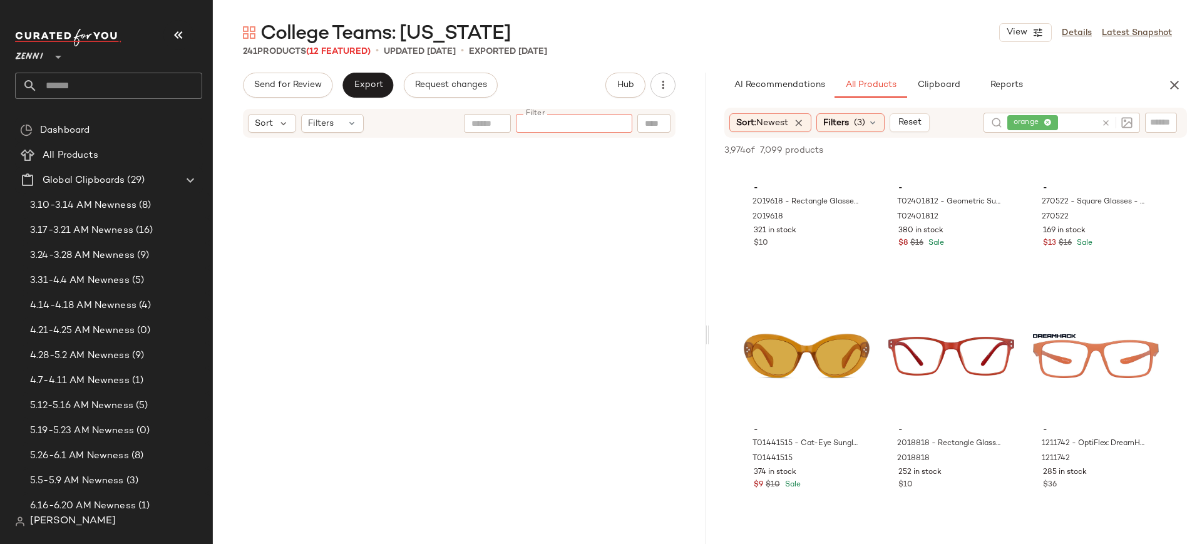
scroll to position [19175, 0]
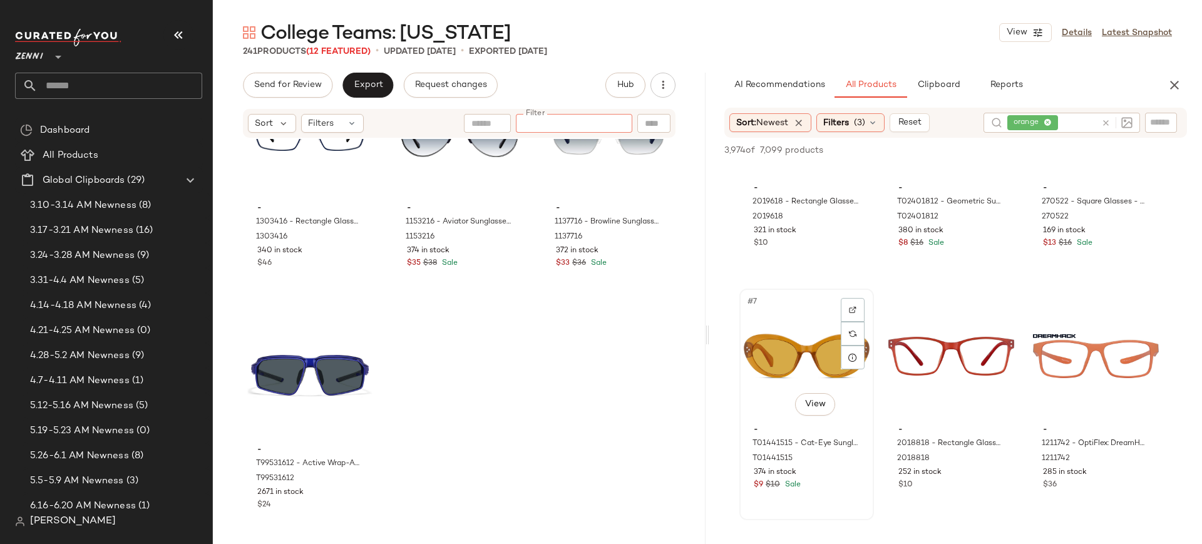
click at [778, 358] on div "#7 View" at bounding box center [807, 356] width 126 height 126
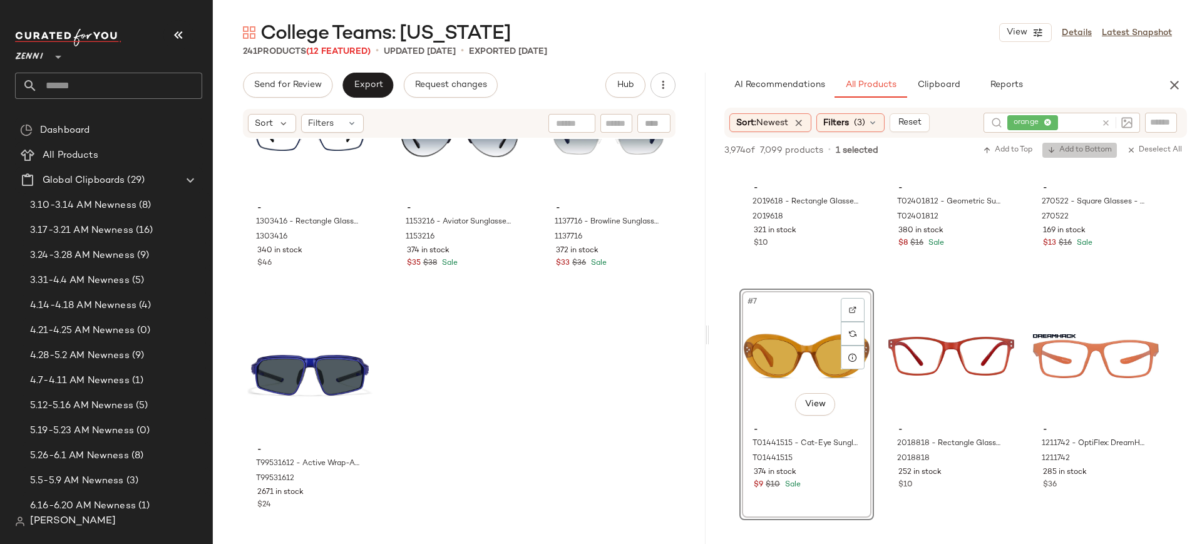
click at [1082, 152] on span "Add to Bottom" at bounding box center [1079, 150] width 64 height 9
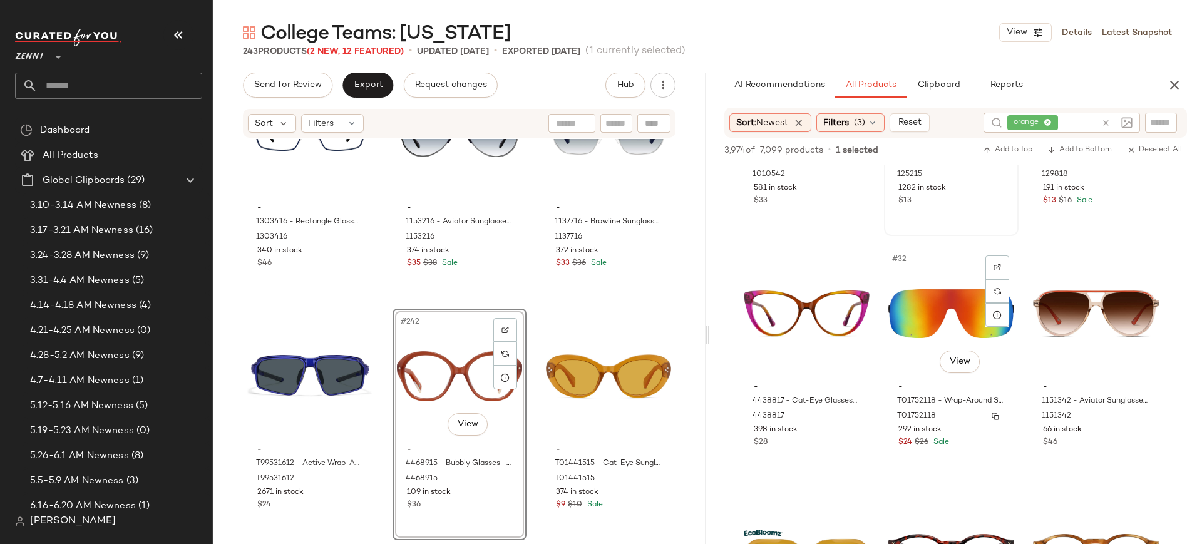
scroll to position [2331, 0]
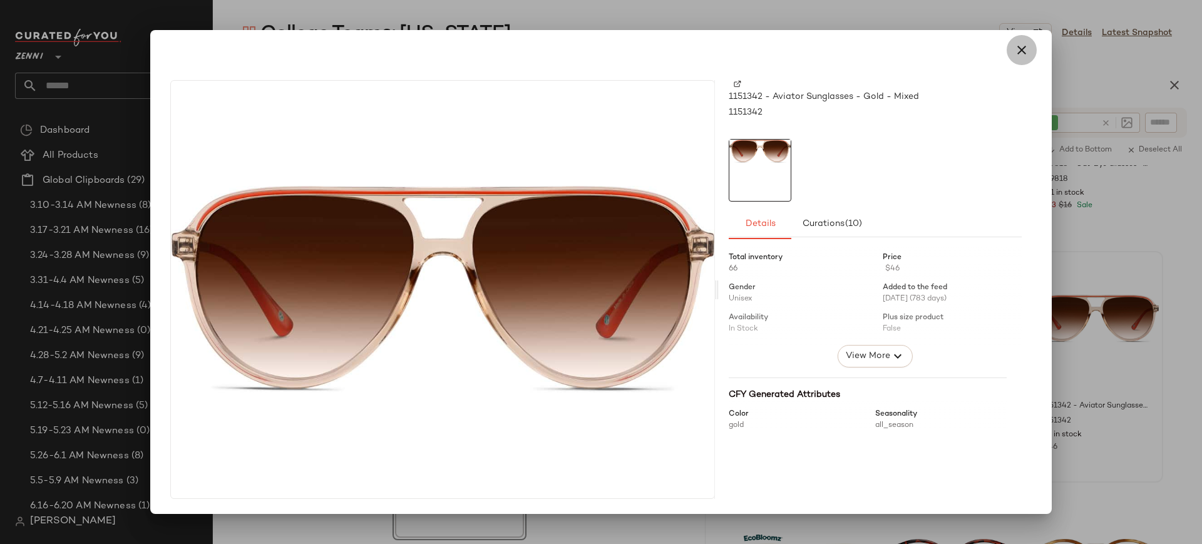
click at [1024, 46] on icon "button" at bounding box center [1021, 50] width 15 height 15
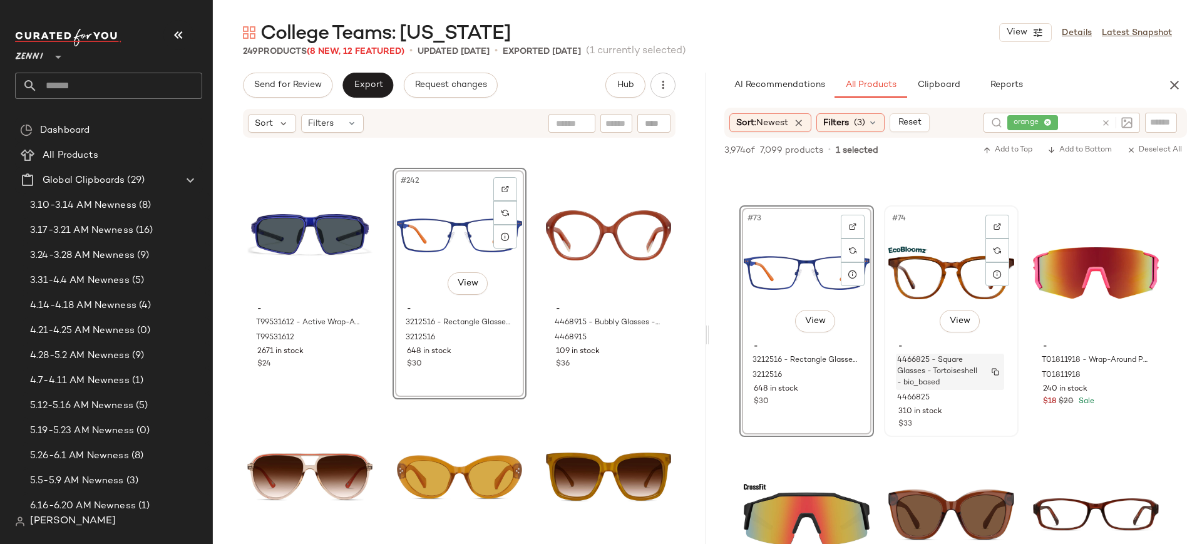
scroll to position [5790, 0]
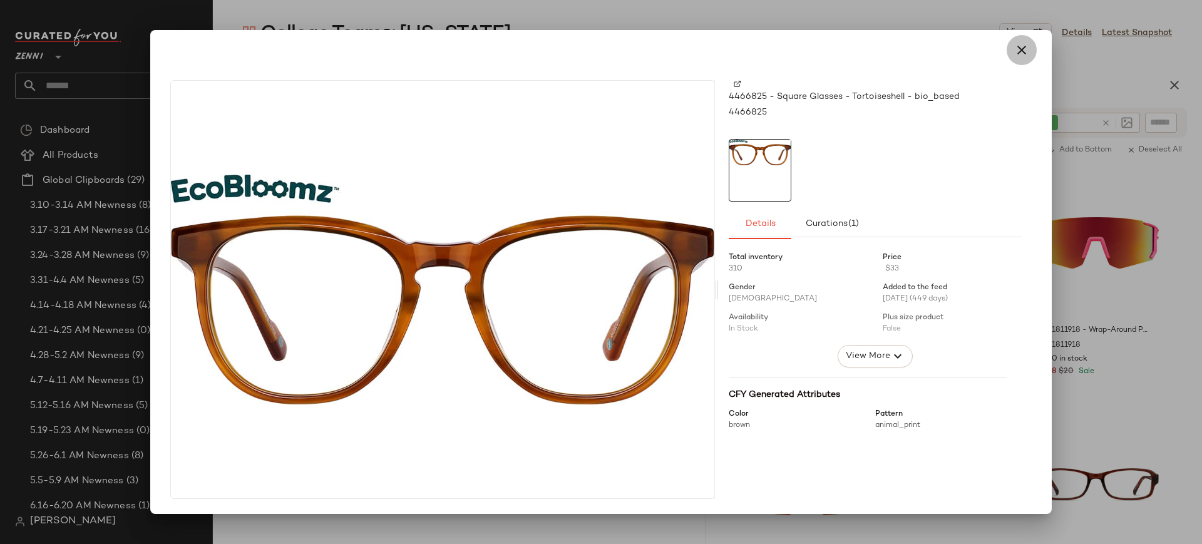
click at [1024, 58] on button "button" at bounding box center [1022, 50] width 30 height 30
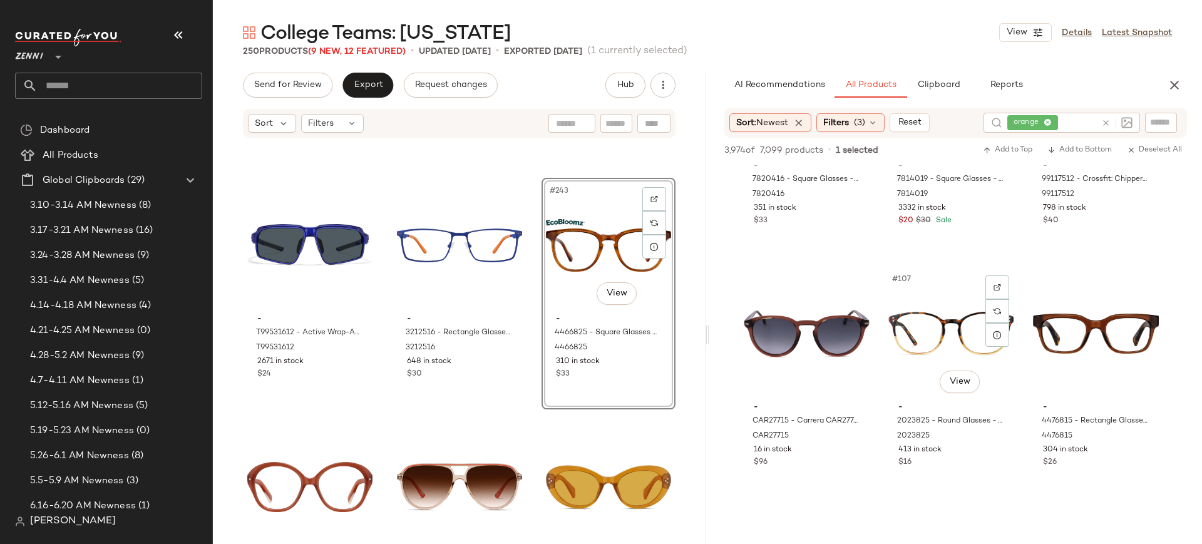
scroll to position [8355, 0]
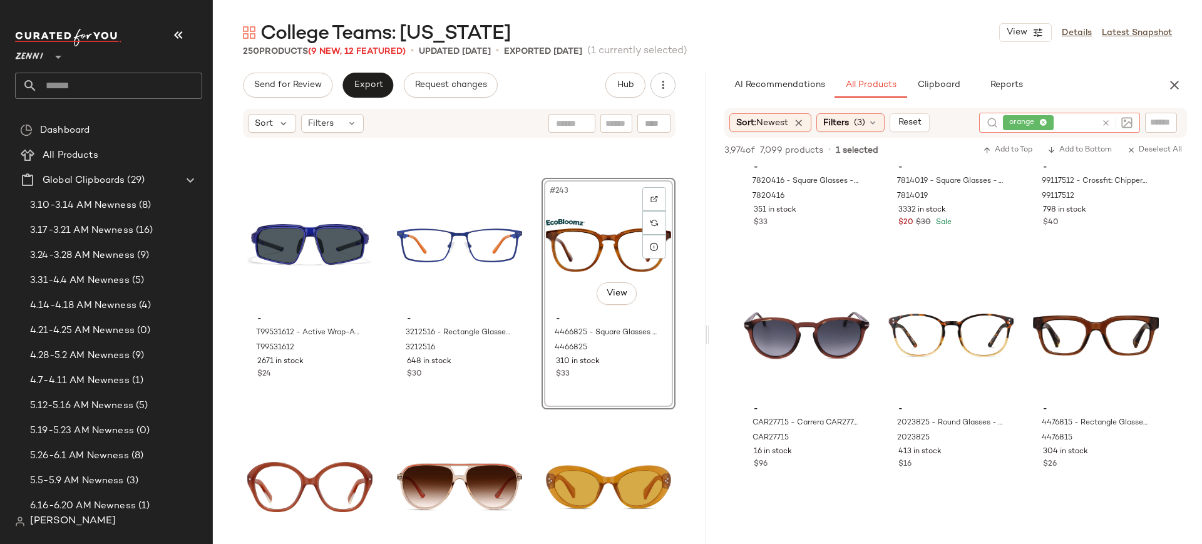
click at [1107, 119] on icon at bounding box center [1105, 122] width 9 height 9
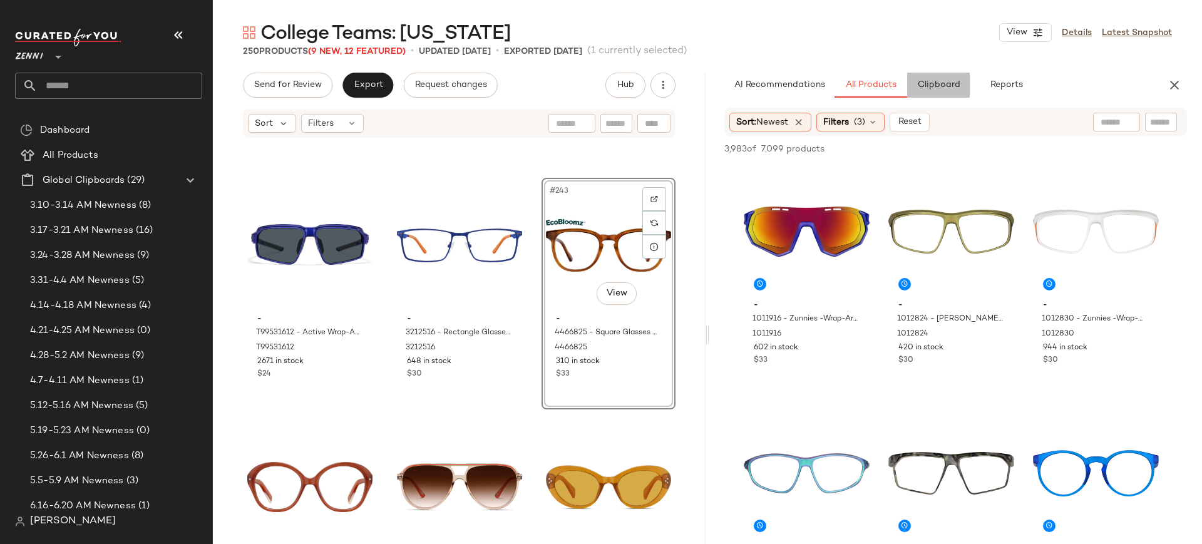
click at [934, 93] on button "Clipboard" at bounding box center [938, 85] width 63 height 25
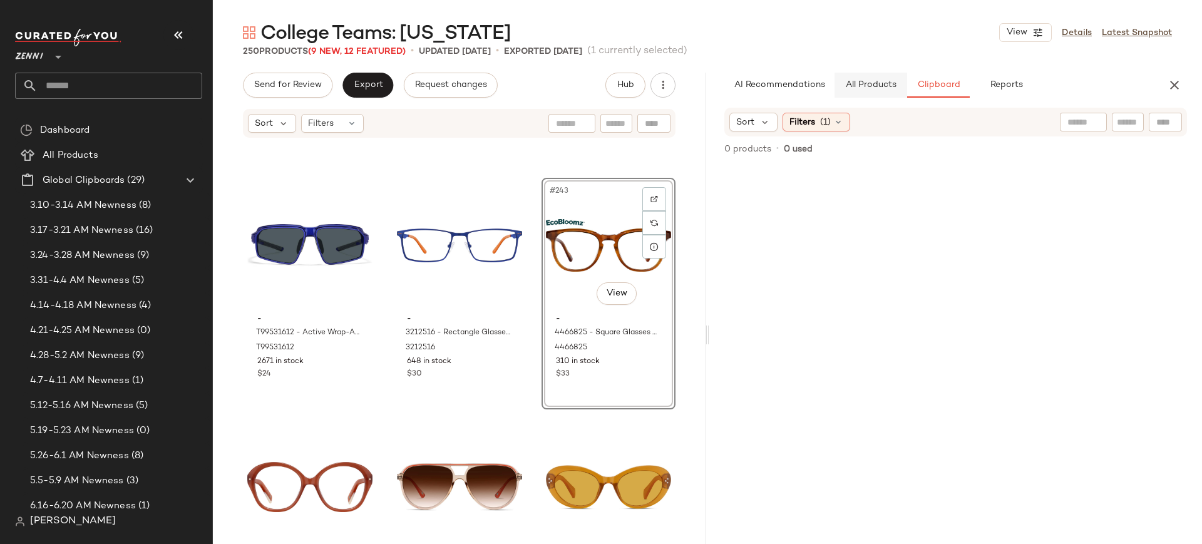
click at [880, 88] on span "All Products" at bounding box center [870, 85] width 51 height 10
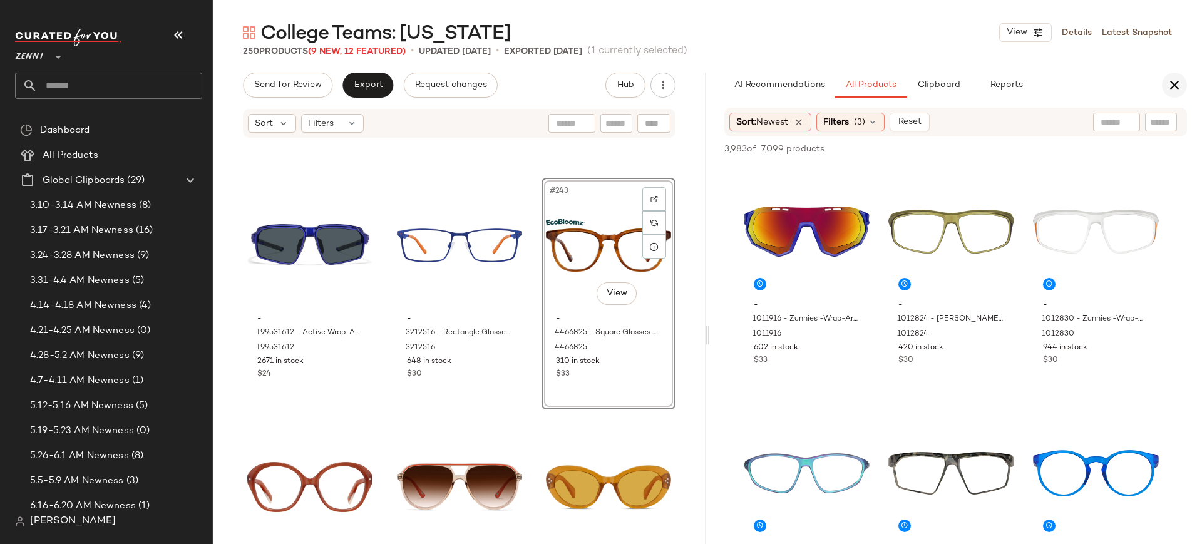
click at [1176, 85] on icon "button" at bounding box center [1174, 85] width 15 height 15
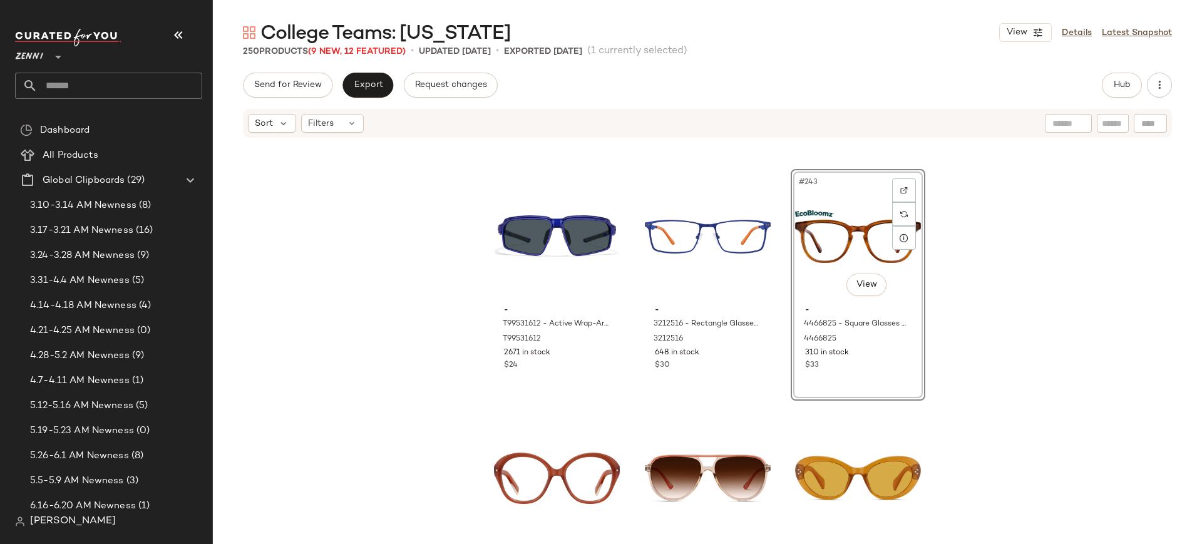
scroll to position [19315, 0]
click at [370, 95] on button "Export" at bounding box center [367, 85] width 51 height 25
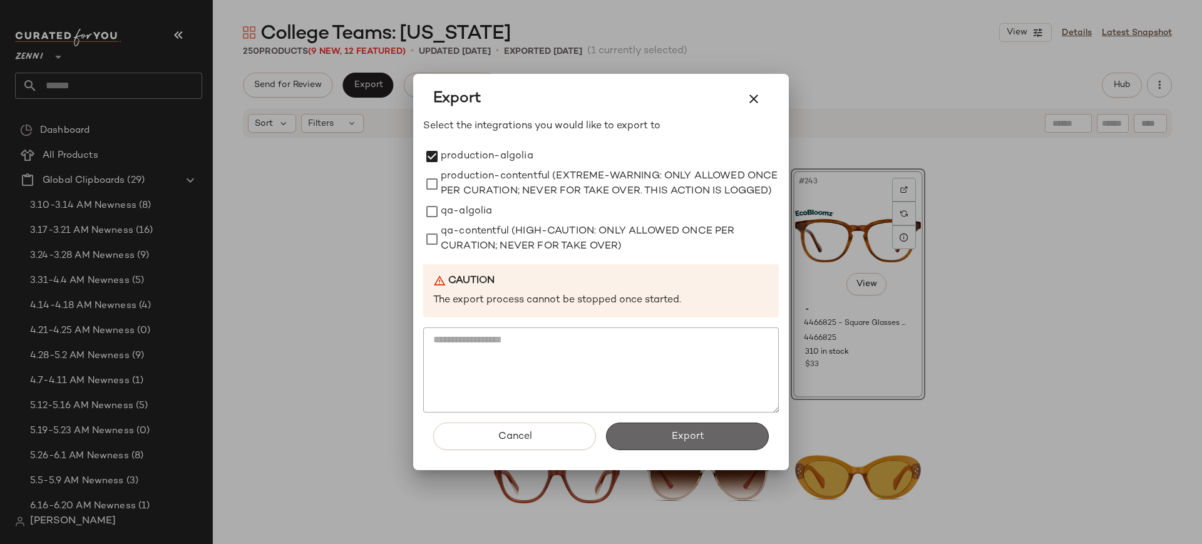
click at [684, 443] on span "Export" at bounding box center [686, 437] width 33 height 12
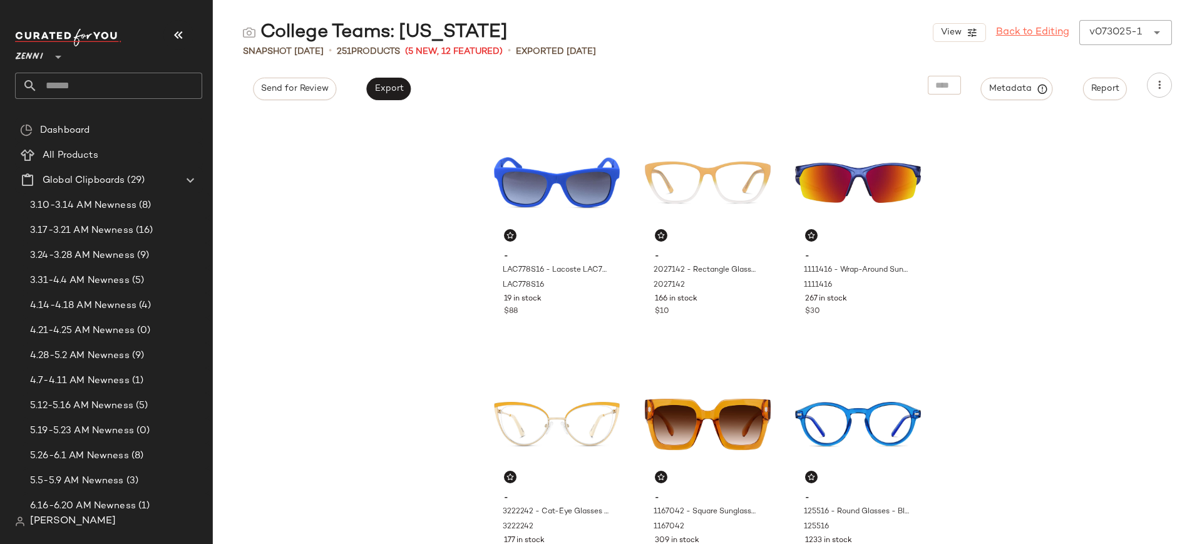
click at [1024, 33] on link "Back to Editing" at bounding box center [1032, 32] width 73 height 15
